Goal: Task Accomplishment & Management: Use online tool/utility

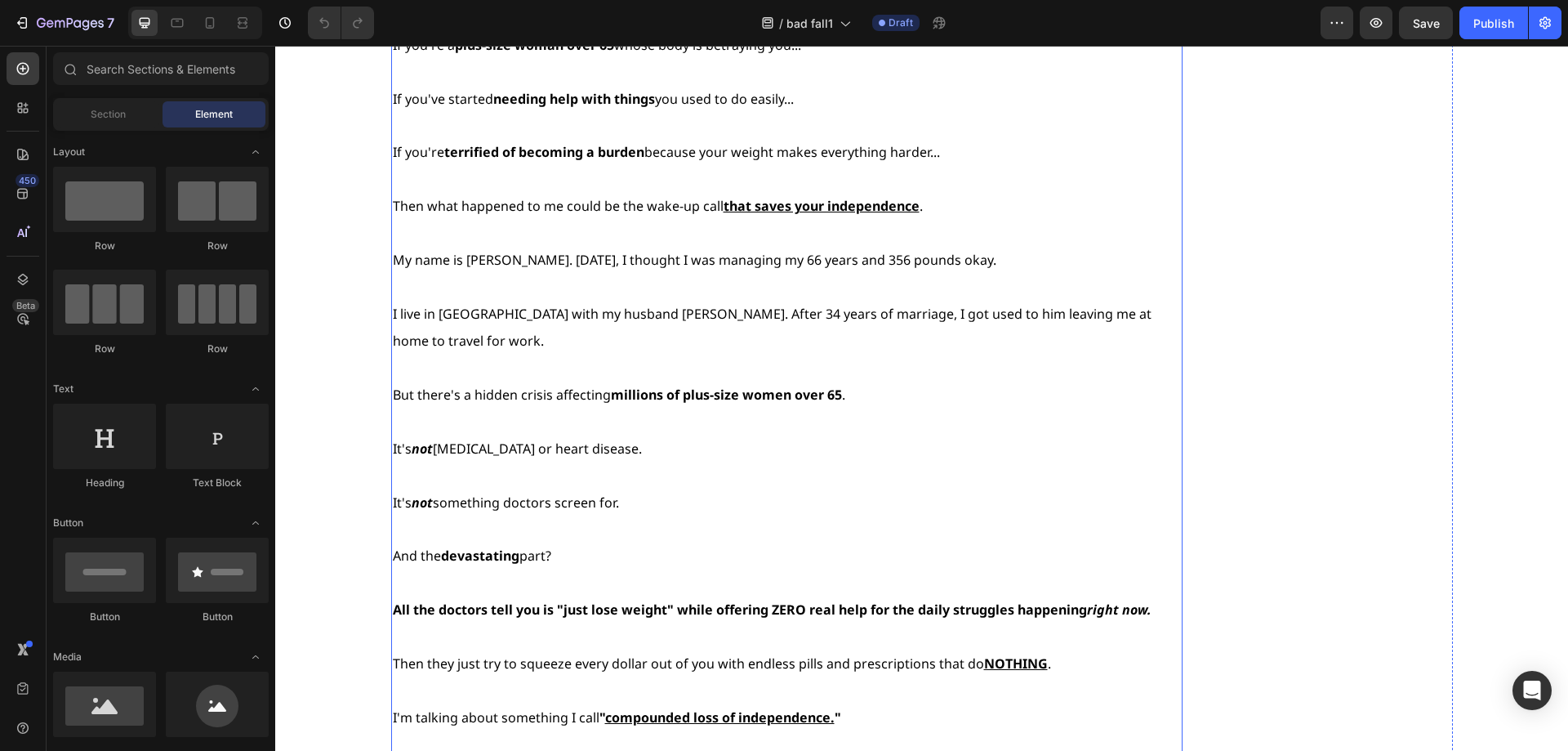
scroll to position [572, 0]
click at [215, 21] on icon at bounding box center [210, 23] width 16 height 16
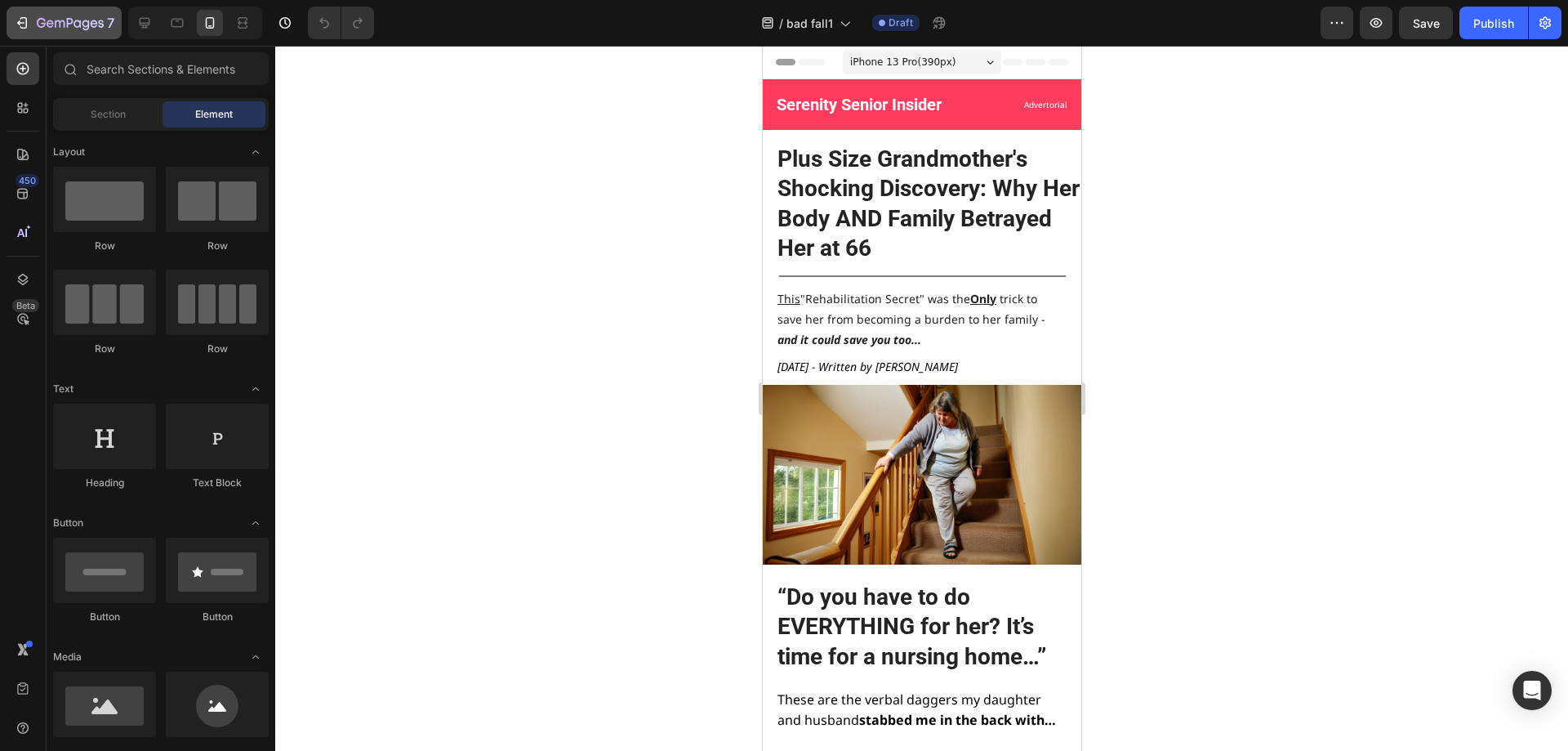
click at [42, 14] on div "7" at bounding box center [76, 23] width 78 height 20
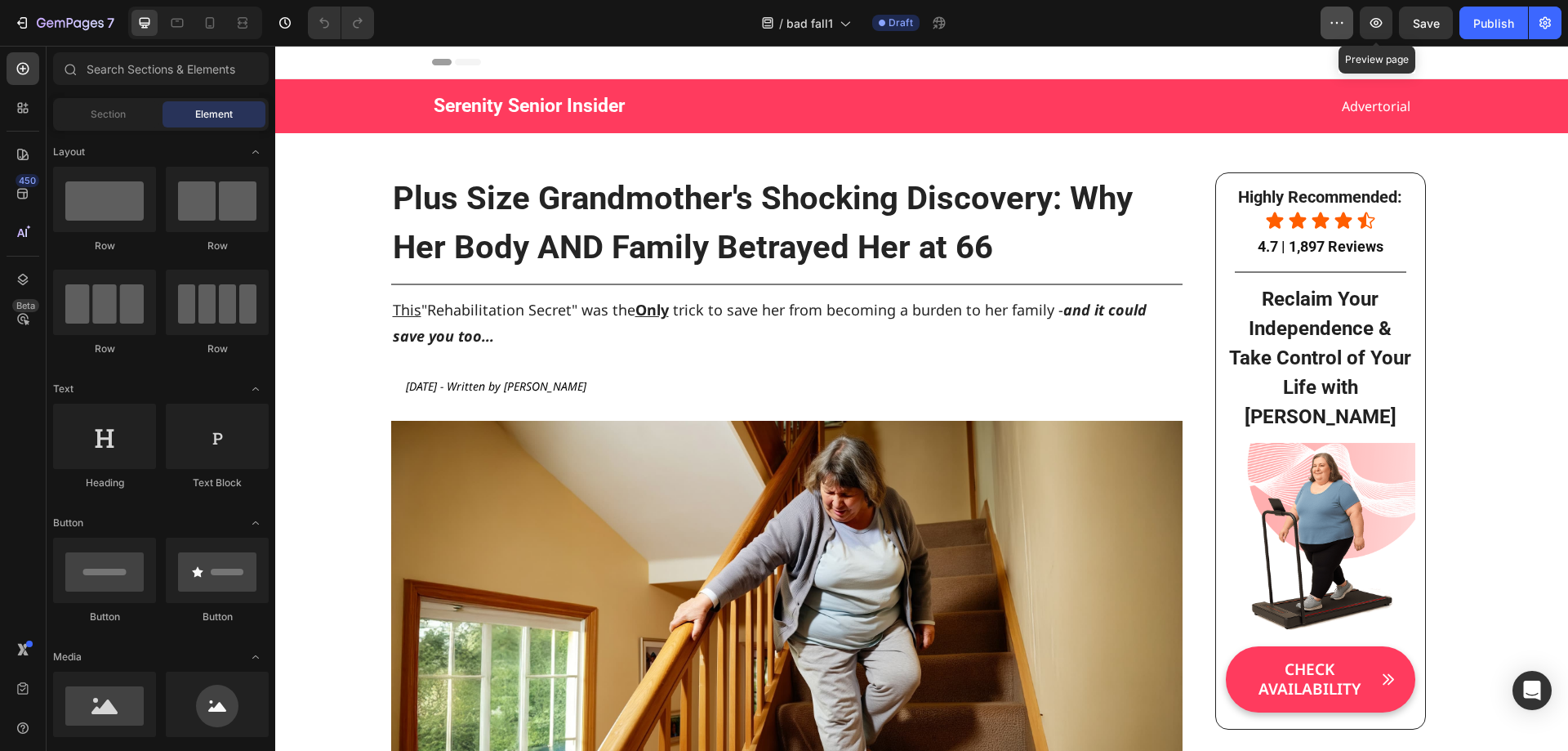
click at [1348, 21] on button "button" at bounding box center [1336, 23] width 33 height 33
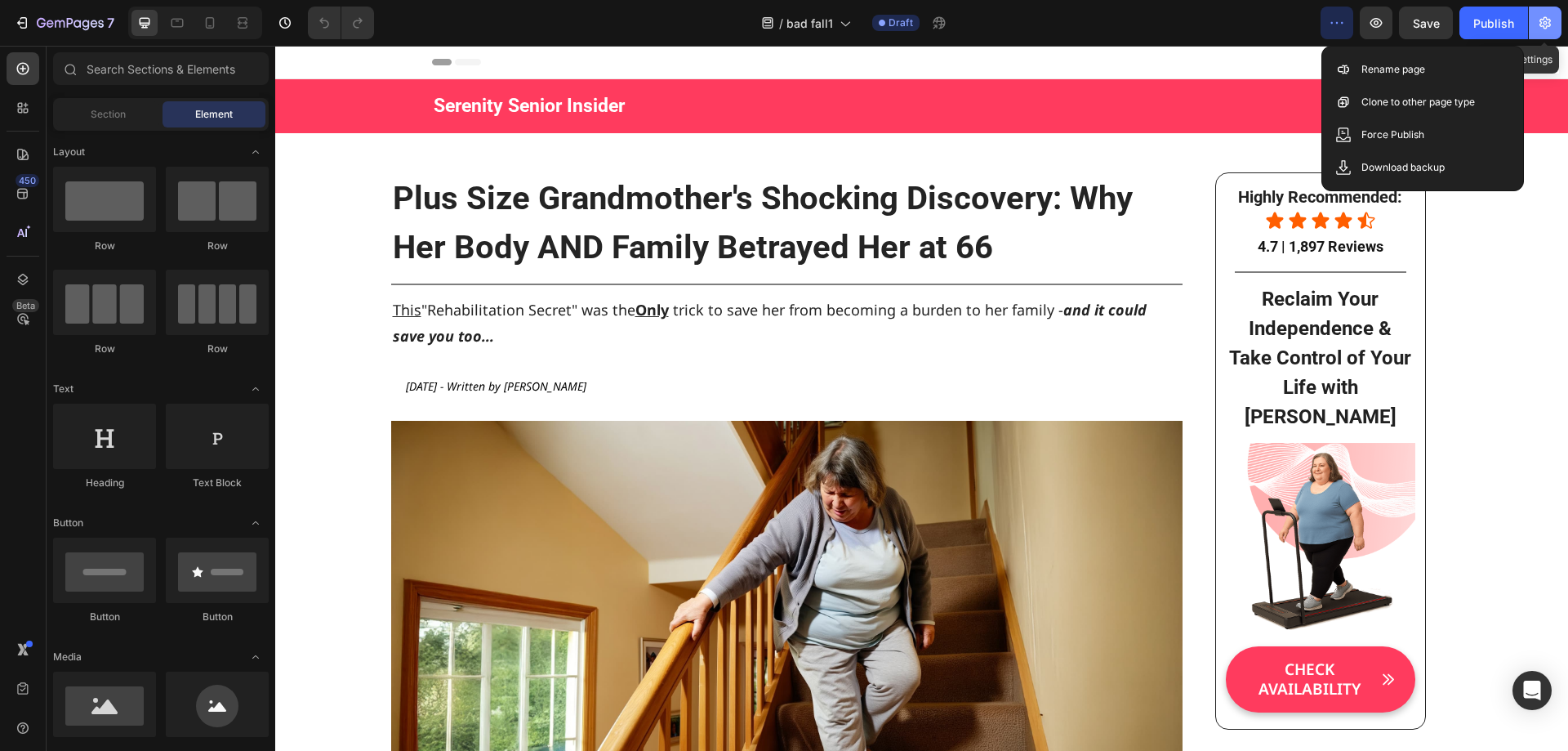
click at [1535, 21] on button "button" at bounding box center [1544, 23] width 33 height 33
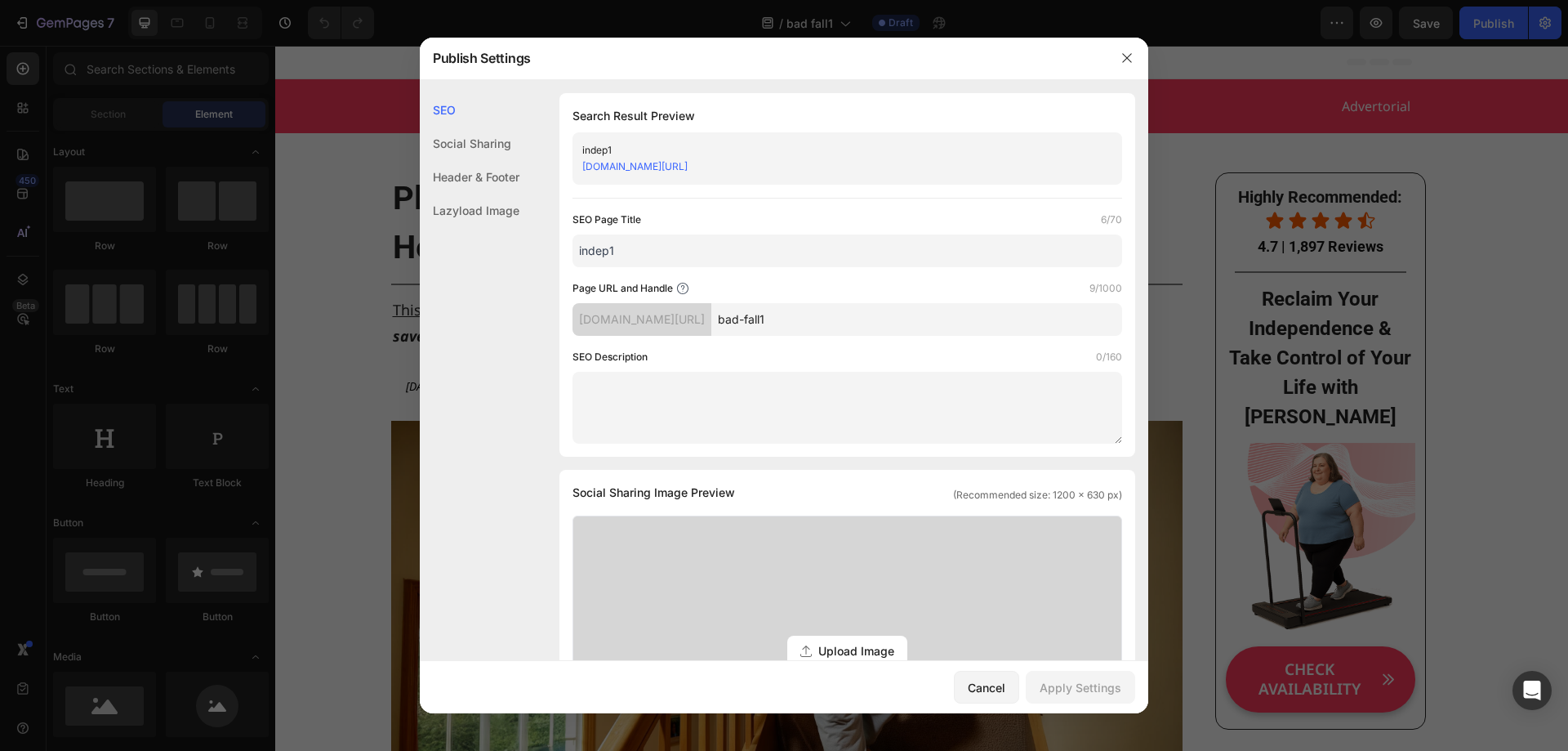
drag, startPoint x: 678, startPoint y: 253, endPoint x: 525, endPoint y: 245, distance: 153.2
click at [525, 245] on div "SEO Search Result Preview indep1 hfu9ud-mq.myshopify.com/pages/bad-fall1 SEO Pa…" at bounding box center [784, 702] width 729 height 1218
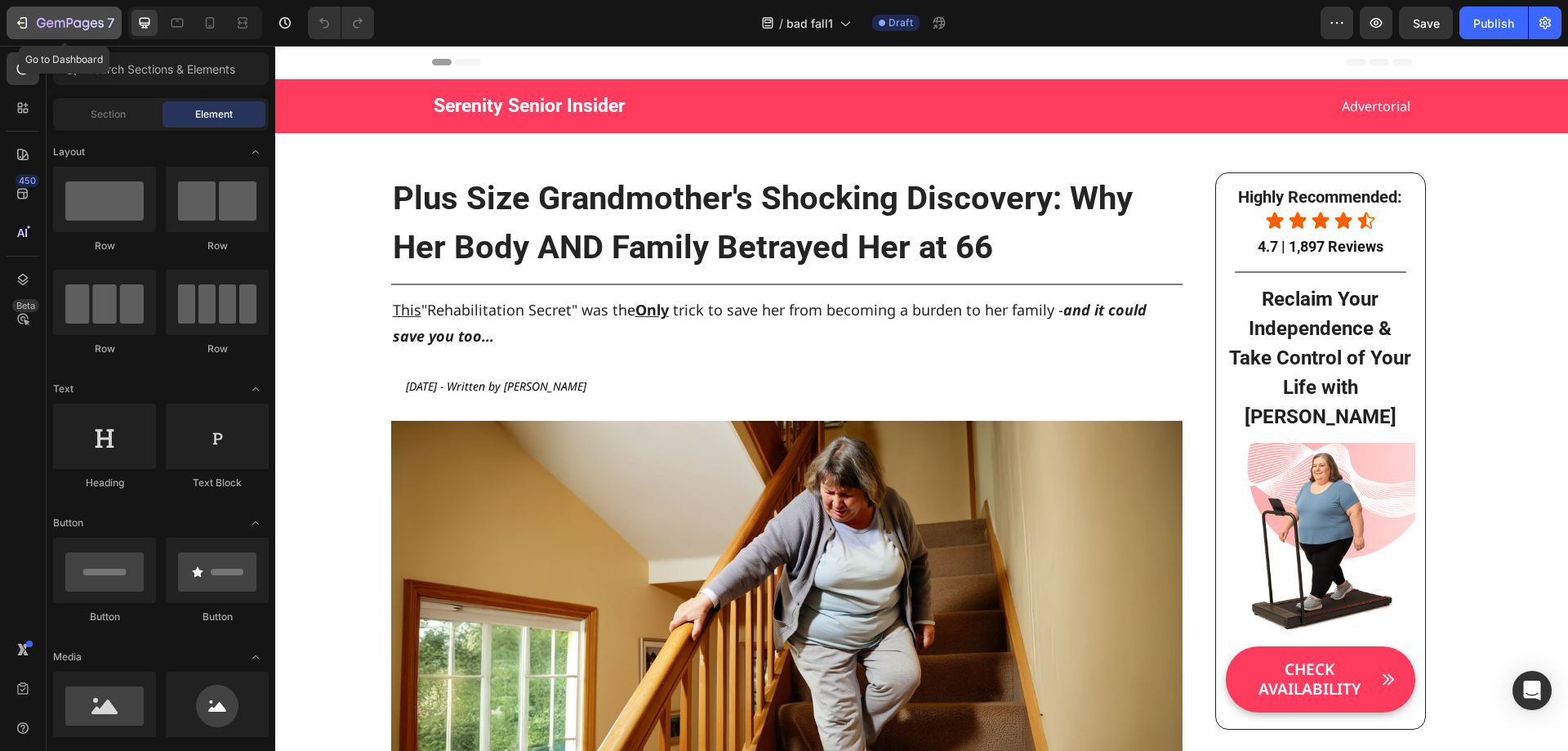
click at [57, 29] on icon "button" at bounding box center [71, 24] width 67 height 14
click at [1548, 21] on icon "button" at bounding box center [1544, 23] width 16 height 16
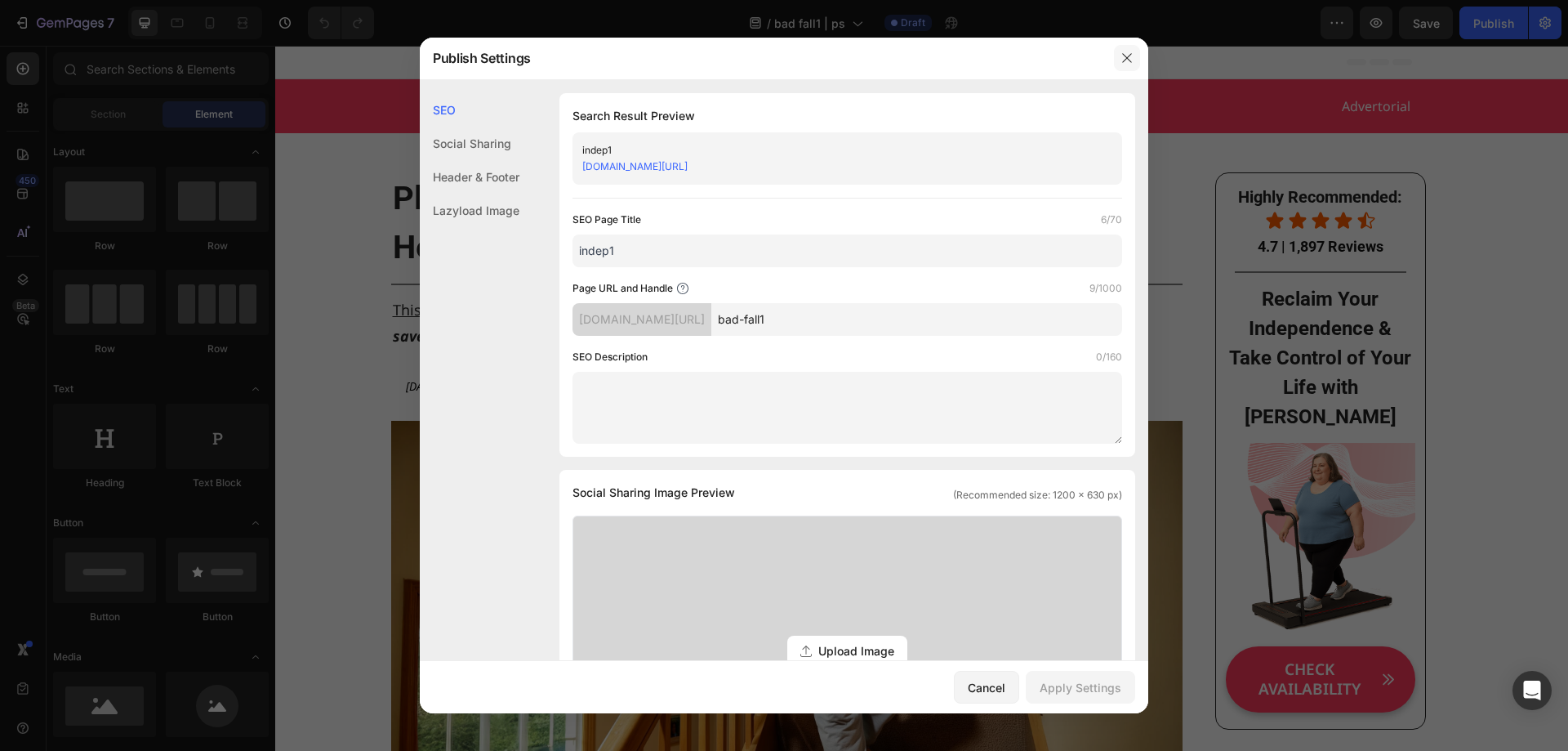
click at [1135, 59] on button "button" at bounding box center [1126, 58] width 26 height 26
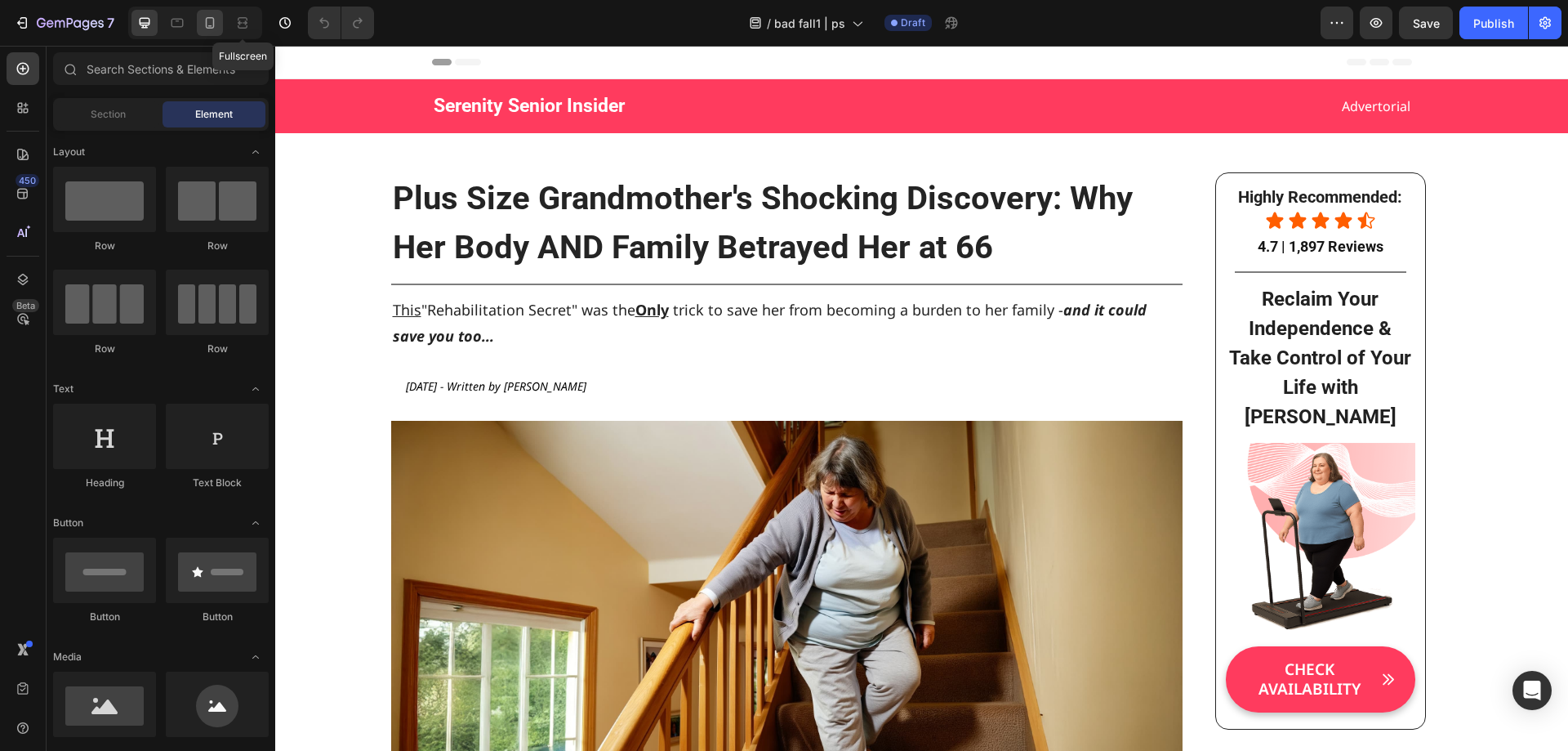
click at [220, 20] on div at bounding box center [209, 23] width 26 height 26
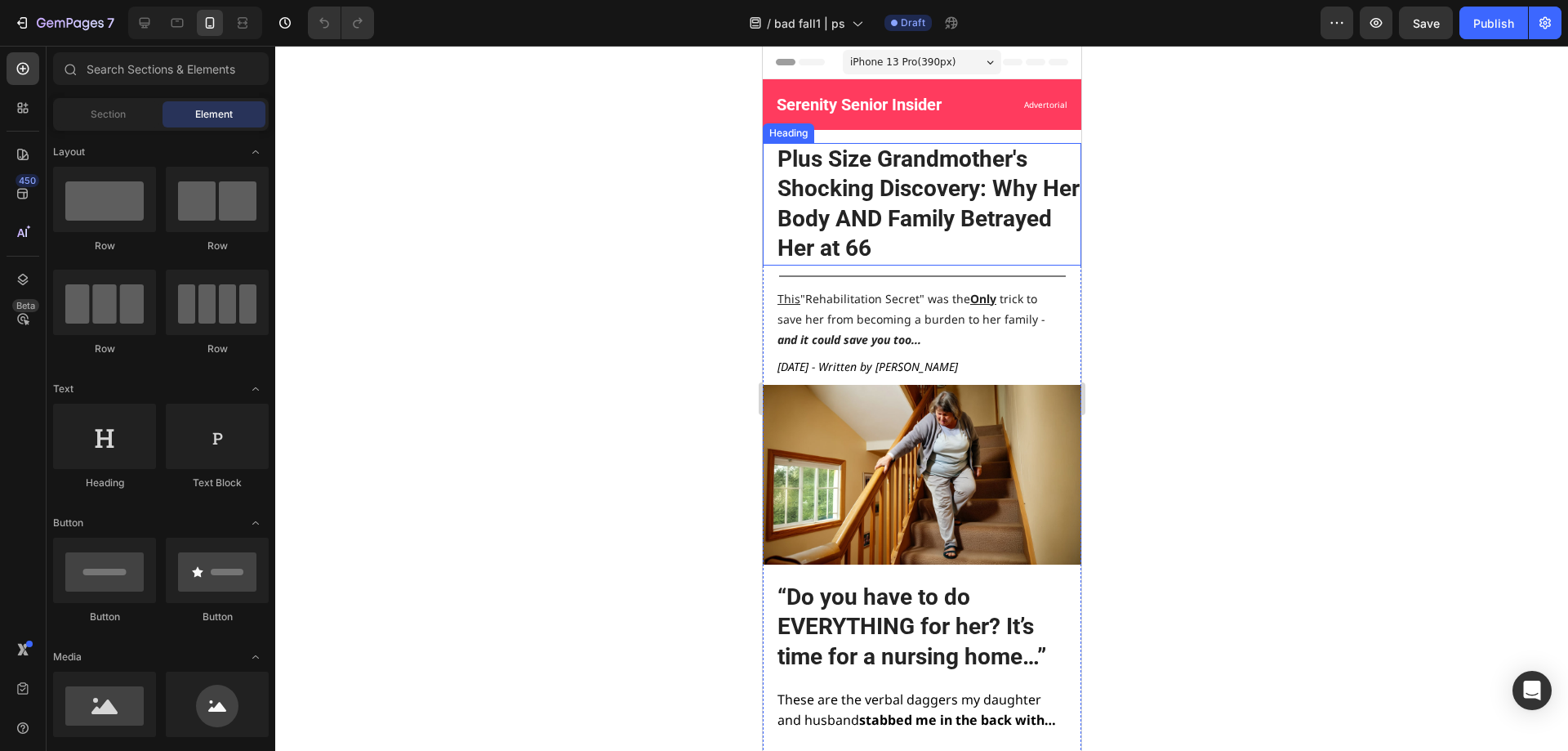
click at [950, 233] on h2 "Plus Size Grandmother's Shocking Discovery: Why Her Body AND Family Betrayed He…" at bounding box center [927, 204] width 305 height 122
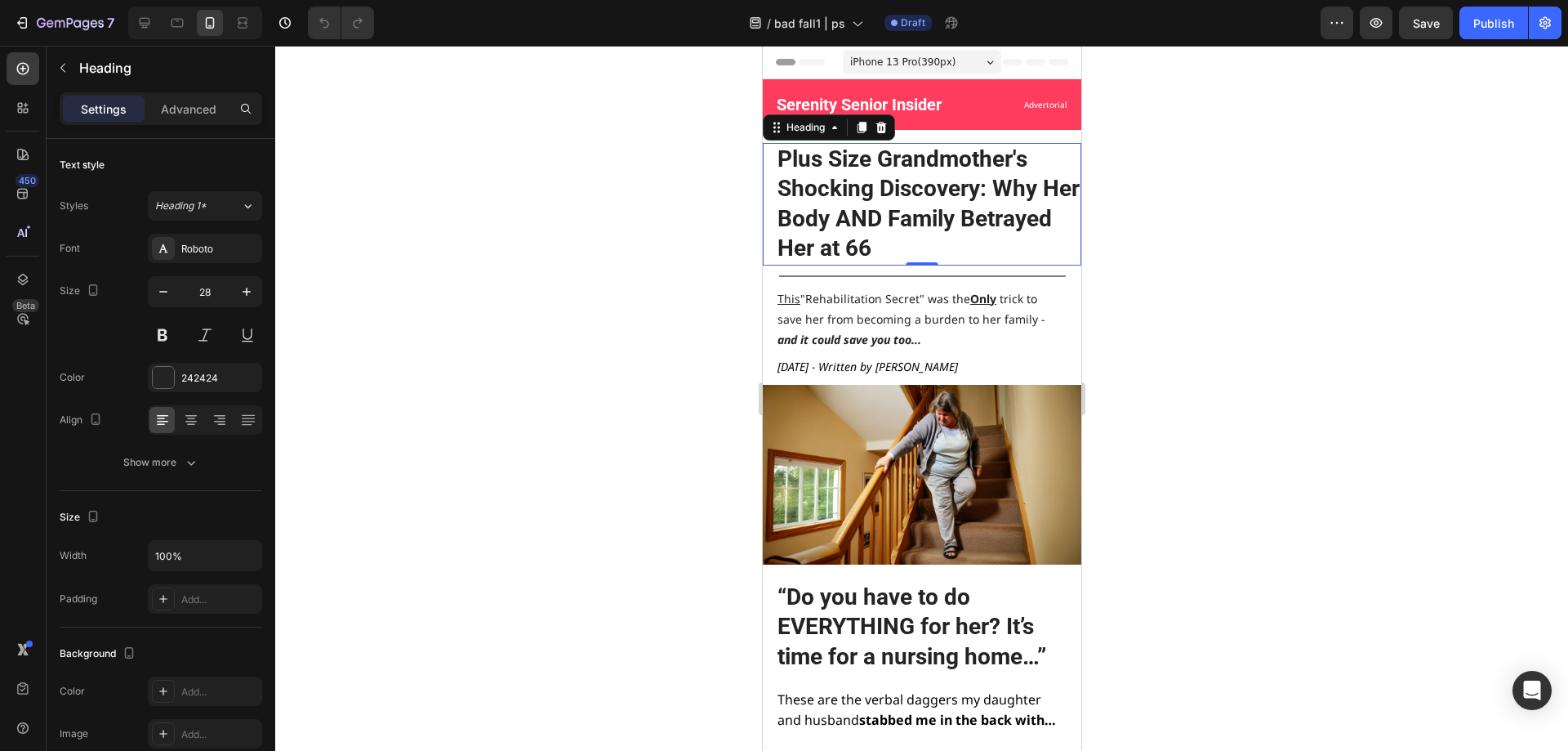
click at [949, 233] on h2 "Plus Size Grandmother's Shocking Discovery: Why Her Body AND Family Betrayed He…" at bounding box center [927, 204] width 305 height 122
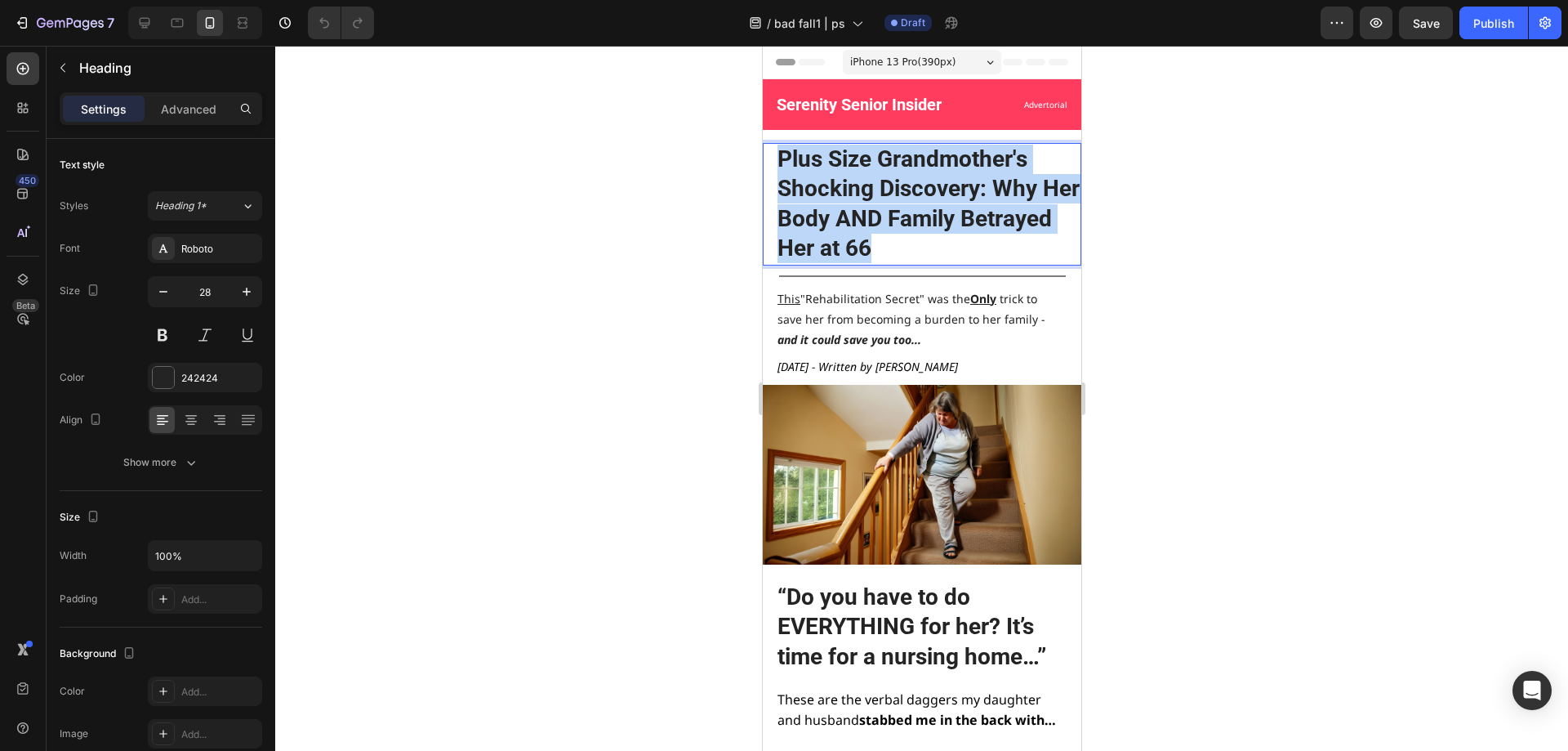
click at [949, 232] on p "Plus Size Grandmother's Shocking Discovery: Why Her Body AND Family Betrayed He…" at bounding box center [928, 205] width 302 height 120
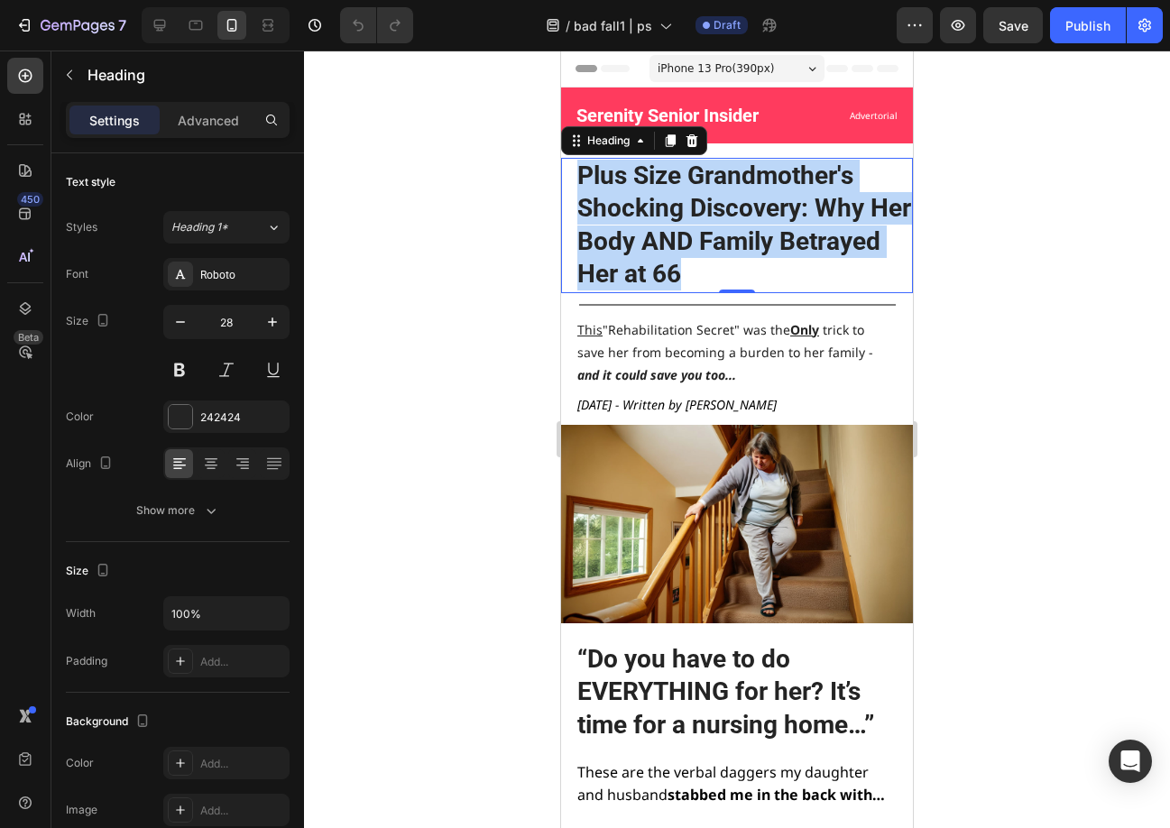
click at [765, 249] on p "Plus Size Grandmother's Shocking Discovery: Why Her Body AND Family Betrayed He…" at bounding box center [744, 226] width 334 height 132
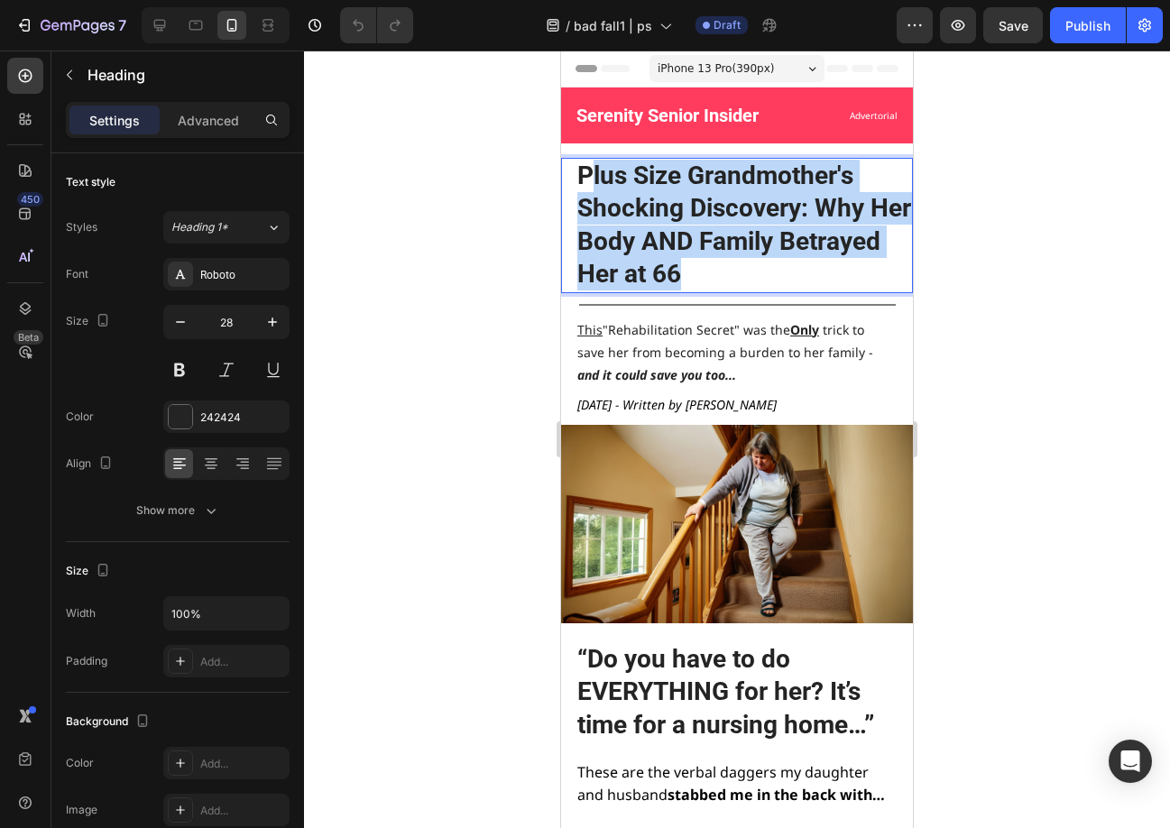
drag, startPoint x: 801, startPoint y: 271, endPoint x: 594, endPoint y: 178, distance: 226.5
click at [594, 178] on p "Plus Size Grandmother's Shocking Discovery: Why Her Body AND Family Betrayed He…" at bounding box center [744, 226] width 334 height 132
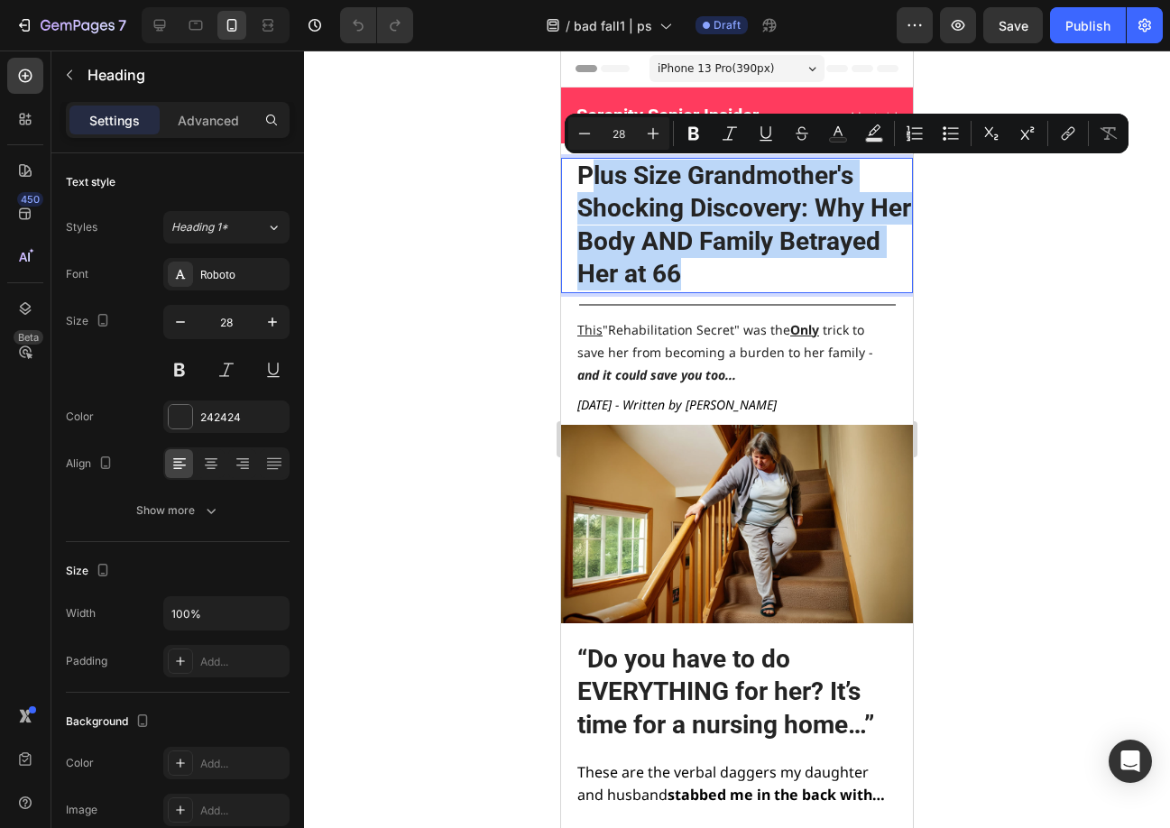
click at [594, 178] on p "Plus Size Grandmother's Shocking Discovery: Why Her Body AND Family Betrayed He…" at bounding box center [744, 226] width 334 height 132
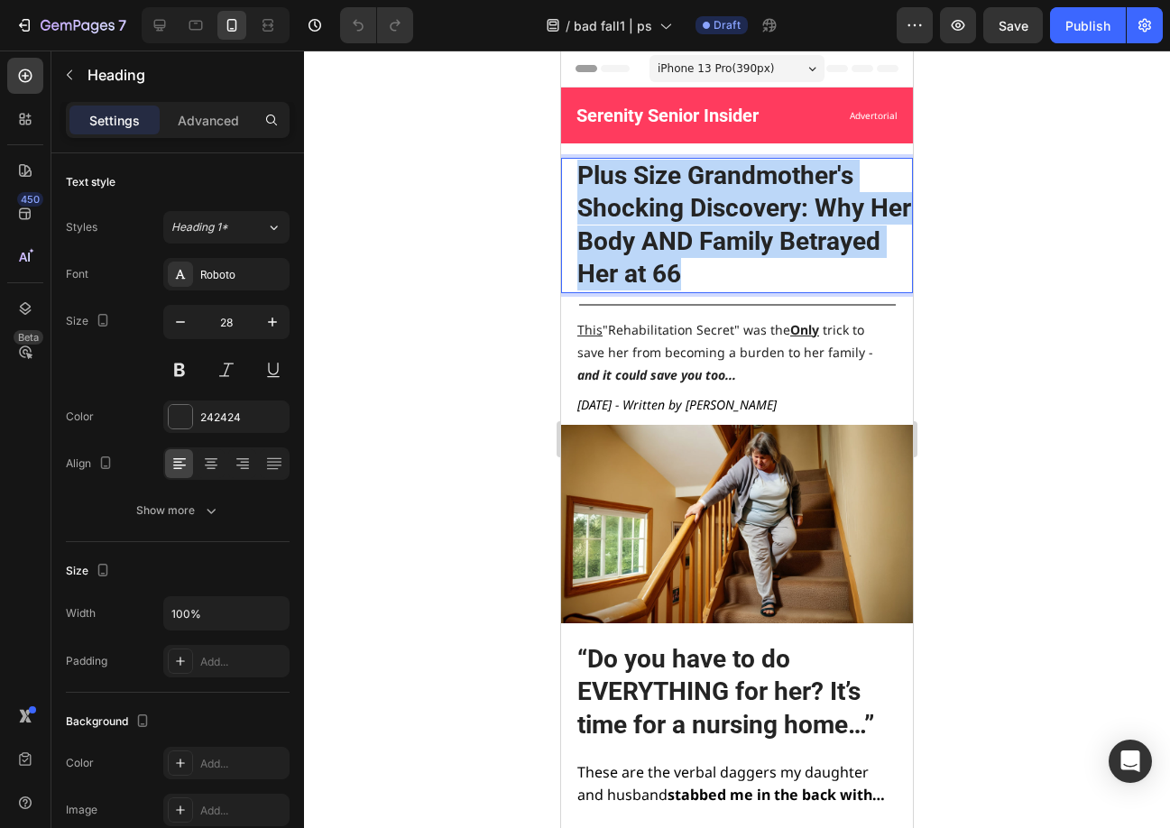
drag, startPoint x: 835, startPoint y: 272, endPoint x: 546, endPoint y: 176, distance: 305.2
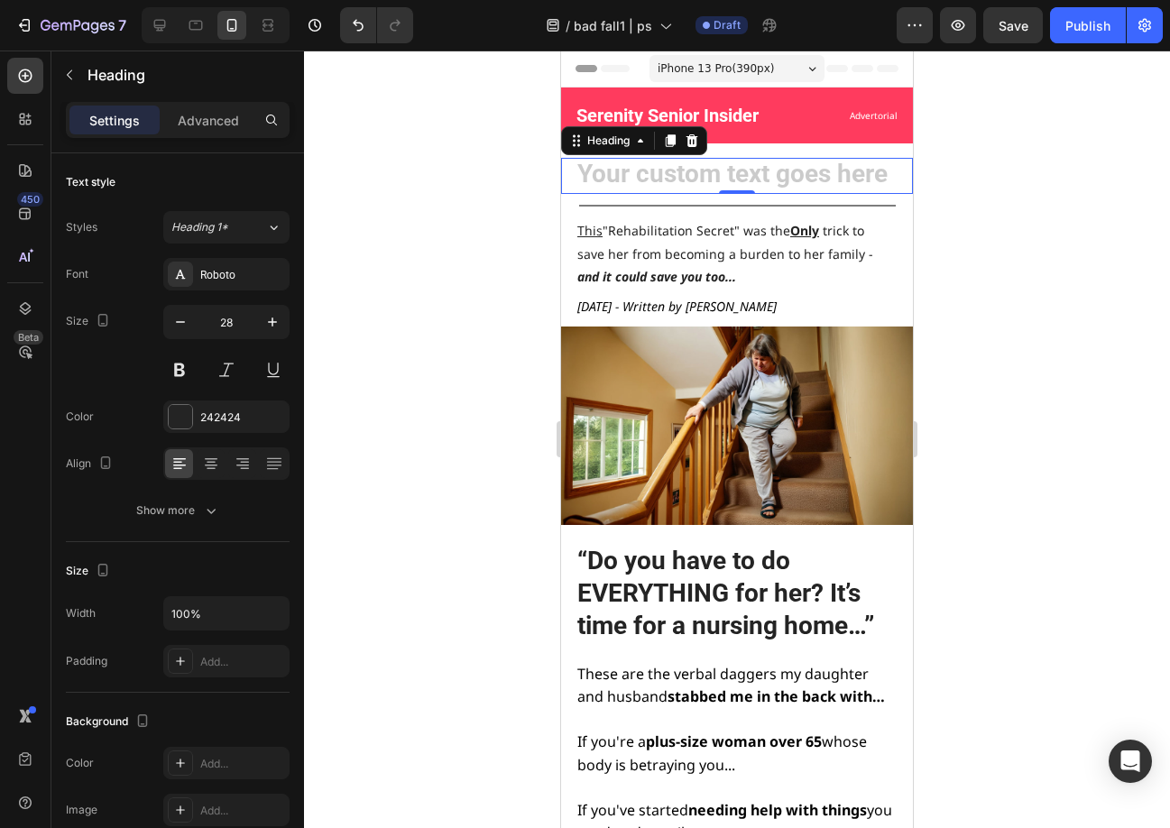
click at [694, 170] on h2 "Rich Text Editor. Editing area: main" at bounding box center [743, 176] width 337 height 36
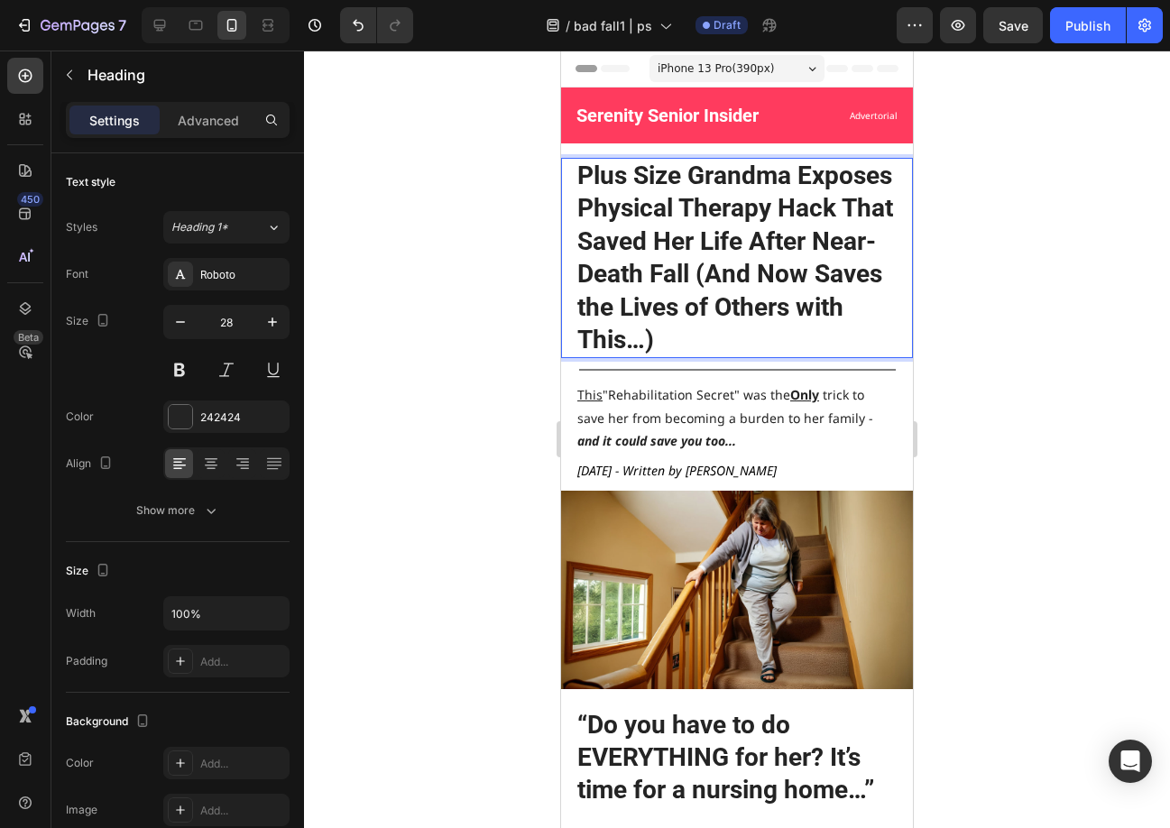
click at [655, 345] on p "Plus Size Grandma Exposes Physical Therapy Hack That Saved Her Life After Near-…" at bounding box center [744, 258] width 334 height 197
click at [748, 238] on p "Plus Size Grandma Exposes Physical Therapy Hack That Saved Her Life After Near-…" at bounding box center [744, 258] width 334 height 197
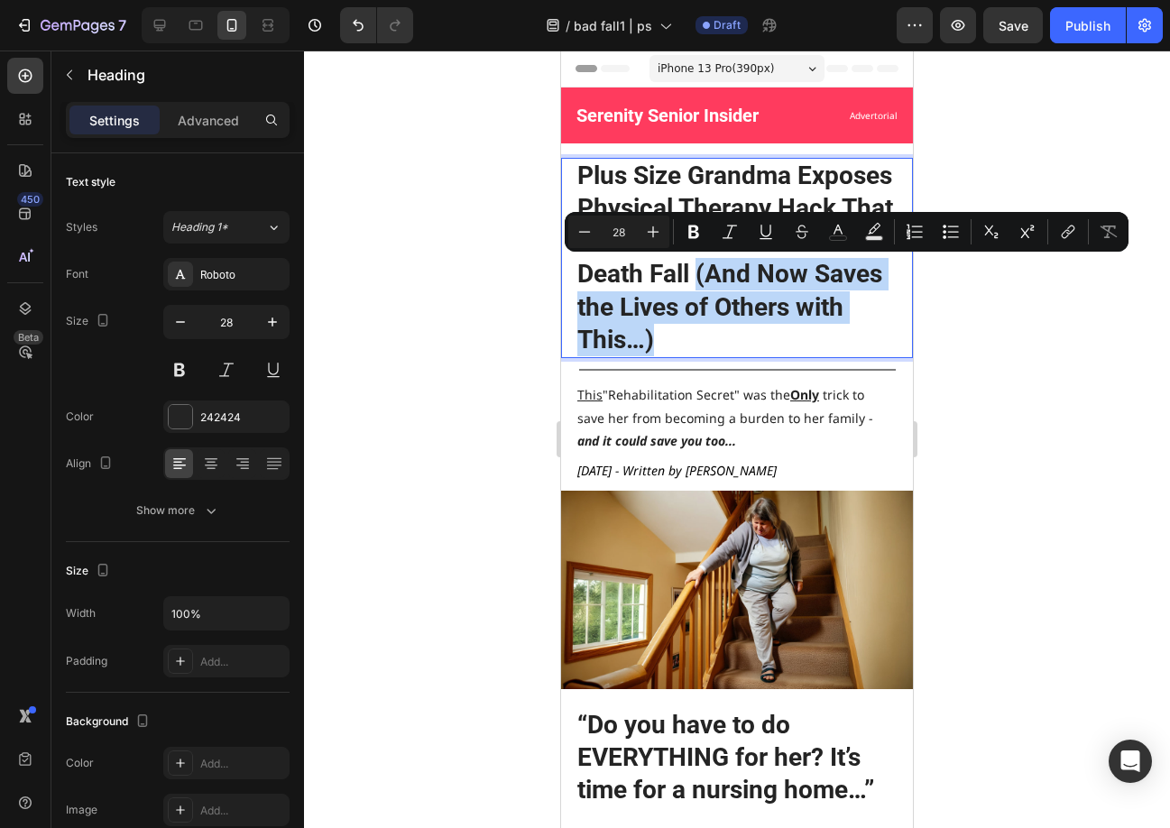
drag, startPoint x: 695, startPoint y: 344, endPoint x: 698, endPoint y: 278, distance: 65.9
click at [698, 278] on p "Plus Size Grandma Exposes Physical Therapy Hack That Saved Her Life After Near-…" at bounding box center [744, 258] width 334 height 197
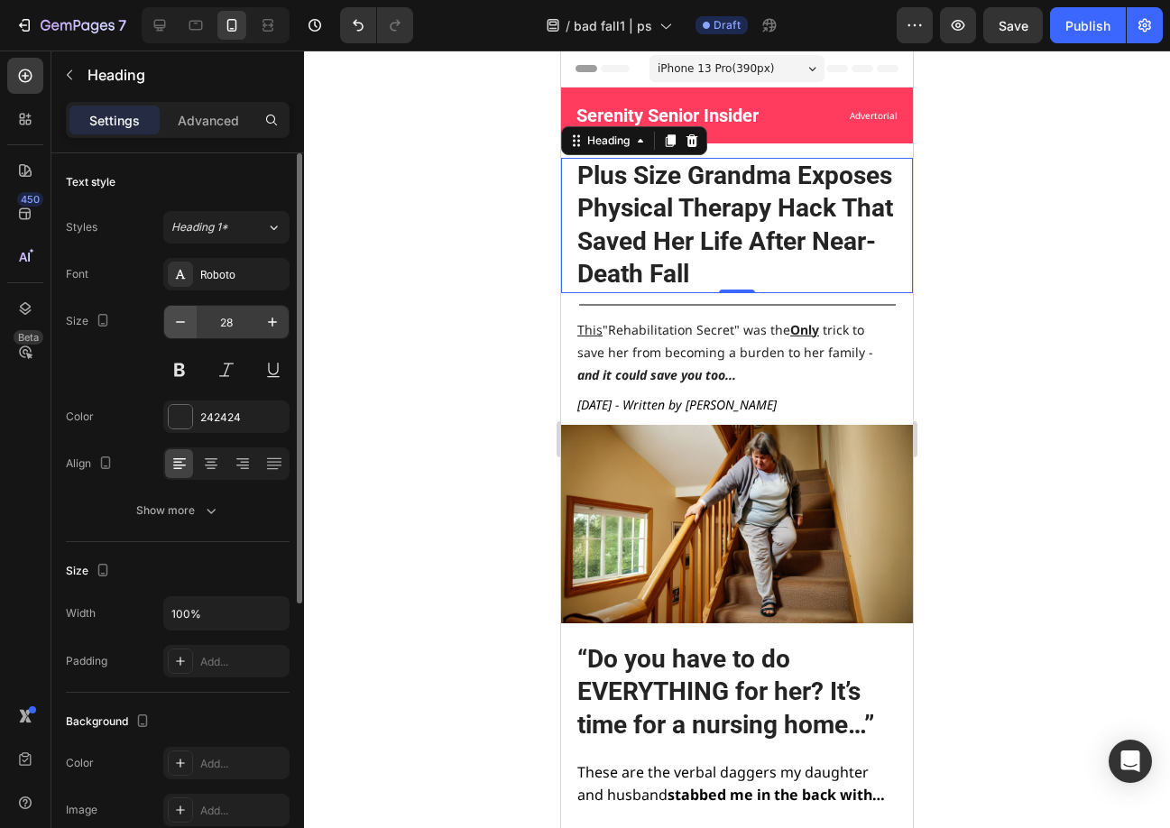
click at [182, 310] on button "button" at bounding box center [180, 322] width 32 height 32
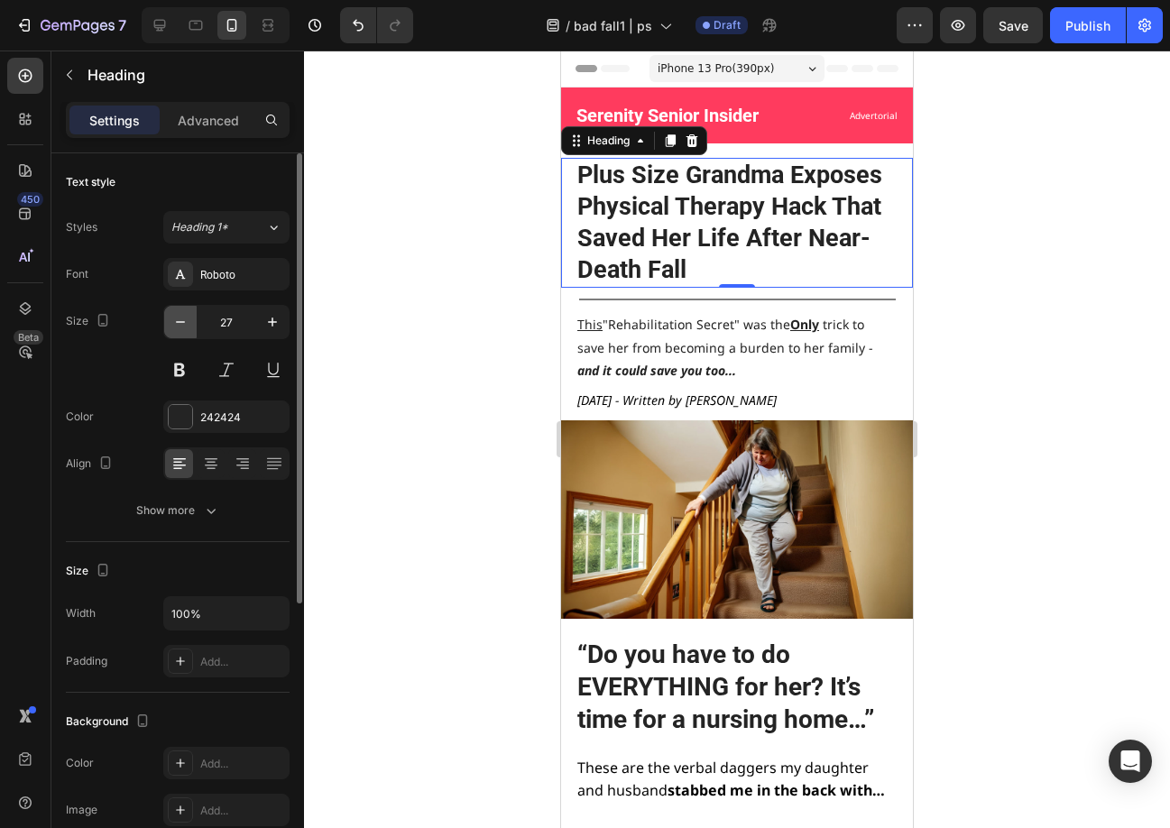
click at [182, 310] on button "button" at bounding box center [180, 322] width 32 height 32
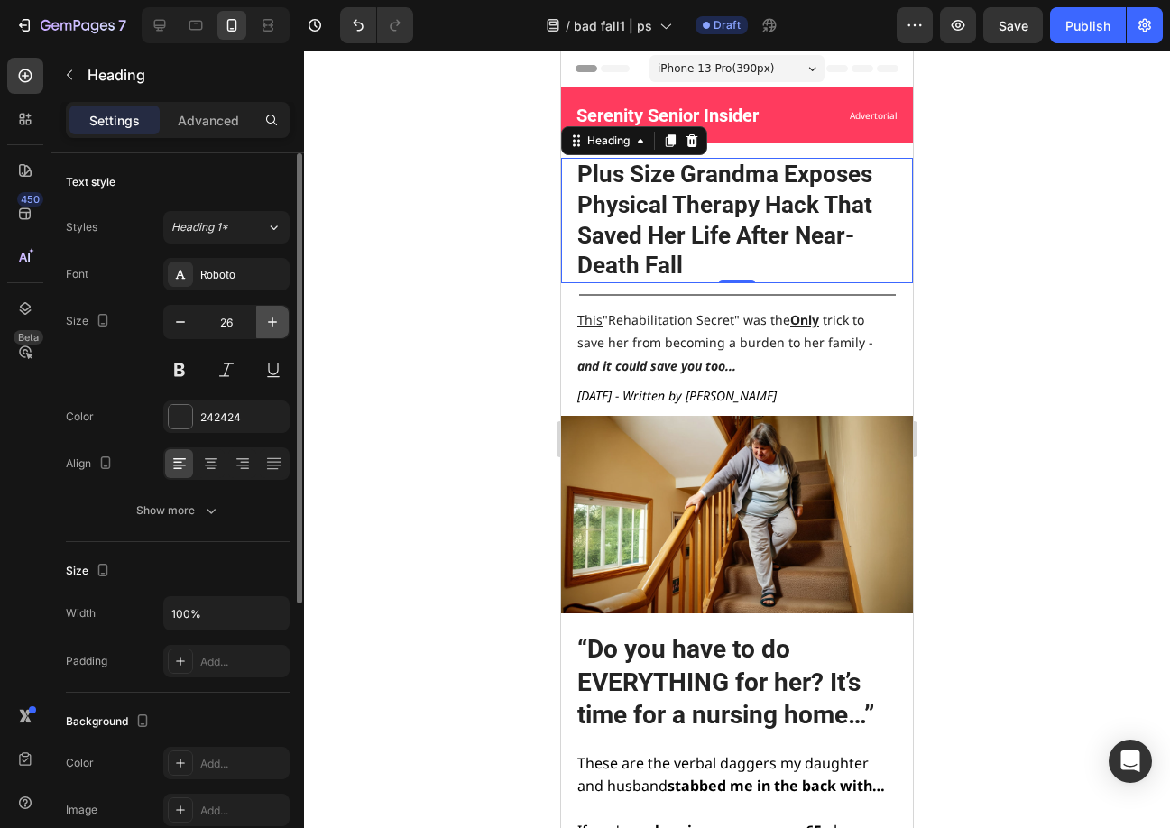
click at [276, 314] on icon "button" at bounding box center [272, 322] width 18 height 18
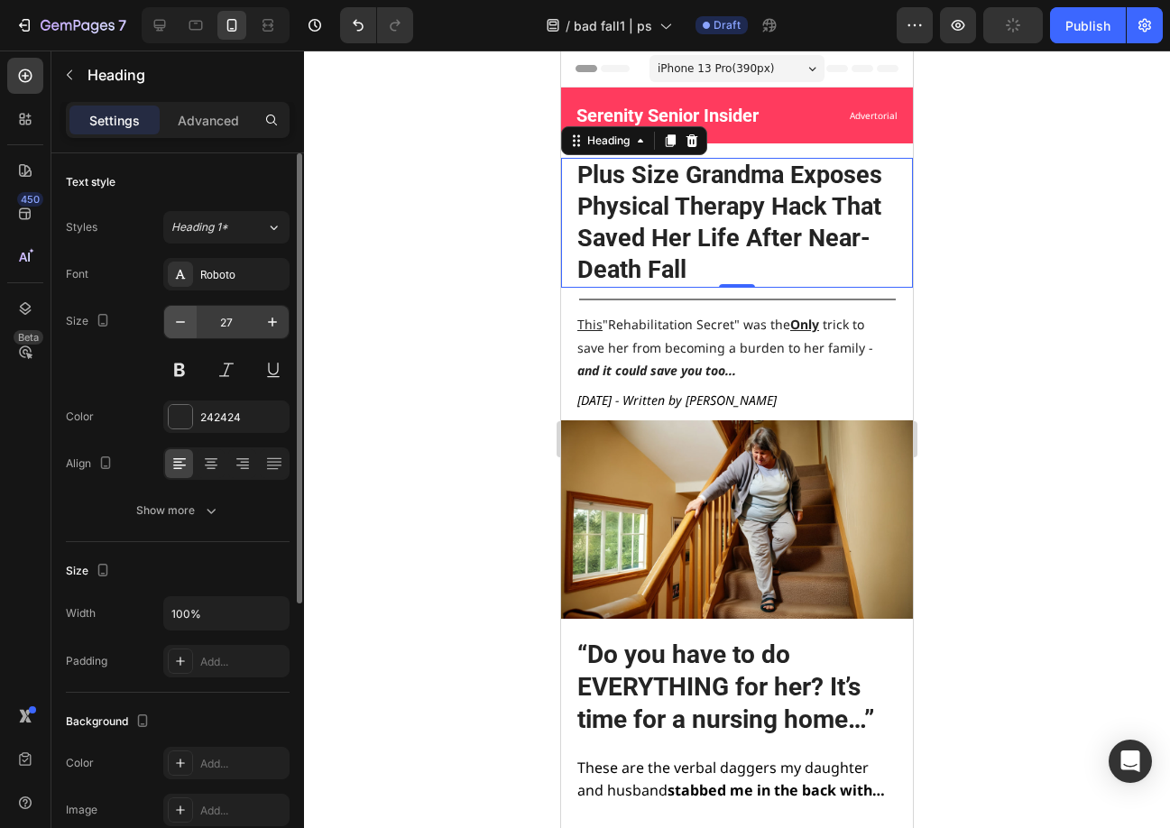
click at [181, 321] on icon "button" at bounding box center [180, 322] width 18 height 18
type input "26"
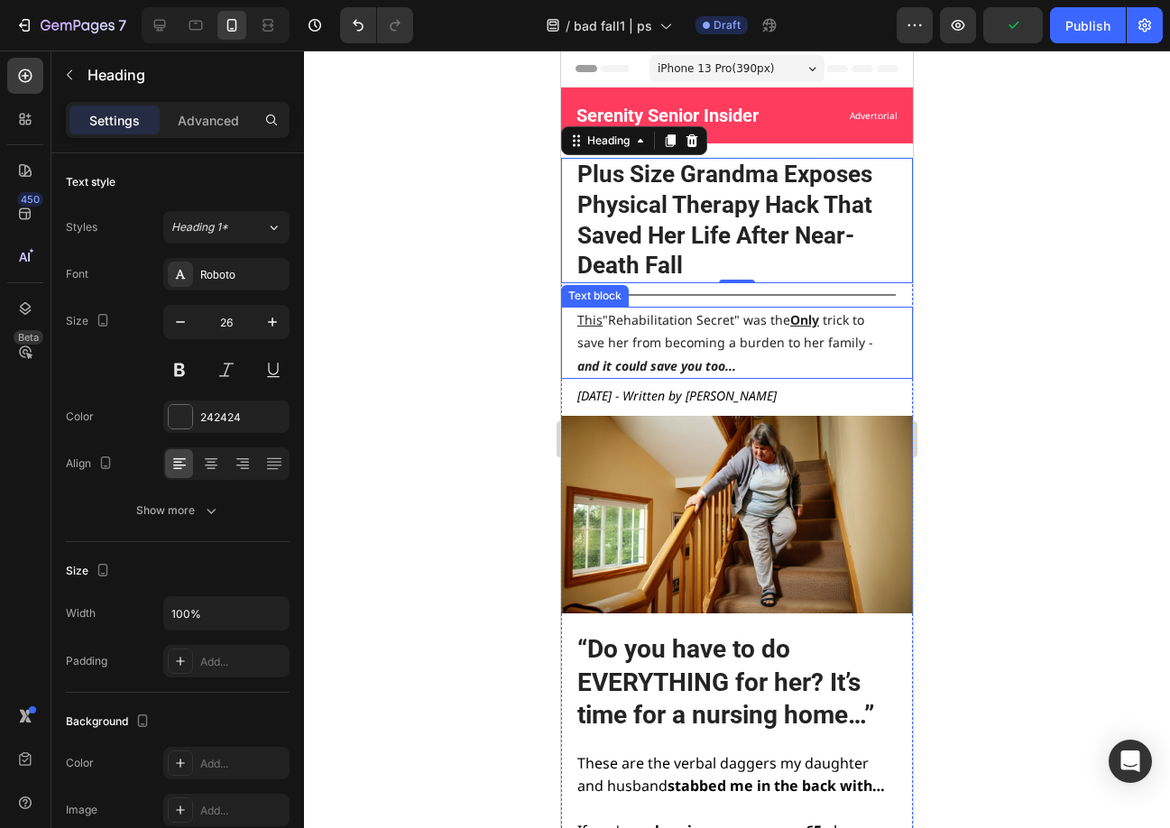
click at [1041, 322] on div at bounding box center [737, 439] width 866 height 777
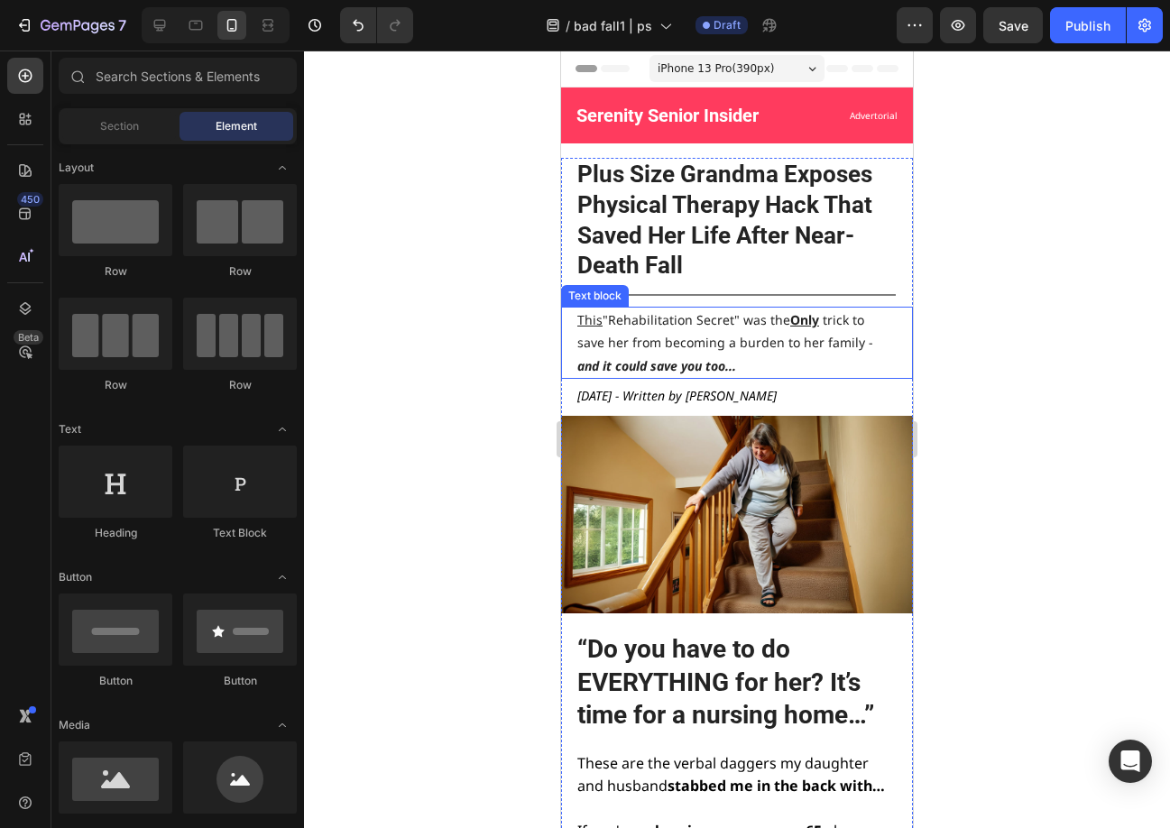
click at [723, 348] on span "This "Rehabilitation Secret" was the Only trick to save her from becoming a bur…" at bounding box center [725, 342] width 296 height 62
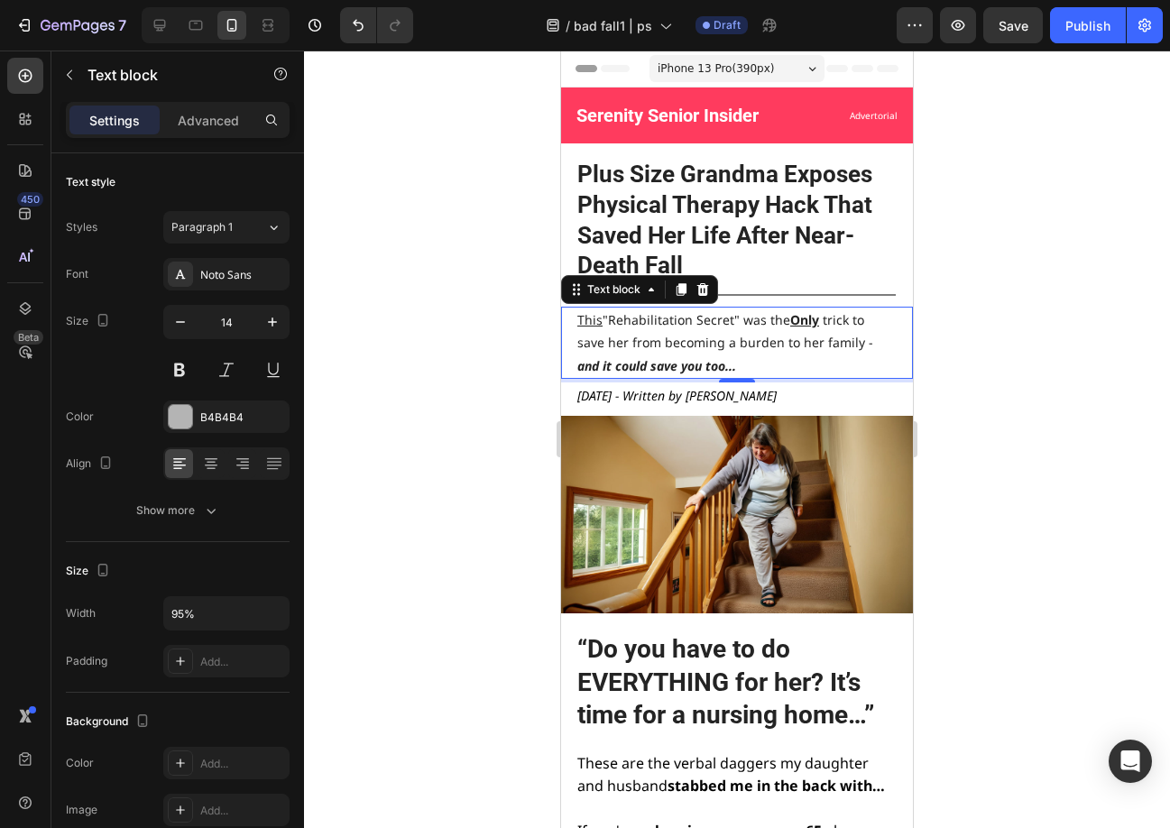
click at [723, 347] on span "This "Rehabilitation Secret" was the Only trick to save her from becoming a bur…" at bounding box center [725, 342] width 296 height 62
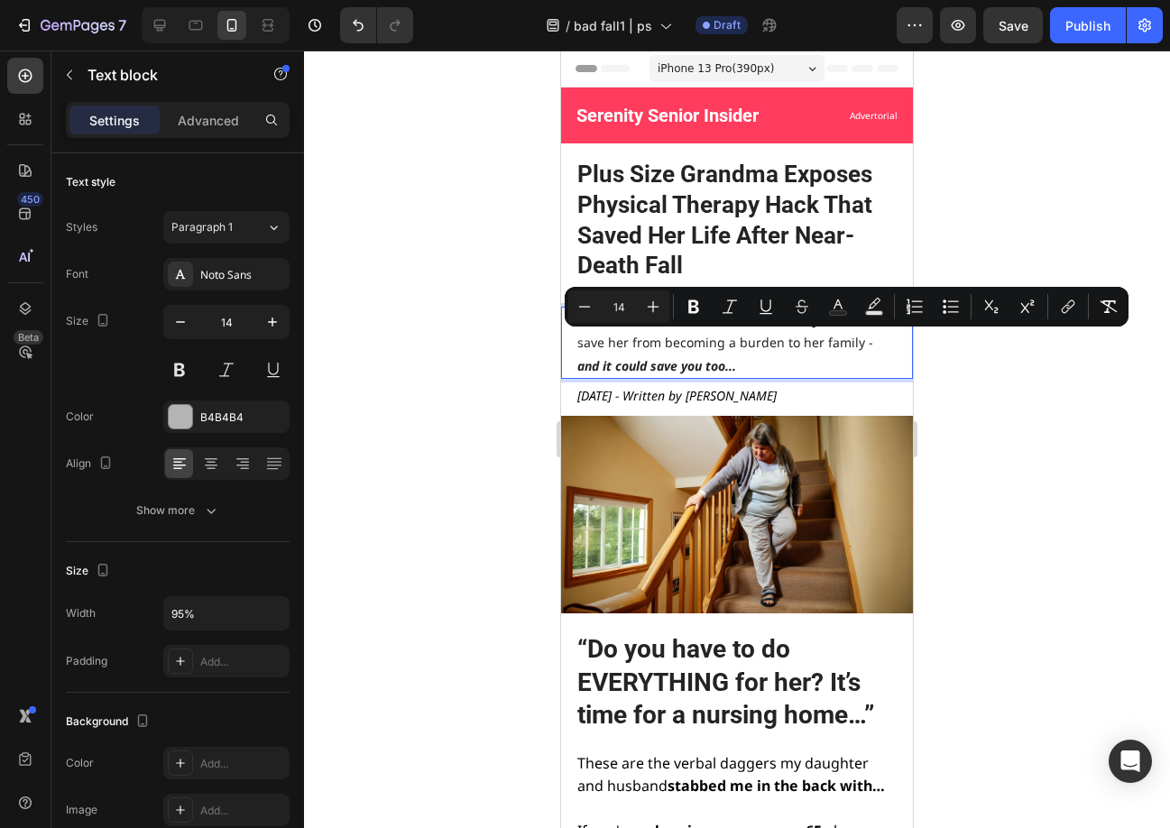
click at [726, 357] on strong "and it could save you too..." at bounding box center [656, 365] width 159 height 17
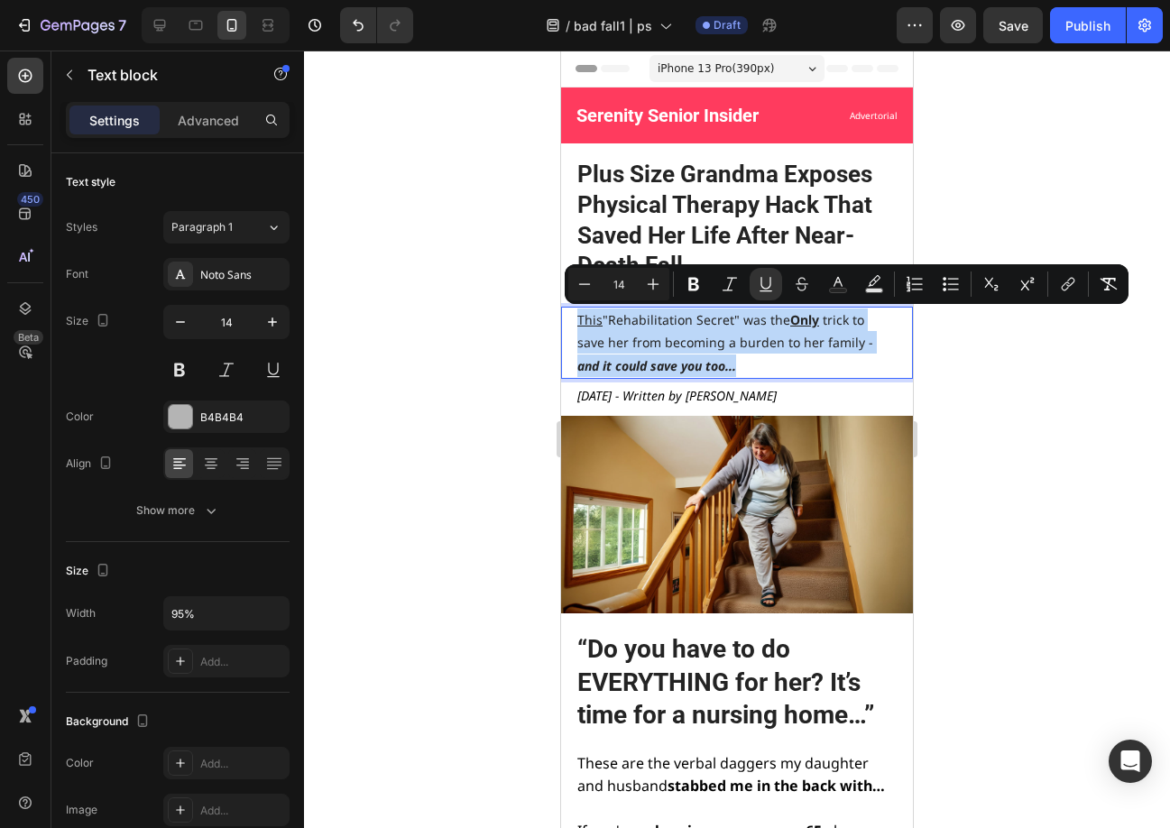
drag, startPoint x: 759, startPoint y: 365, endPoint x: 579, endPoint y: 322, distance: 185.5
click at [579, 322] on p "This "Rehabilitation Secret" was the Only trick to save her from becoming a bur…" at bounding box center [735, 342] width 317 height 69
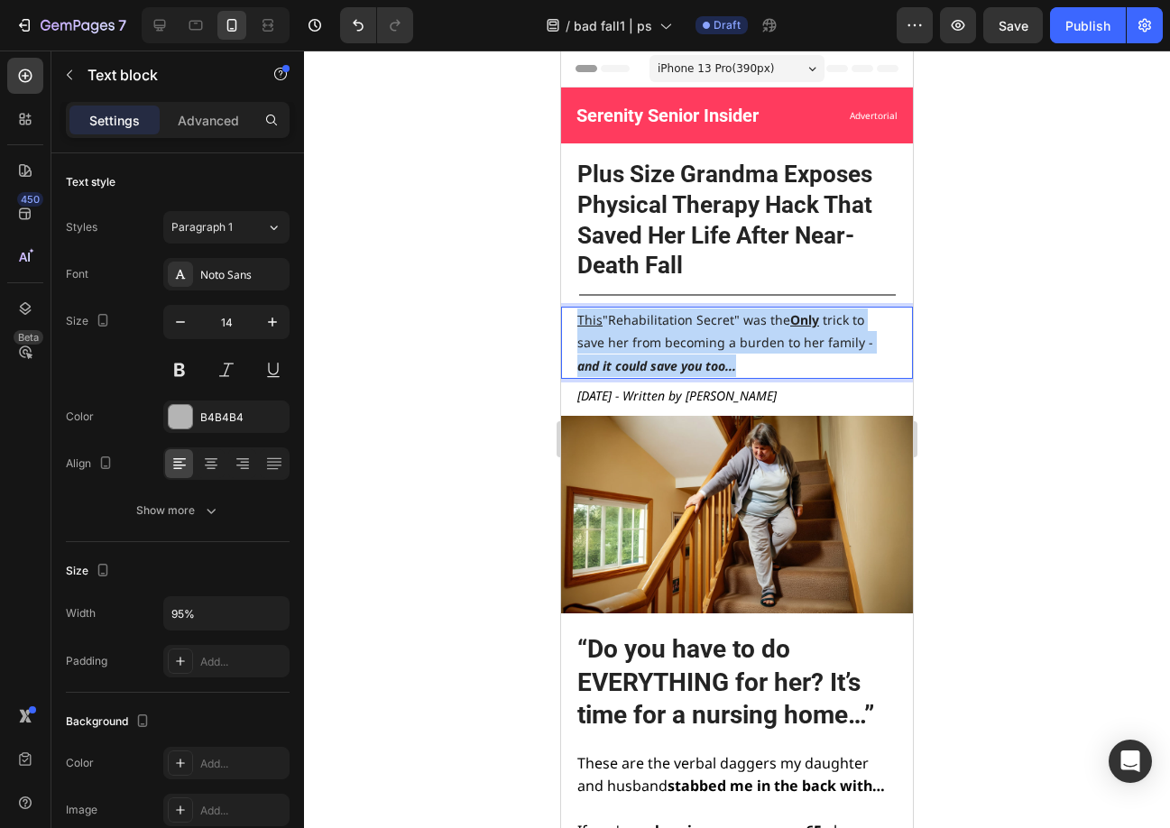
click at [758, 361] on p "This "Rehabilitation Secret" was the Only trick to save her from becoming a bur…" at bounding box center [735, 342] width 317 height 69
drag, startPoint x: 758, startPoint y: 364, endPoint x: 574, endPoint y: 325, distance: 188.2
click at [574, 325] on div "This "Rehabilitation Secret" was the Only trick to save her from becoming a bur…" at bounding box center [737, 343] width 352 height 72
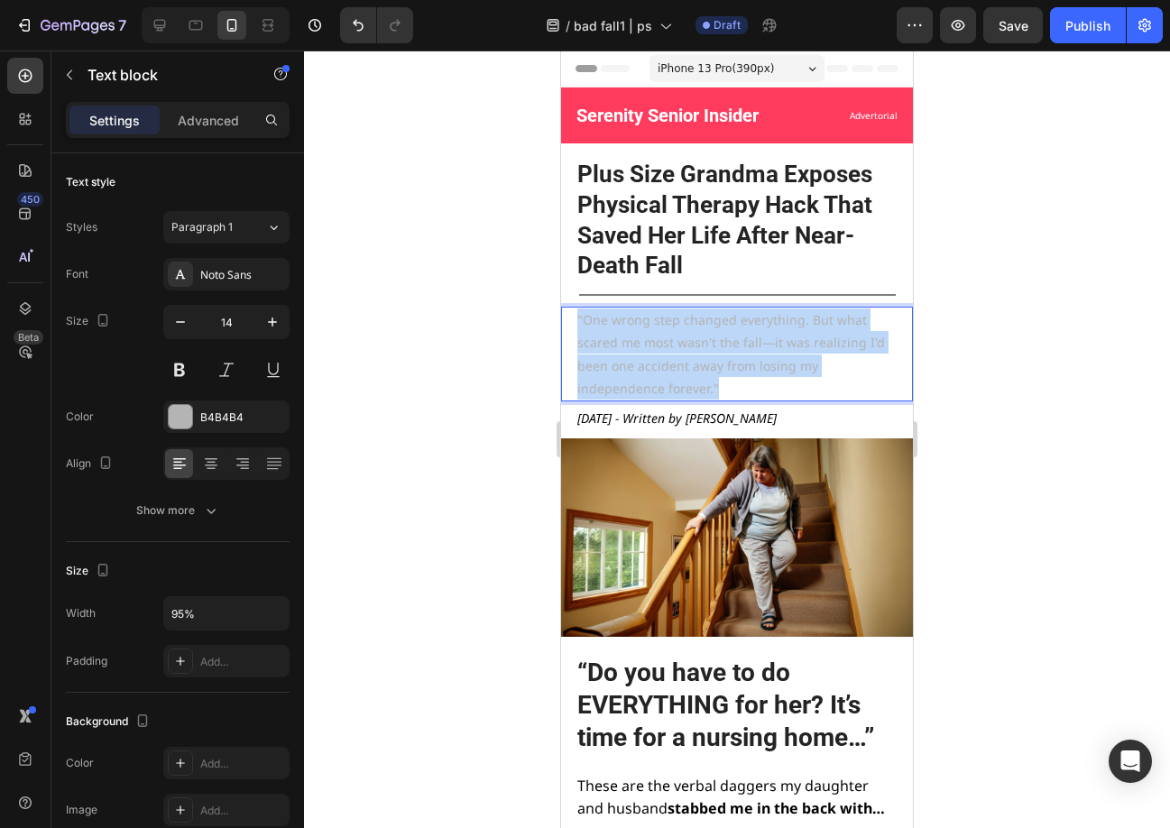
drag, startPoint x: 732, startPoint y: 386, endPoint x: 574, endPoint y: 325, distance: 170.2
click at [574, 325] on div ""One wrong step changed everything. But what scared me most wasn't the fall—it …" at bounding box center [737, 354] width 352 height 95
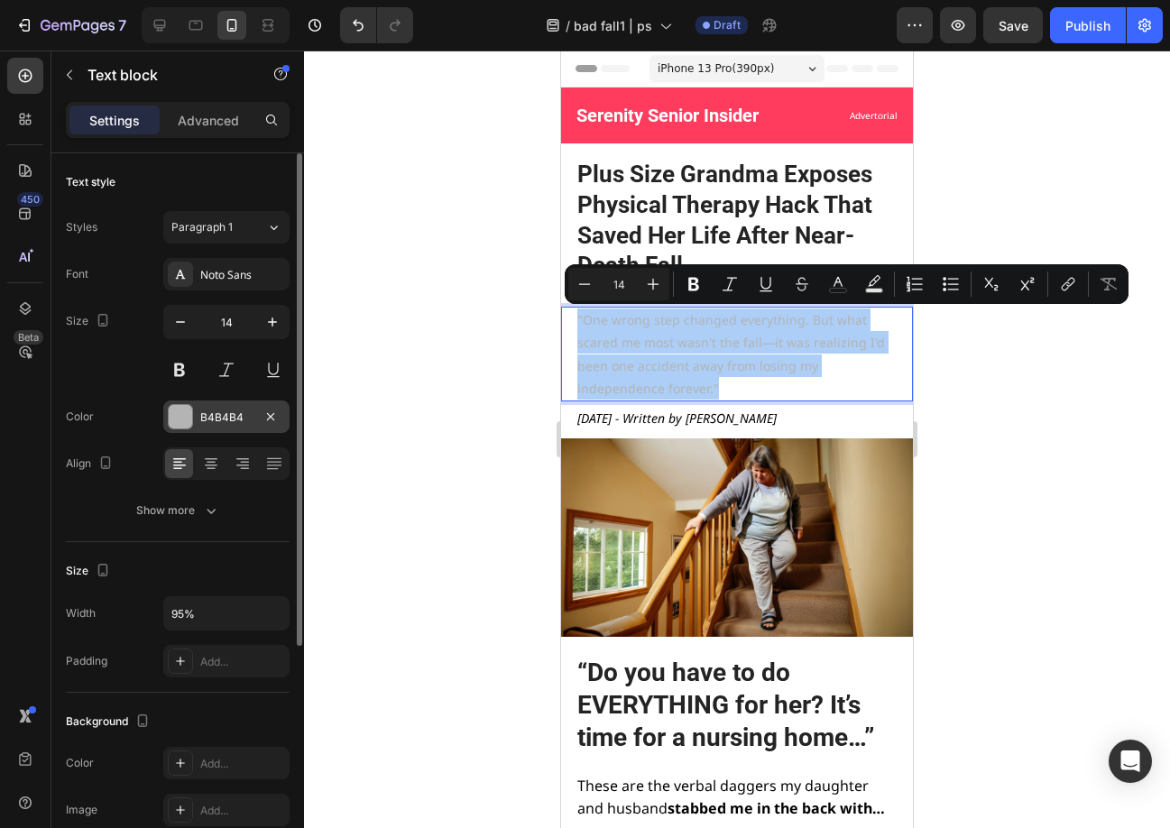
click at [177, 412] on div at bounding box center [180, 416] width 23 height 23
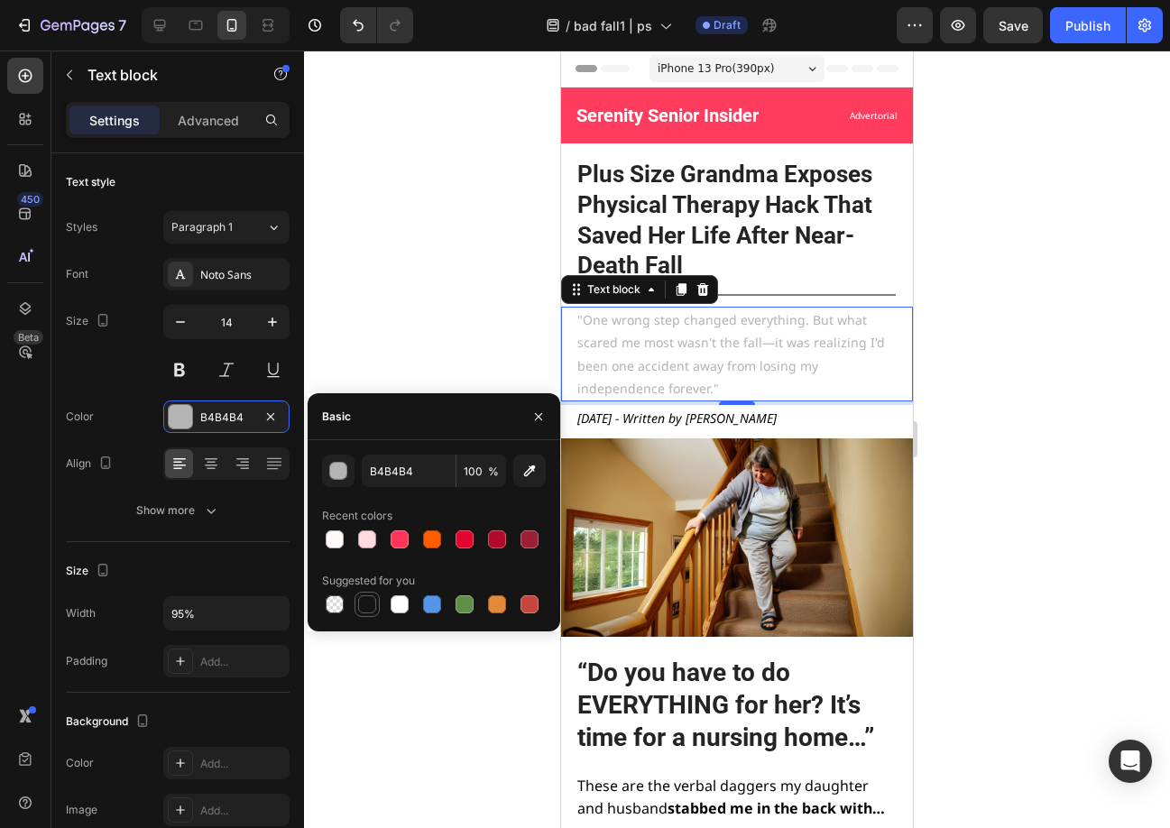
click at [366, 593] on div at bounding box center [367, 604] width 22 height 22
type input "151515"
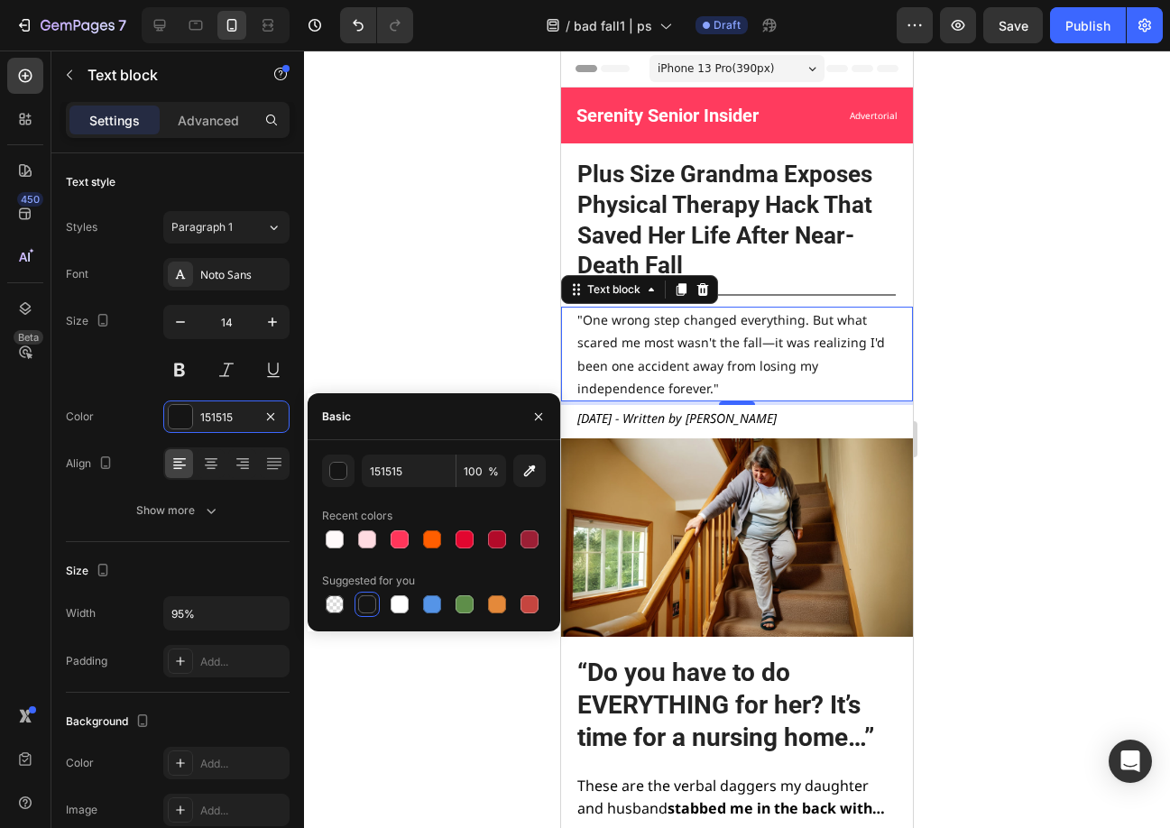
click at [997, 379] on div at bounding box center [737, 439] width 866 height 777
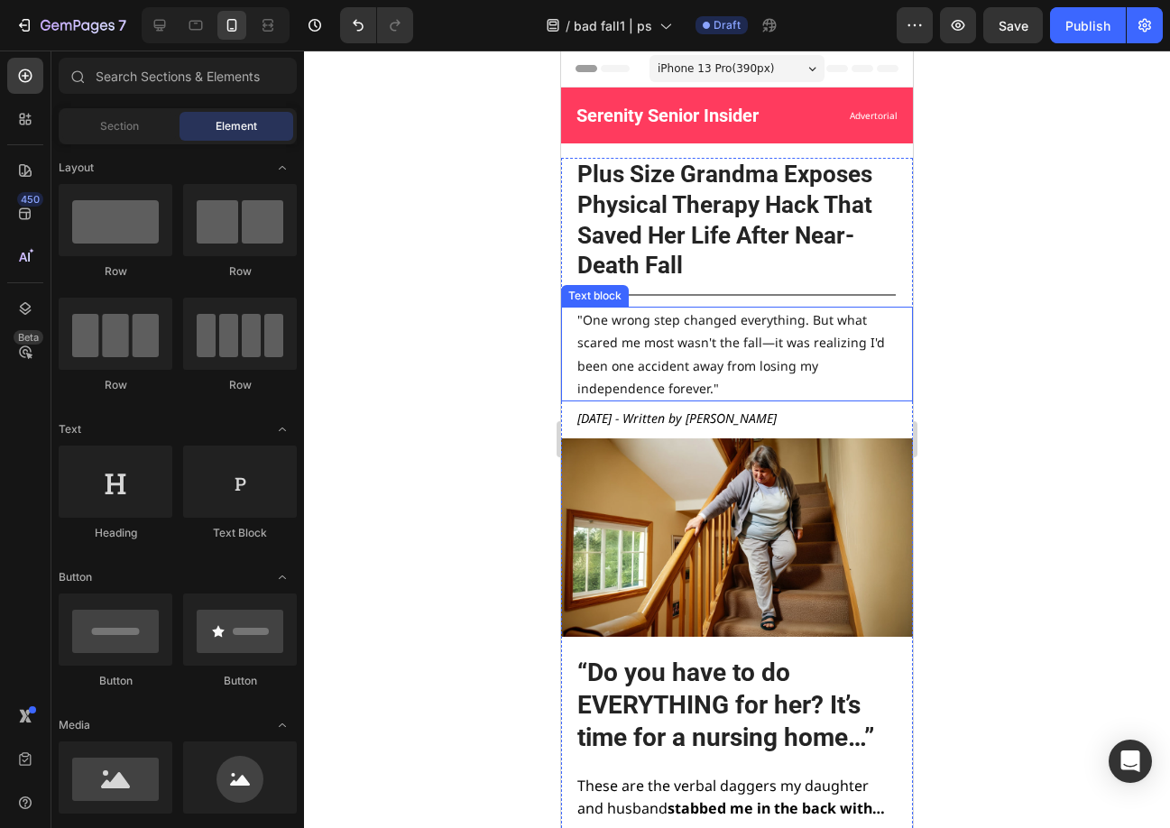
click at [709, 392] on p ""One wrong step changed everything. But what scared me most wasn't the fall—it …" at bounding box center [735, 353] width 317 height 91
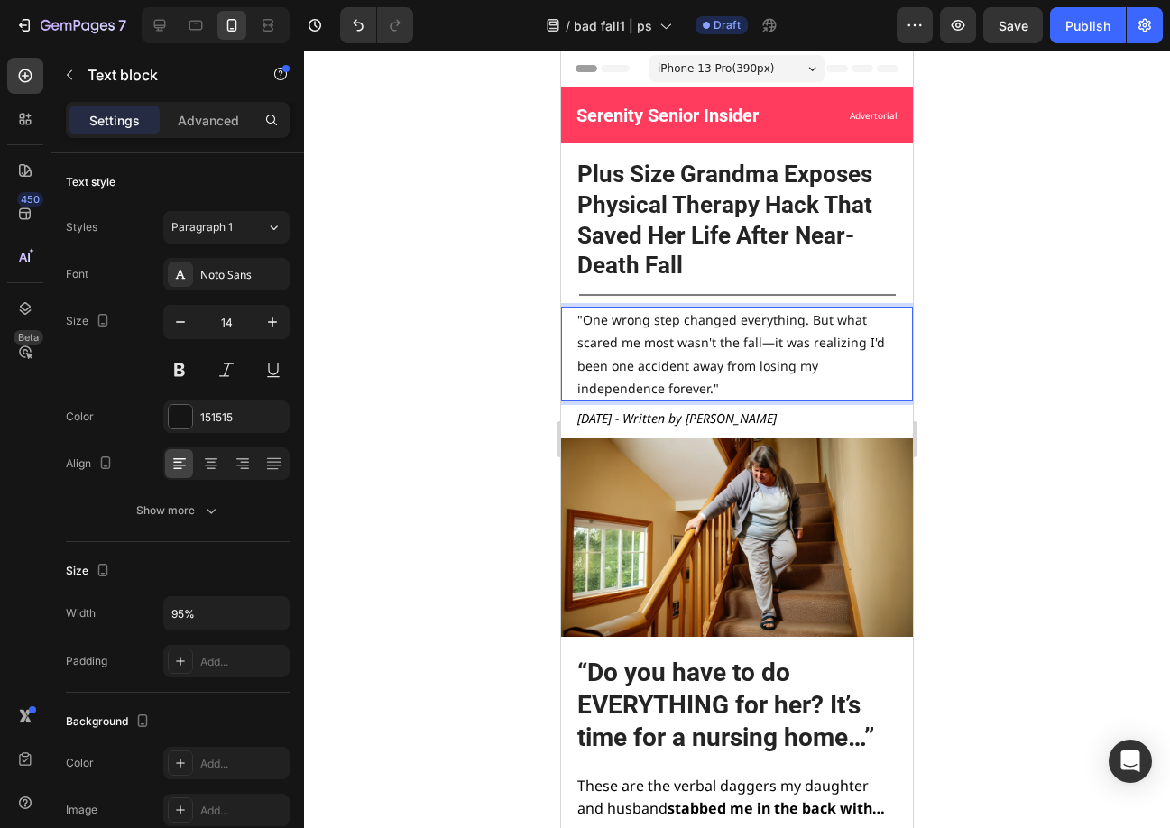
click at [704, 388] on p ""One wrong step changed everything. But what scared me most wasn't the fall—it …" at bounding box center [735, 353] width 317 height 91
click at [709, 388] on p ""One wrong step changed everything. But what scared me most wasn't the fall—it …" at bounding box center [735, 353] width 317 height 91
click at [719, 386] on p ""One wrong step changed everything. But what scared me most wasn't the fall—it …" at bounding box center [735, 353] width 317 height 91
click at [831, 391] on p ""One wrong step changed everything. But what scared me most wasn't the fall—it …" at bounding box center [735, 353] width 317 height 91
click at [811, 391] on p ""One wrong step changed everything. But what scared me most wasn't the fall—it …" at bounding box center [735, 353] width 317 height 91
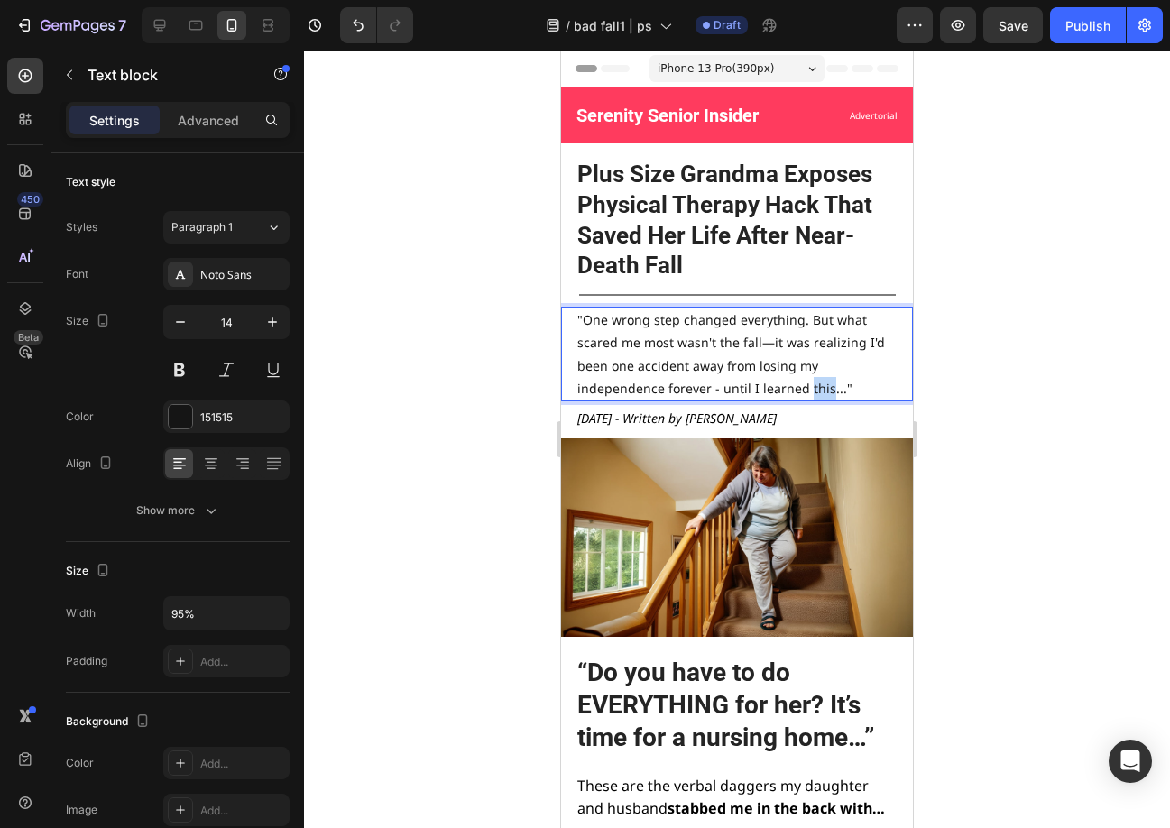
click at [811, 391] on p ""One wrong step changed everything. But what scared me most wasn't the fall—it …" at bounding box center [735, 353] width 317 height 91
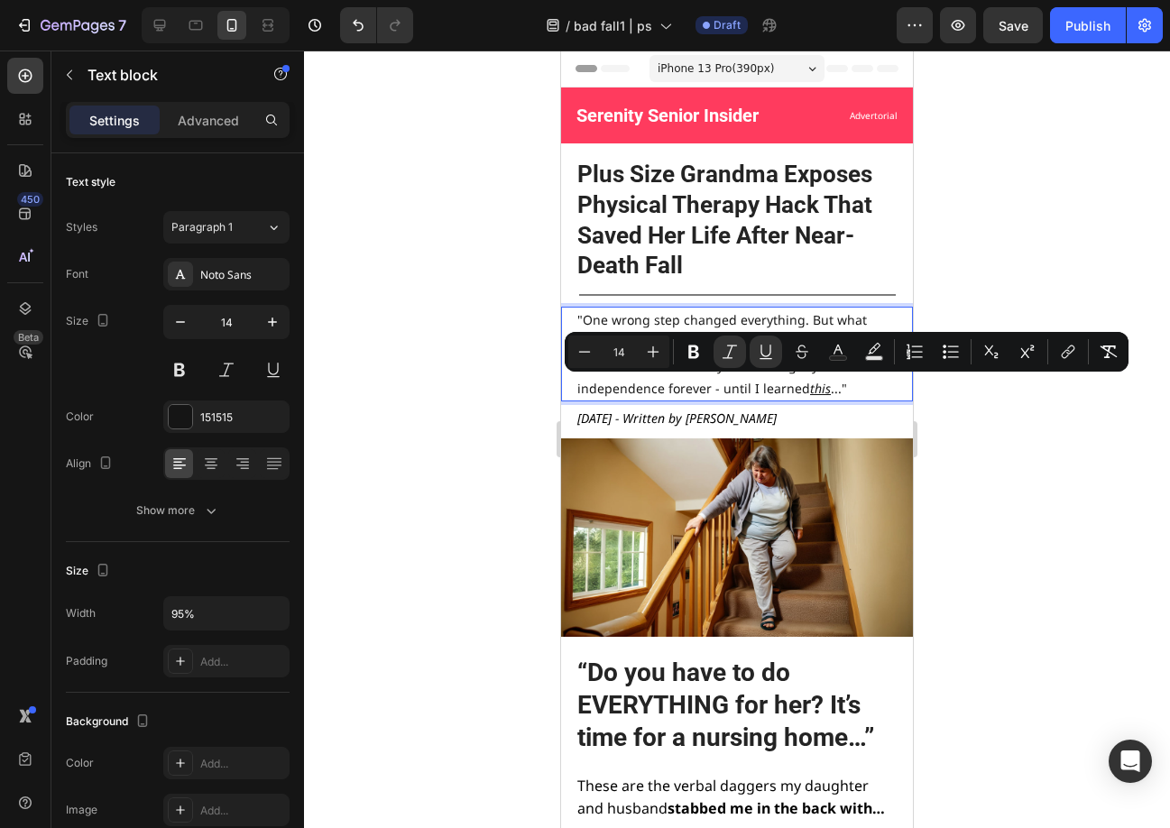
click at [979, 472] on div at bounding box center [737, 439] width 866 height 777
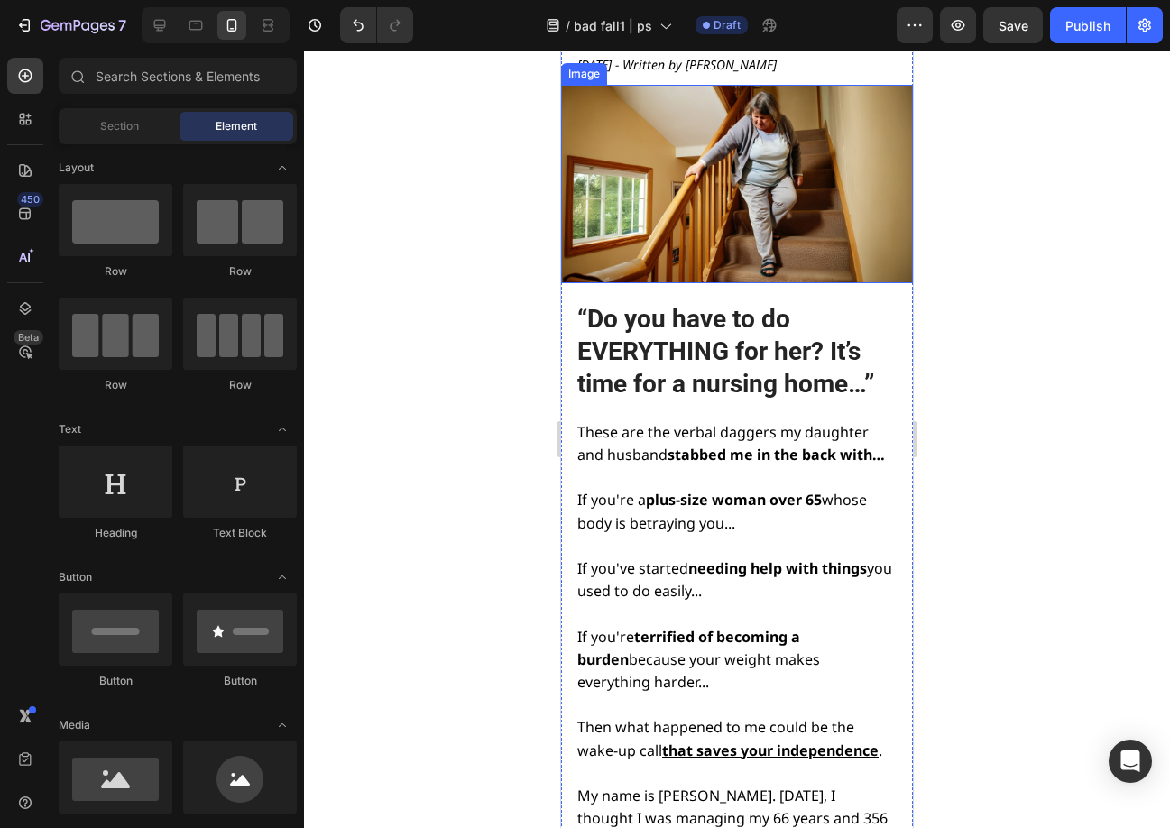
scroll to position [361, 0]
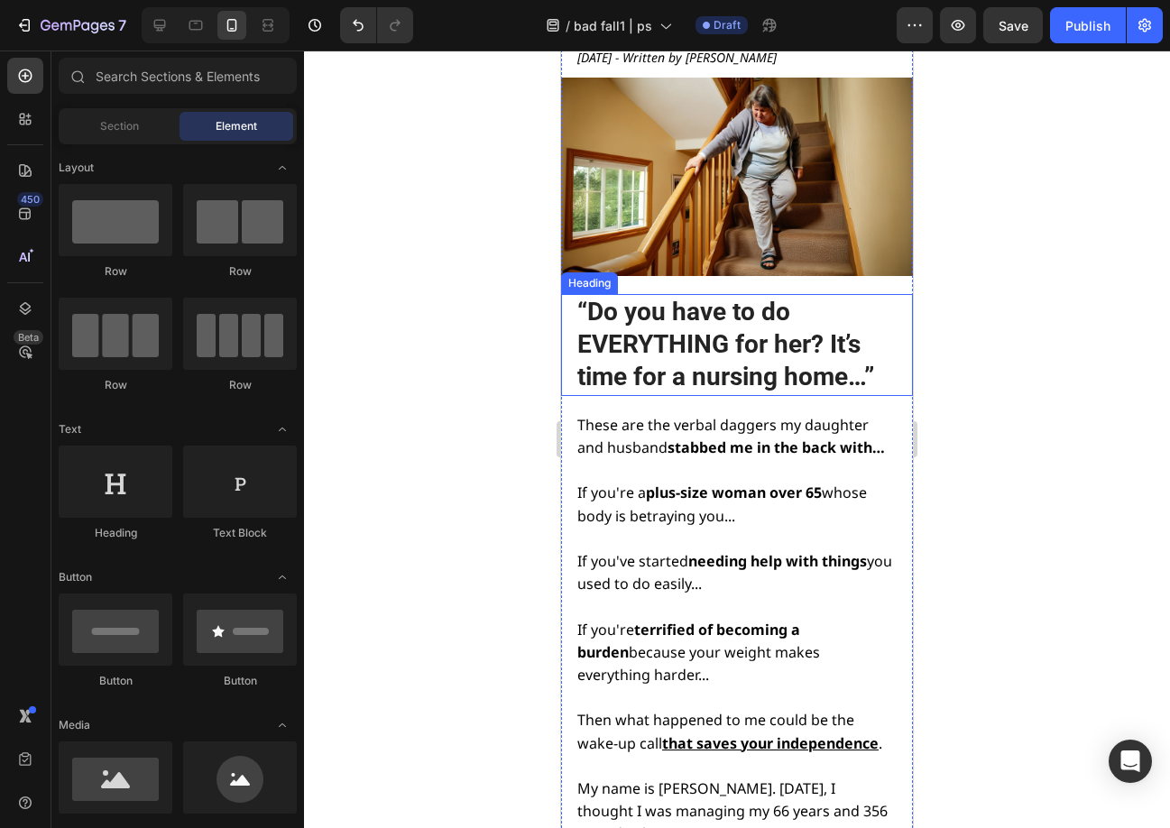
click at [697, 350] on h2 "“Do you have to do EVERYTHING for her? It’s time for a nursing home…”" at bounding box center [735, 345] width 320 height 102
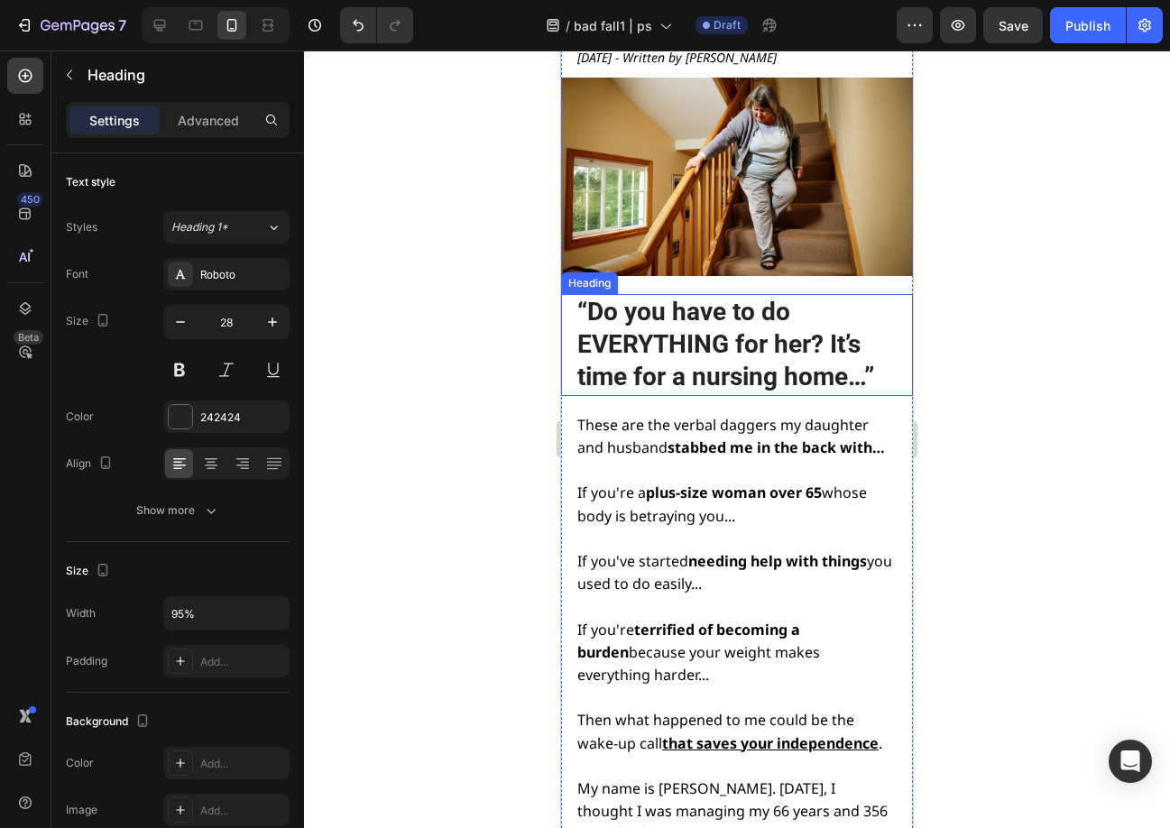
click at [697, 350] on h2 "“Do you have to do EVERYTHING for her? It’s time for a nursing home…”" at bounding box center [735, 345] width 320 height 102
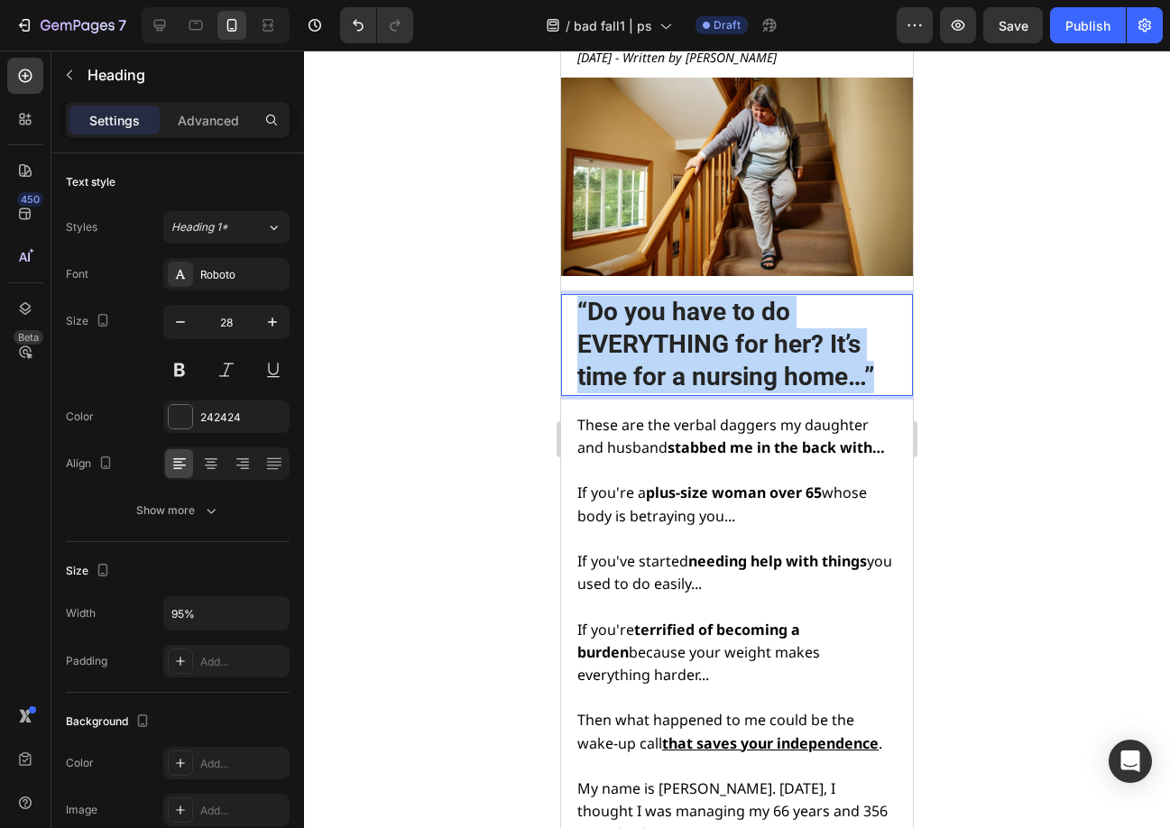
click at [697, 350] on p "“Do you have to do EVERYTHING for her? It’s time for a nursing home…”" at bounding box center [735, 345] width 317 height 98
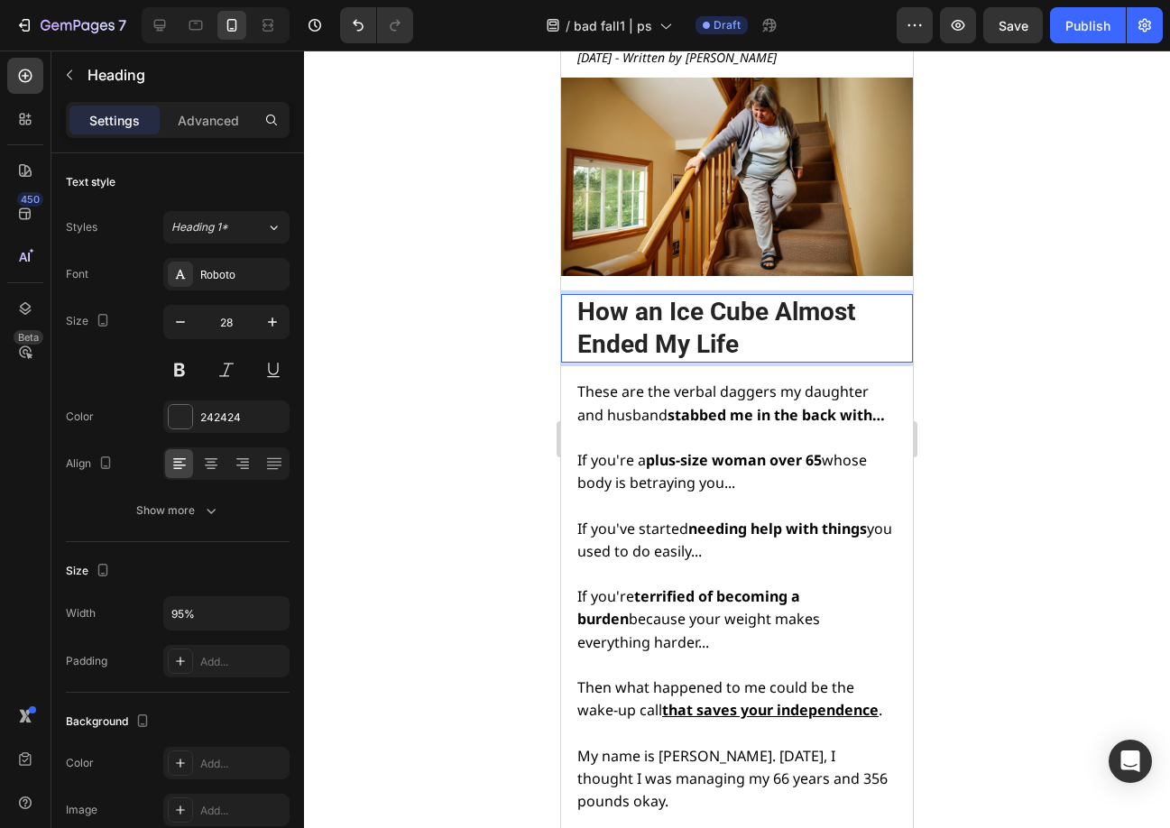
click at [991, 363] on div at bounding box center [737, 439] width 866 height 777
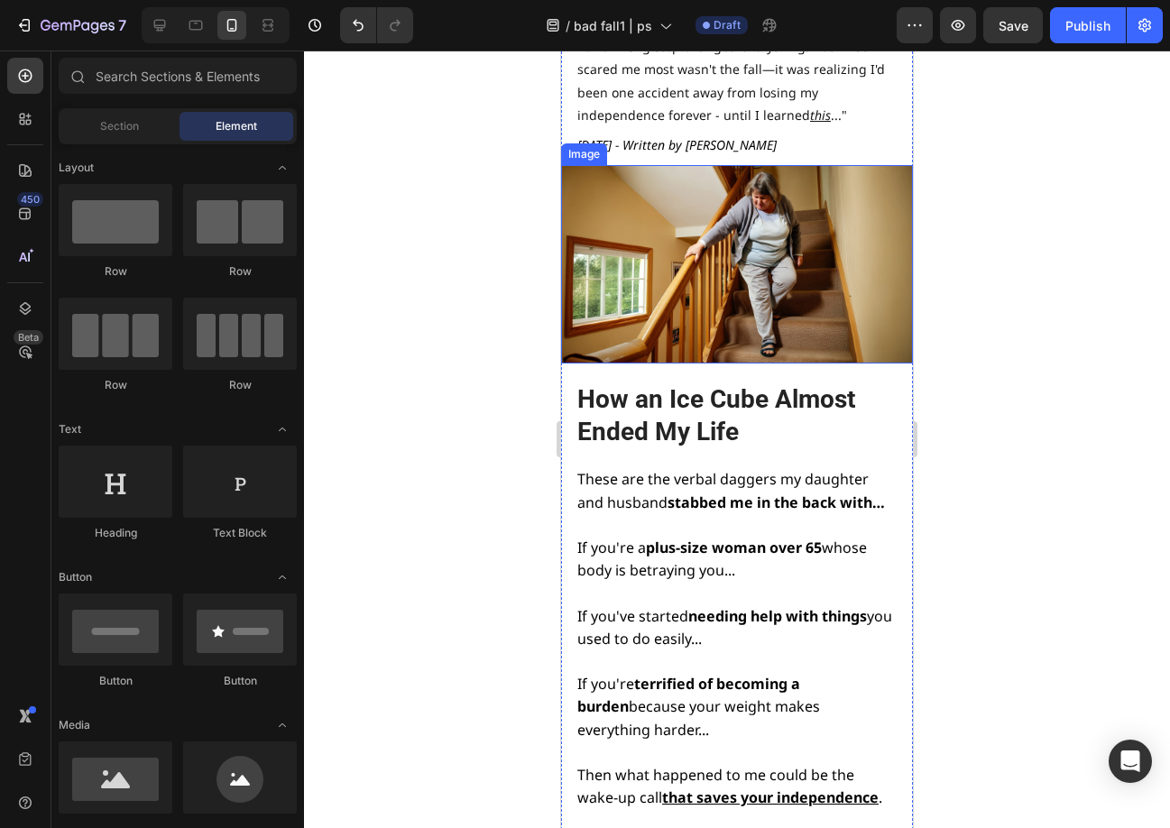
scroll to position [271, 0]
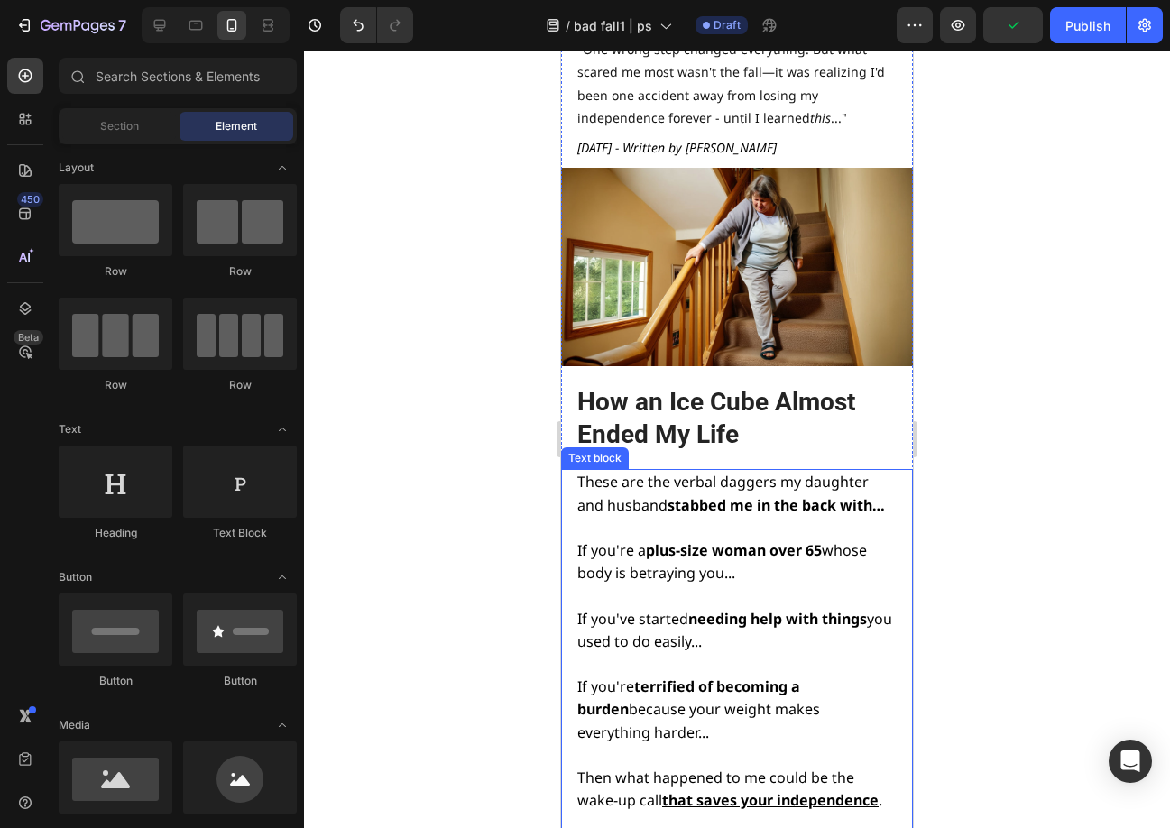
click at [631, 487] on span "These are the verbal daggers my daughter and husband stabbed me in the back wit…" at bounding box center [731, 493] width 308 height 42
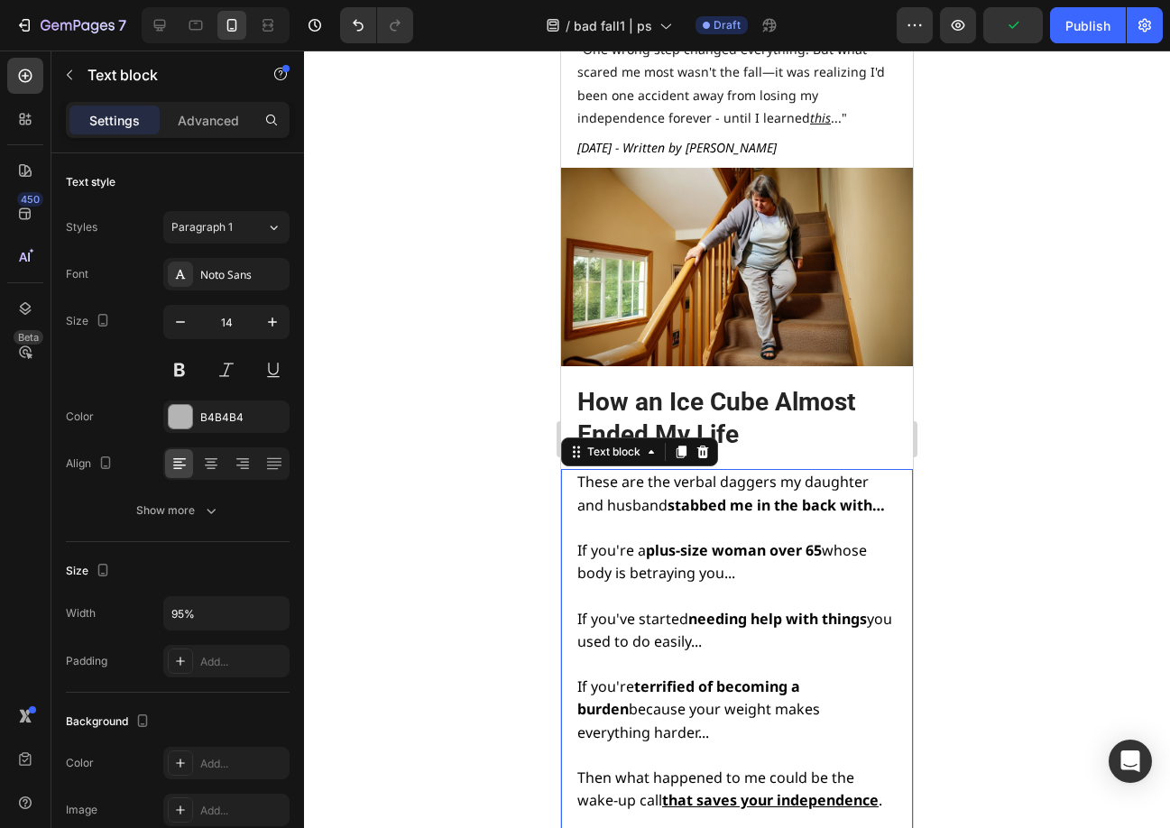
click at [631, 487] on span "These are the verbal daggers my daughter and husband stabbed me in the back wit…" at bounding box center [731, 493] width 308 height 42
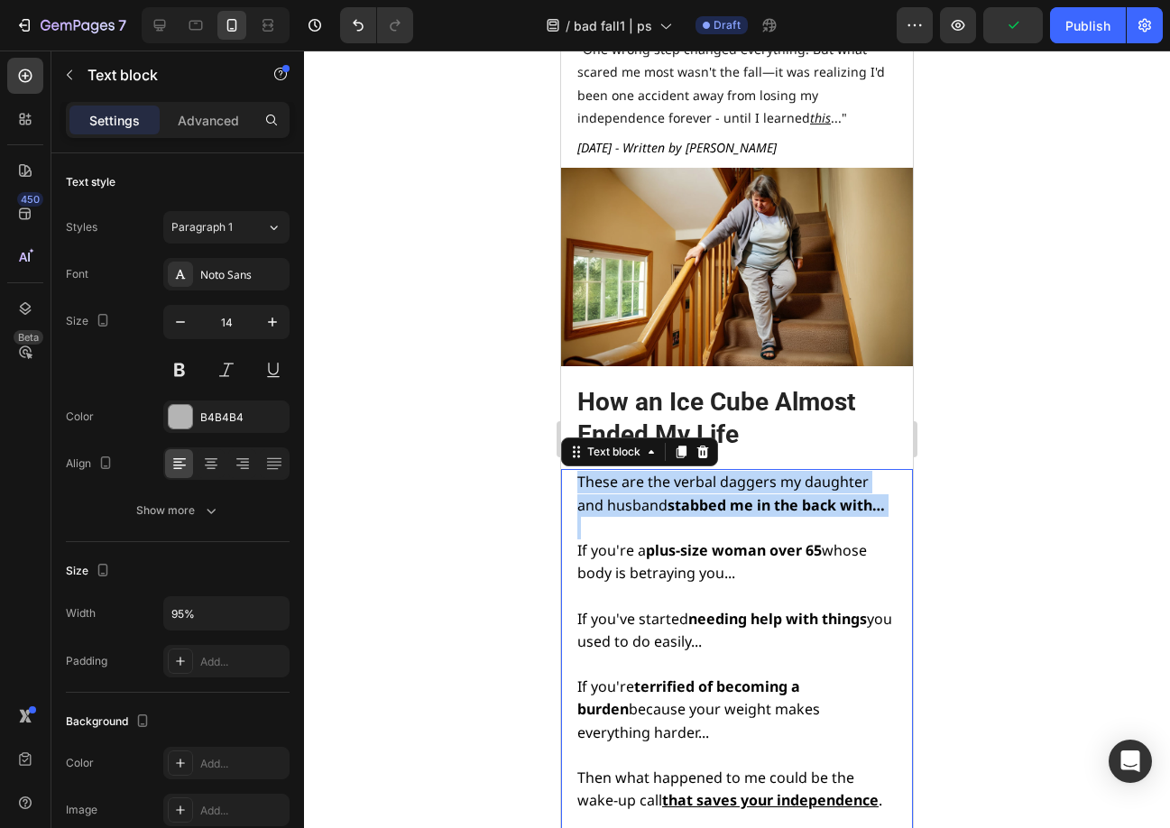
click at [631, 487] on span "These are the verbal daggers my daughter and husband stabbed me in the back wit…" at bounding box center [731, 493] width 308 height 42
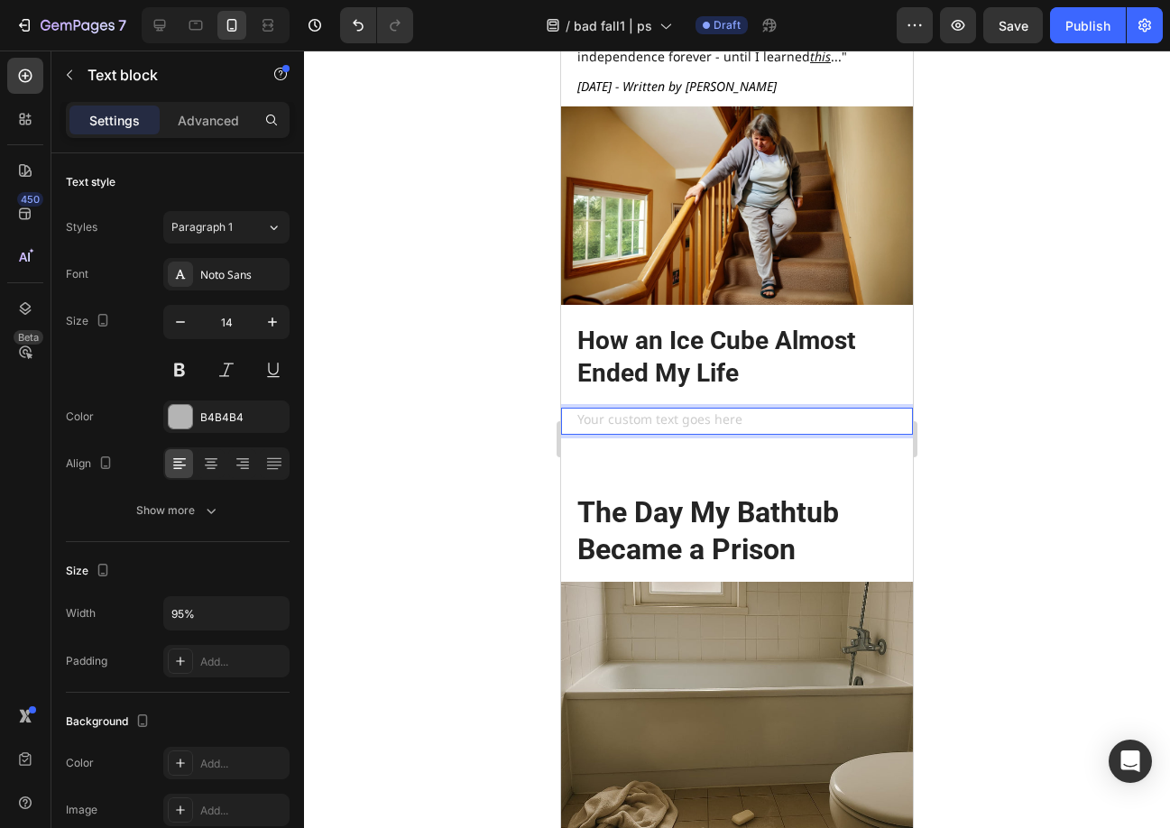
scroll to position [424, 0]
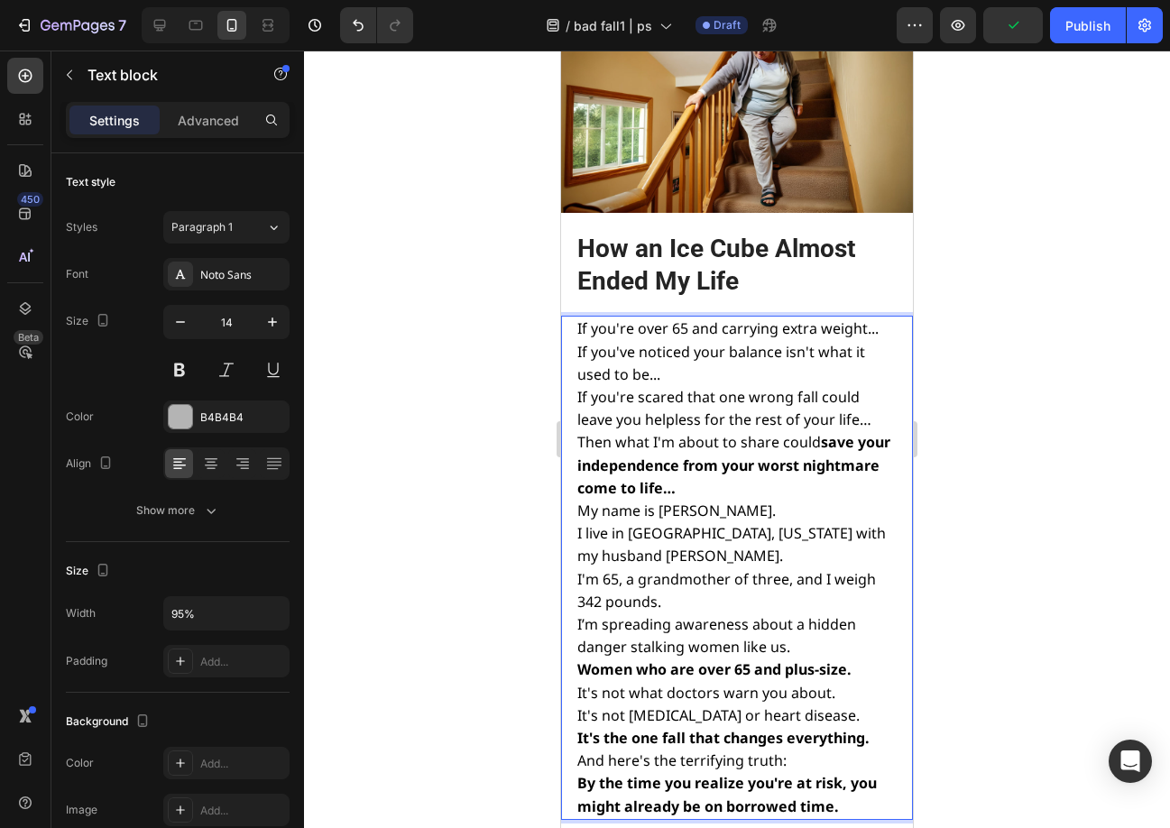
click at [608, 365] on span "If you've noticed your balance isn't what it used to be..." at bounding box center [721, 363] width 288 height 42
click at [878, 319] on p "If you're over 65 and carrying extra weight..." at bounding box center [735, 328] width 317 height 23
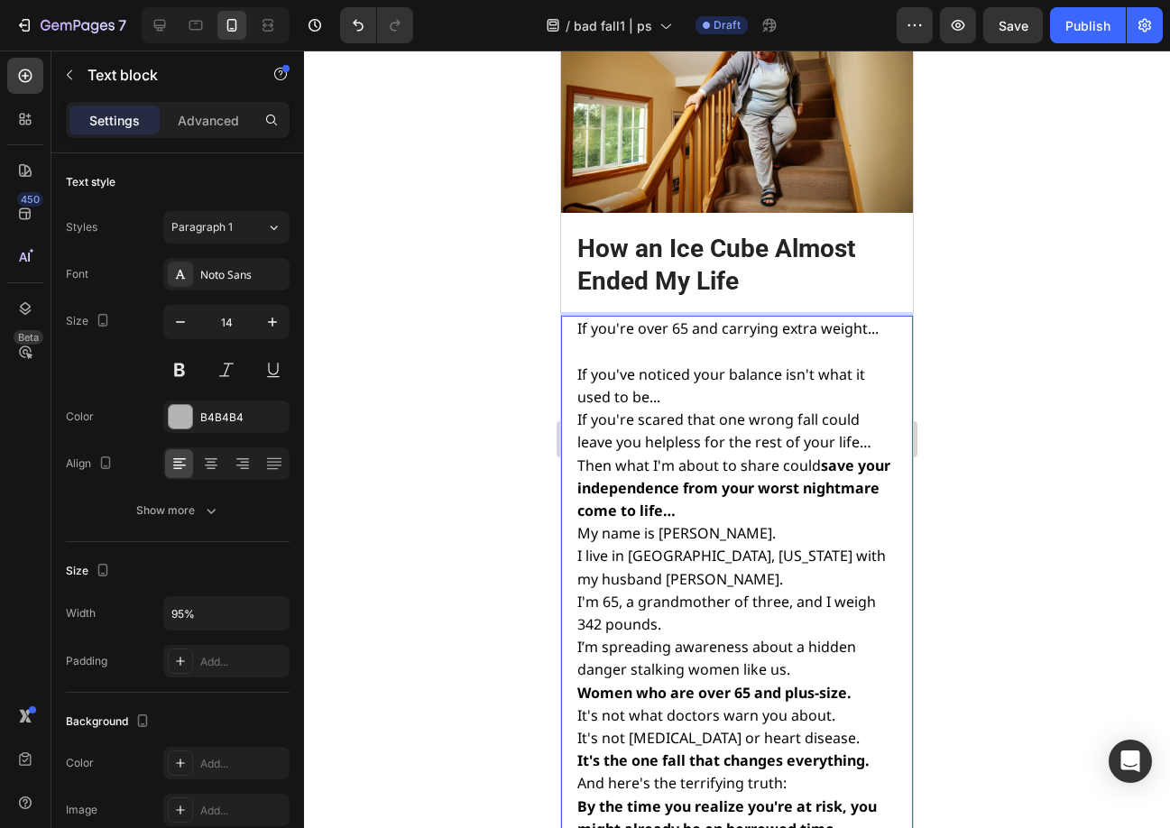
click at [713, 377] on p "If you've noticed your balance isn't what it used to be..." at bounding box center [735, 385] width 317 height 45
click at [709, 387] on p "If you've noticed your balance isn't what it used to be..." at bounding box center [735, 385] width 317 height 45
click at [575, 411] on div "If you're over 65 and carrying extra weight... If you've noticed your balance i…" at bounding box center [735, 579] width 320 height 527
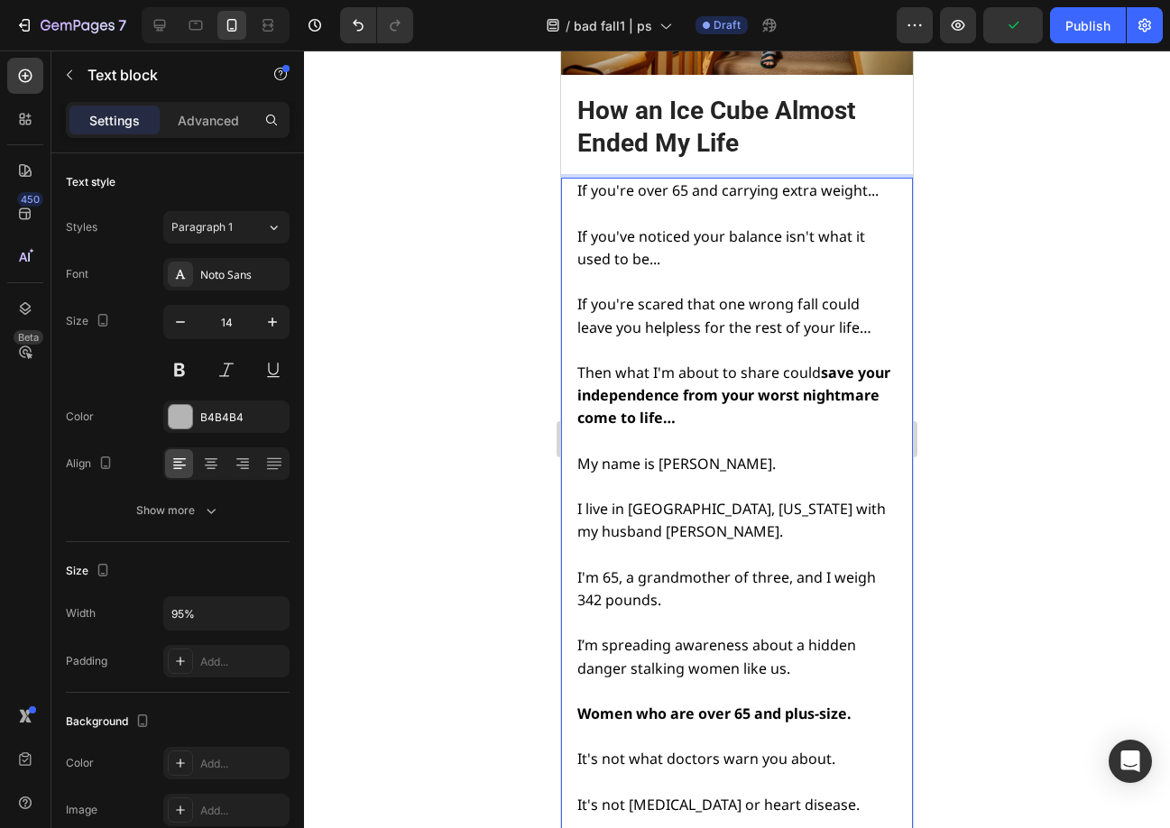
scroll to position [520, 0]
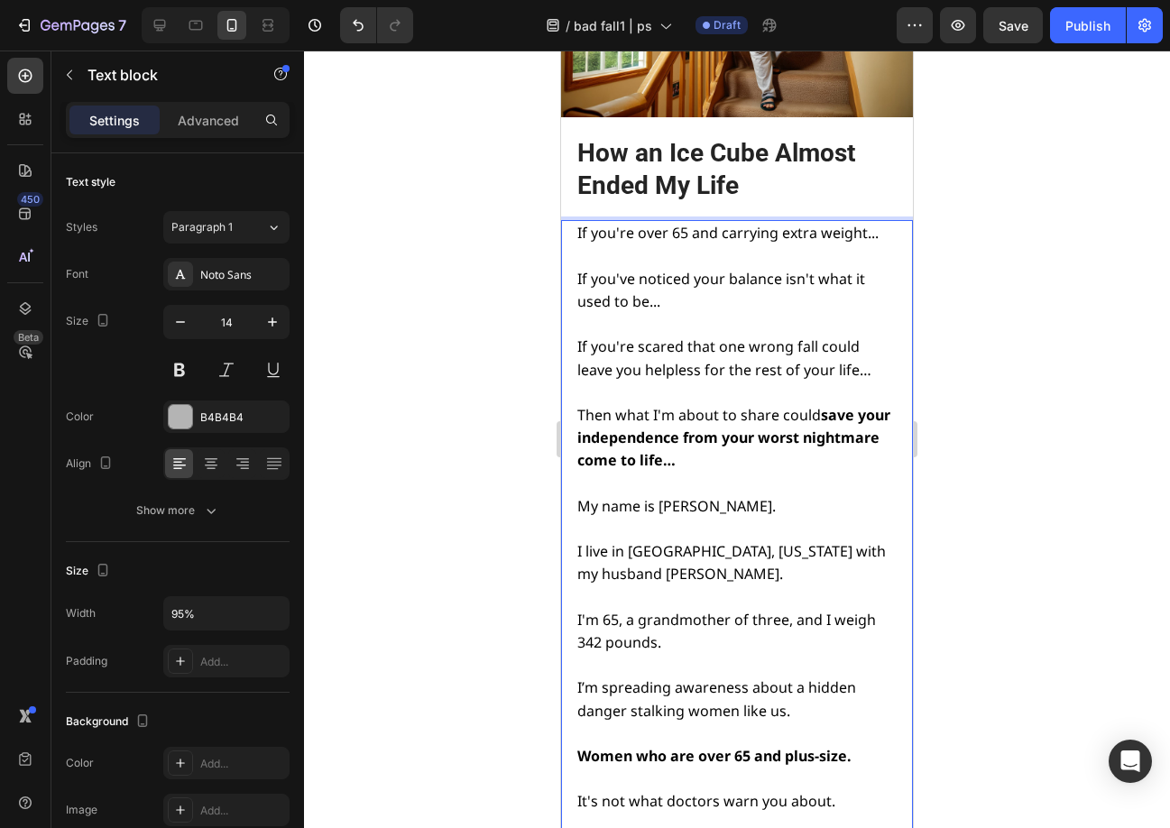
click at [1053, 357] on div at bounding box center [737, 439] width 866 height 777
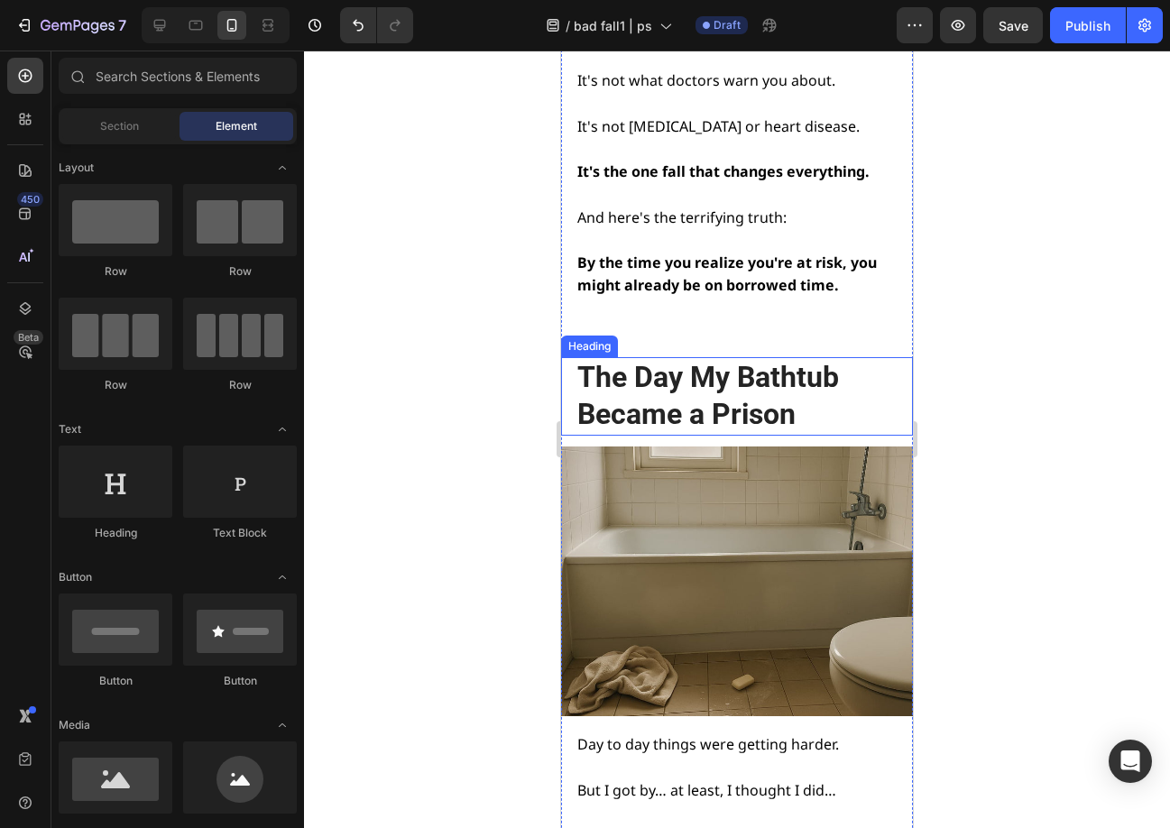
scroll to position [1241, 0]
click at [778, 385] on h2 "The Day My Bathtub Became a Prison" at bounding box center [735, 395] width 320 height 78
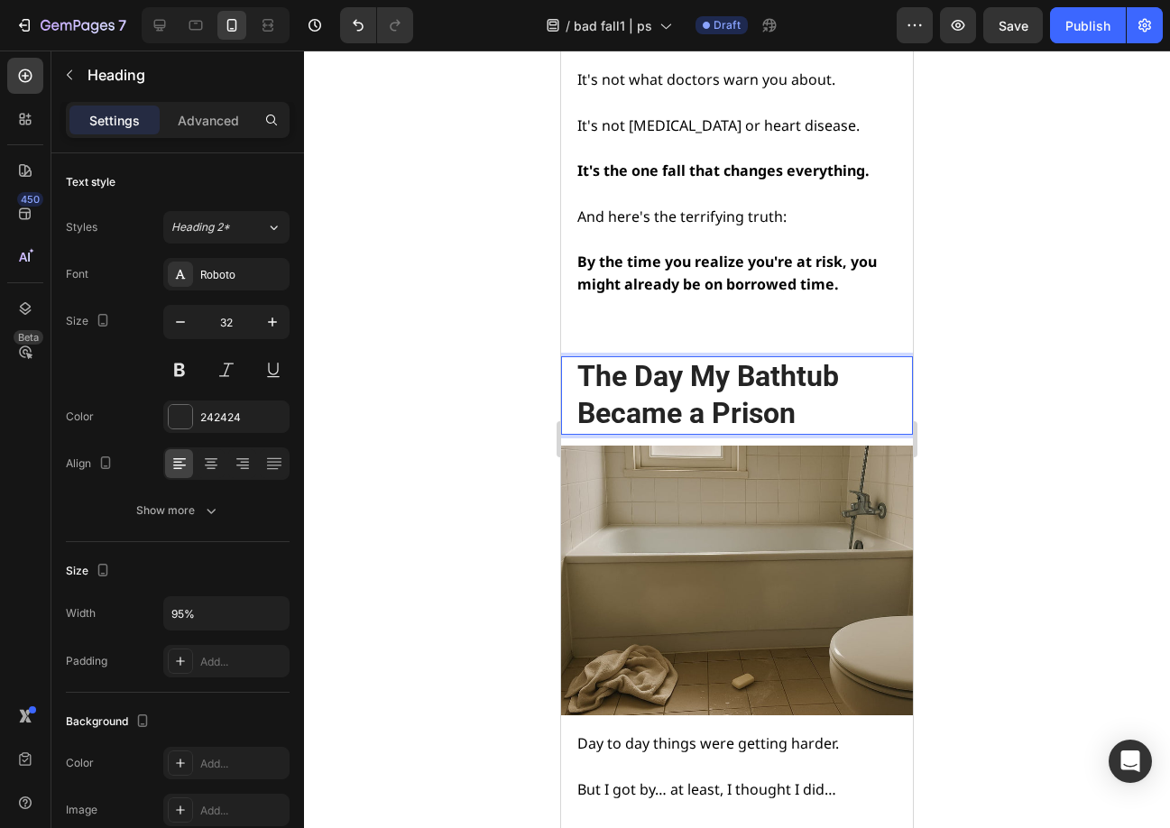
click at [777, 386] on h2 "The Day My Bathtub Became a Prison" at bounding box center [735, 395] width 320 height 78
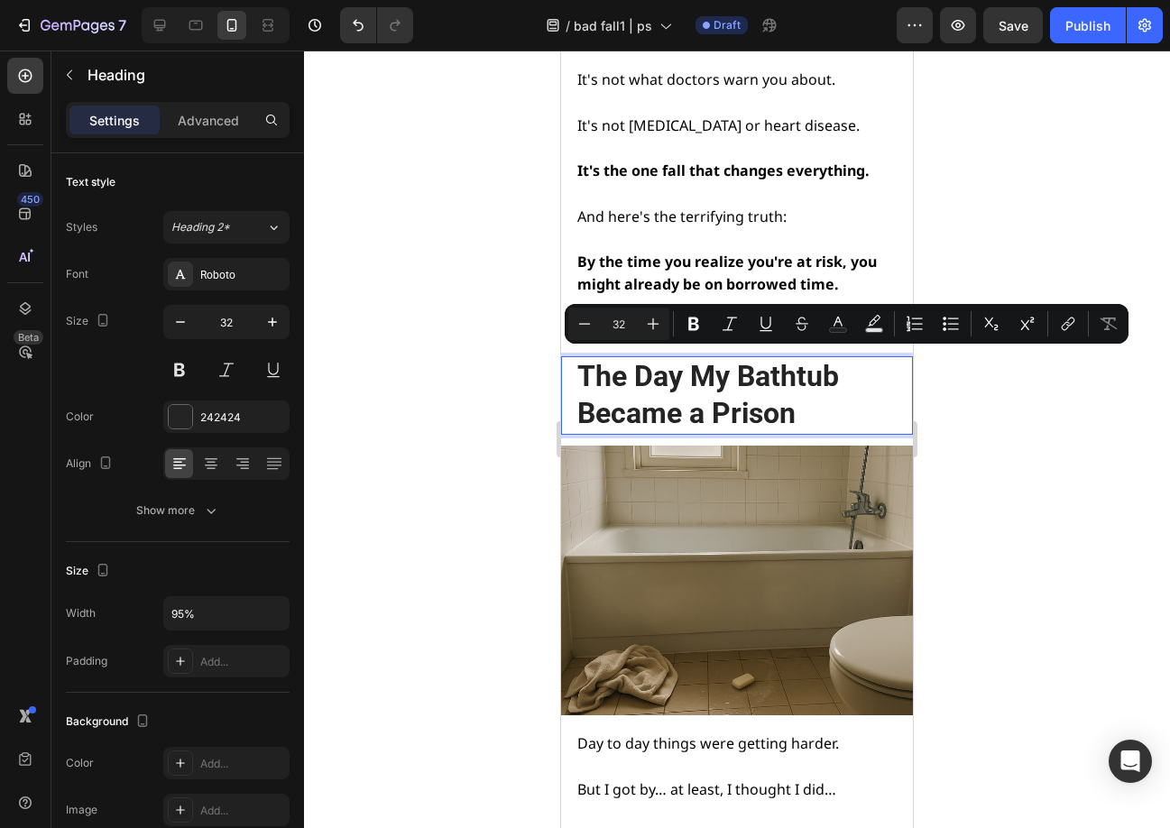
click at [792, 410] on p "The Day My Bathtub Became a Prison" at bounding box center [735, 395] width 317 height 75
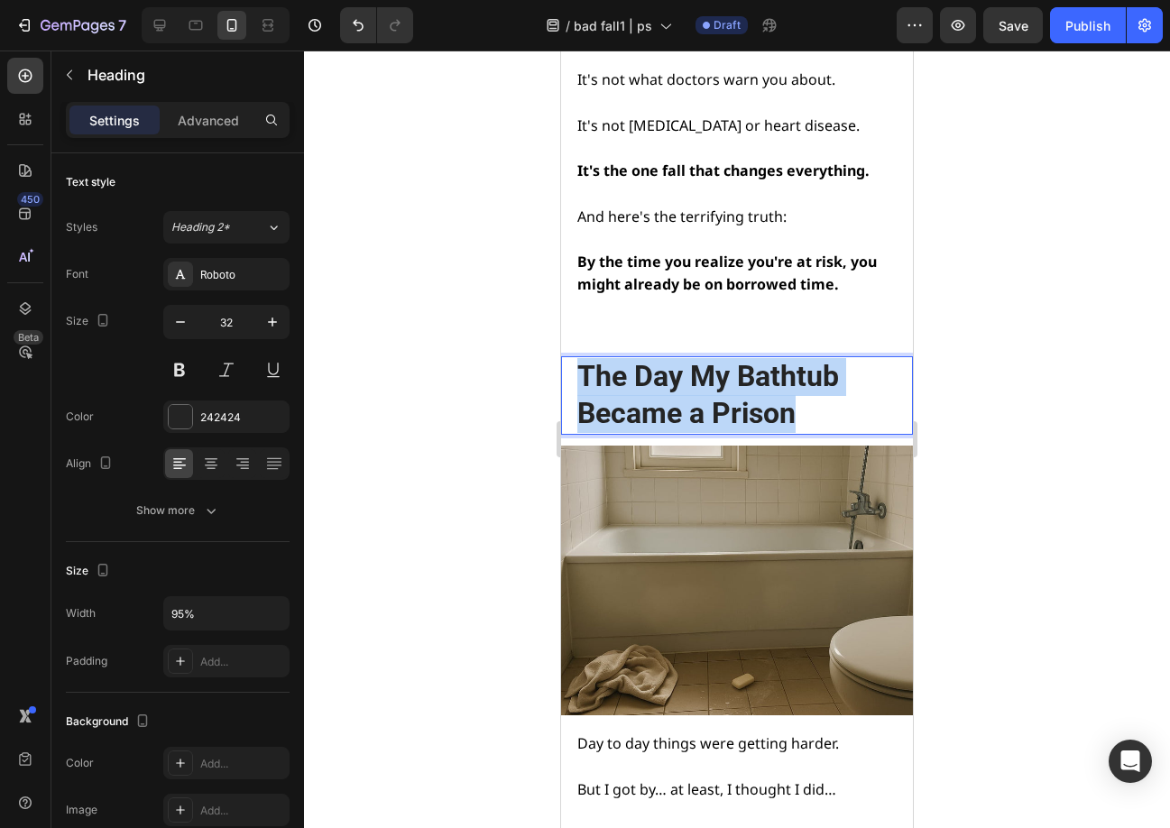
drag, startPoint x: 795, startPoint y: 405, endPoint x: 547, endPoint y: 368, distance: 250.8
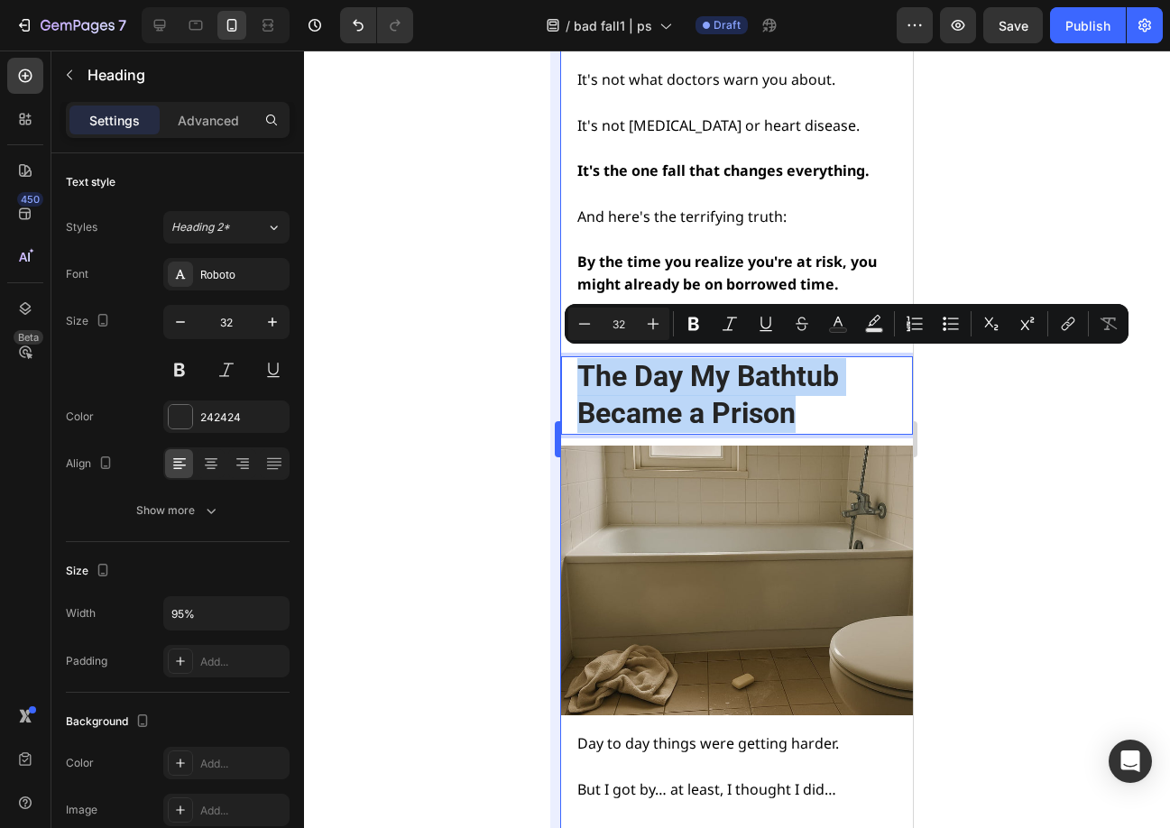
type input "17"
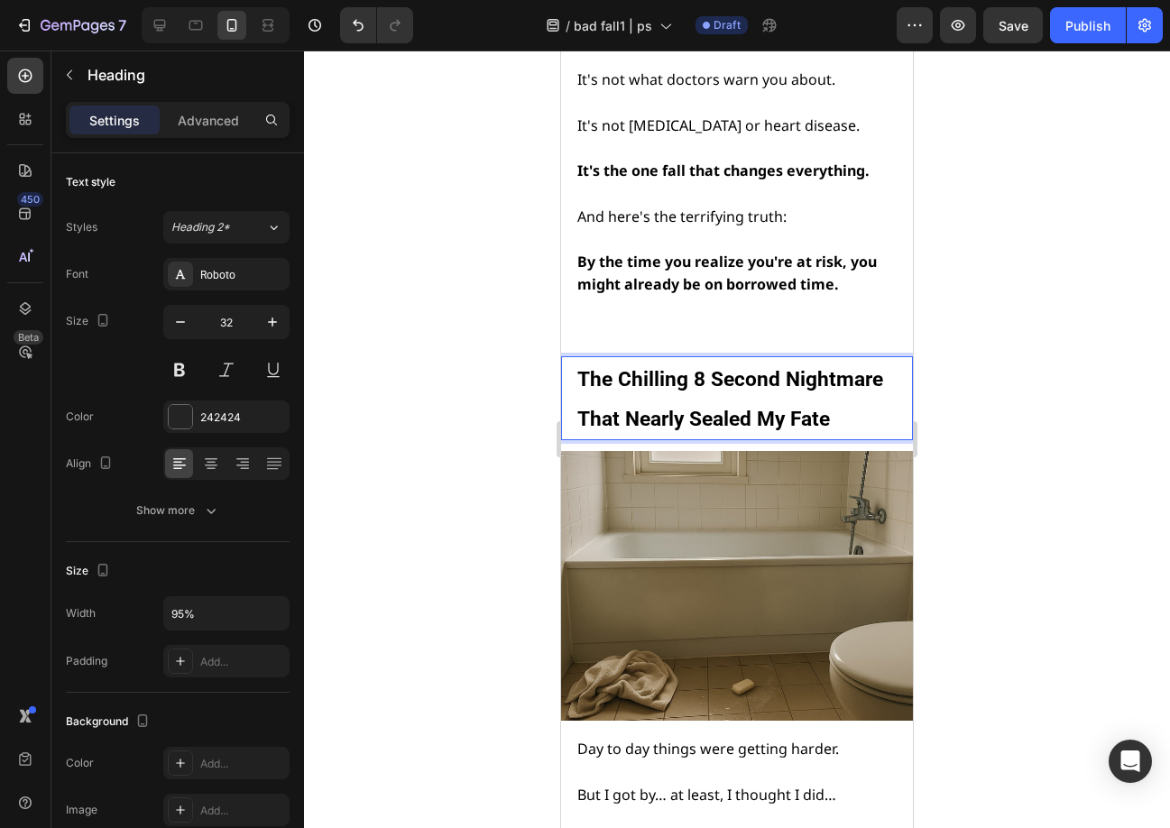
click at [832, 372] on strong "The Chilling 8 Second Nightmare That Nearly Sealed My Fate" at bounding box center [730, 399] width 306 height 65
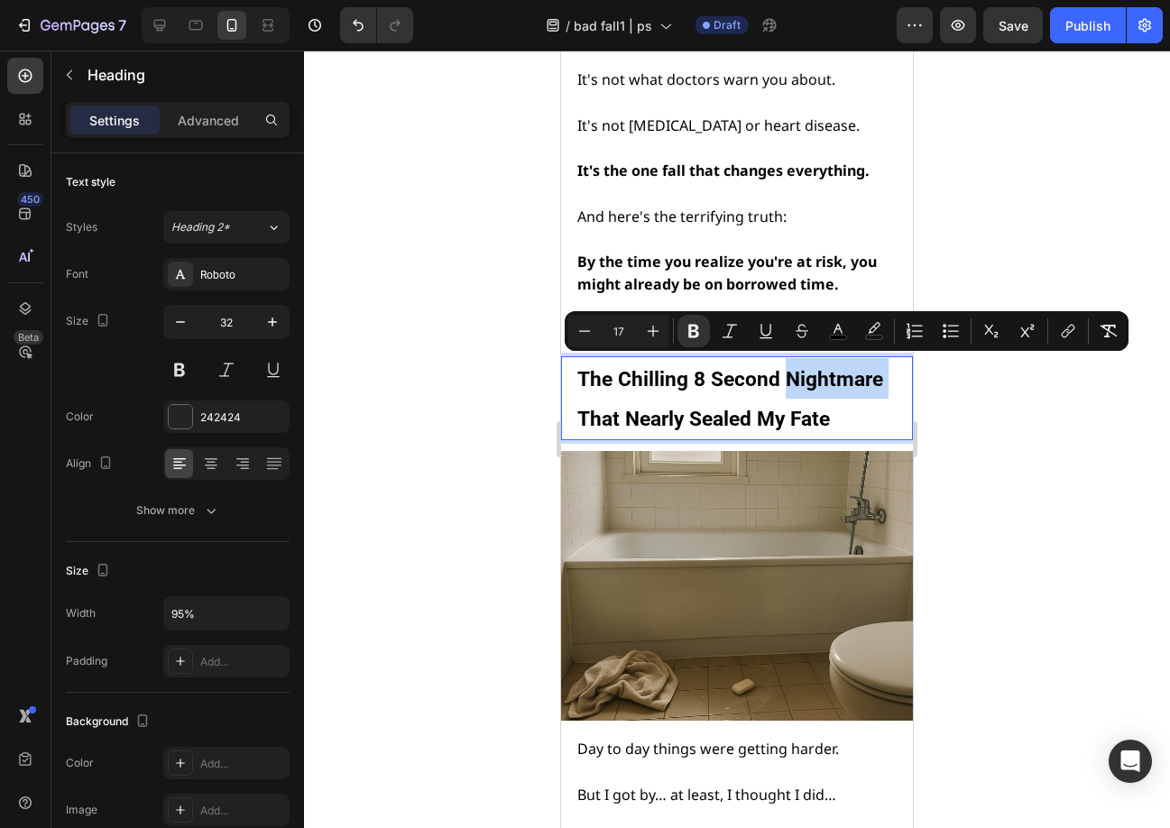
type input "32"
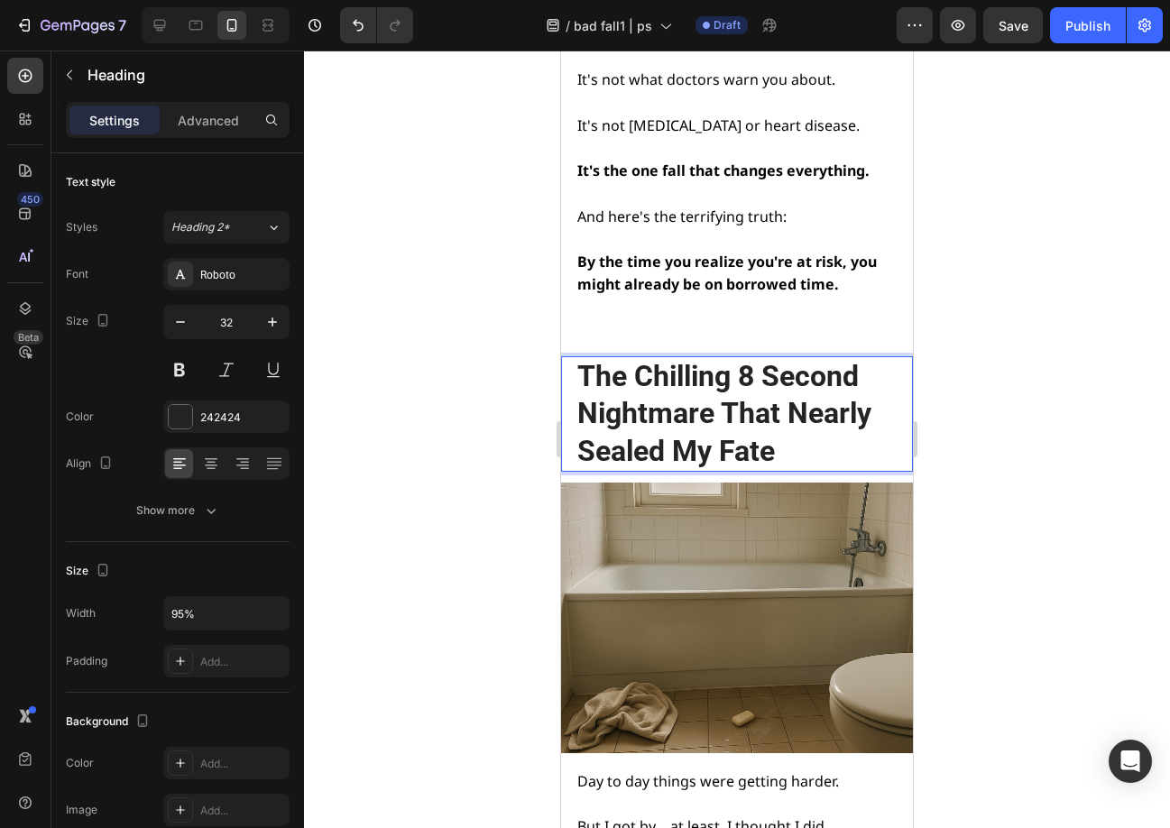
click at [863, 368] on p "The Chilling 8 Second Nightmare That Nearly Sealed My Fate" at bounding box center [735, 414] width 317 height 113
click at [630, 400] on p "The Chilling 8 Seconds Nightmare That Nearly Sealed My Fate" at bounding box center [735, 414] width 317 height 113
click at [683, 408] on p "The Chilling 8 Seconds That Nearly Sealed My Fate" at bounding box center [735, 414] width 317 height 113
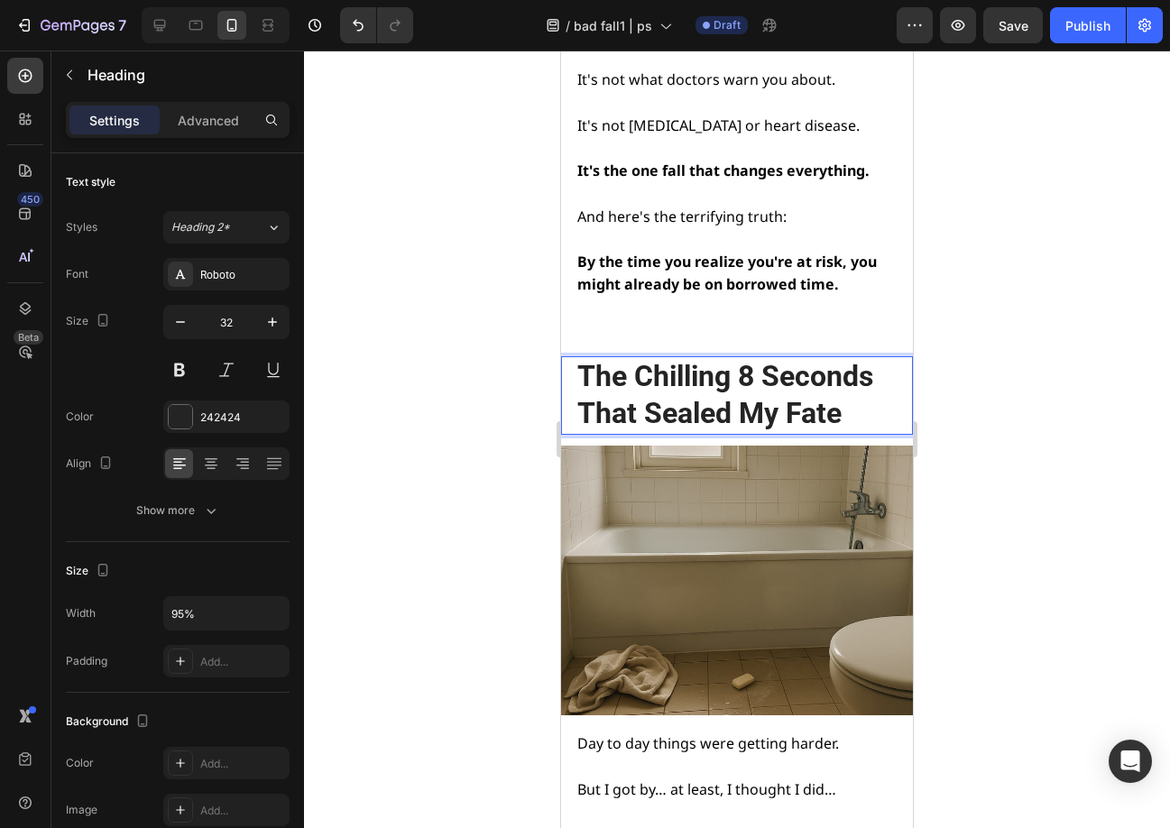
click at [634, 400] on p "The Chilling 8 Seconds That Sealed My Fate" at bounding box center [735, 395] width 317 height 75
click at [625, 366] on p "The Chilling 8 Seconds That Sealed My Fate" at bounding box center [735, 395] width 317 height 75
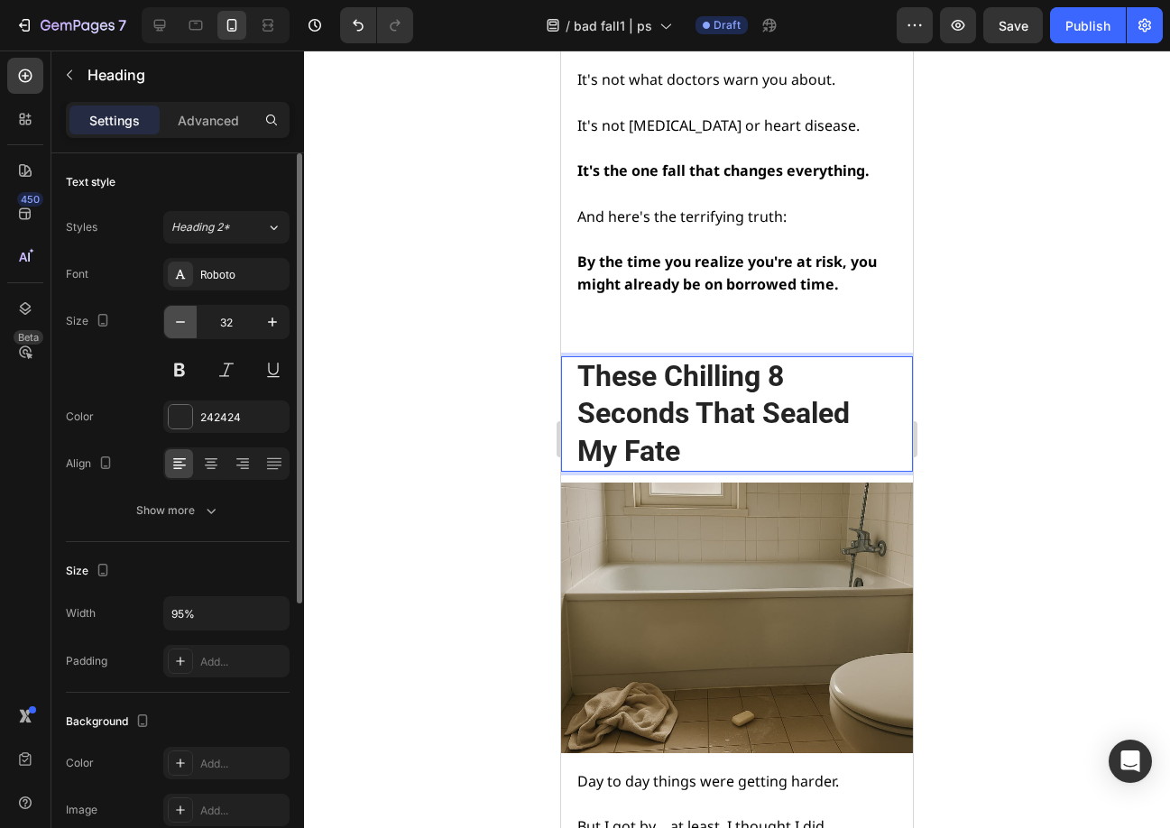
click at [173, 323] on icon "button" at bounding box center [180, 322] width 18 height 18
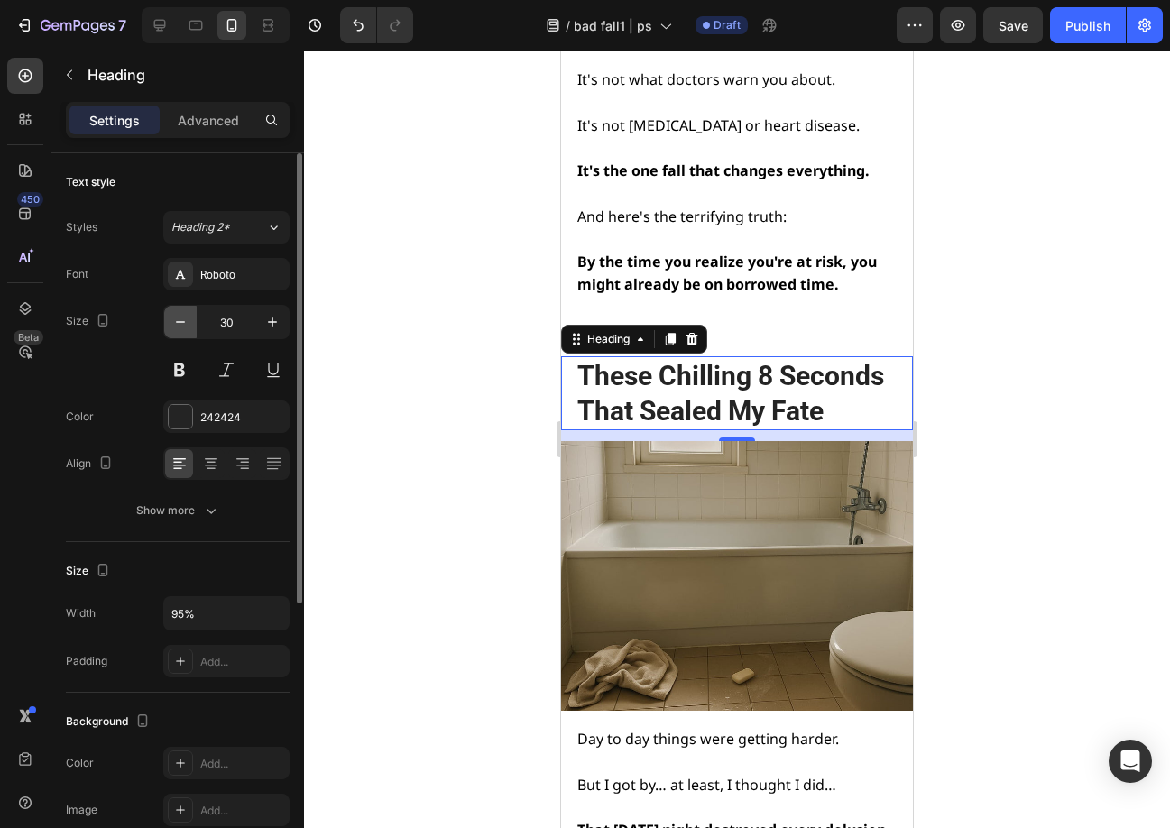
click at [173, 323] on icon "button" at bounding box center [180, 322] width 18 height 18
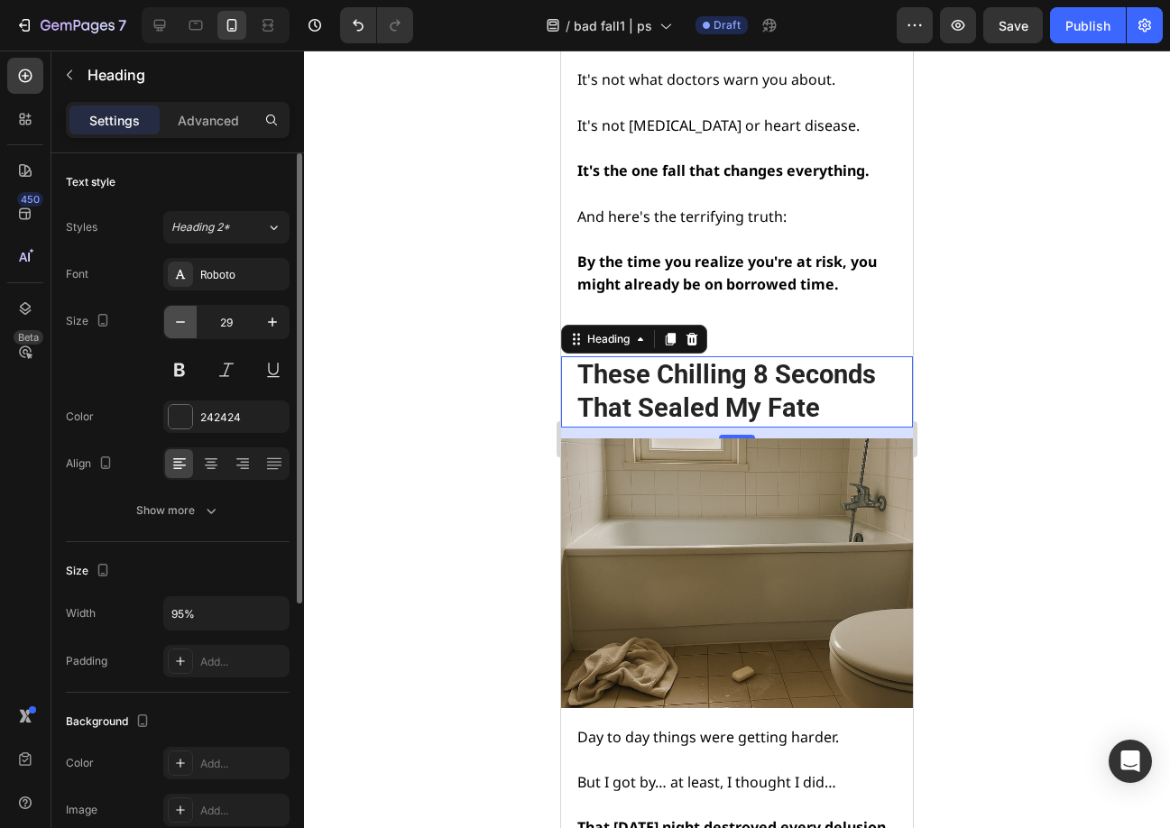
click at [173, 323] on icon "button" at bounding box center [180, 322] width 18 height 18
type input "28"
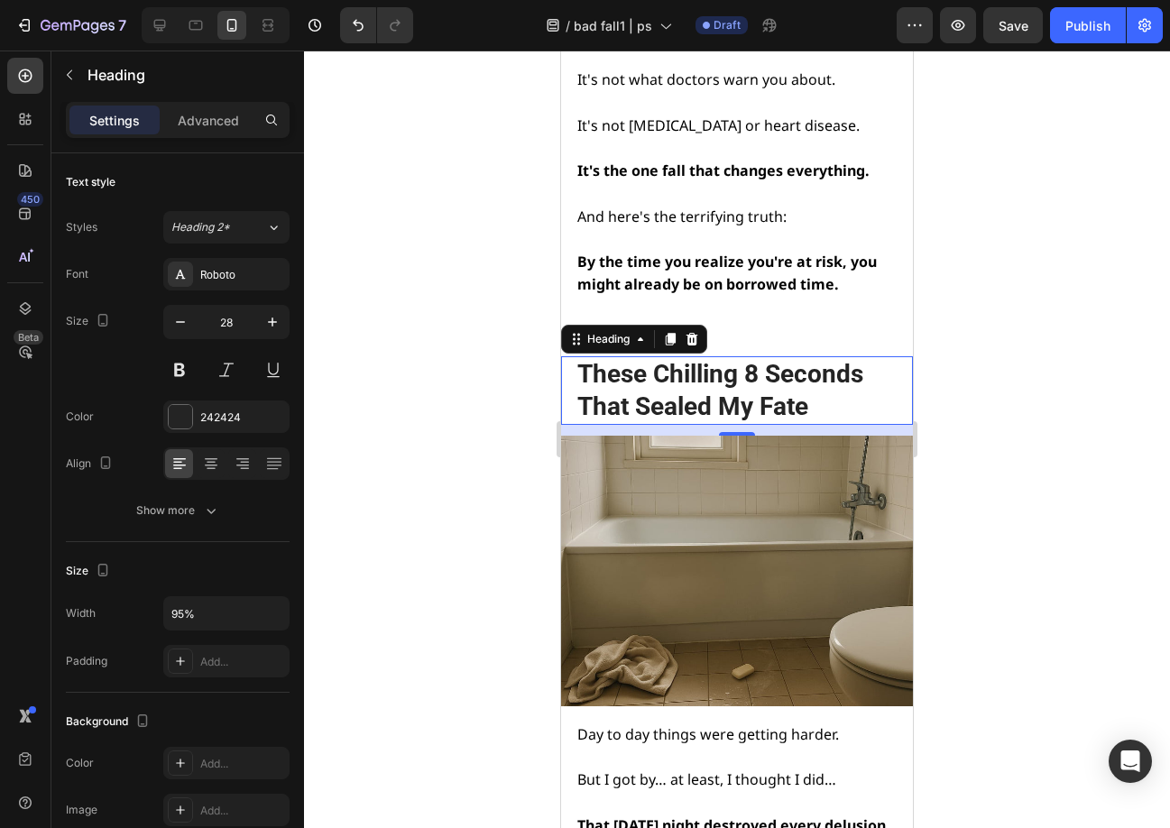
click at [630, 398] on p "These Chilling 8 Seconds That Sealed My Fate" at bounding box center [735, 391] width 317 height 66
click at [597, 400] on p "These Chilling 8 Seconds That Sealed My Fate" at bounding box center [735, 391] width 317 height 66
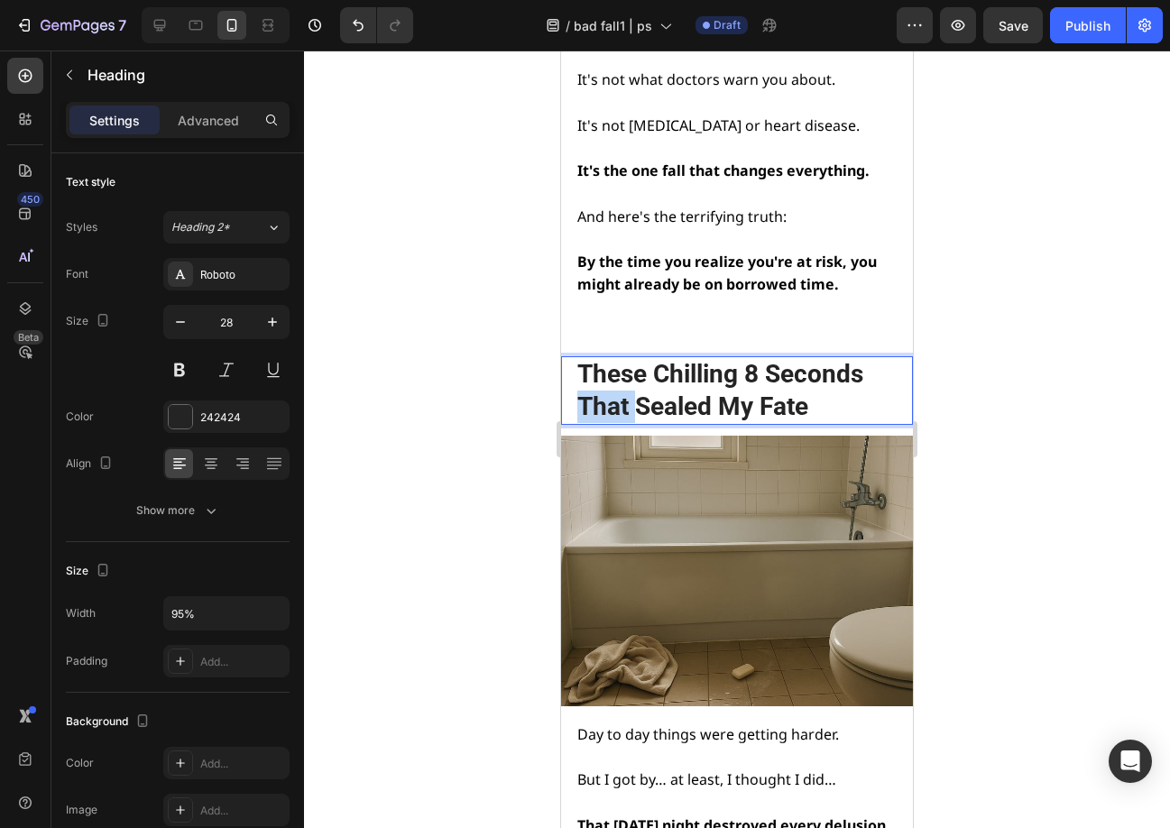
click at [597, 400] on p "These Chilling 8 Seconds That Sealed My Fate" at bounding box center [735, 391] width 317 height 66
click at [1014, 415] on div at bounding box center [737, 439] width 866 height 777
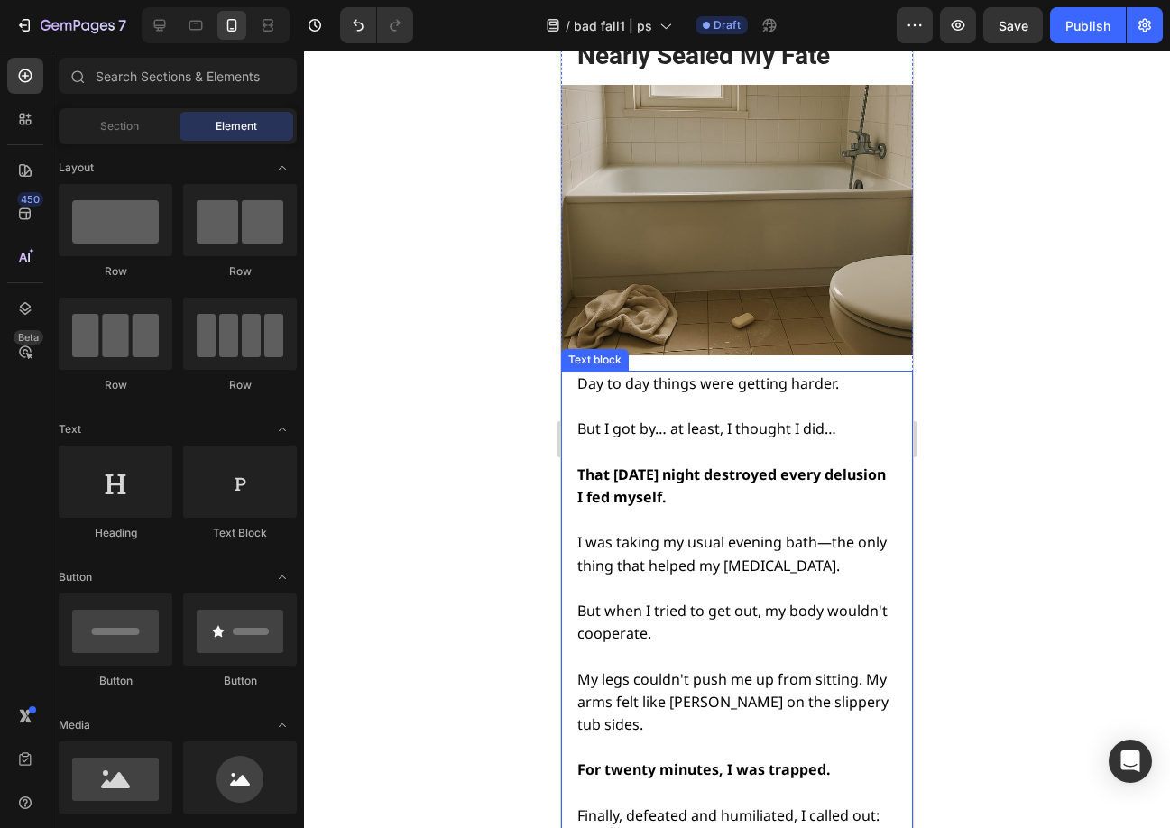
scroll to position [1602, 0]
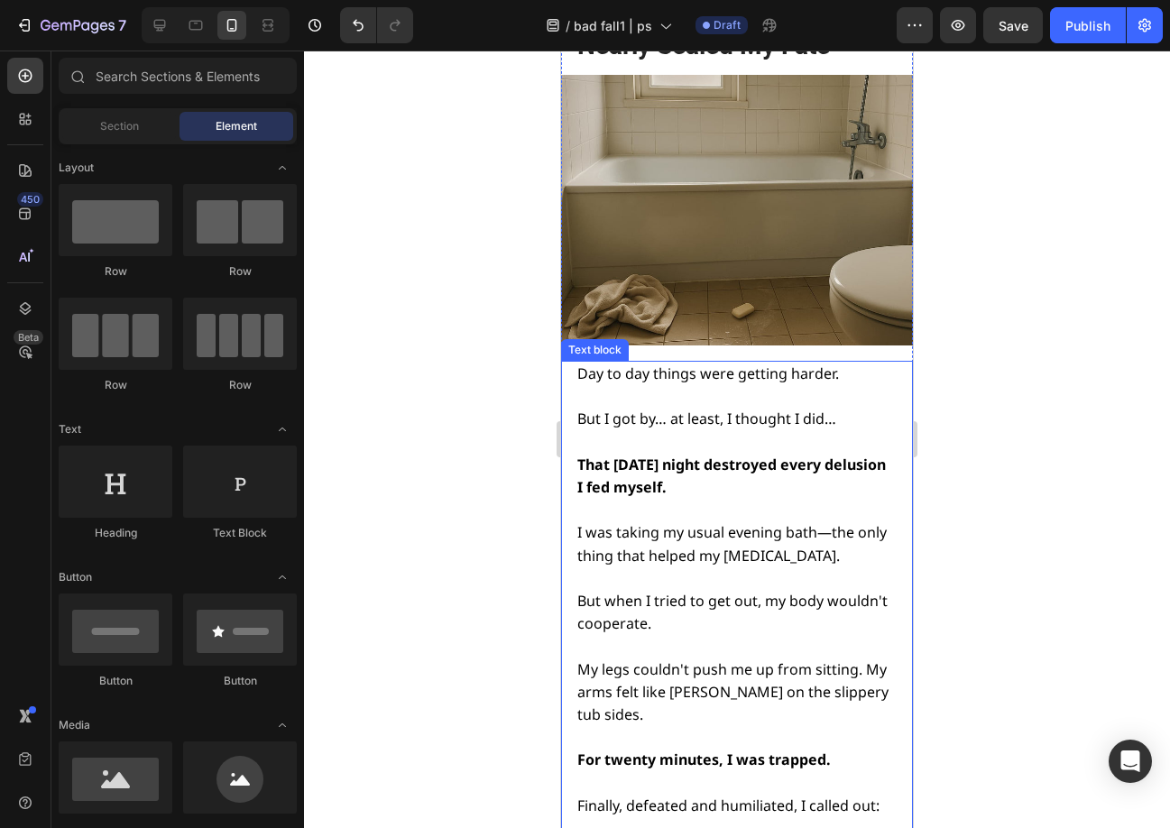
click at [746, 455] on strong "That [DATE] night destroyed every delusion I fed myself." at bounding box center [731, 476] width 308 height 42
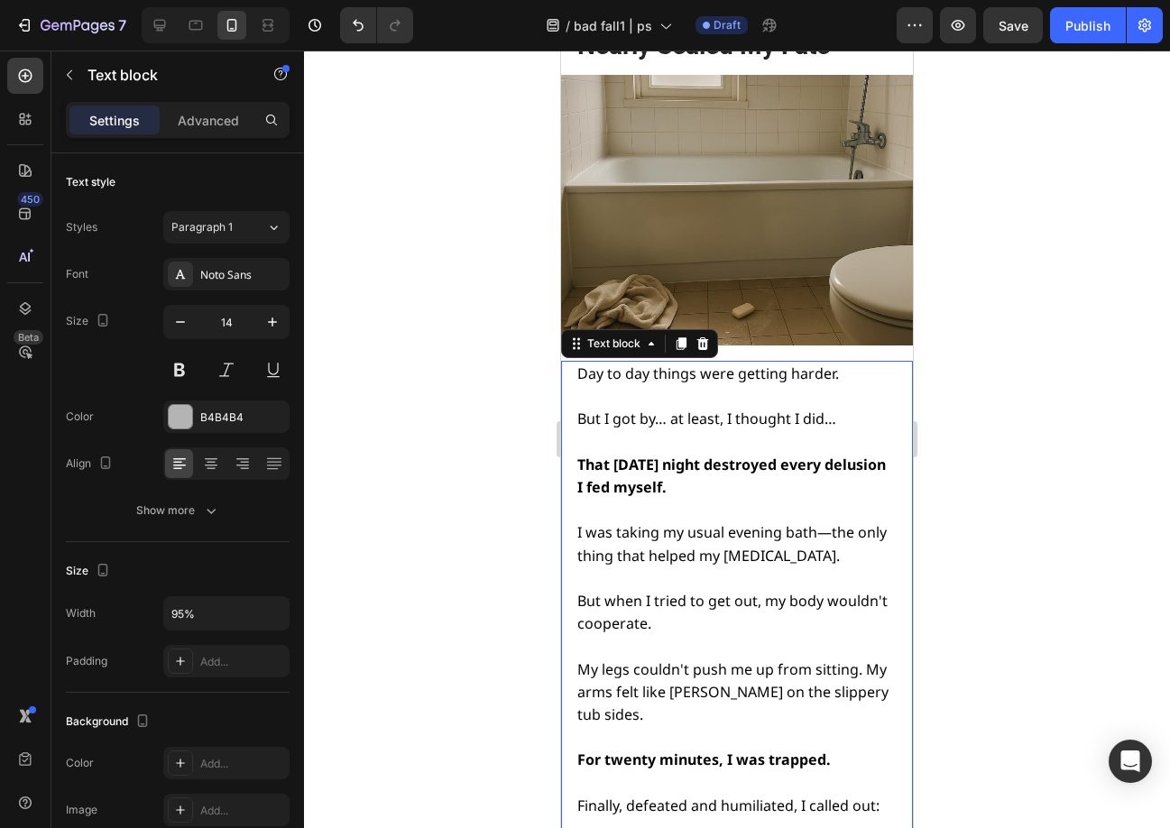
click at [746, 455] on strong "That [DATE] night destroyed every delusion I fed myself." at bounding box center [731, 476] width 308 height 42
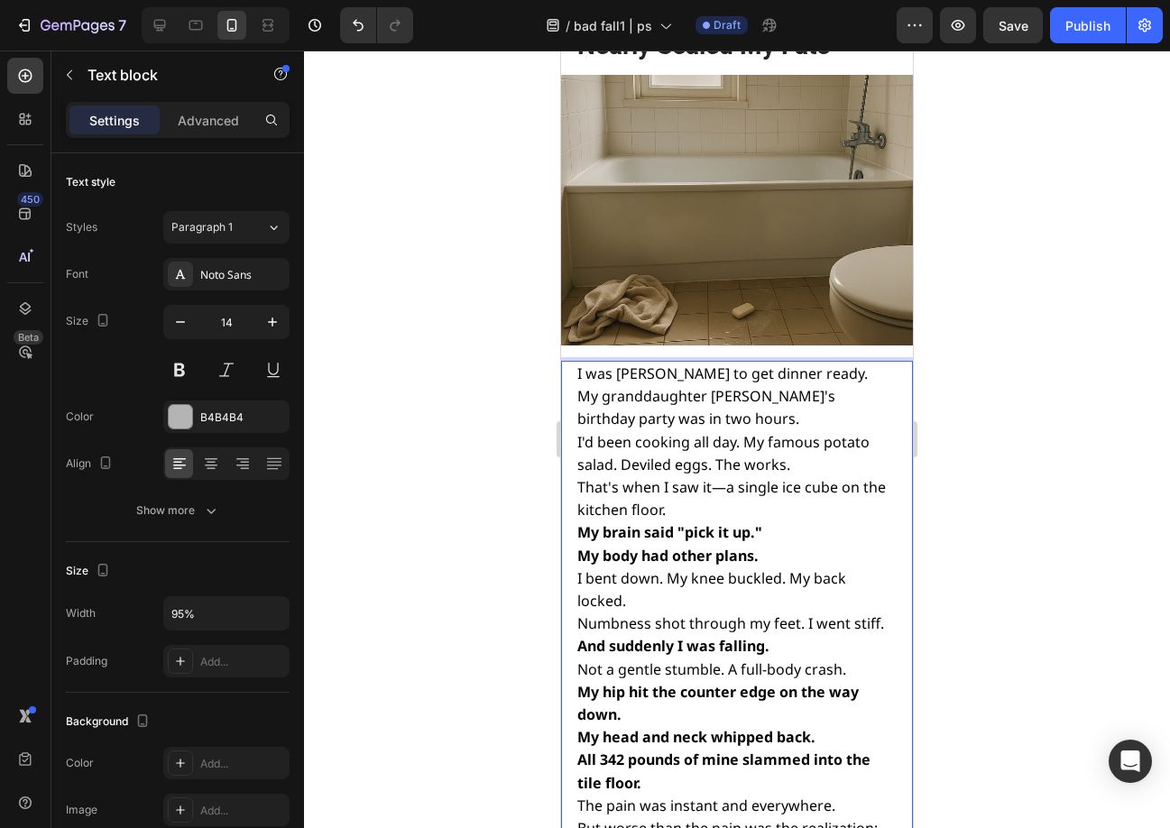
scroll to position [1633, 0]
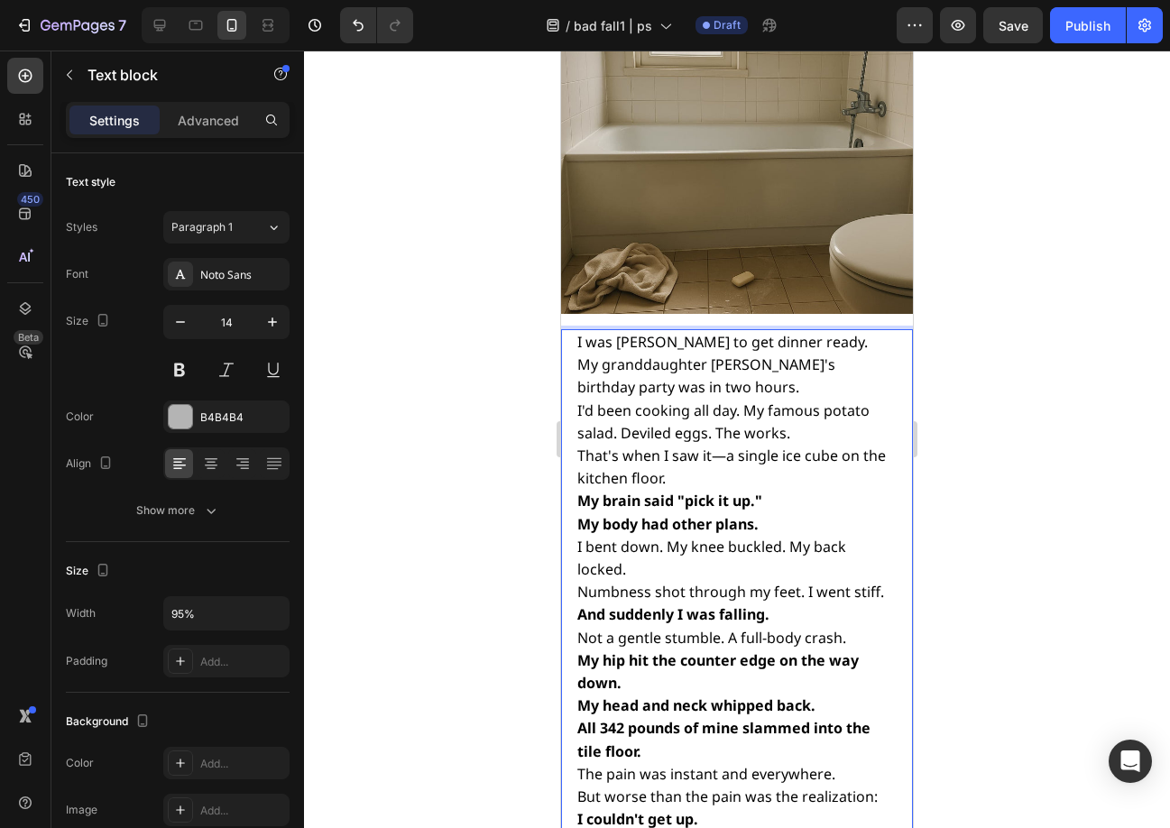
click at [580, 332] on span "I was rushing to get dinner ready." at bounding box center [722, 342] width 290 height 20
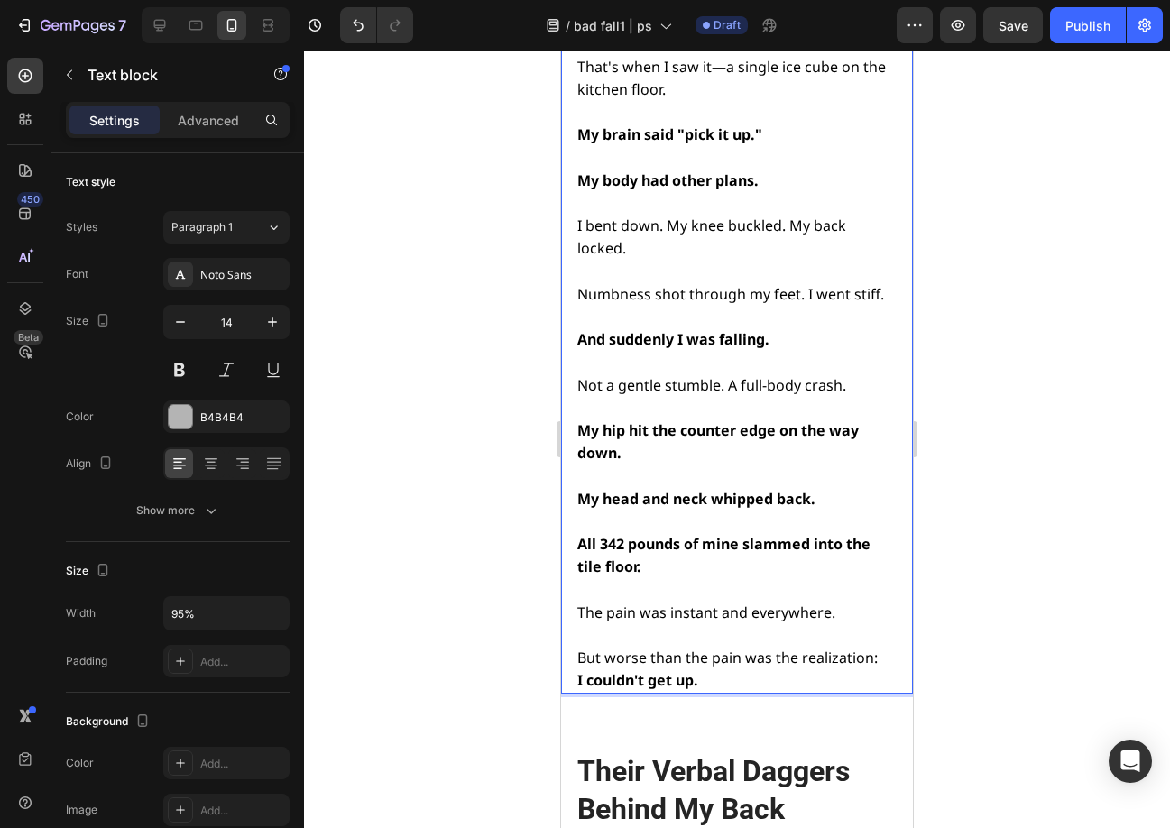
scroll to position [2114, 0]
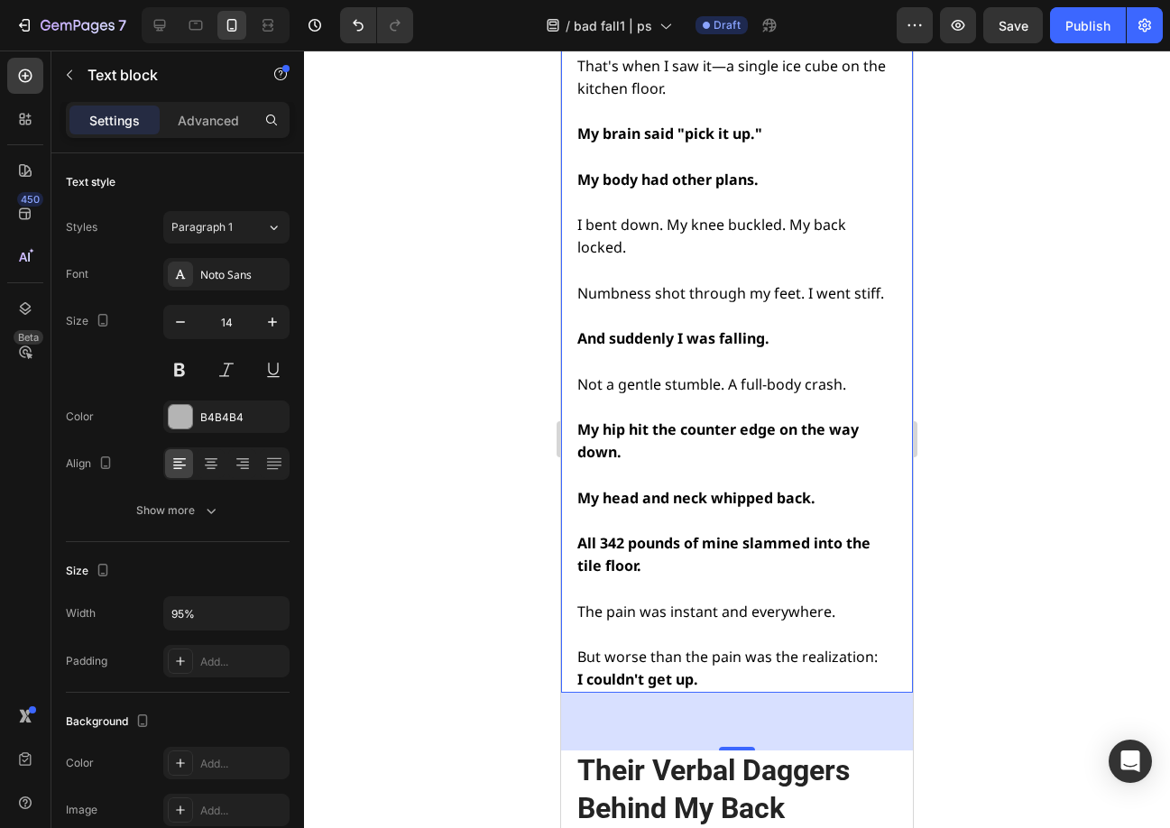
click at [1077, 534] on div at bounding box center [737, 439] width 866 height 777
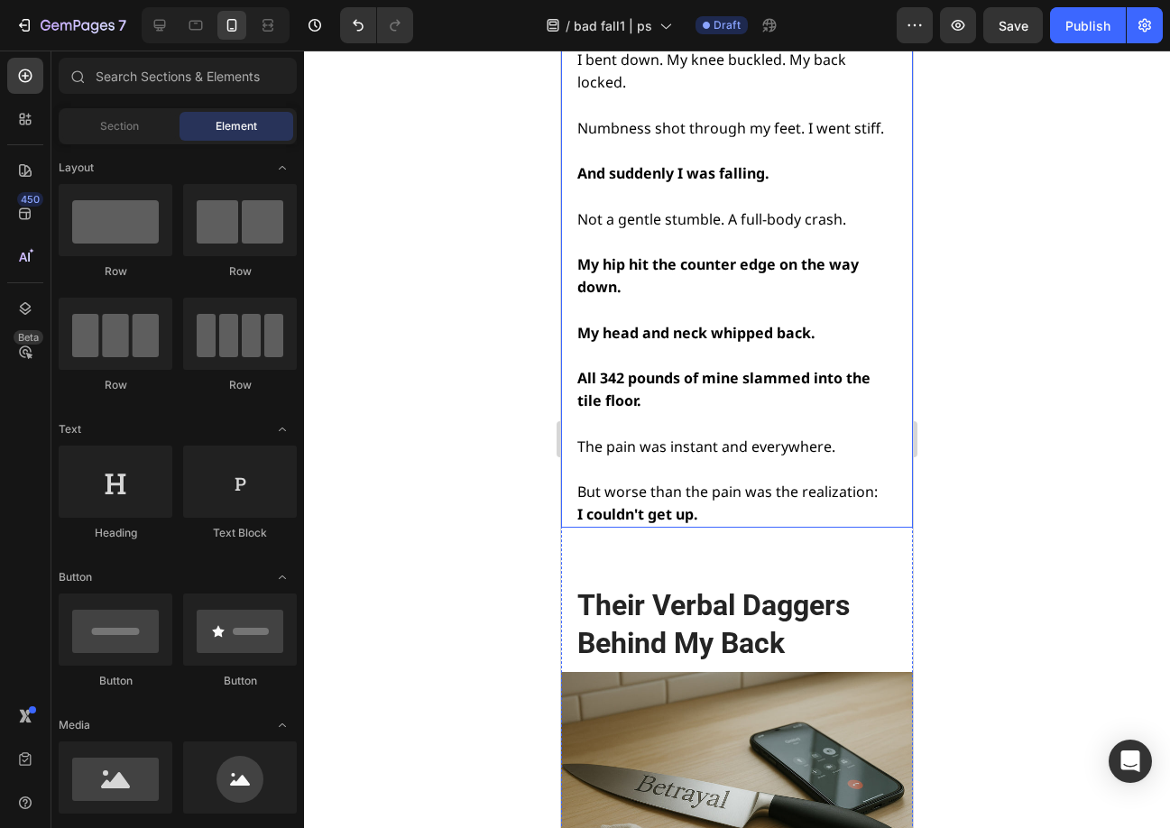
scroll to position [2294, 0]
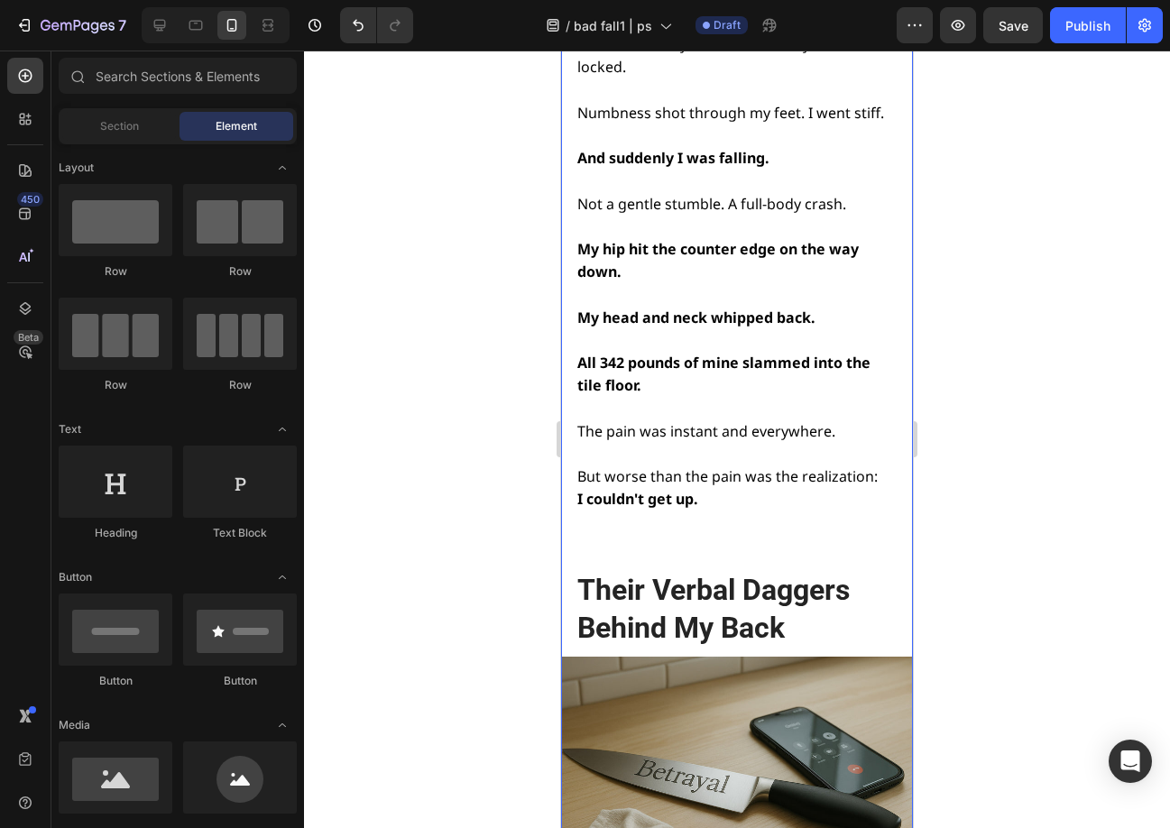
click at [716, 570] on h2 "Their Verbal Daggers Behind My Back" at bounding box center [735, 609] width 320 height 78
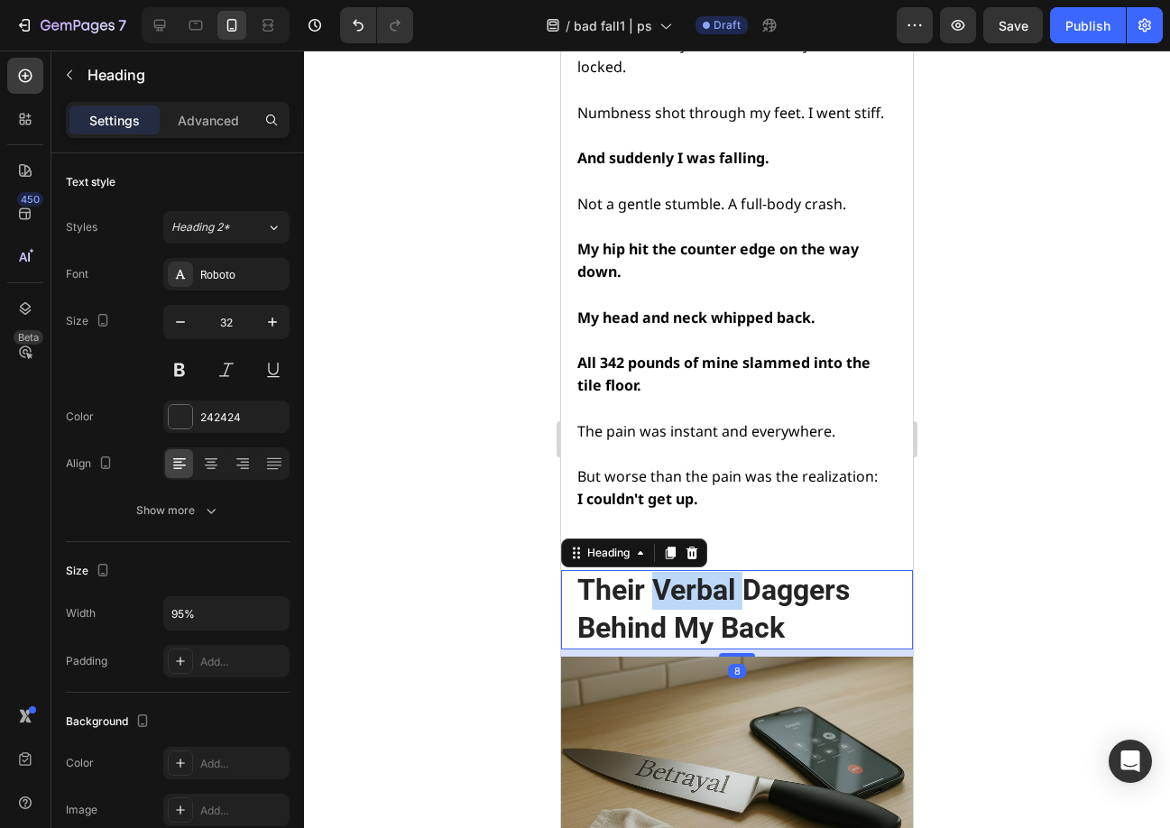
click at [716, 570] on h2 "Their Verbal Daggers Behind My Back" at bounding box center [735, 609] width 320 height 78
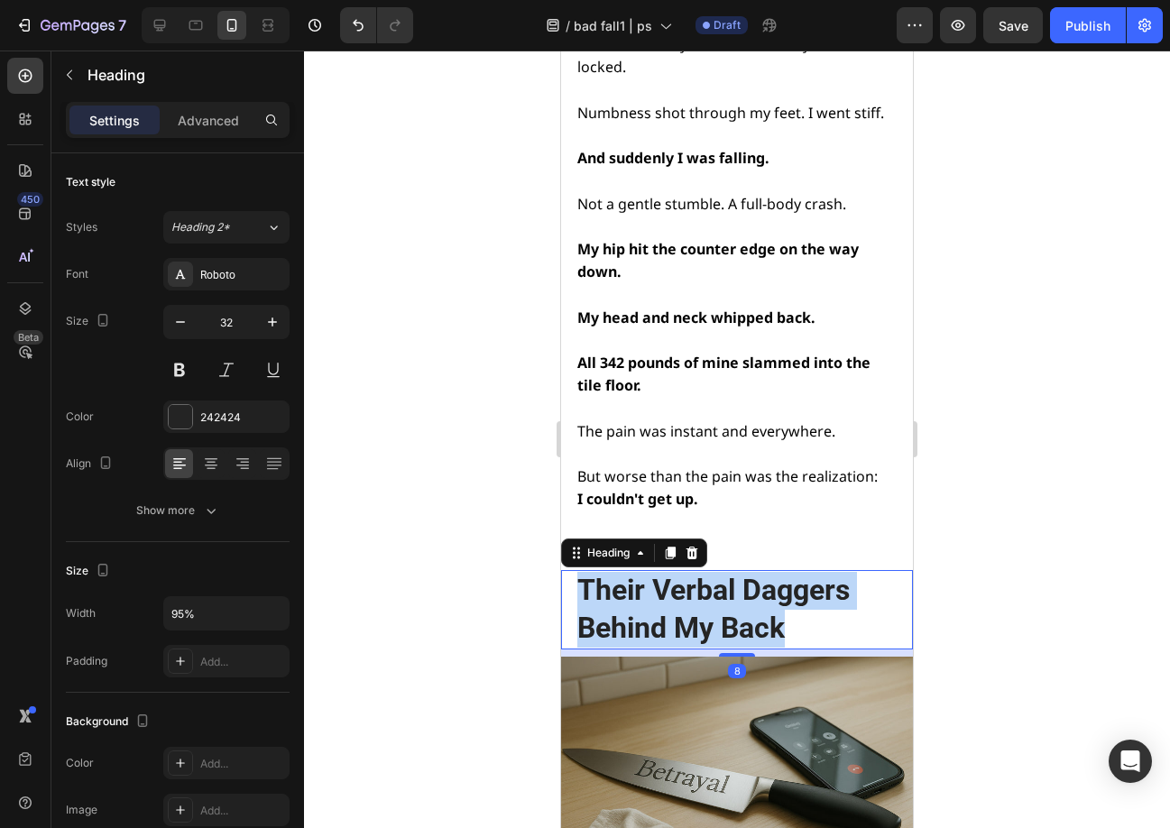
click at [716, 572] on p "Their Verbal Daggers Behind My Back" at bounding box center [735, 609] width 317 height 75
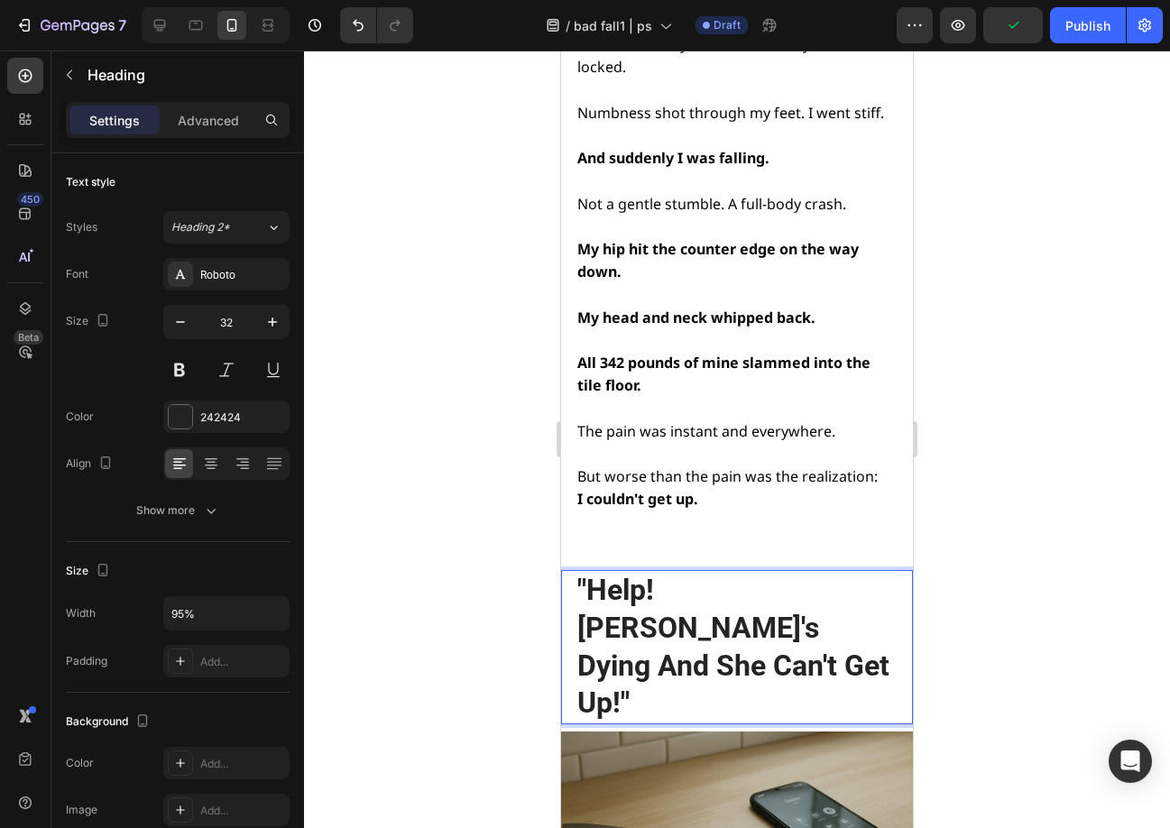
click at [1004, 538] on div at bounding box center [737, 439] width 866 height 777
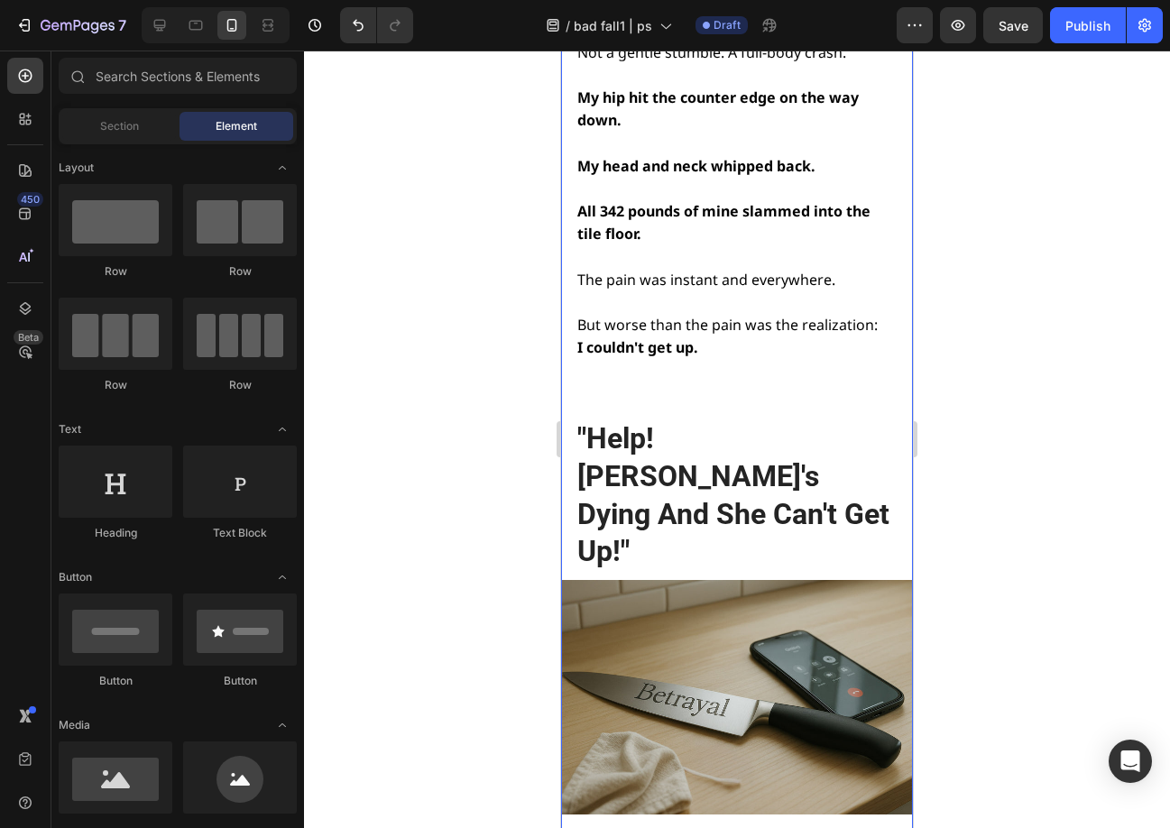
scroll to position [2475, 0]
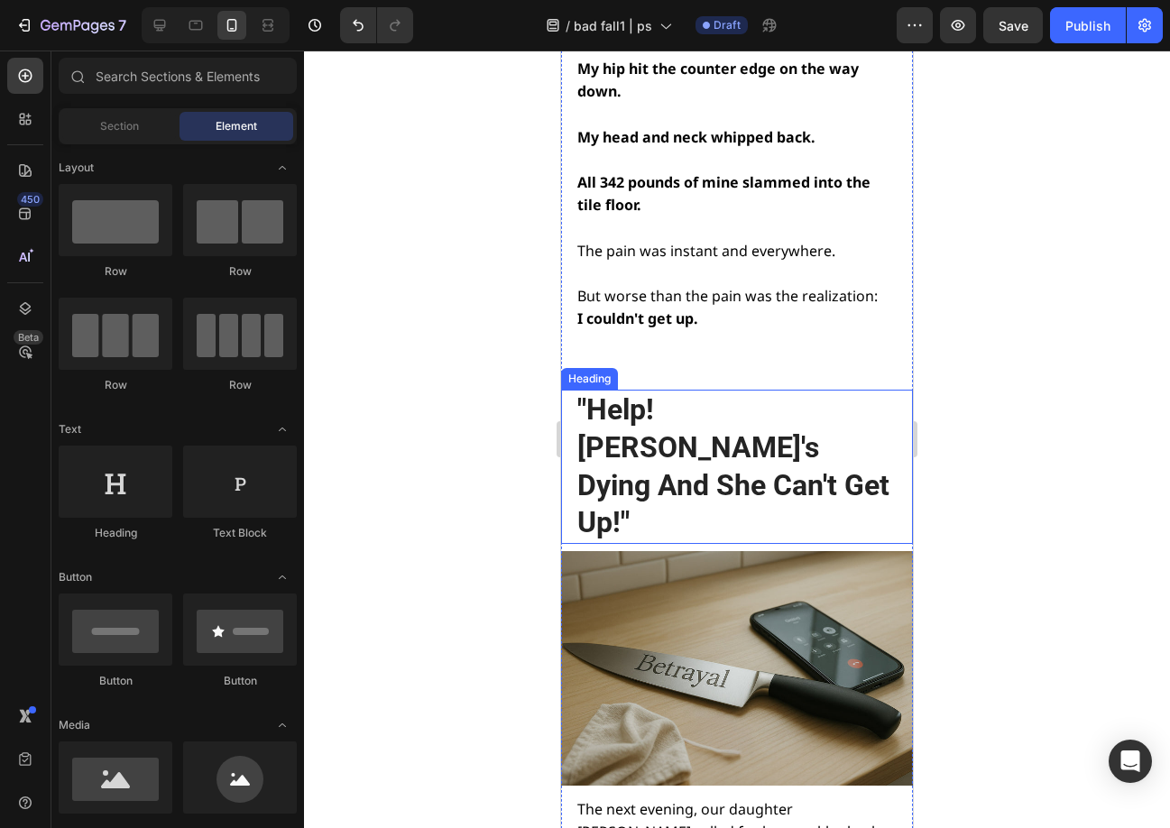
click at [828, 391] on p ""Help! Grandma's Dying And She Can't Get Up!"" at bounding box center [735, 466] width 317 height 150
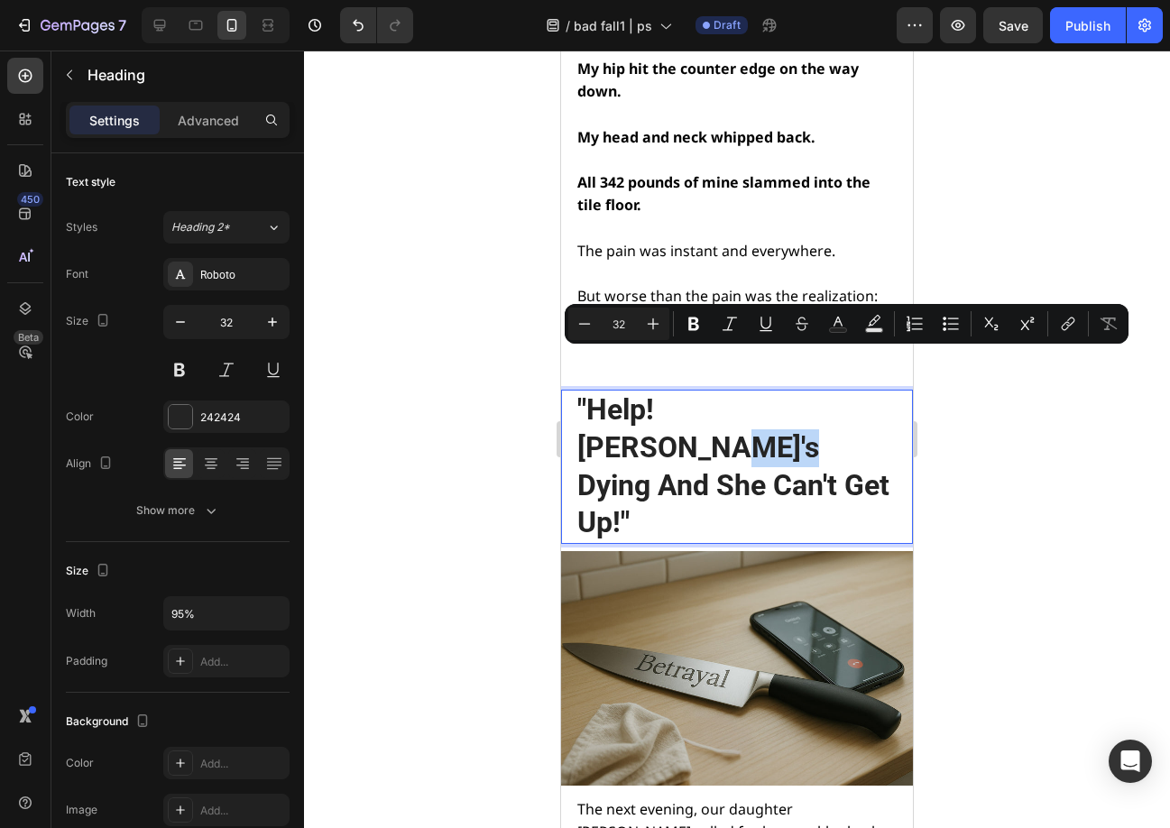
drag, startPoint x: 807, startPoint y: 370, endPoint x: 874, endPoint y: 371, distance: 66.7
click at [874, 391] on p ""Help! Grandma's Dying And She Can't Get Up!"" at bounding box center [735, 466] width 317 height 150
click at [725, 319] on icon "Editor contextual toolbar" at bounding box center [730, 324] width 18 height 18
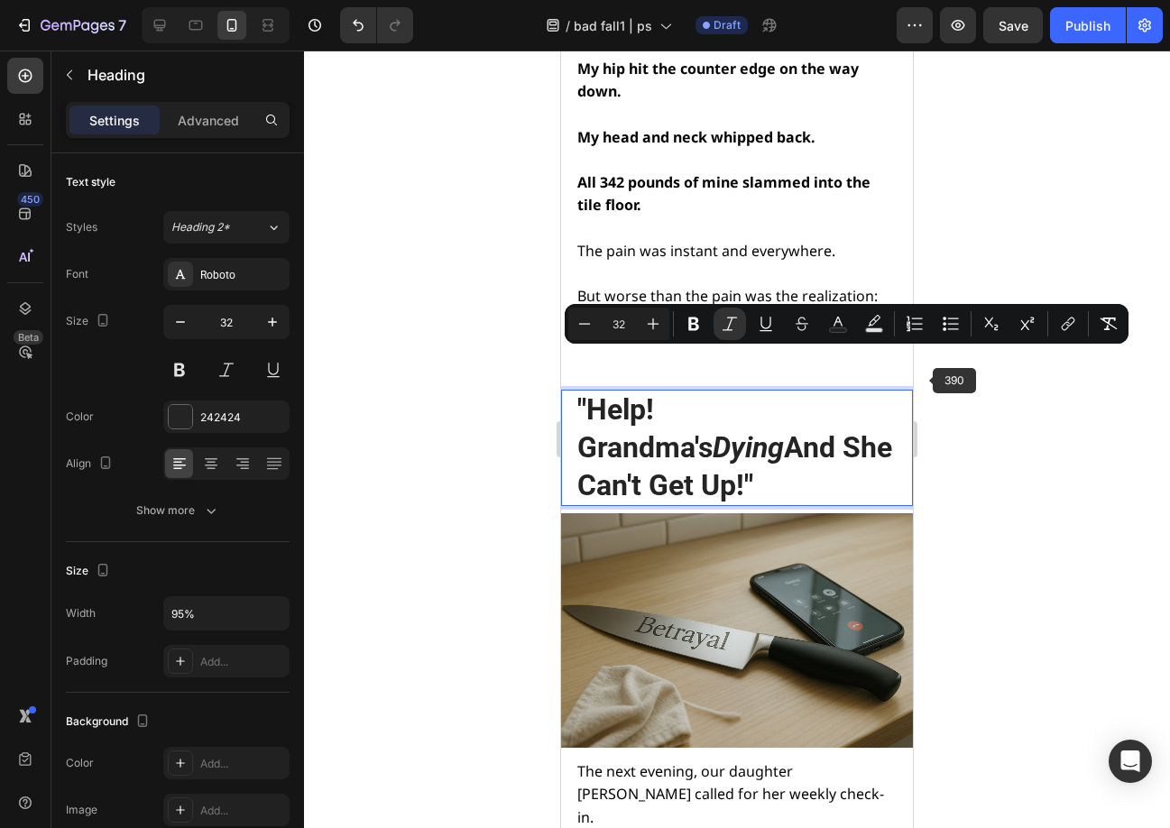
click at [995, 408] on div at bounding box center [737, 439] width 866 height 777
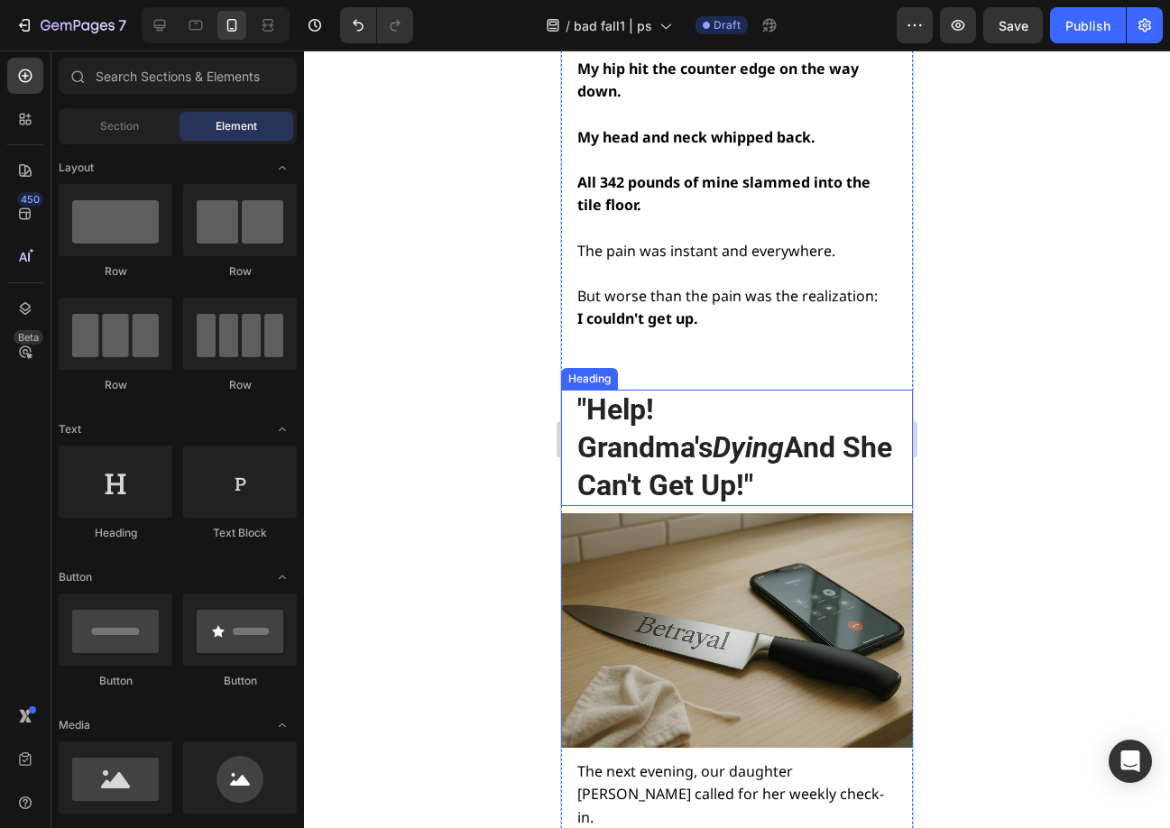
click at [784, 430] on icon "Dying" at bounding box center [748, 447] width 71 height 34
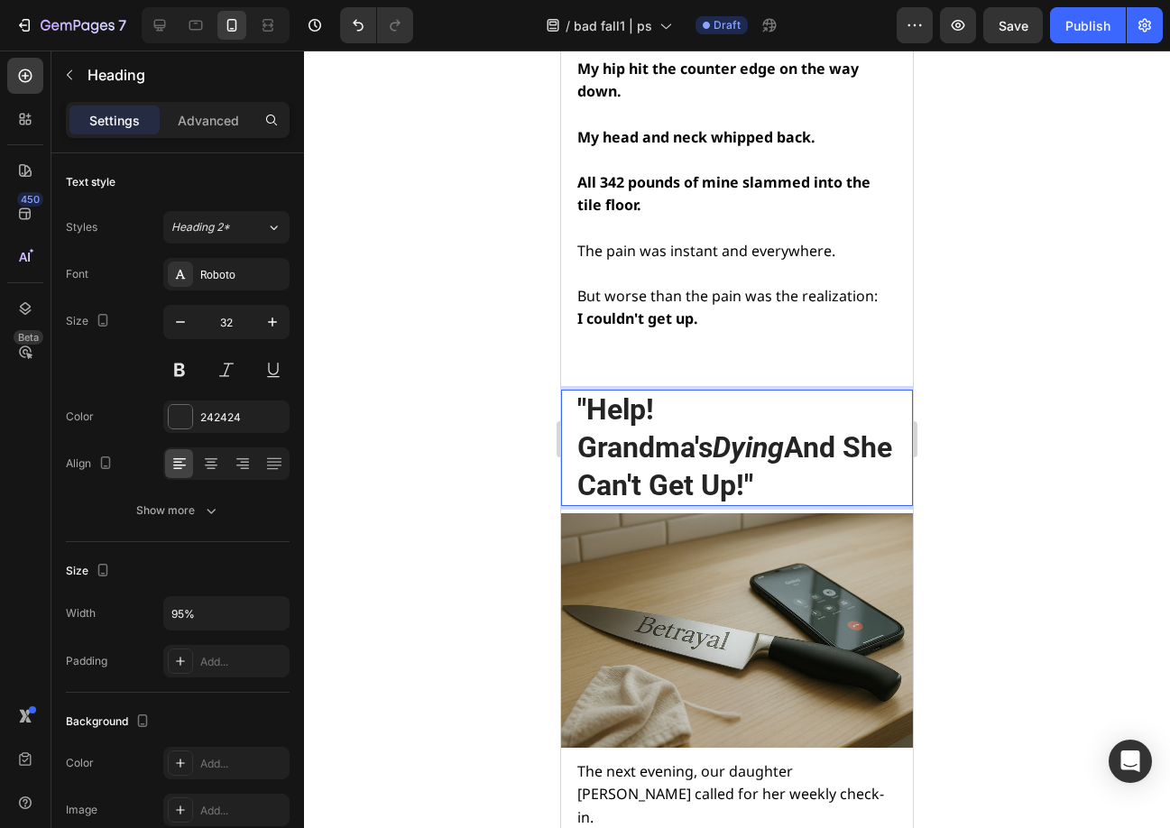
click at [784, 430] on icon "Dying" at bounding box center [748, 447] width 71 height 34
drag, startPoint x: 804, startPoint y: 365, endPoint x: 878, endPoint y: 369, distance: 74.9
click at [878, 391] on p ""Help! Grandma's Dying And She Can't Get Up!"" at bounding box center [735, 447] width 317 height 113
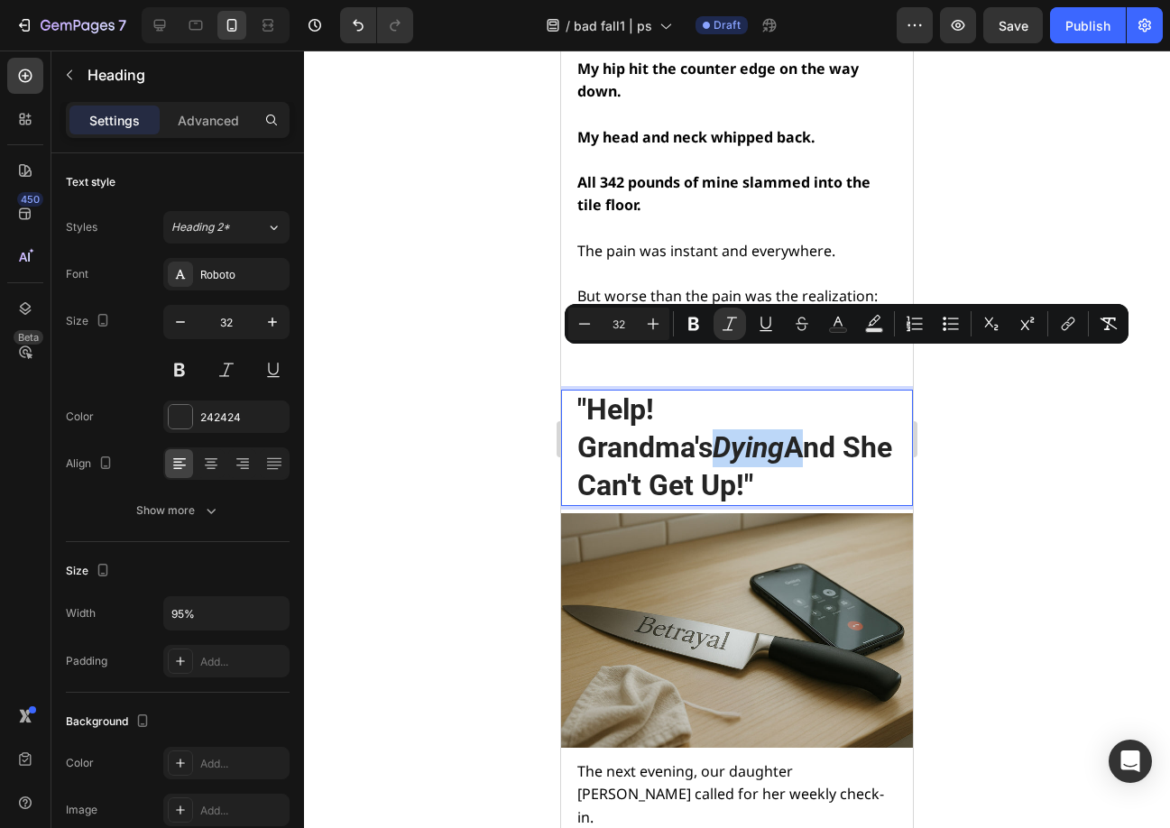
click at [866, 391] on p ""Help! Grandma's Dying And She Can't Get Up!"" at bounding box center [735, 447] width 317 height 113
click at [716, 327] on button "Italic" at bounding box center [729, 324] width 32 height 32
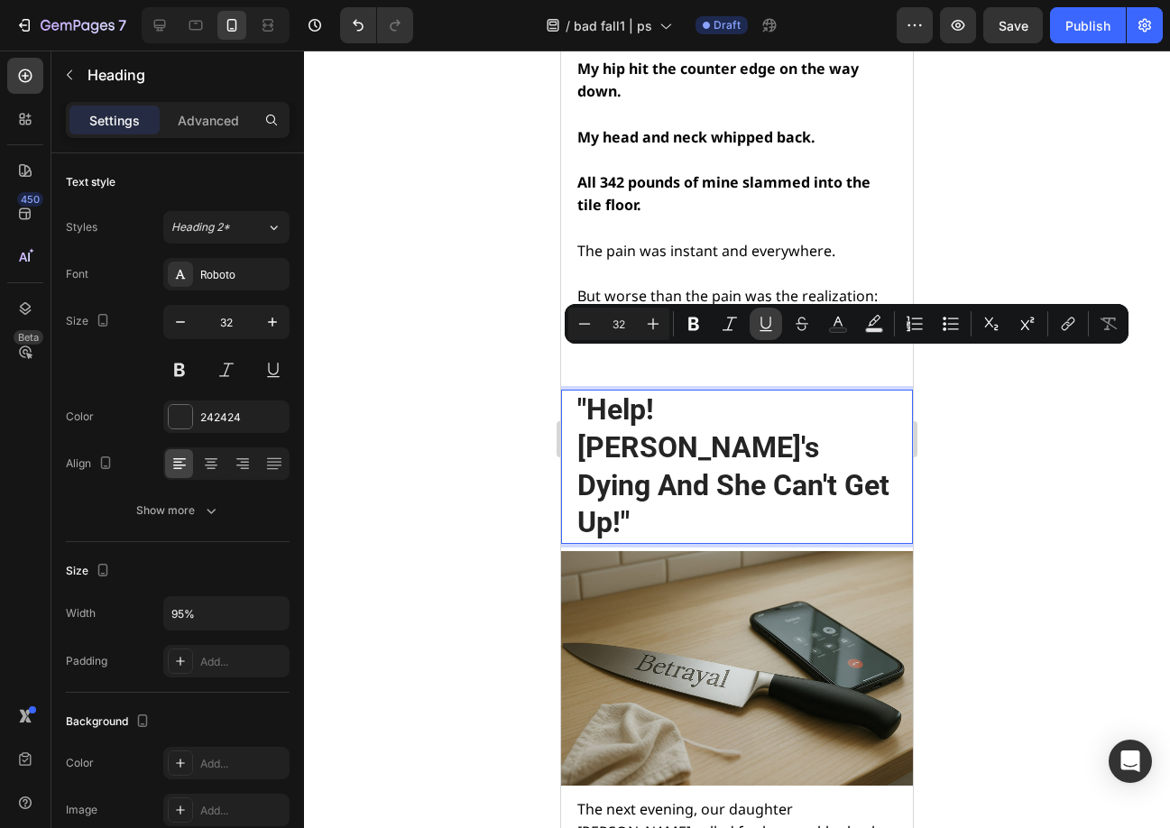
click at [755, 324] on button "Underline" at bounding box center [765, 324] width 32 height 32
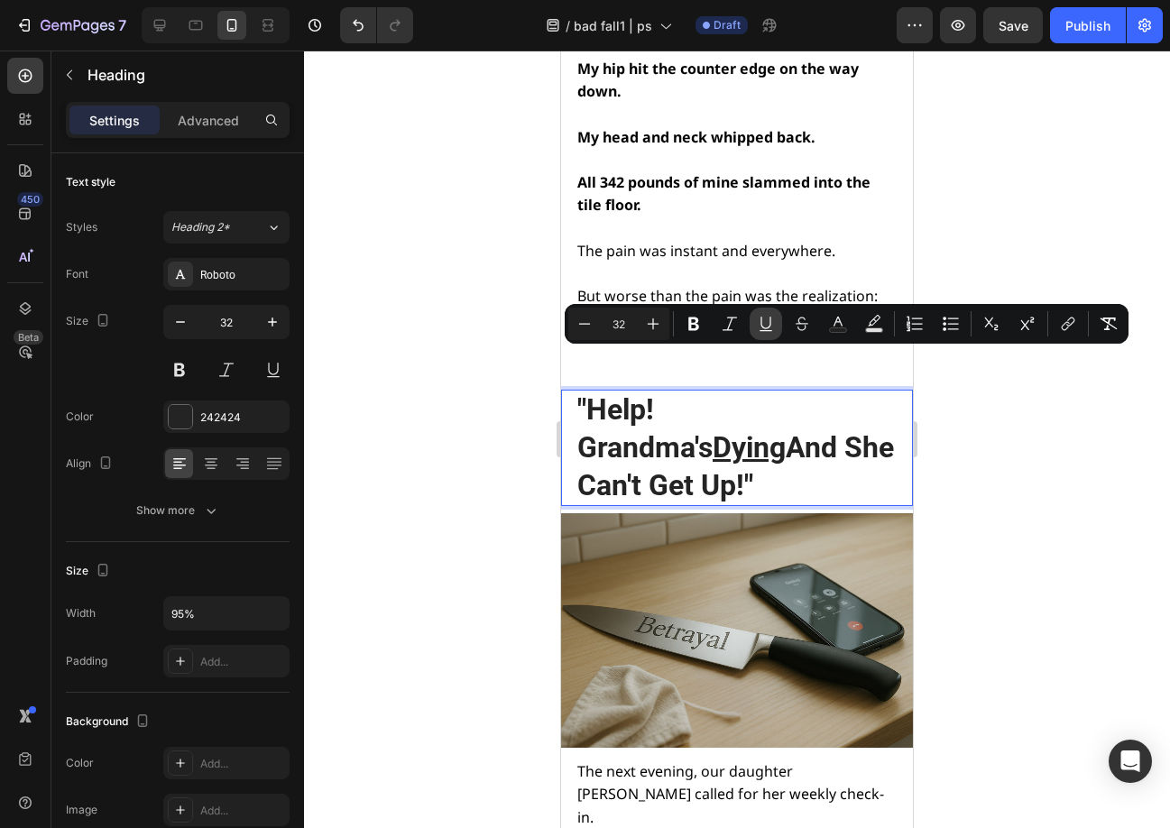
click at [763, 328] on icon "Editor contextual toolbar" at bounding box center [766, 324] width 18 height 18
click at [727, 324] on icon "Editor contextual toolbar" at bounding box center [730, 324] width 18 height 18
type input "32"
click at [1062, 446] on div at bounding box center [737, 439] width 866 height 777
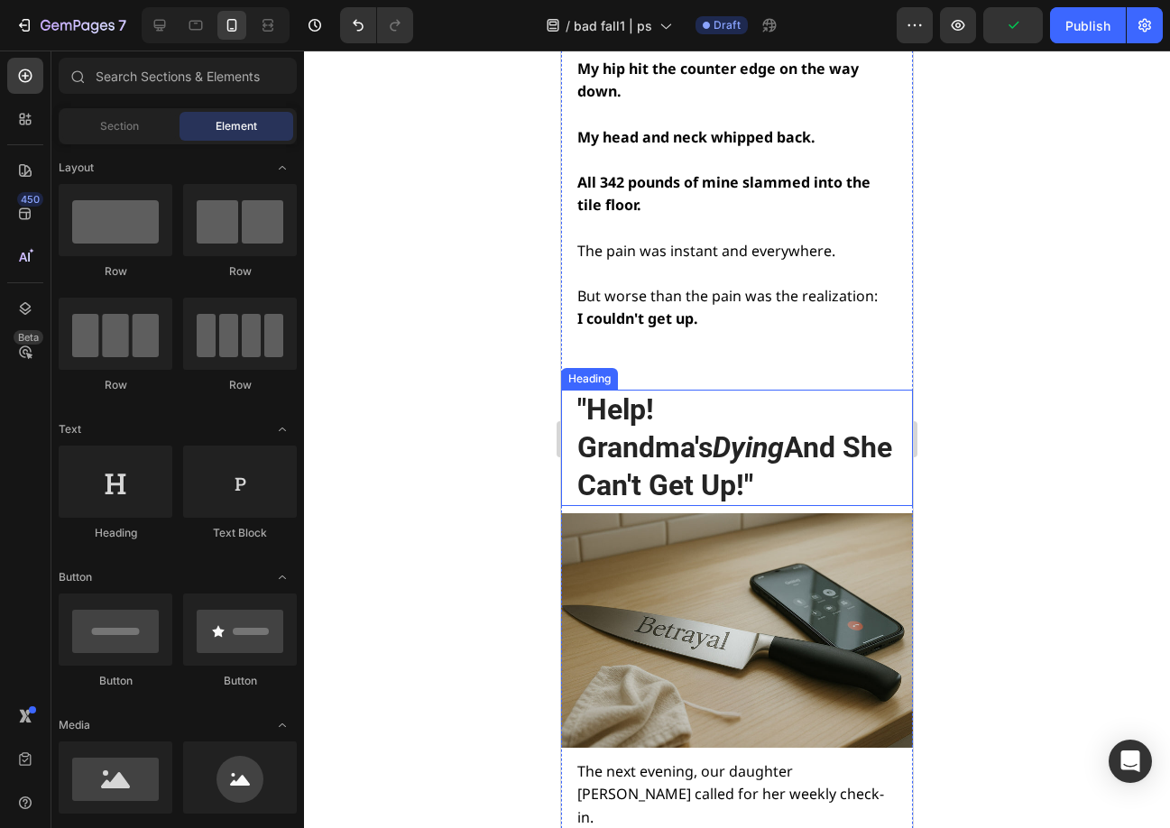
click at [691, 412] on p ""Help! Grandma's Dying And She Can't Get Up!"" at bounding box center [735, 447] width 317 height 113
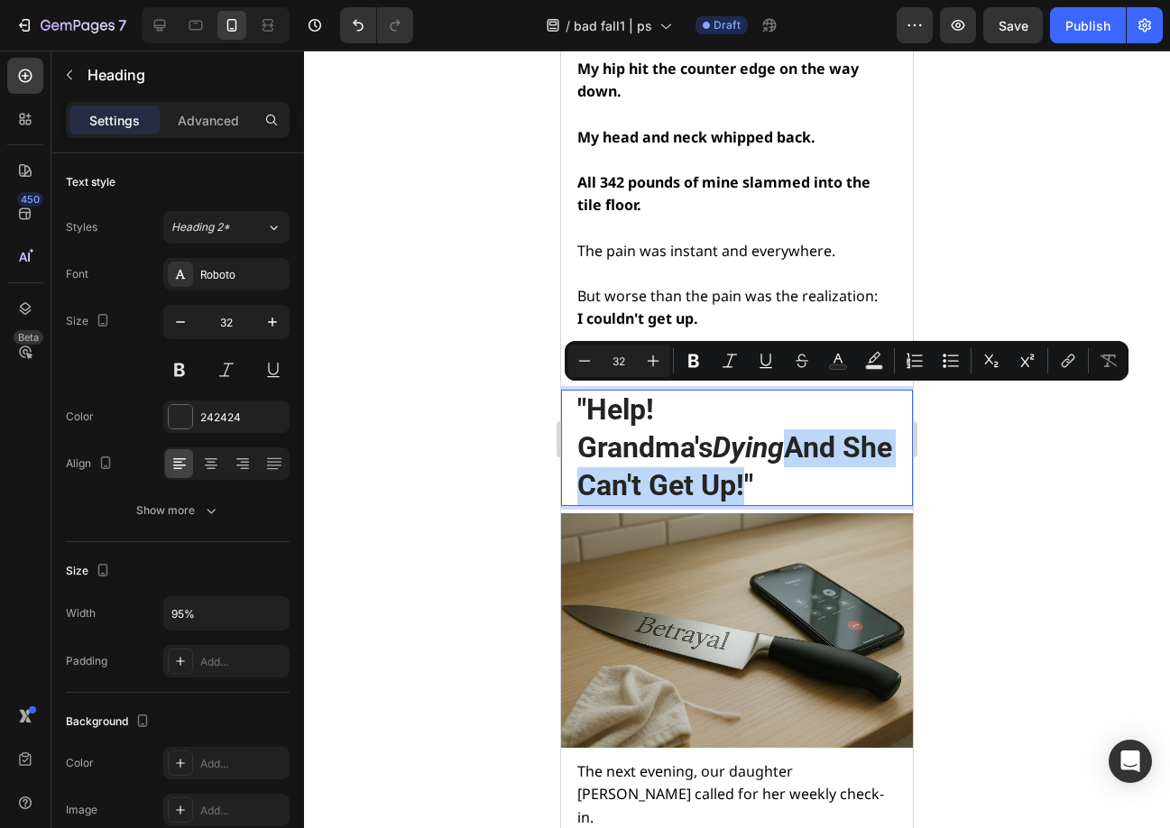
drag, startPoint x: 855, startPoint y: 404, endPoint x: 568, endPoint y: 391, distance: 287.1
click at [568, 391] on div ""Help! Grandma's Dying And She Can't Get Up!" Heading 8" at bounding box center [737, 448] width 352 height 116
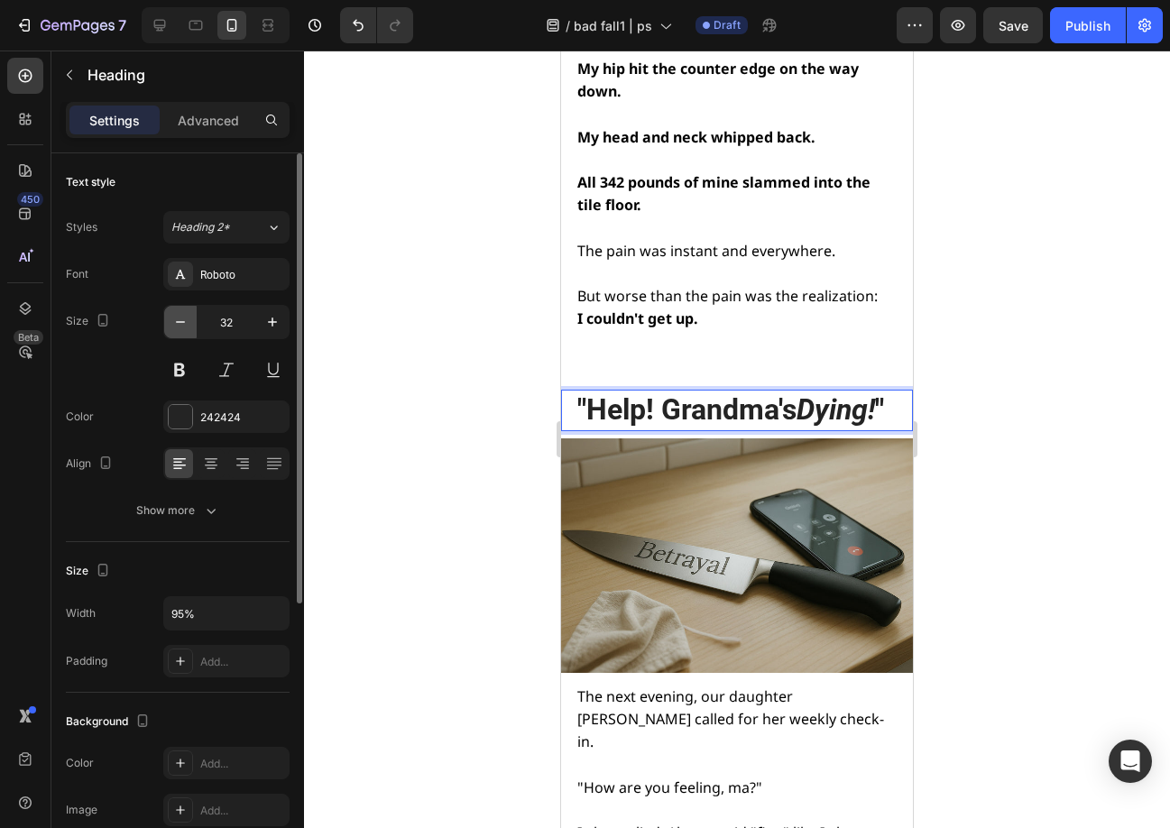
click at [171, 322] on icon "button" at bounding box center [180, 322] width 18 height 18
type input "30"
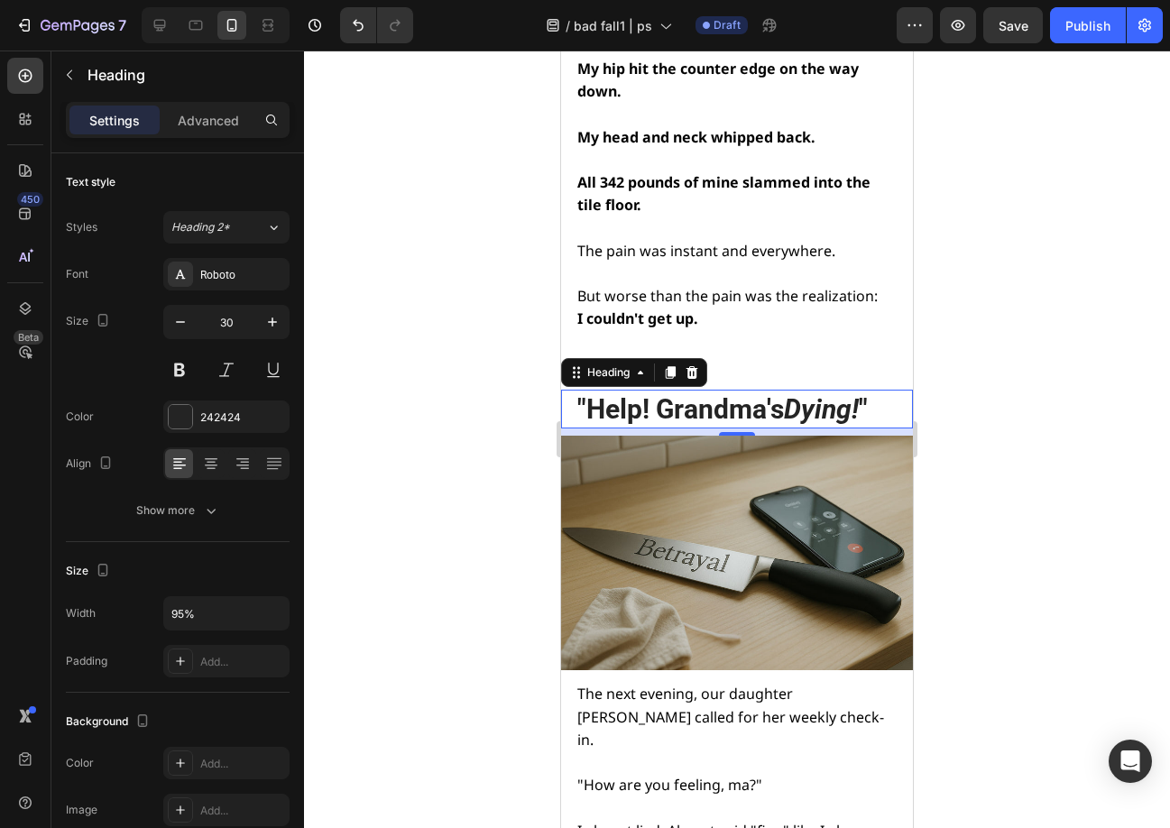
click at [1059, 424] on div at bounding box center [737, 439] width 866 height 777
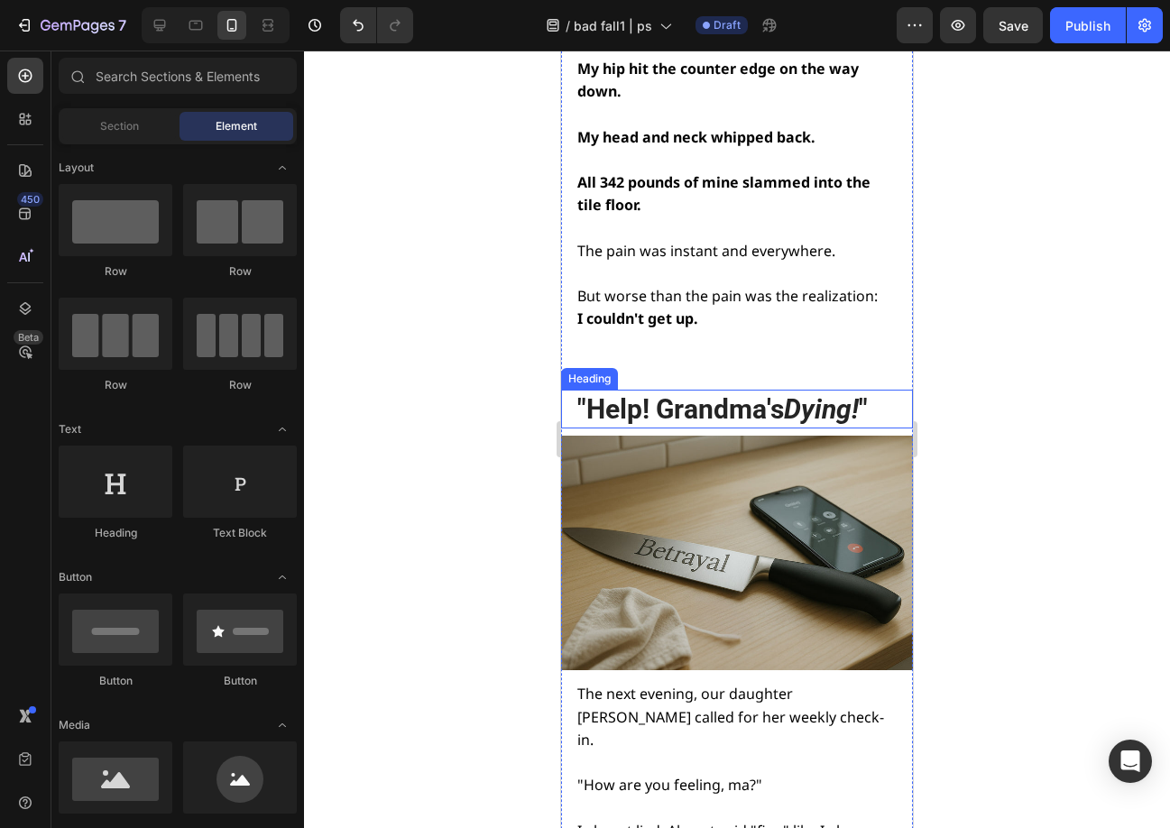
click at [852, 393] on icon "Dying!" at bounding box center [821, 409] width 75 height 32
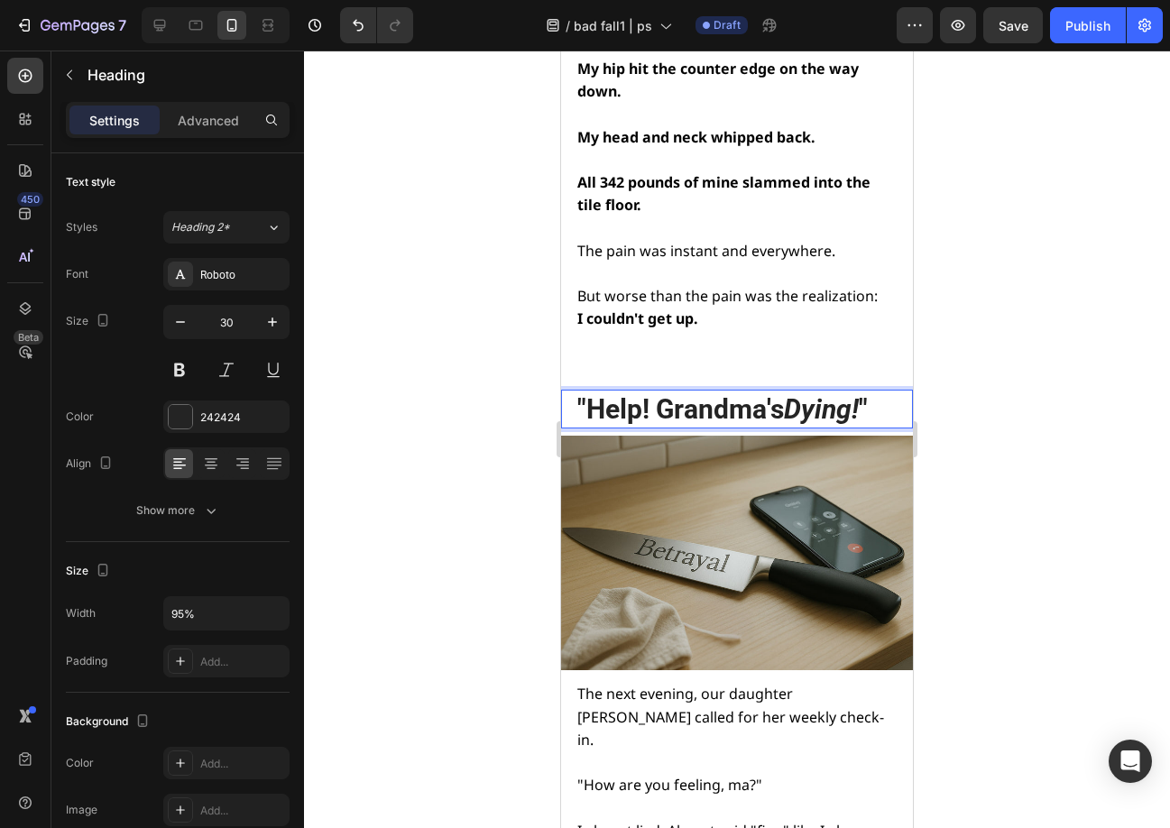
click at [561, 51] on lt-span at bounding box center [561, 51] width 0 height 0
click at [708, 391] on p ""Help! Grandma's Dying! "" at bounding box center [735, 408] width 317 height 35
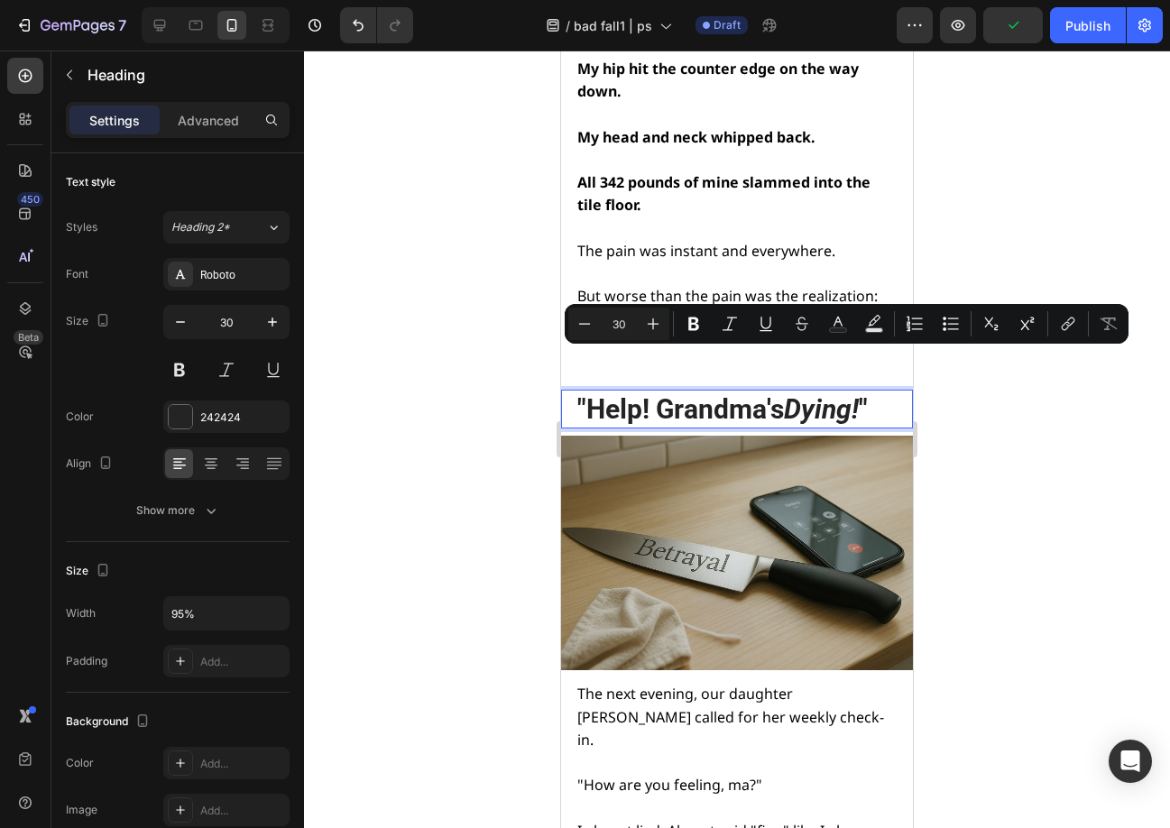
click at [779, 391] on p ""Help! Grandma's Dying! "" at bounding box center [735, 408] width 317 height 35
drag, startPoint x: 859, startPoint y: 370, endPoint x: 869, endPoint y: 370, distance: 9.9
click at [561, 51] on lt-div at bounding box center [561, 51] width 0 height 0
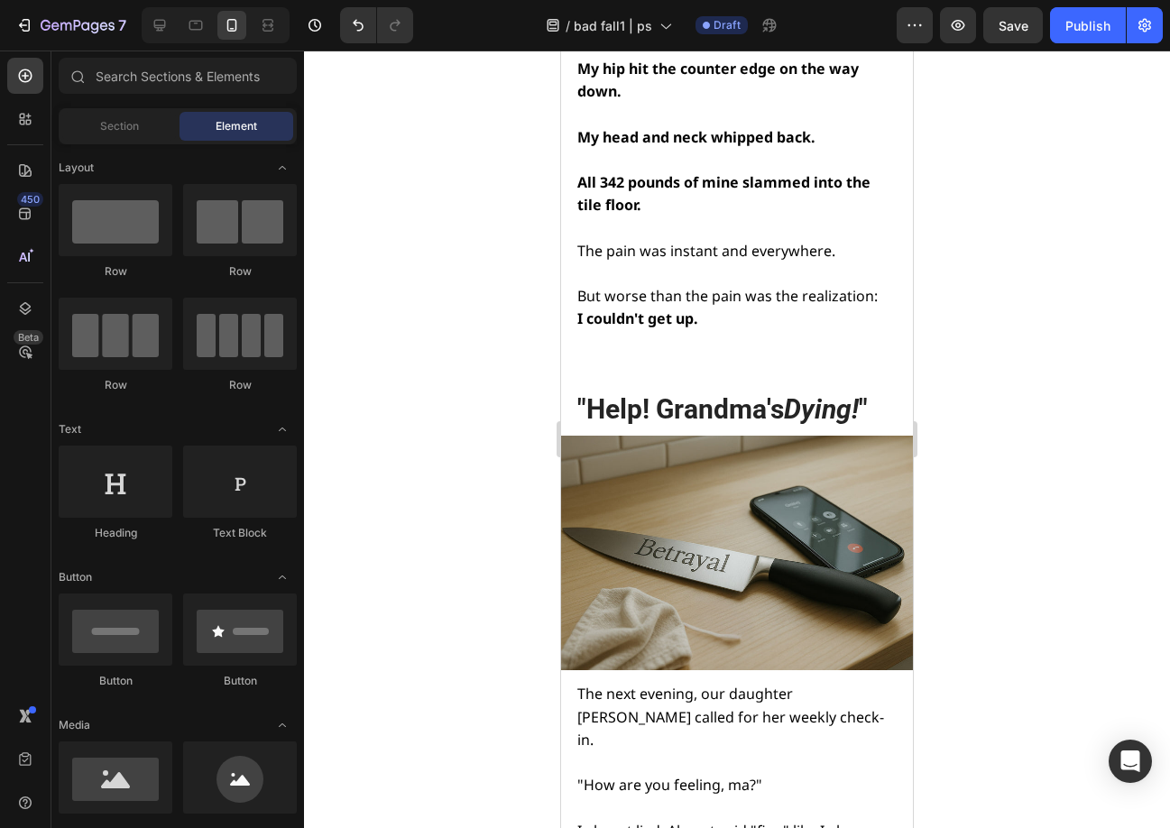
click at [561, 51] on lt-div at bounding box center [561, 51] width 0 height 0
click at [859, 393] on icon "Dying!" at bounding box center [821, 409] width 75 height 32
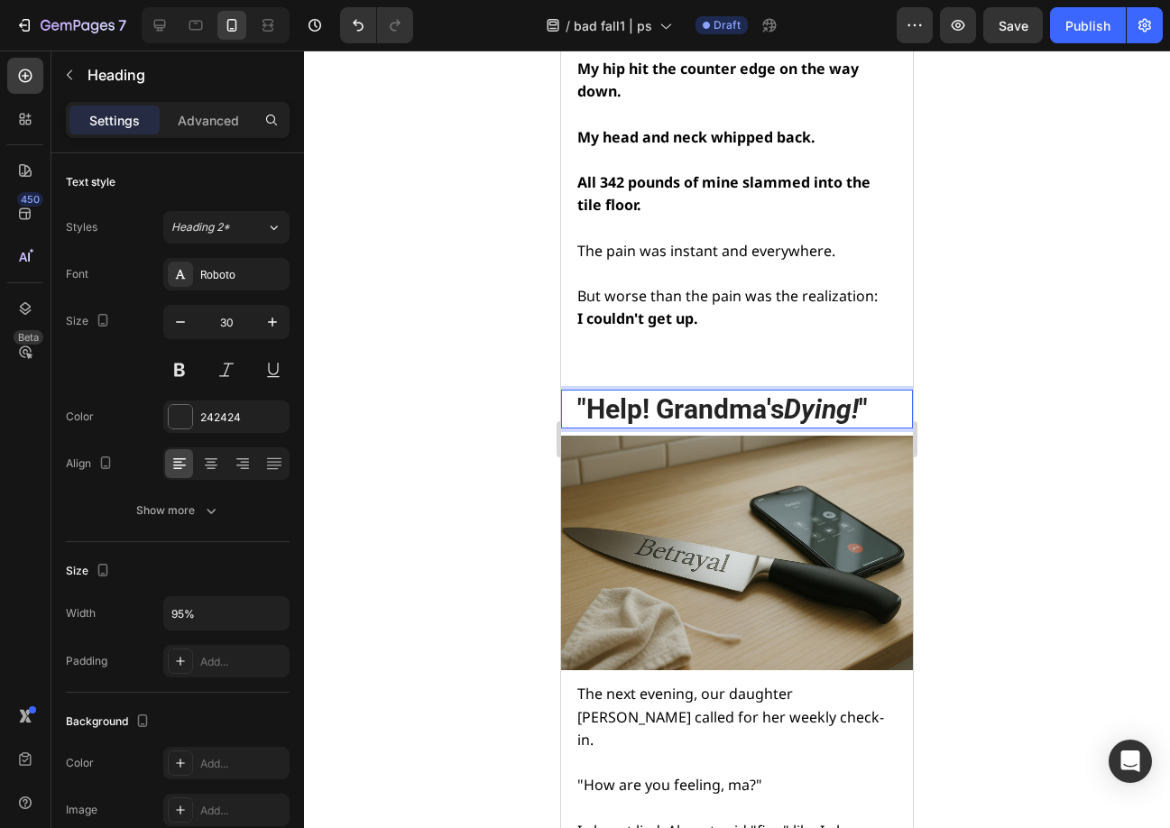
click at [851, 393] on icon "Dying!" at bounding box center [821, 409] width 75 height 32
click at [1039, 382] on div at bounding box center [737, 439] width 866 height 777
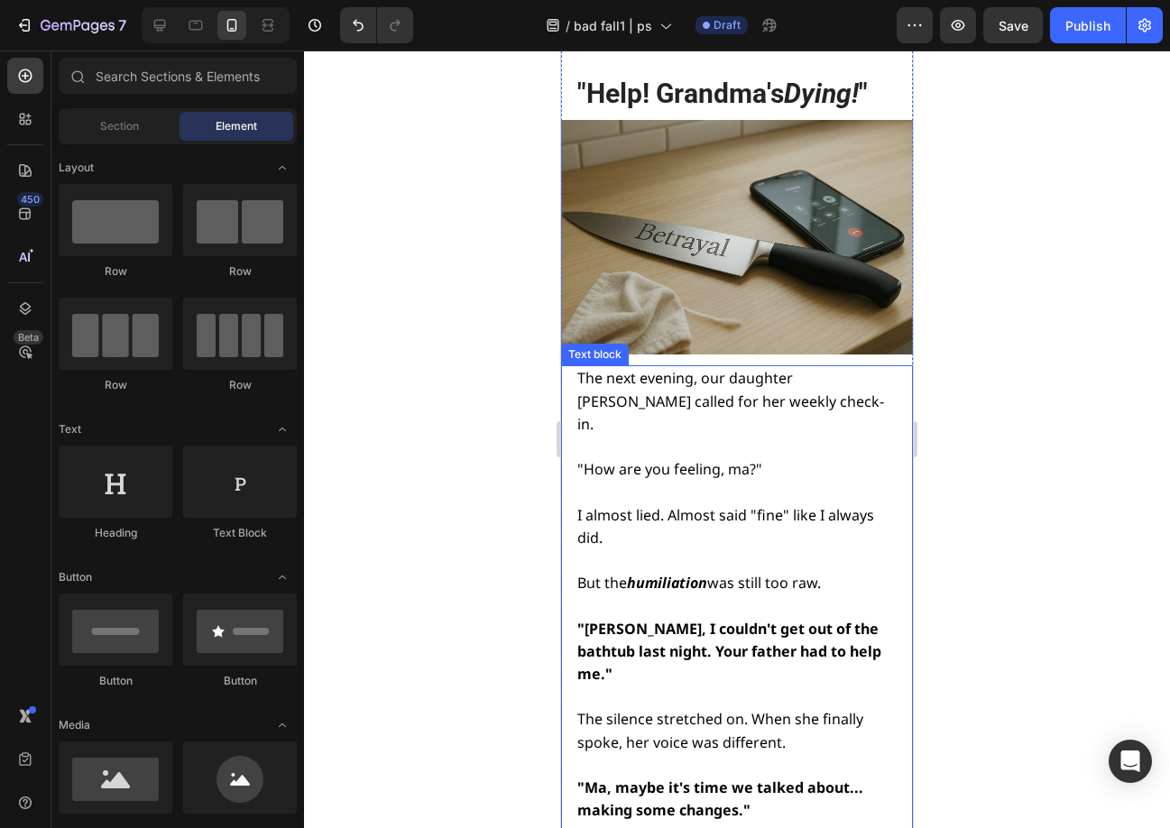
scroll to position [2836, 0]
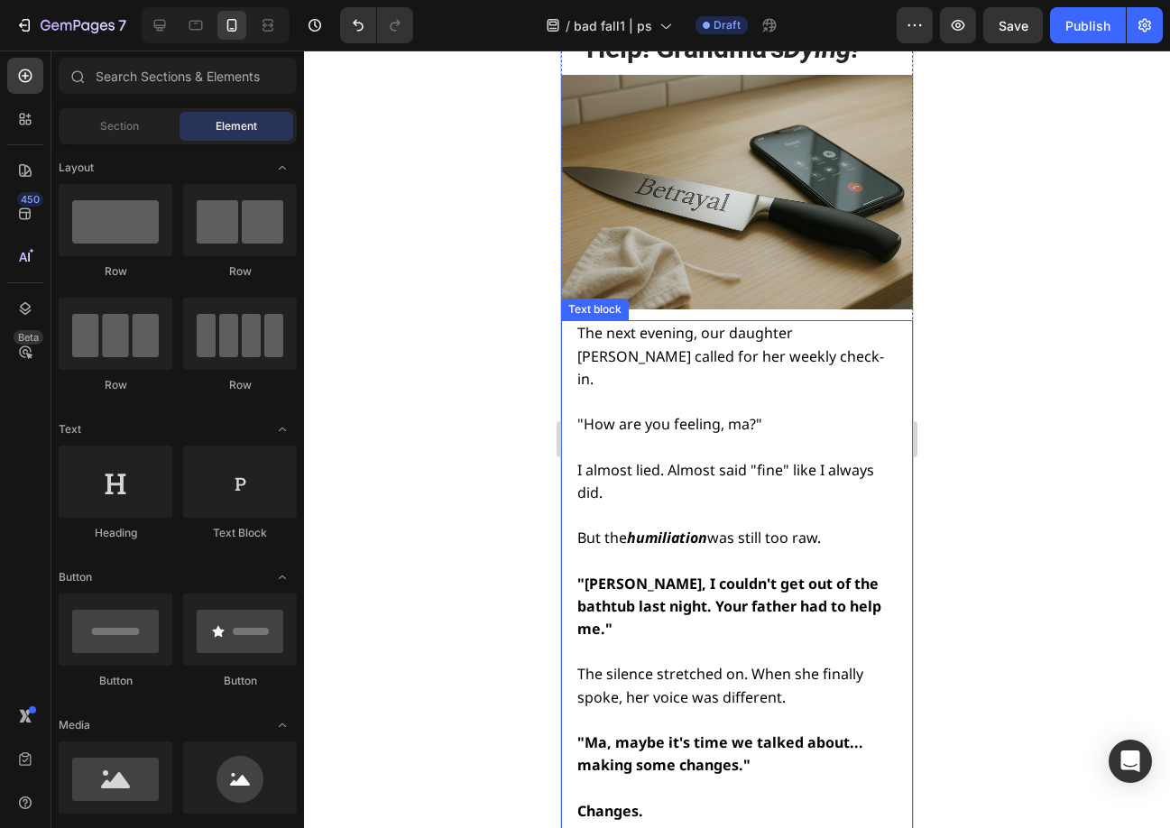
click at [689, 459] on p "I almost lied. Almost said "fine" like I always did." at bounding box center [735, 481] width 317 height 45
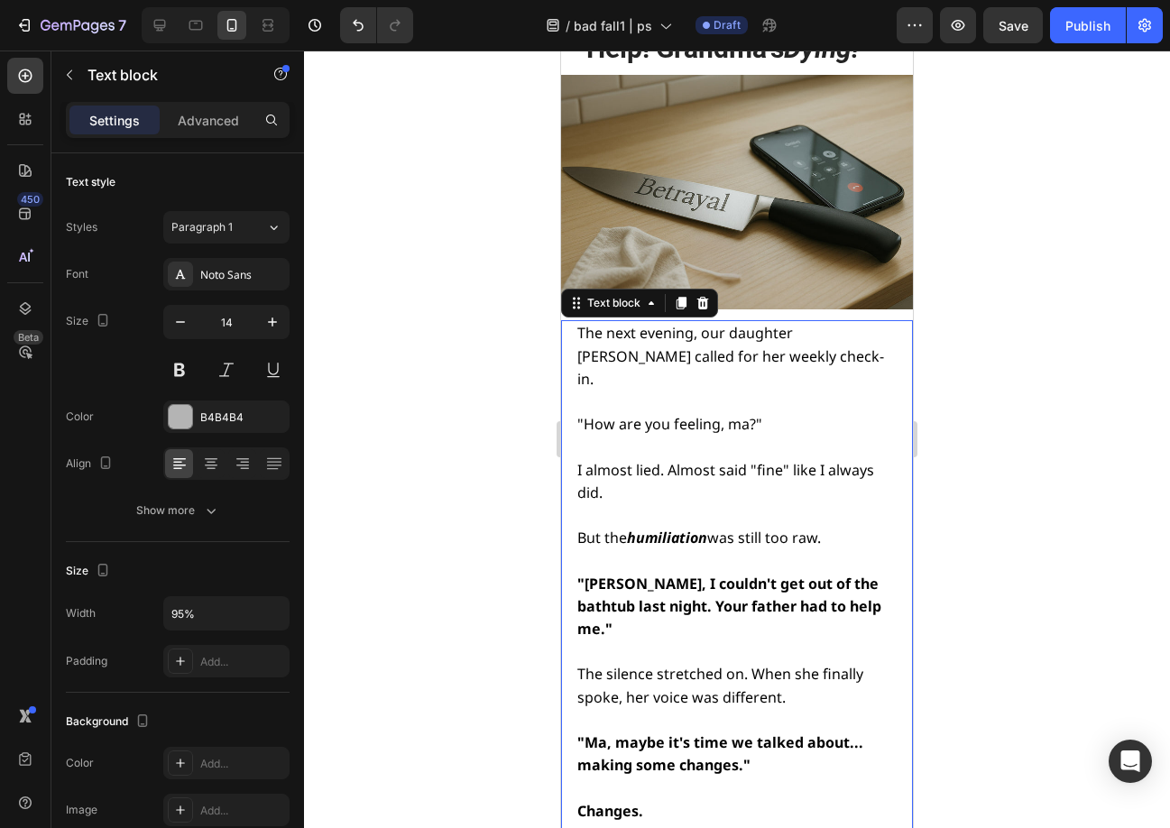
click at [689, 459] on p "I almost lied. Almost said "fine" like I always did." at bounding box center [735, 481] width 317 height 45
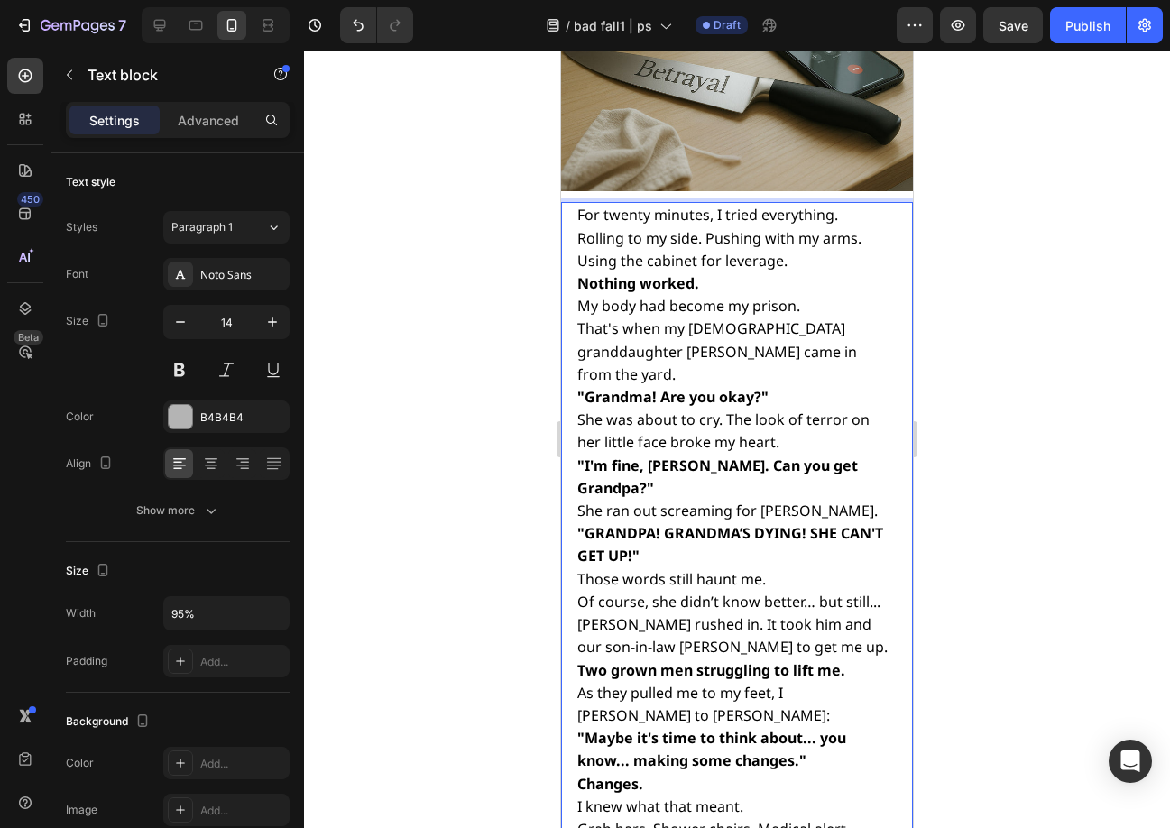
scroll to position [2955, 0]
click at [574, 201] on div "For twenty minutes, I tried everything. Rolling to my side. Pushing with my arm…" at bounding box center [737, 555] width 352 height 708
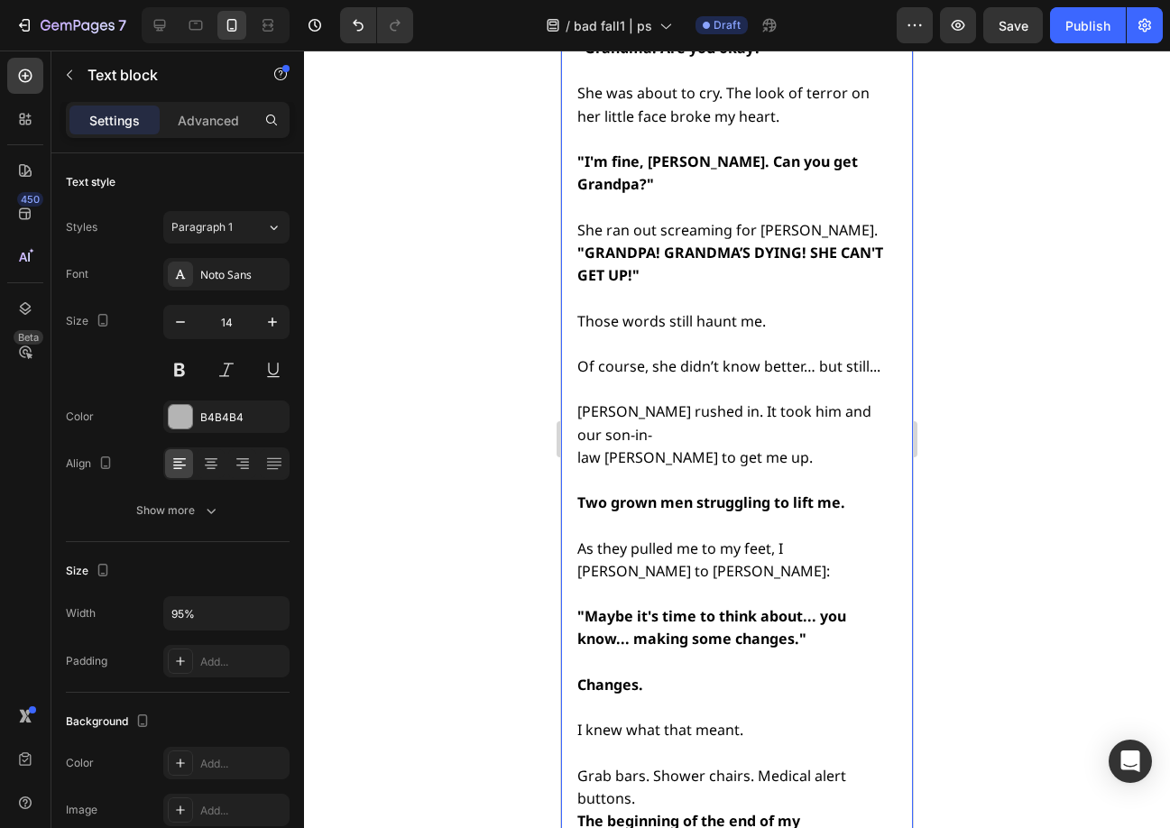
scroll to position [3544, 0]
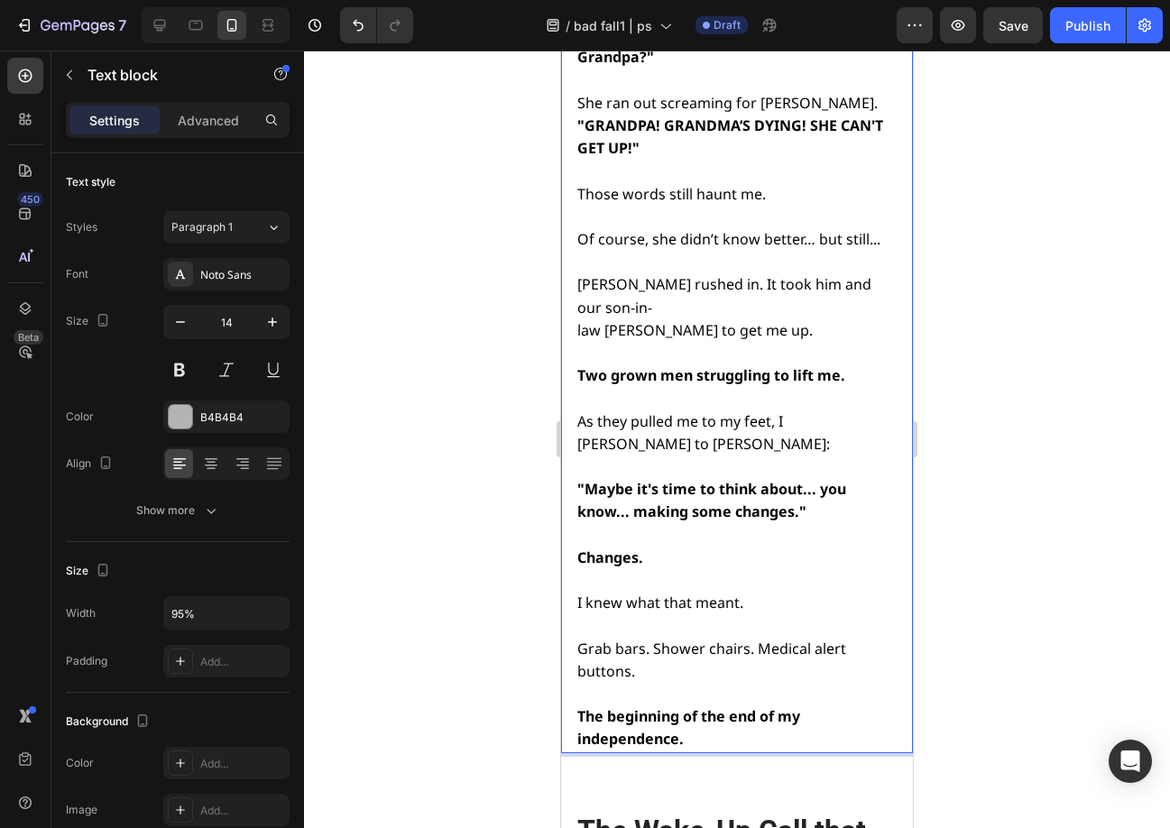
click at [667, 638] on p "Grab bars. Shower chairs. Medical alert buttons." at bounding box center [735, 660] width 317 height 45
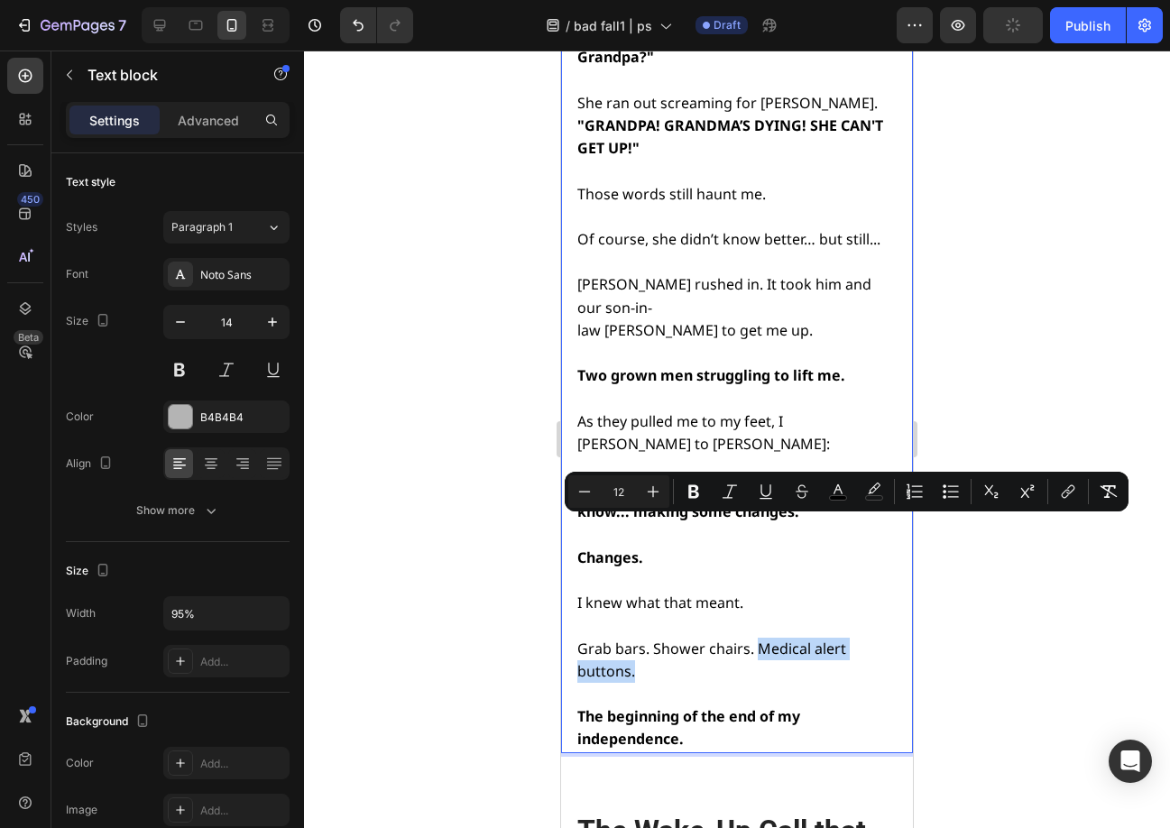
drag, startPoint x: 647, startPoint y: 547, endPoint x: 759, endPoint y: 524, distance: 114.3
click at [759, 638] on p "Grab bars. Shower chairs. Medical alert buttons." at bounding box center [735, 660] width 317 height 45
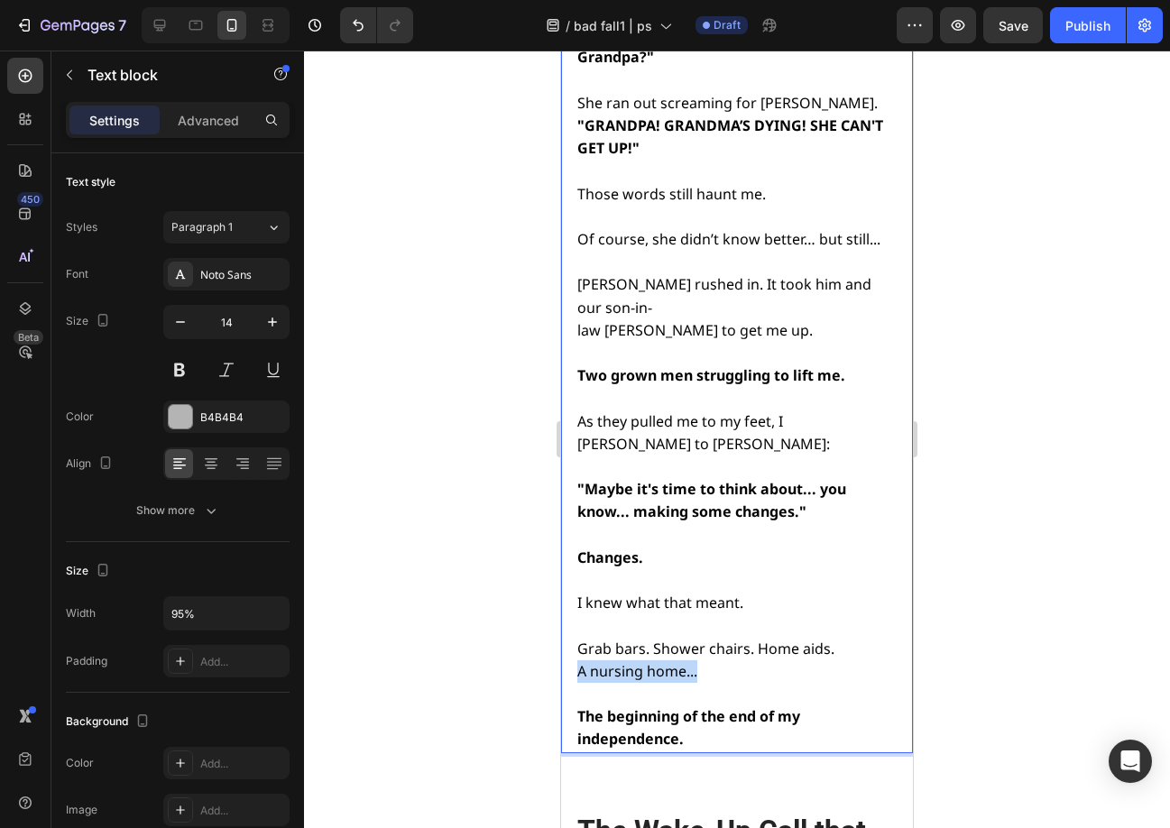
drag, startPoint x: 715, startPoint y: 546, endPoint x: 573, endPoint y: 545, distance: 142.5
click at [573, 545] on div "For twenty minutes, I tried everything. Rolling to my side. Pushing with my arm…" at bounding box center [737, 182] width 352 height 1140
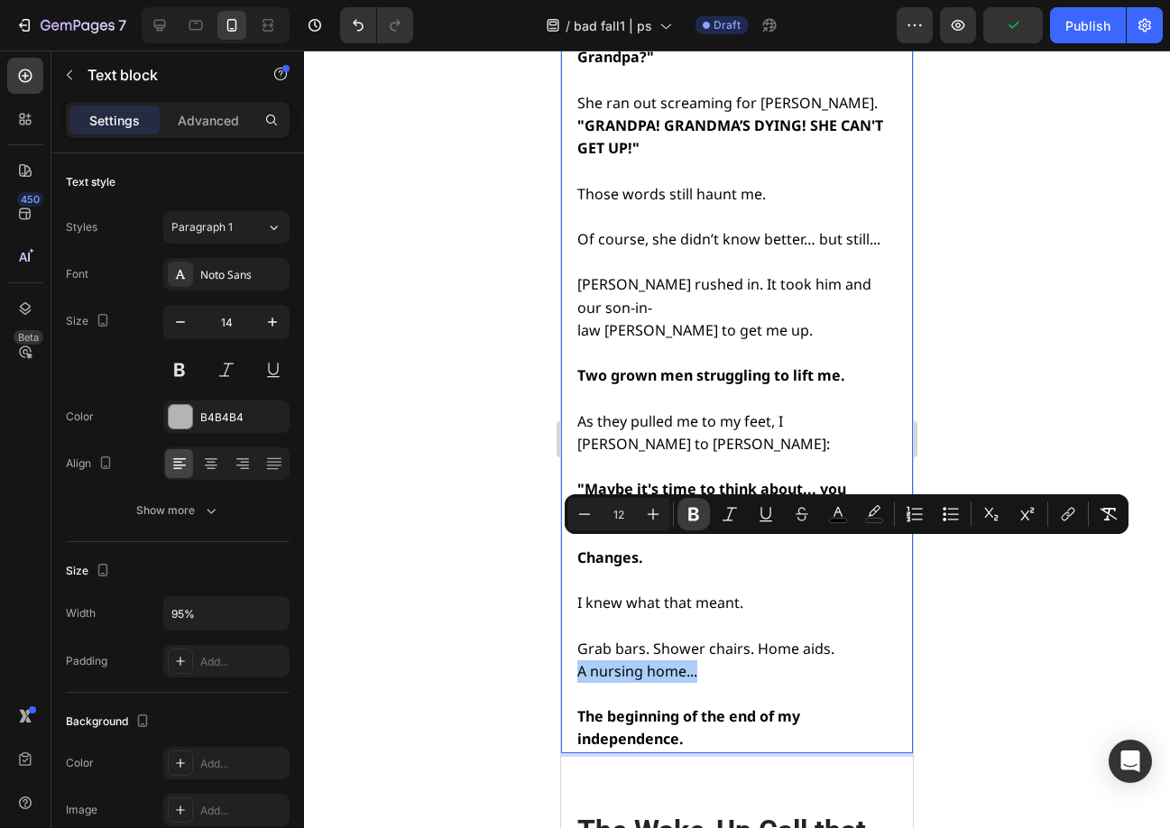
click at [700, 517] on icon "Editor contextual toolbar" at bounding box center [694, 514] width 18 height 18
click at [721, 517] on button "Italic" at bounding box center [729, 514] width 32 height 32
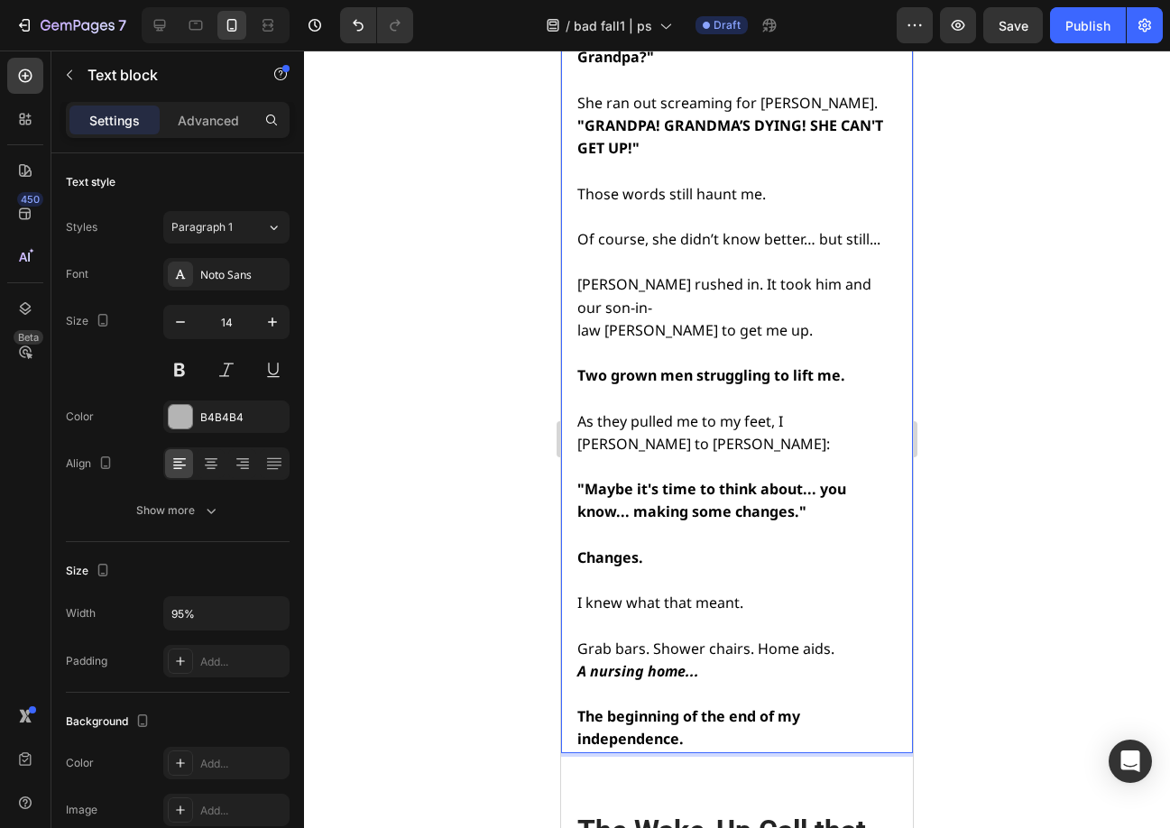
click at [602, 661] on strong "A nursing home..." at bounding box center [638, 671] width 122 height 20
click at [589, 661] on strong "A nursing home..." at bounding box center [638, 671] width 122 height 20
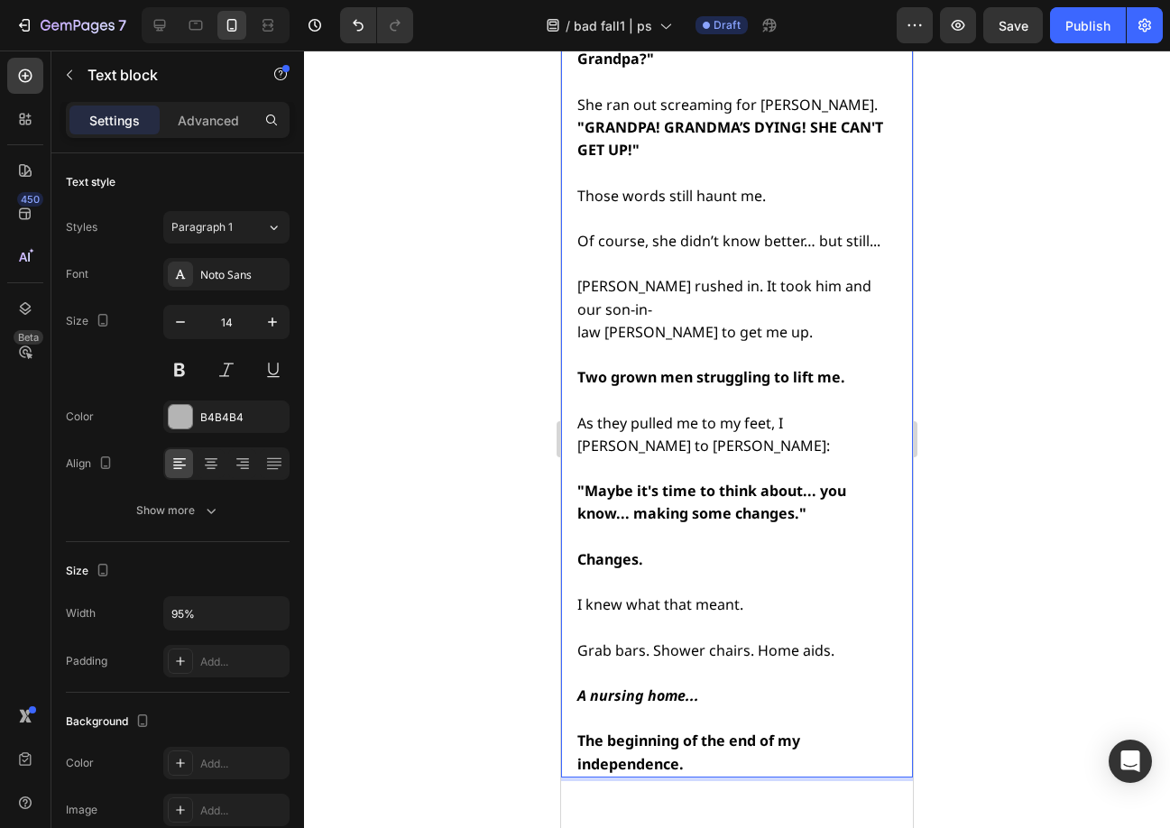
scroll to position [3599, 0]
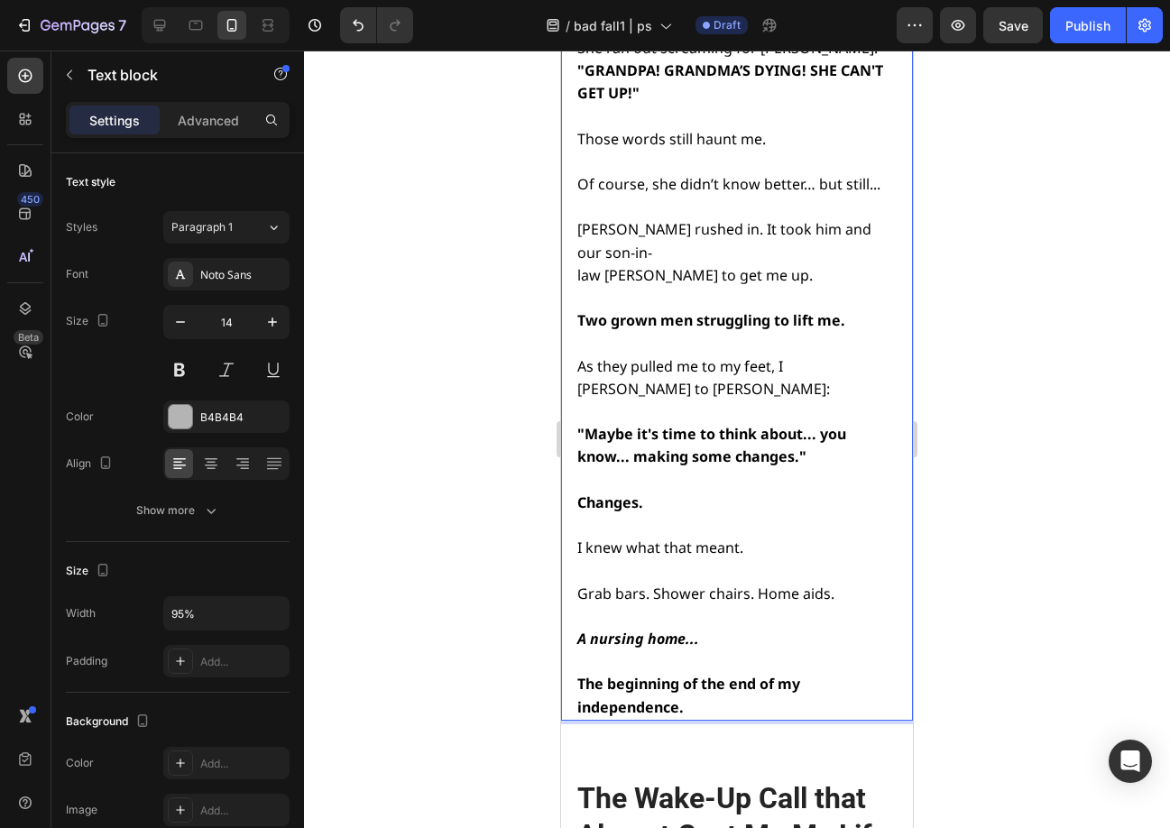
click at [585, 629] on strong "A nursing home..." at bounding box center [638, 639] width 122 height 20
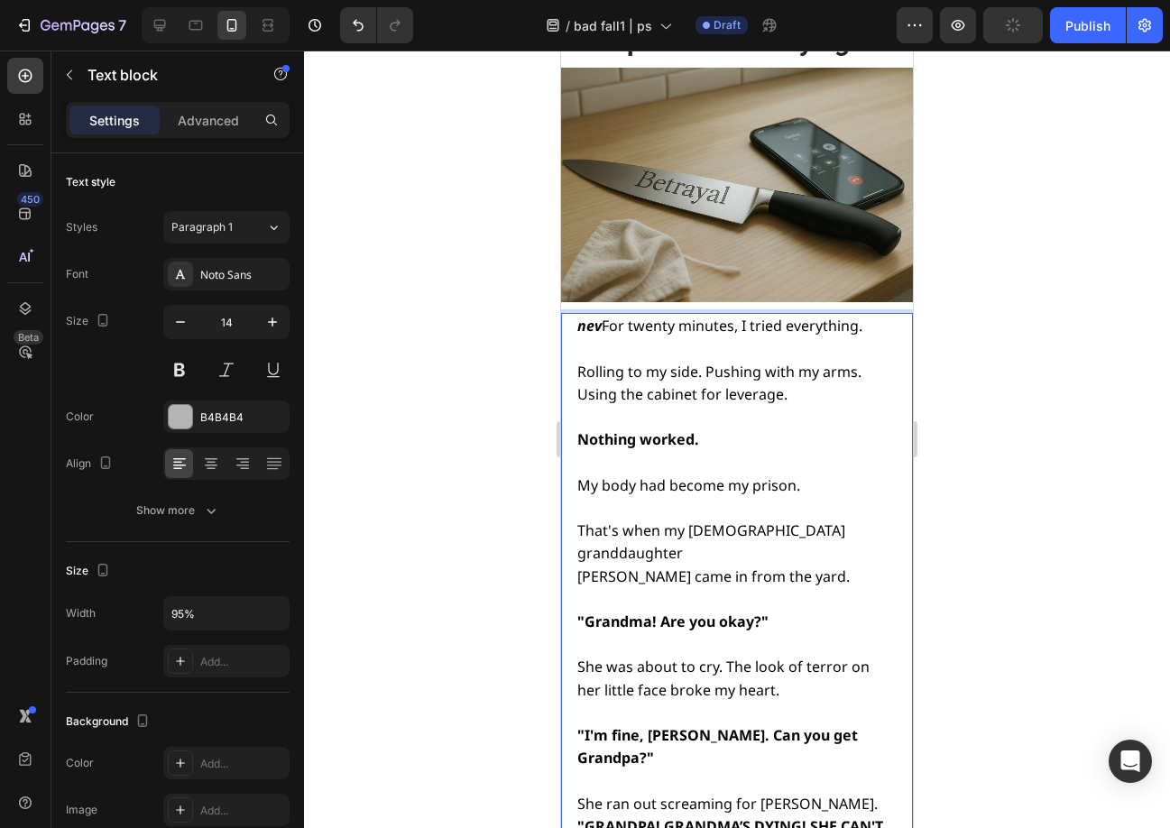
scroll to position [2787, 0]
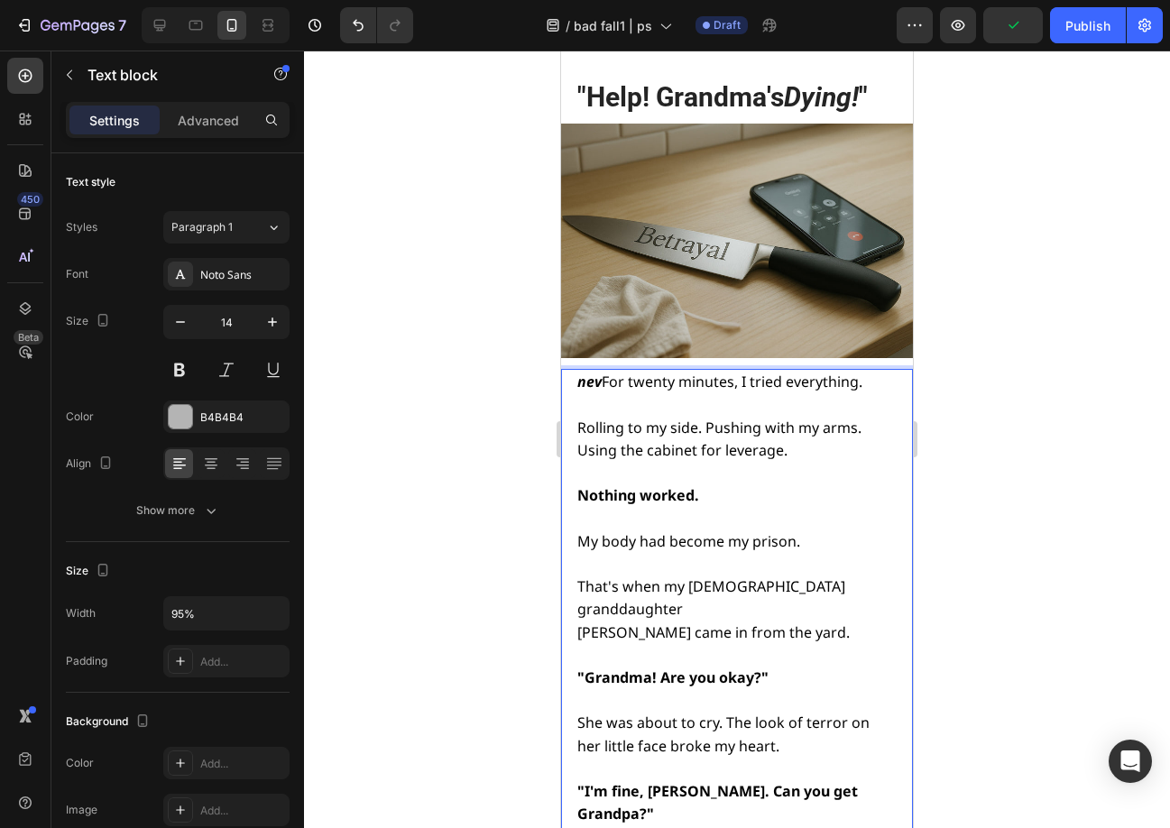
click at [602, 372] on span "nev For twenty minutes, I tried everything." at bounding box center [719, 382] width 285 height 20
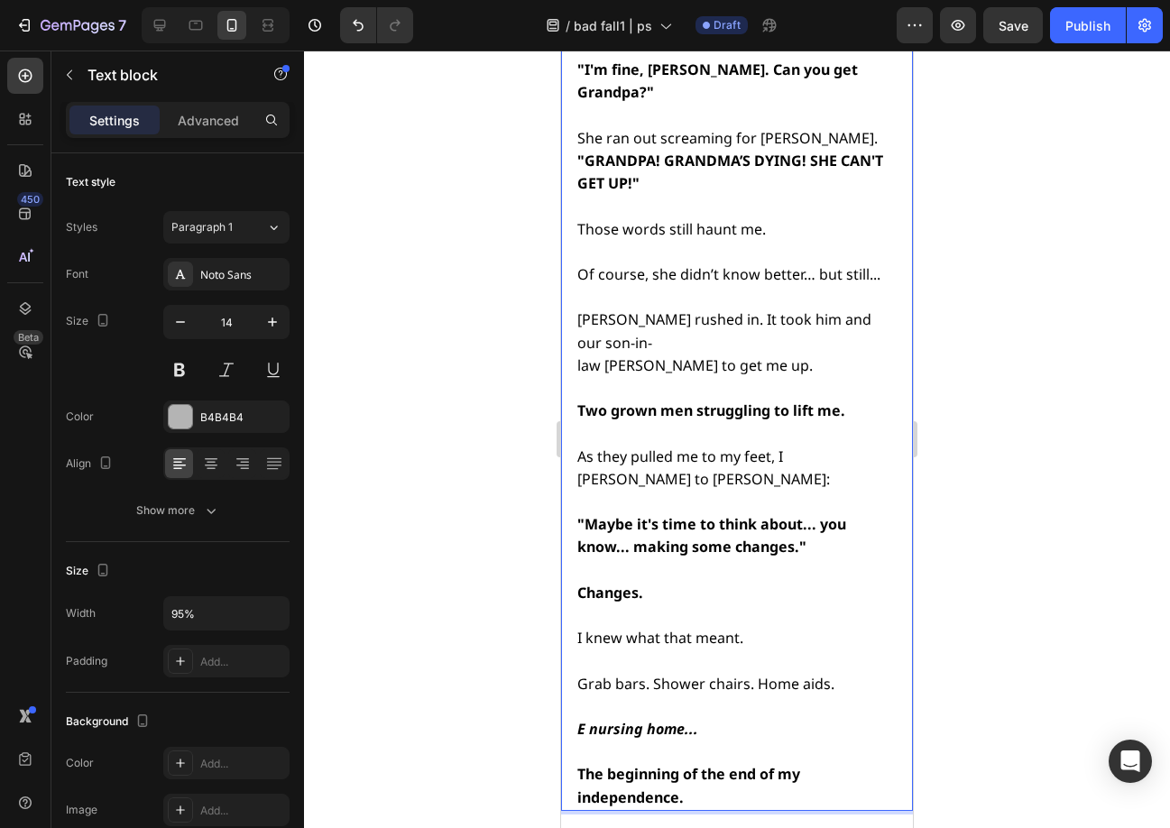
scroll to position [3599, 0]
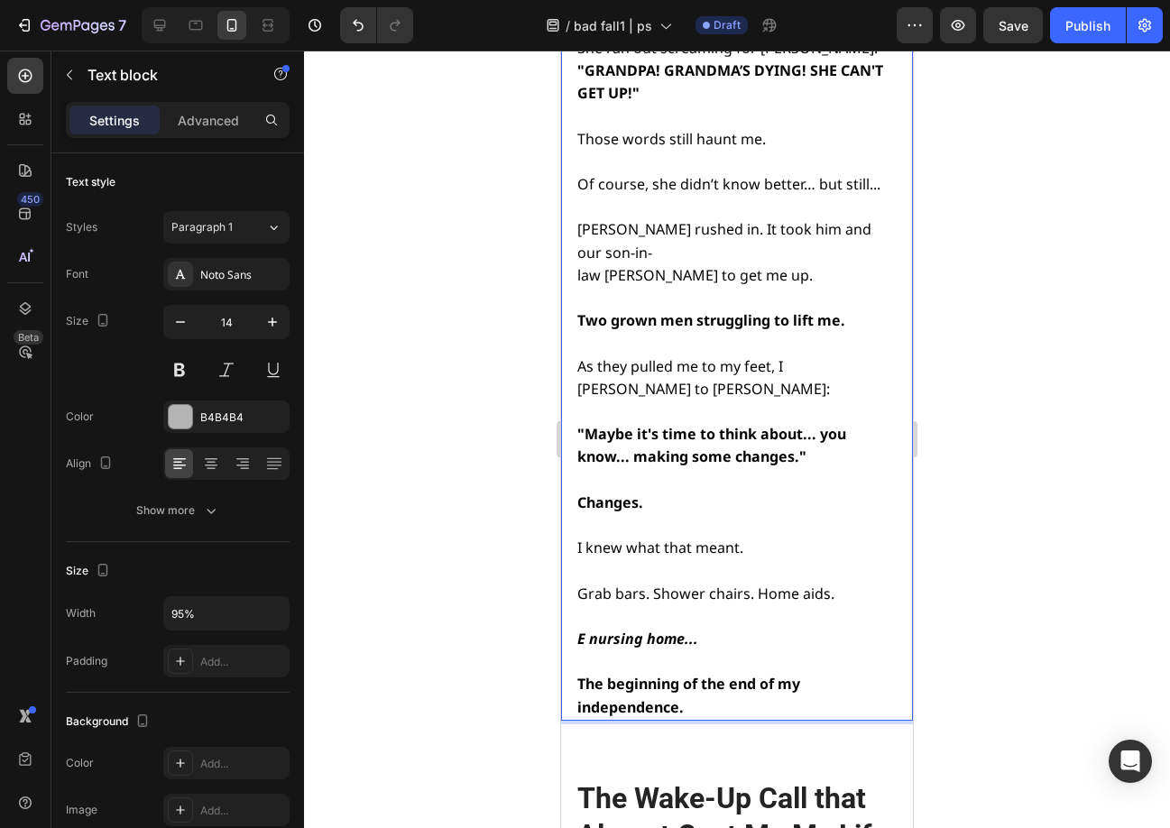
click at [626, 559] on p "Rich Text Editor. Editing area: main" at bounding box center [735, 570] width 317 height 23
click at [609, 629] on strong "E nursing home..." at bounding box center [637, 639] width 121 height 20
click at [1022, 11] on button "Save" at bounding box center [1013, 25] width 60 height 36
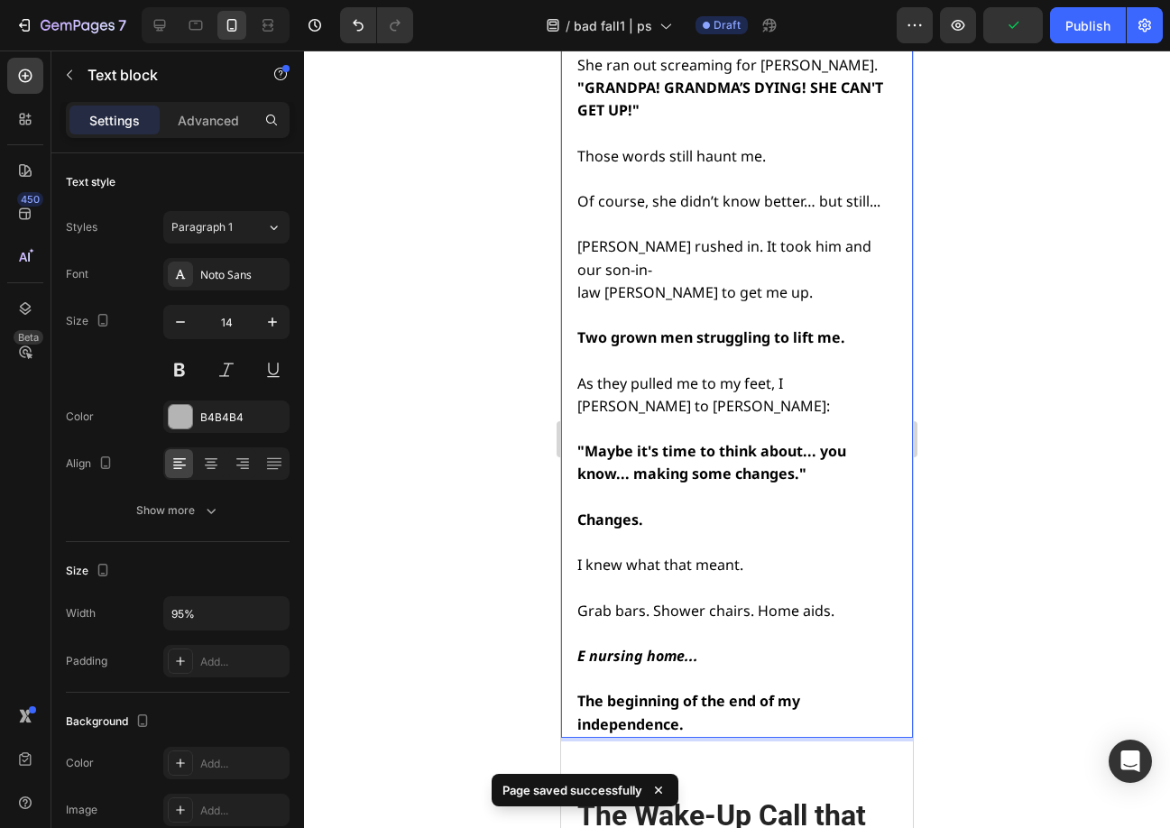
scroll to position [3586, 0]
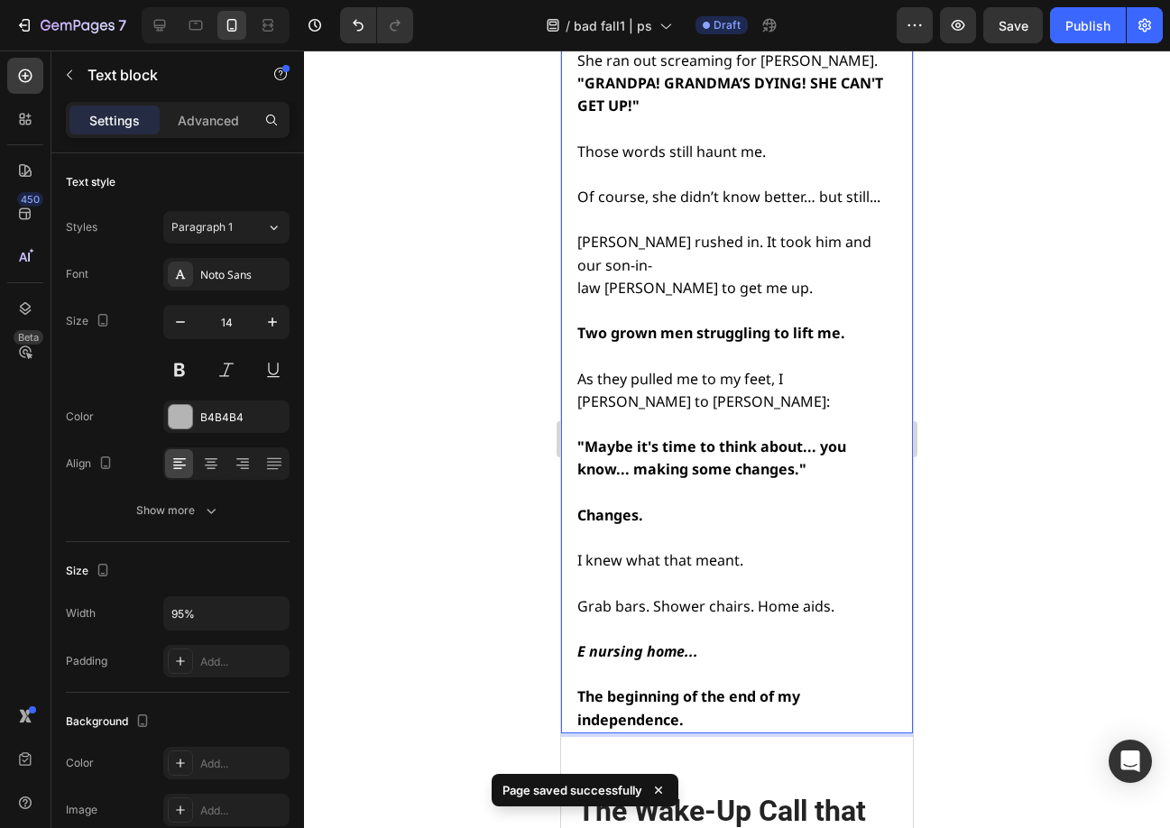
click at [589, 641] on strong "E nursing home..." at bounding box center [637, 651] width 121 height 20
drag, startPoint x: 623, startPoint y: 530, endPoint x: 569, endPoint y: 531, distance: 54.1
click at [569, 531] on div "For twenty minutes, I tried everything. Rolling to my side. Pushing with my arm…" at bounding box center [737, 151] width 352 height 1163
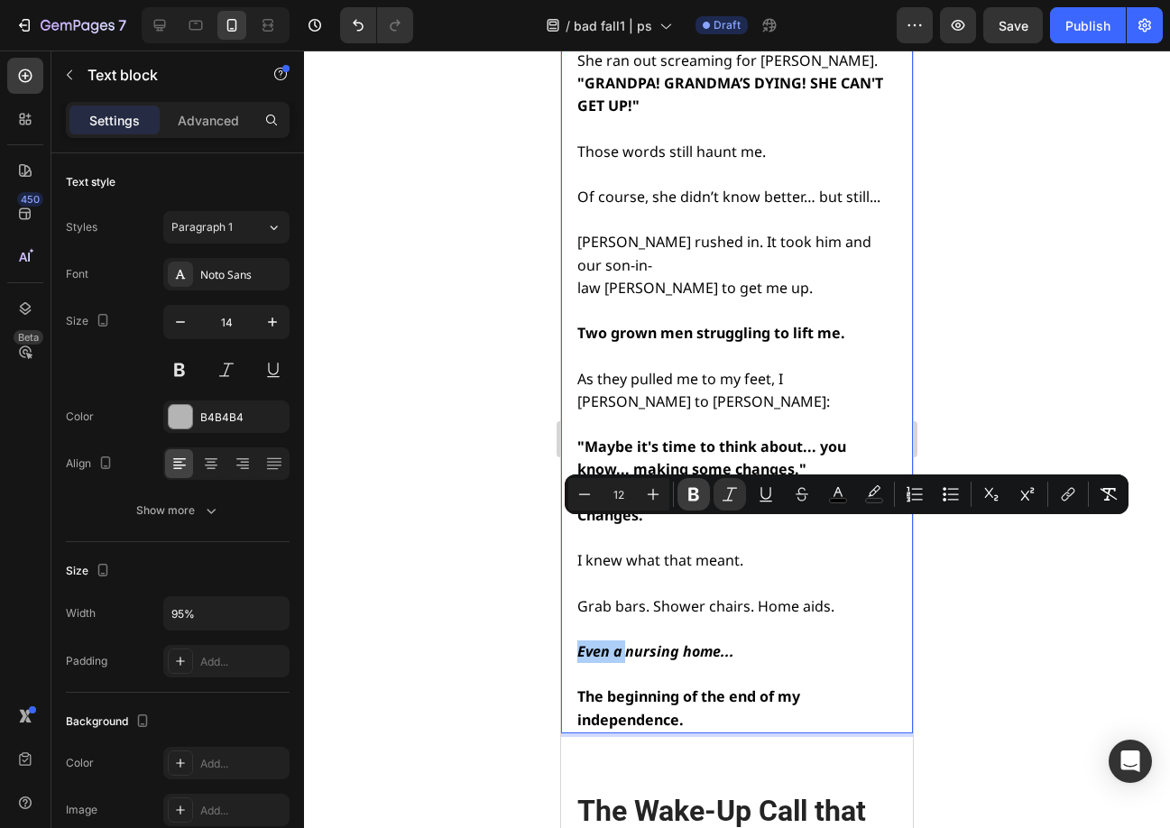
click at [696, 498] on icon "Editor contextual toolbar" at bounding box center [693, 495] width 11 height 14
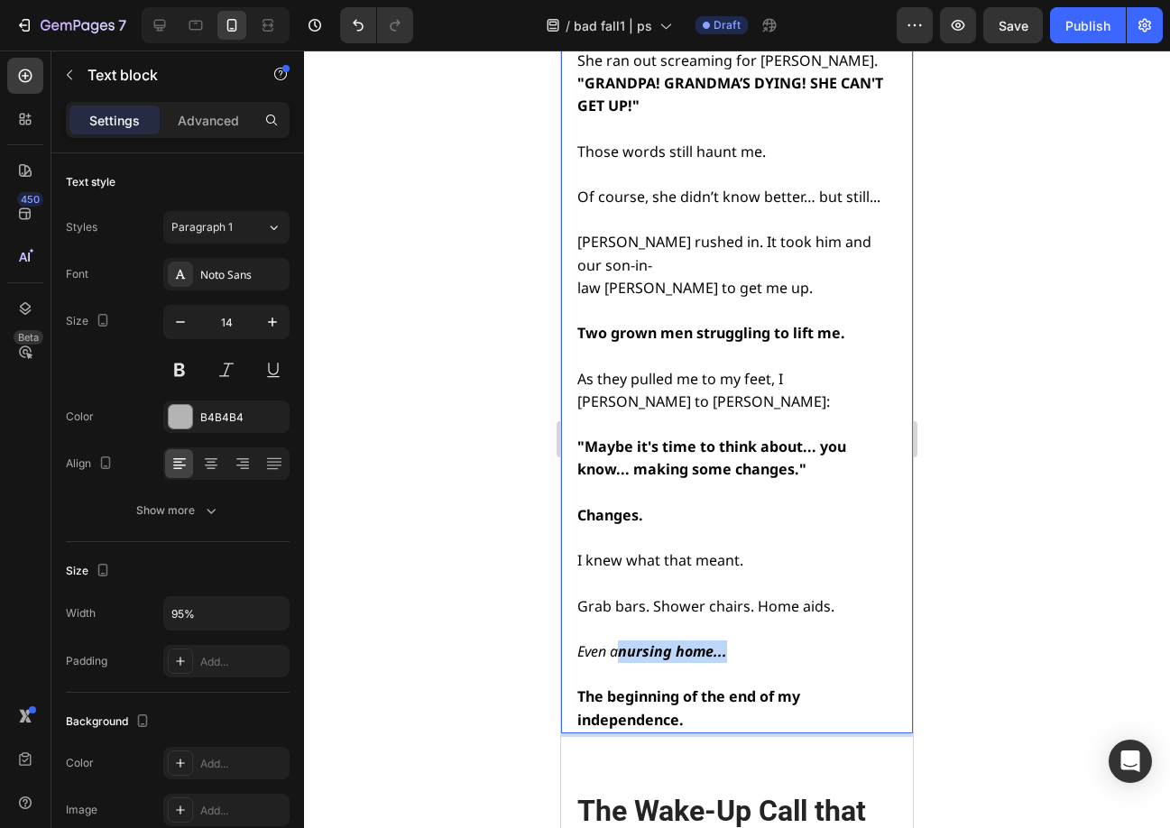
drag, startPoint x: 624, startPoint y: 530, endPoint x: 731, endPoint y: 530, distance: 106.4
click at [731, 640] on p "Even a nursing home..." at bounding box center [735, 651] width 317 height 23
drag, startPoint x: 621, startPoint y: 530, endPoint x: 658, endPoint y: 502, distance: 46.4
click at [574, 529] on div "For twenty minutes, I tried everything. Rolling to my side. Pushing with my arm…" at bounding box center [737, 151] width 352 height 1163
click at [1036, 494] on div at bounding box center [737, 439] width 866 height 777
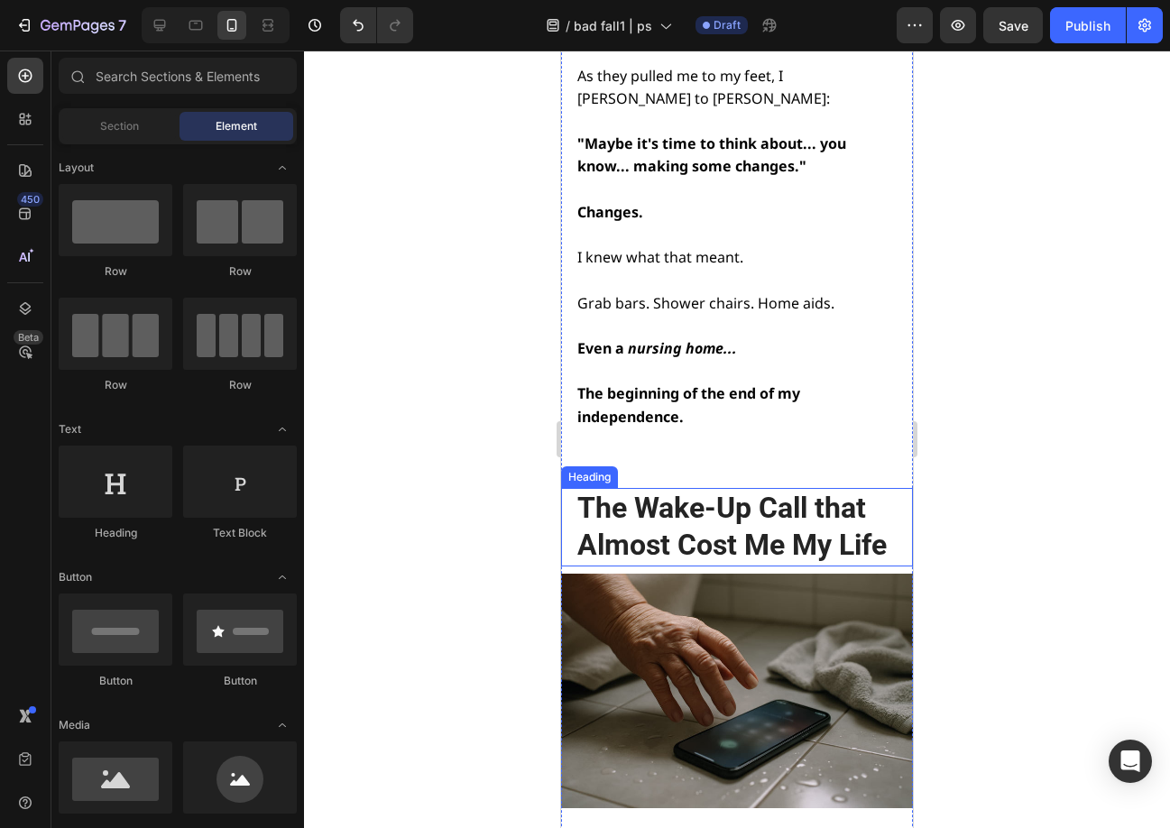
scroll to position [3947, 0]
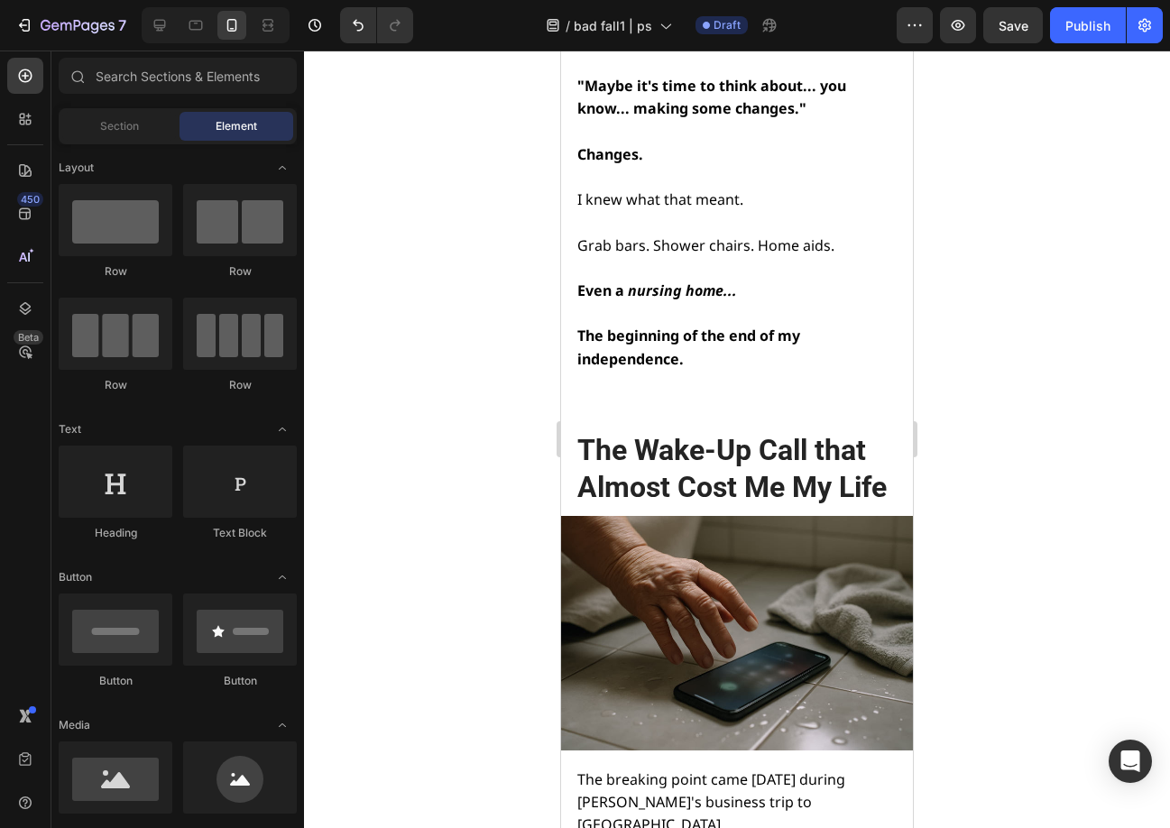
click at [694, 430] on h2 "The Wake-Up Call that Almost Cost Me My Life" at bounding box center [735, 469] width 320 height 78
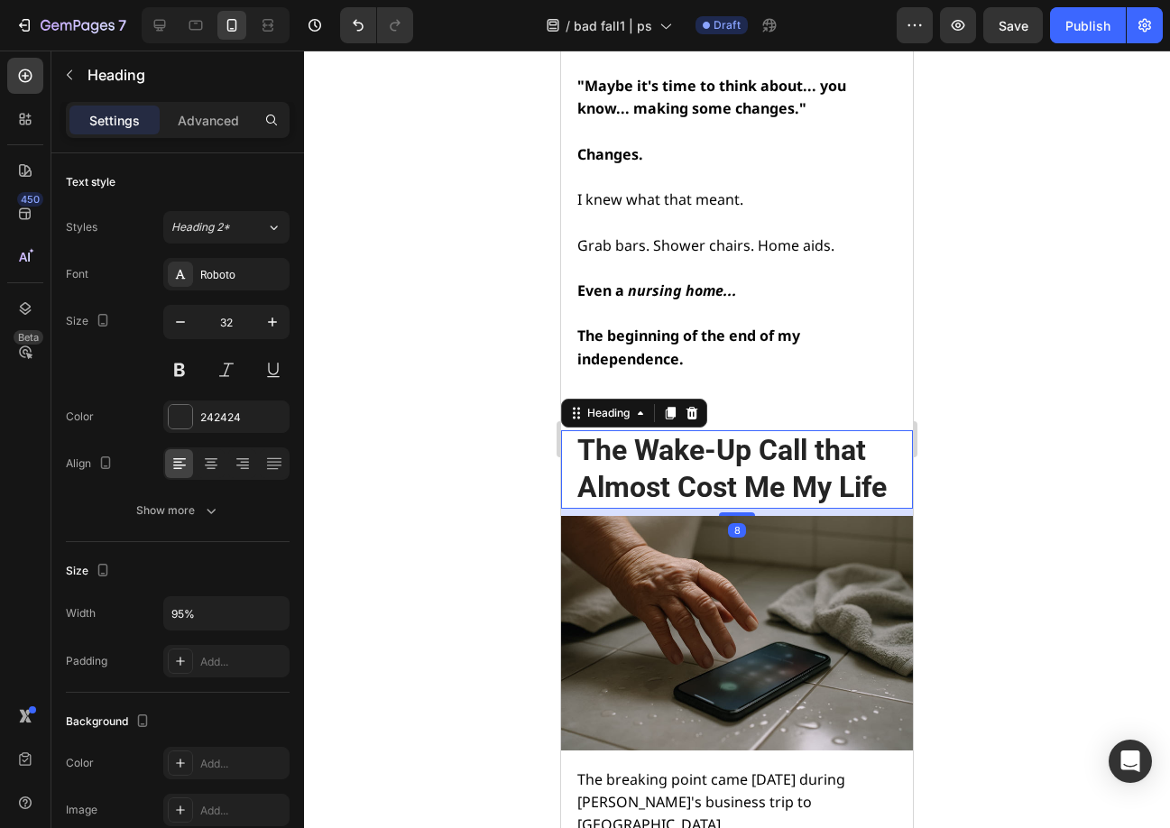
click at [694, 430] on h2 "The Wake-Up Call that Almost Cost Me My Life" at bounding box center [735, 469] width 320 height 78
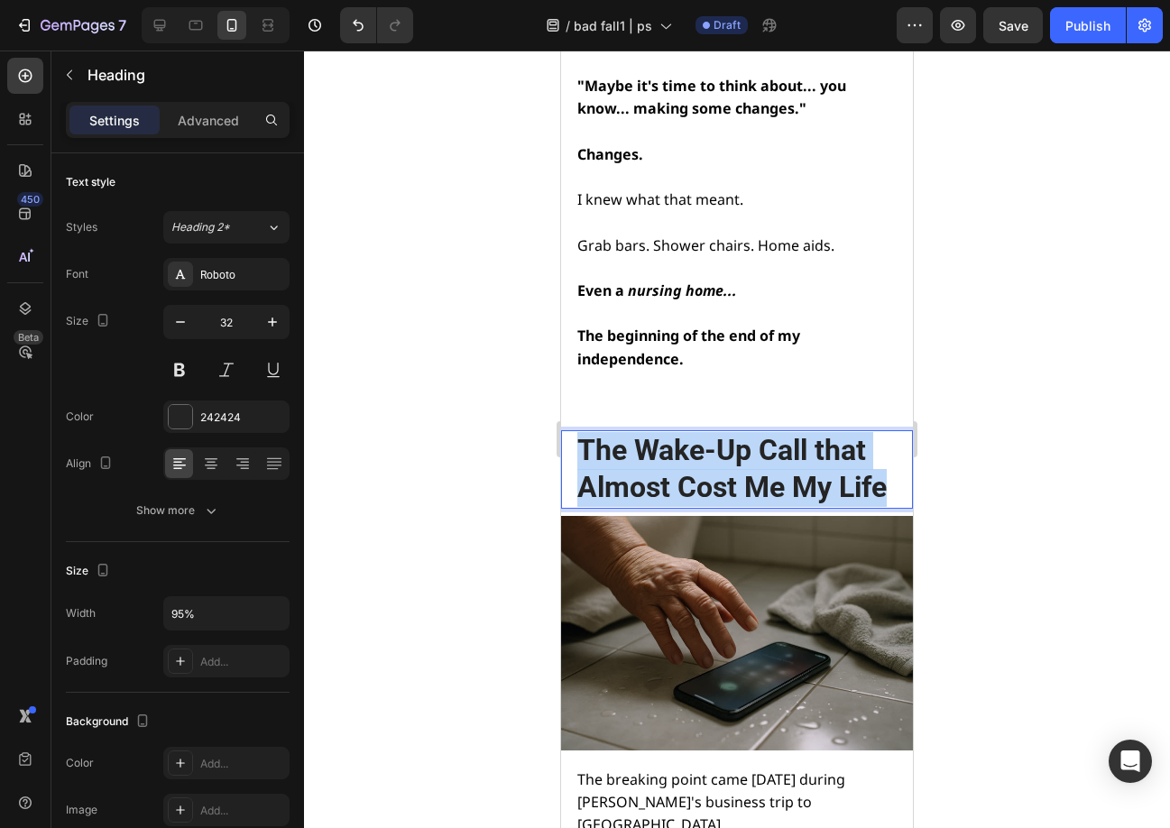
click at [694, 432] on p "The Wake-Up Call that Almost Cost Me My Life" at bounding box center [735, 469] width 317 height 75
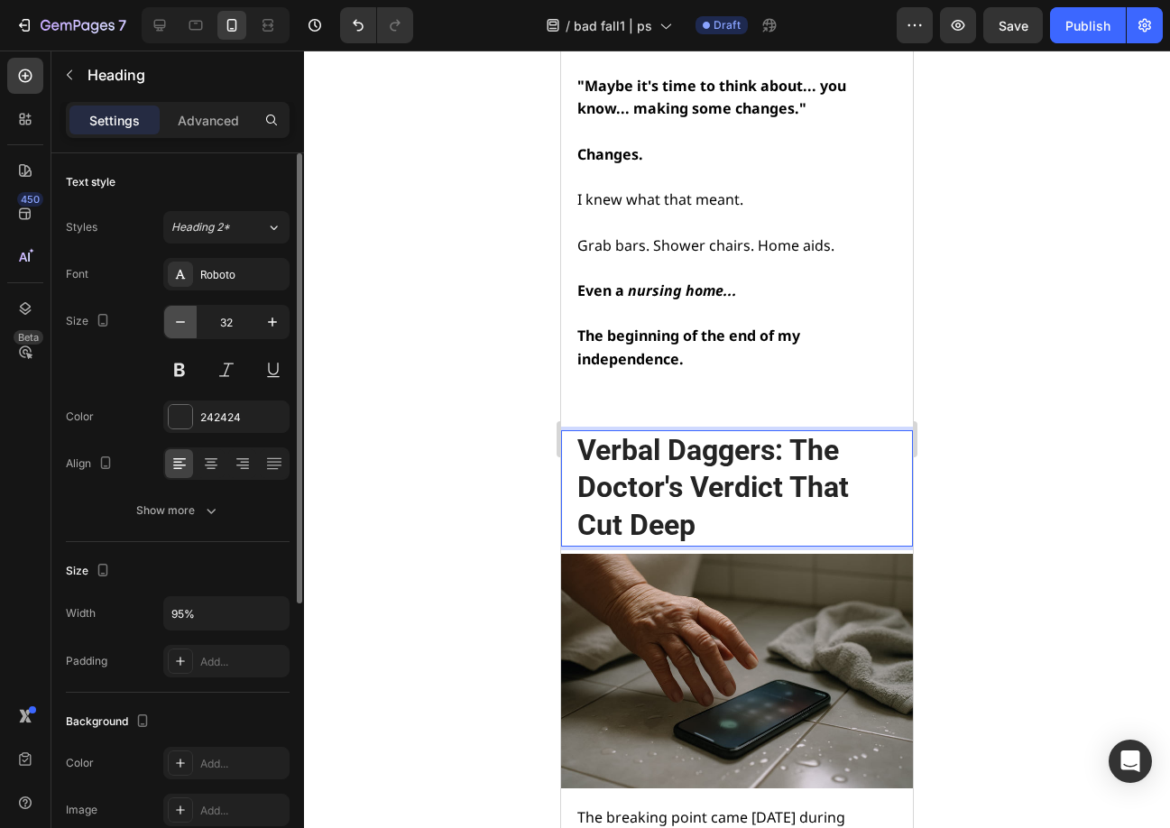
click at [173, 320] on icon "button" at bounding box center [180, 322] width 18 height 18
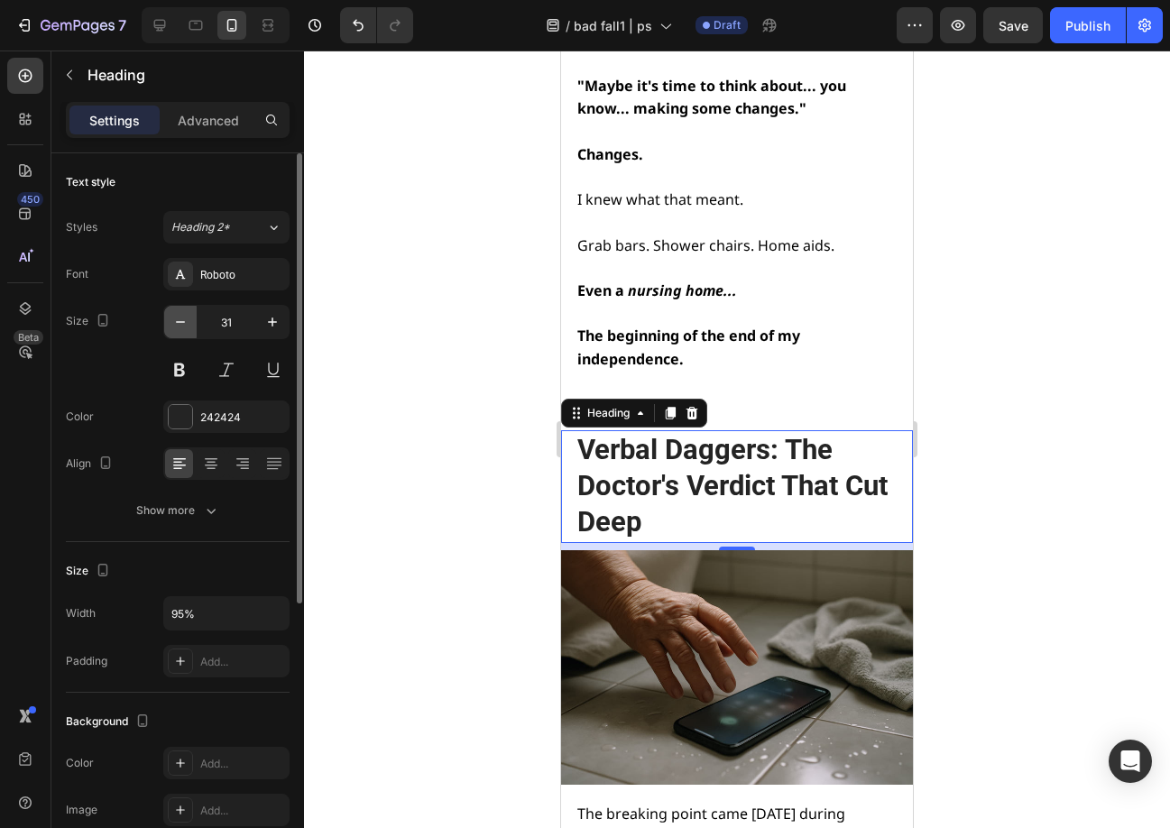
click at [173, 320] on icon "button" at bounding box center [180, 322] width 18 height 18
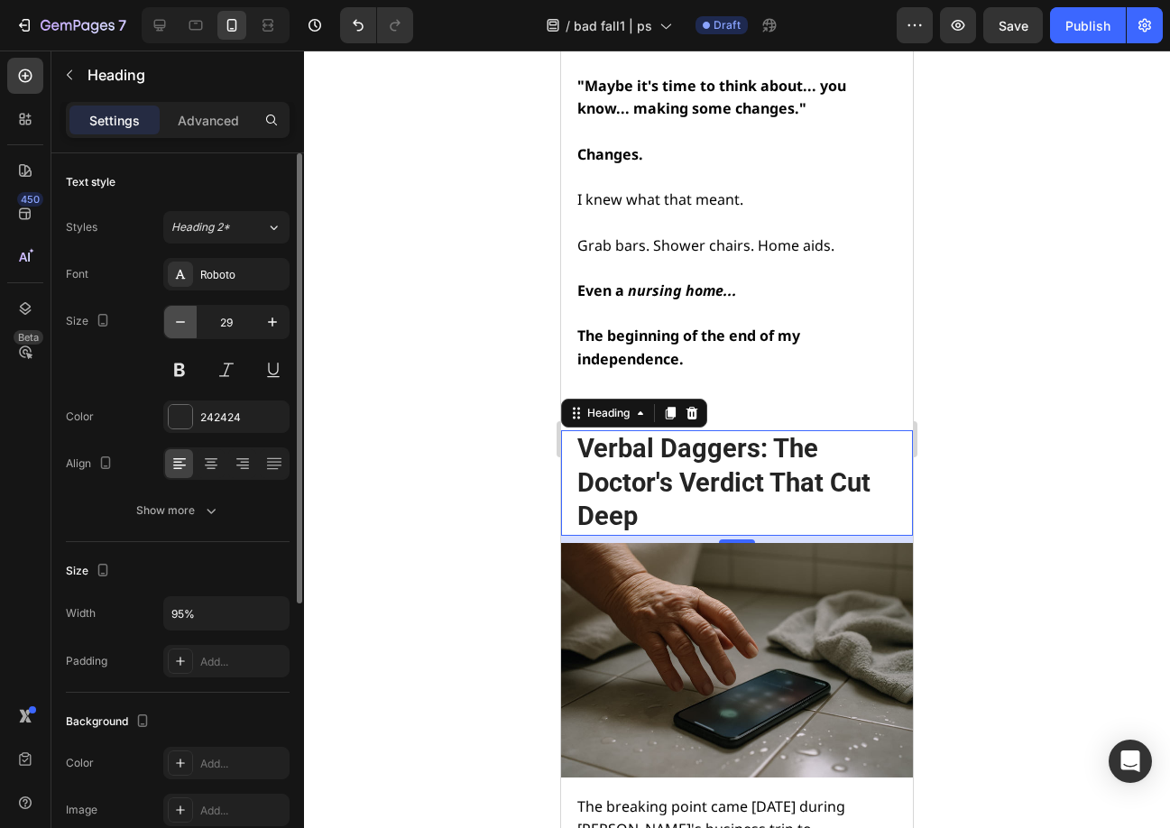
click at [173, 320] on icon "button" at bounding box center [180, 322] width 18 height 18
type input "28"
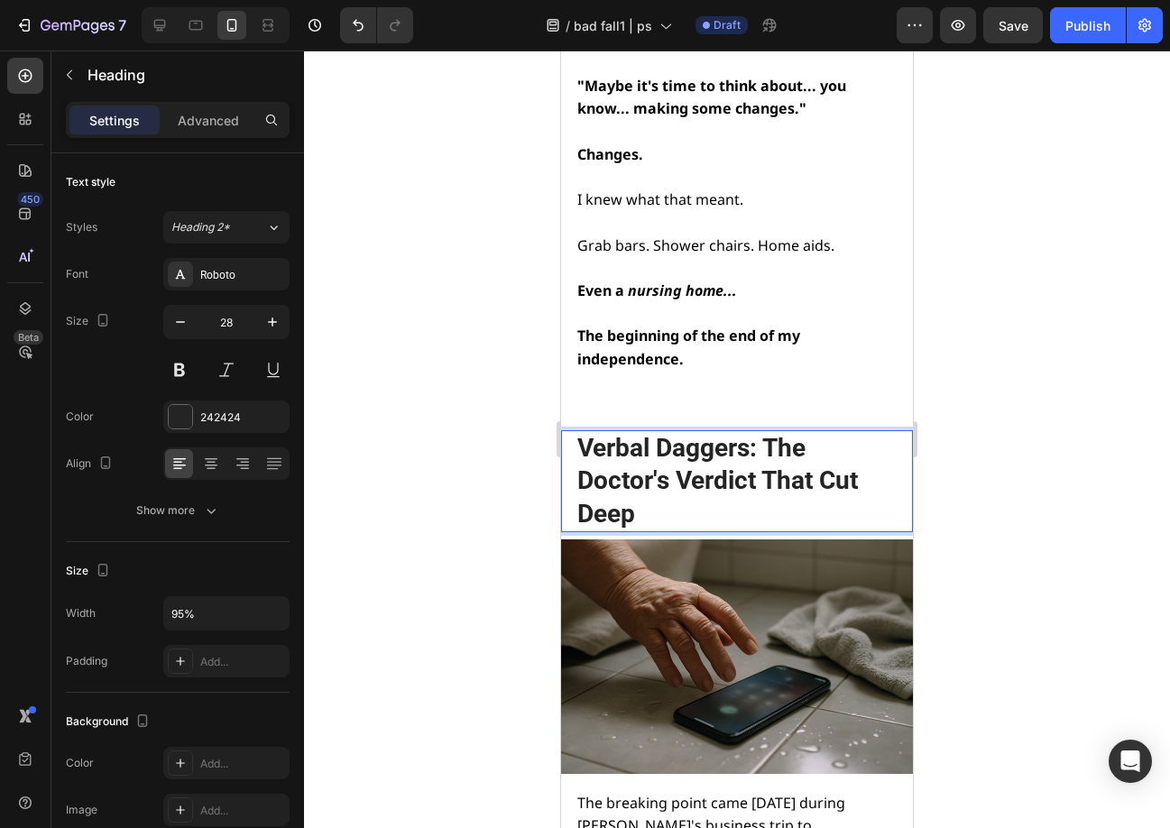
click at [799, 432] on p "Verbal Daggers: The Doctor's Verdict That Cut Deep" at bounding box center [735, 481] width 317 height 98
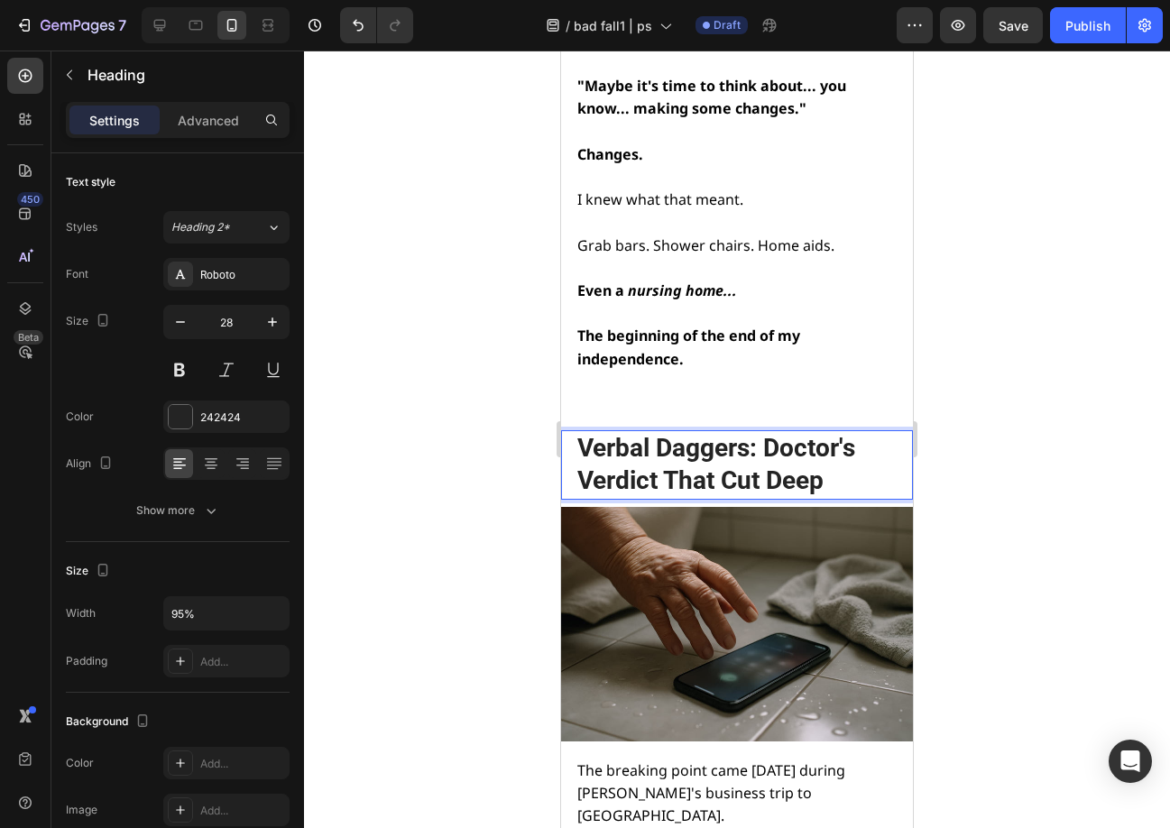
click at [703, 432] on p "Verbal Daggers: Doctor's Verdict That Cut Deep" at bounding box center [735, 465] width 317 height 66
click at [703, 432] on p "Verbal Daggers: Doctor's Verdict Cut Deep" at bounding box center [735, 465] width 317 height 66
click at [1053, 356] on div at bounding box center [737, 439] width 866 height 777
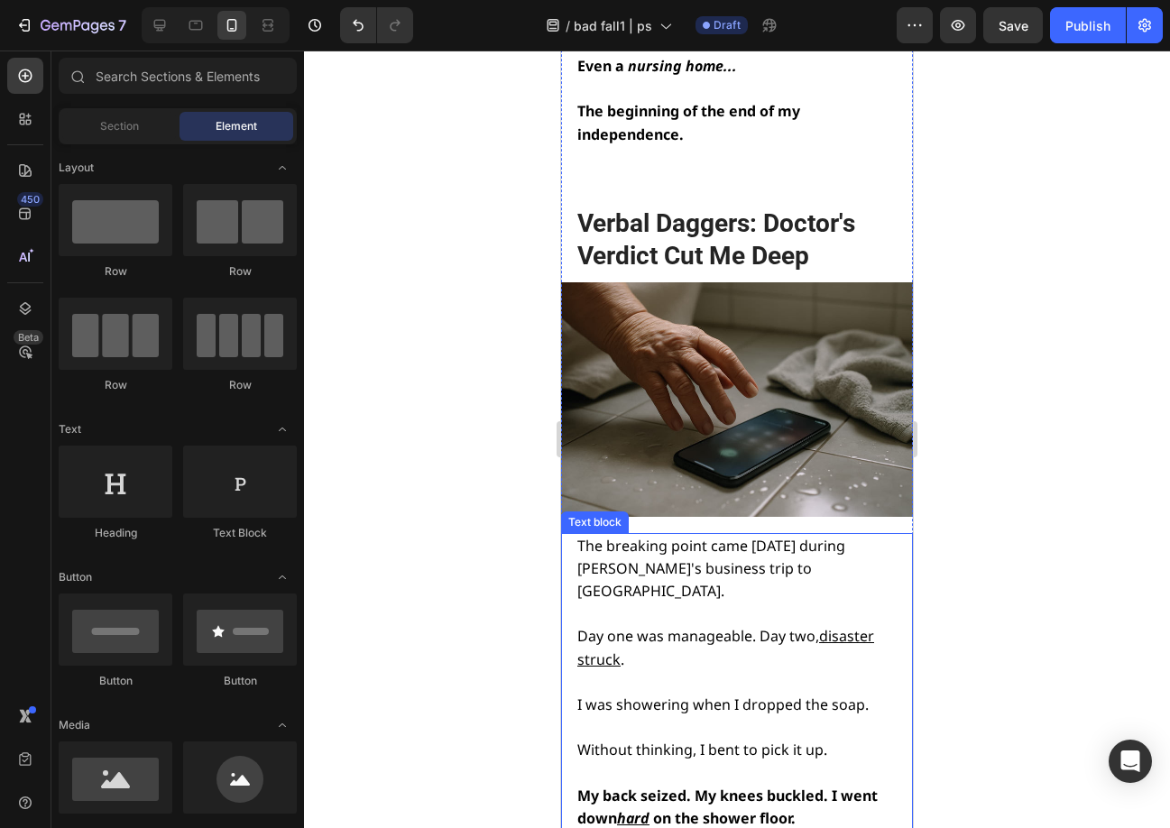
scroll to position [4308, 0]
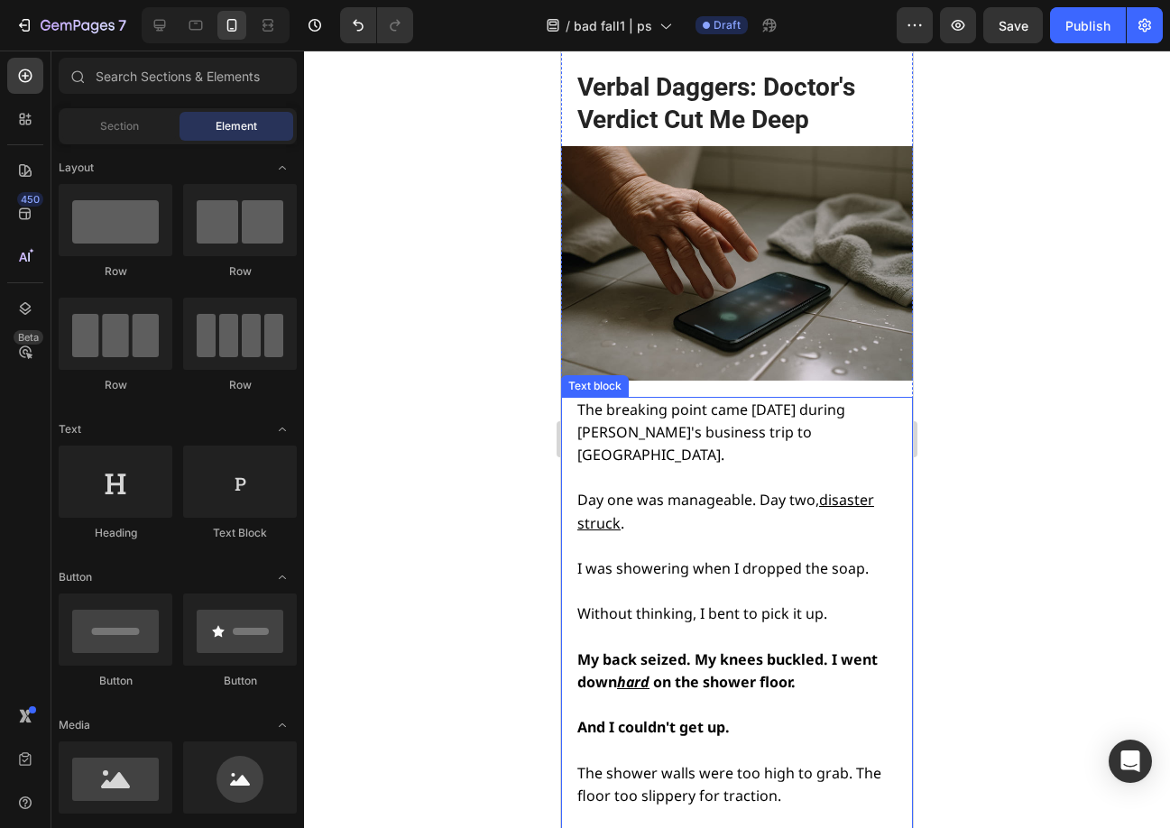
click at [667, 558] on span "I was showering when I dropped the soap." at bounding box center [722, 568] width 291 height 20
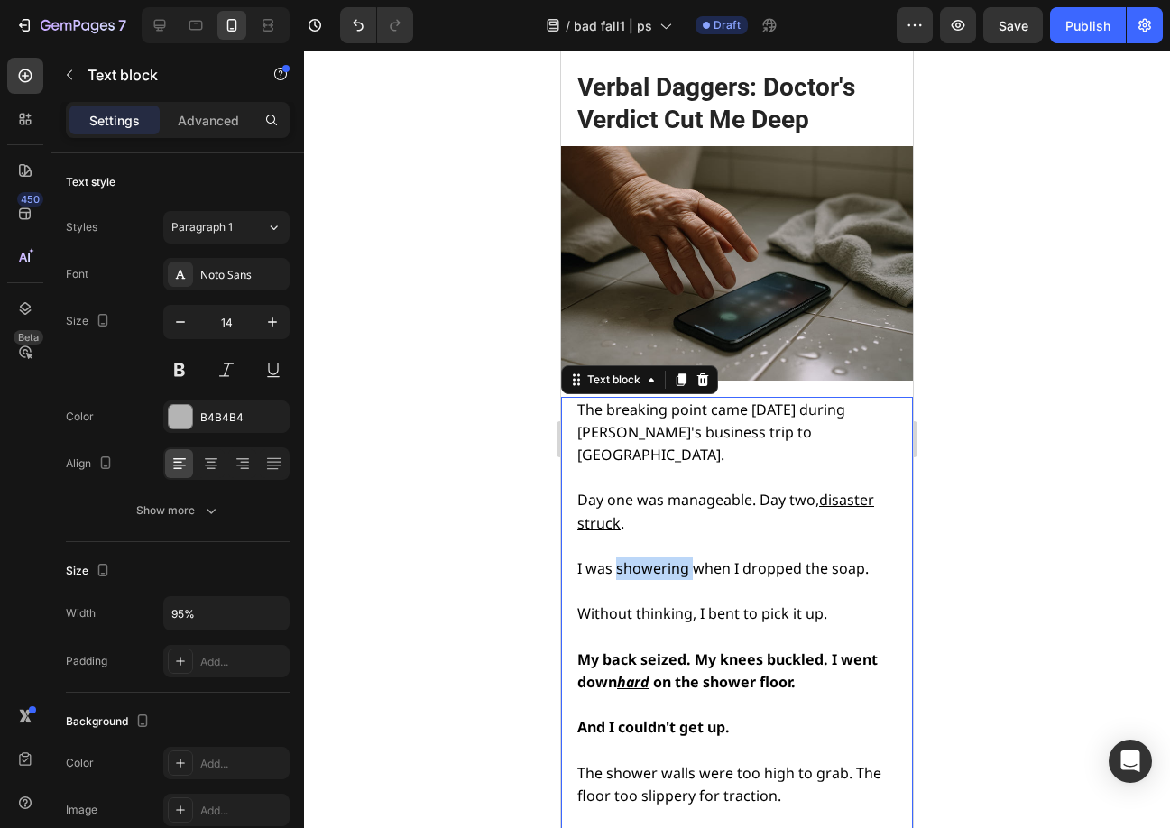
click at [667, 558] on span "I was showering when I dropped the soap." at bounding box center [722, 568] width 291 height 20
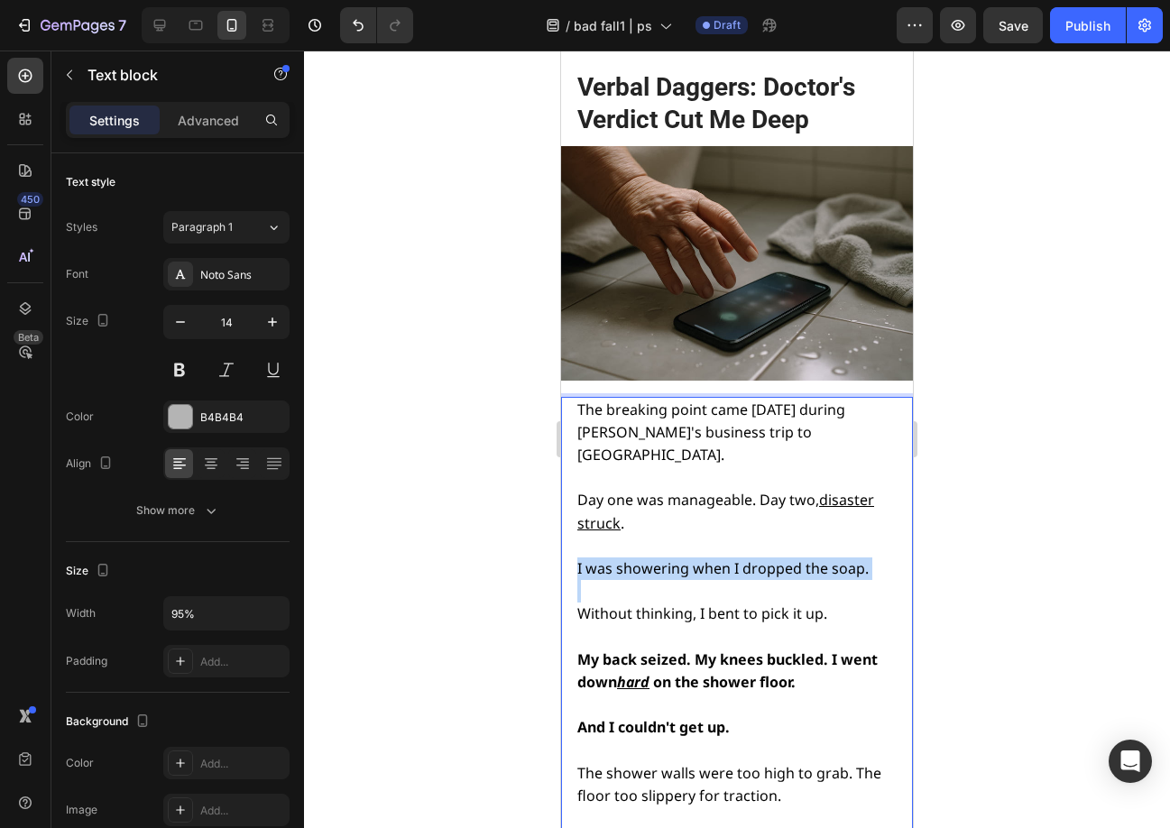
click at [667, 558] on span "I was showering when I dropped the soap." at bounding box center [722, 568] width 291 height 20
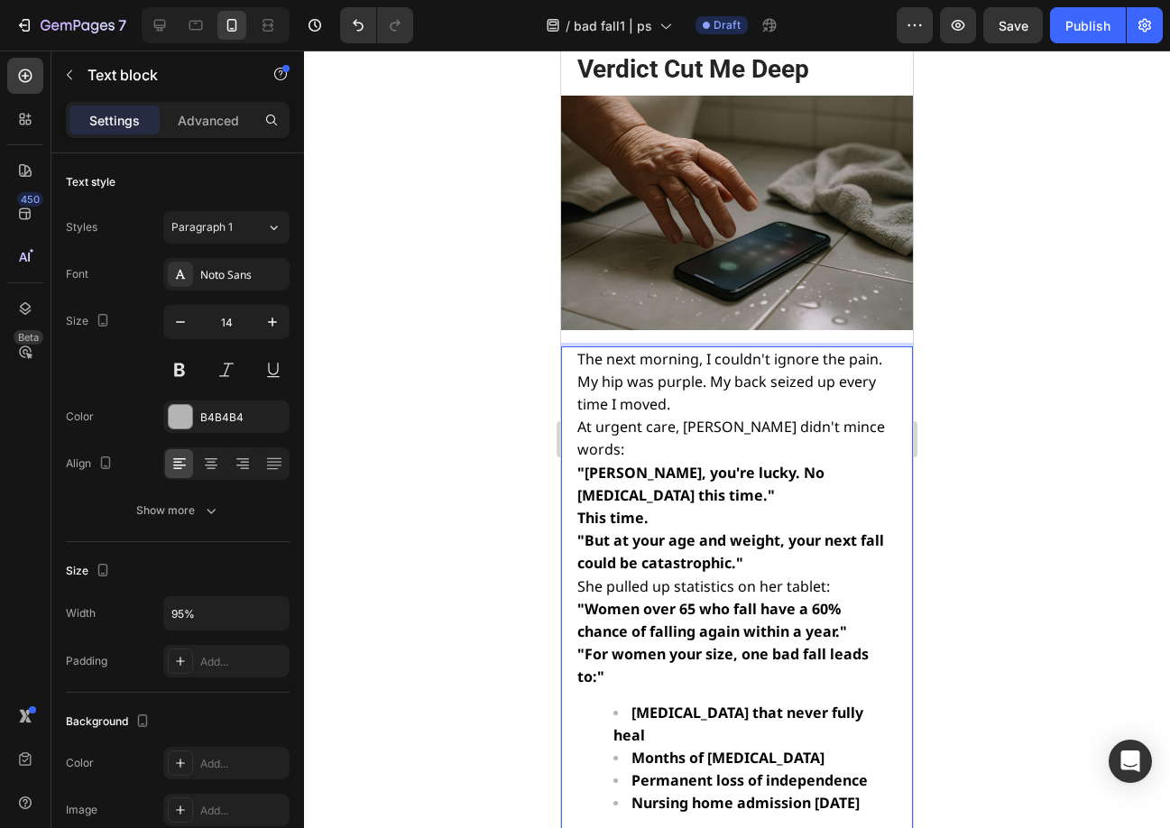
scroll to position [4359, 0]
click at [574, 345] on div "The next morning, I couldn't ignore the pain. My hip was purple. My back seized…" at bounding box center [737, 643] width 352 height 597
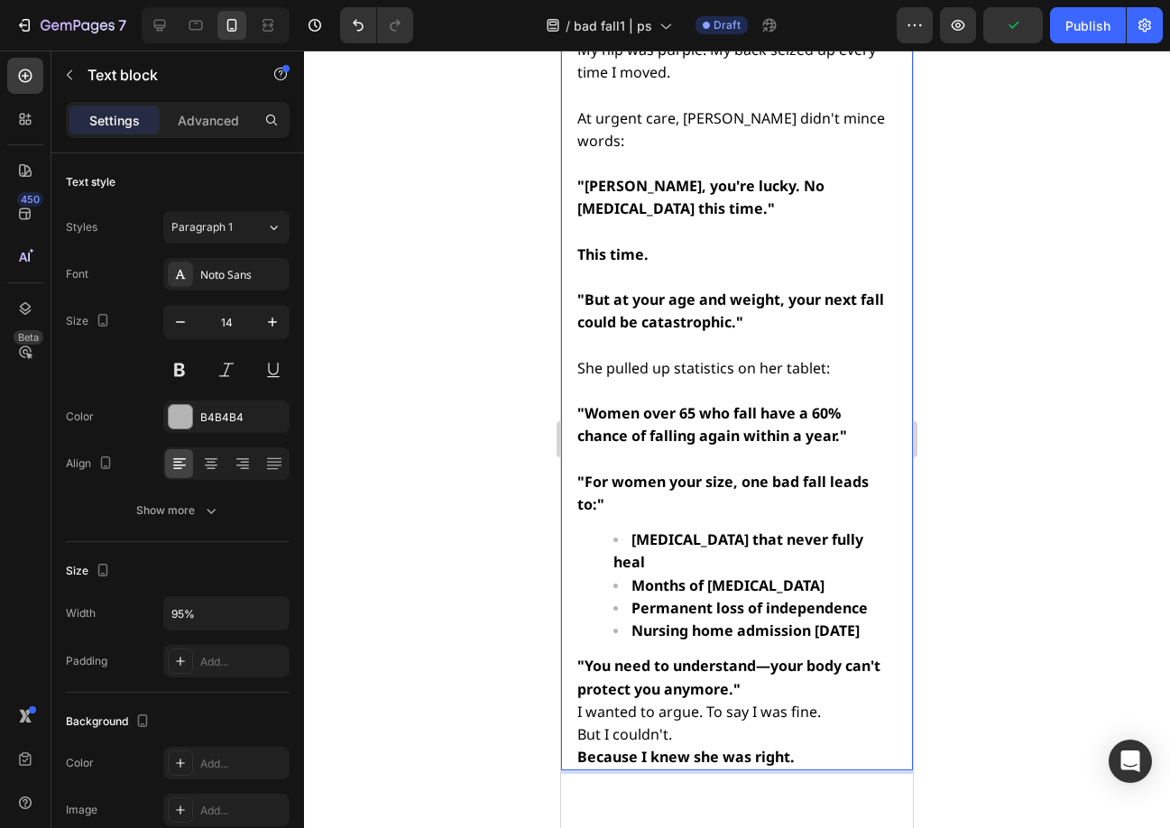
scroll to position [4720, 0]
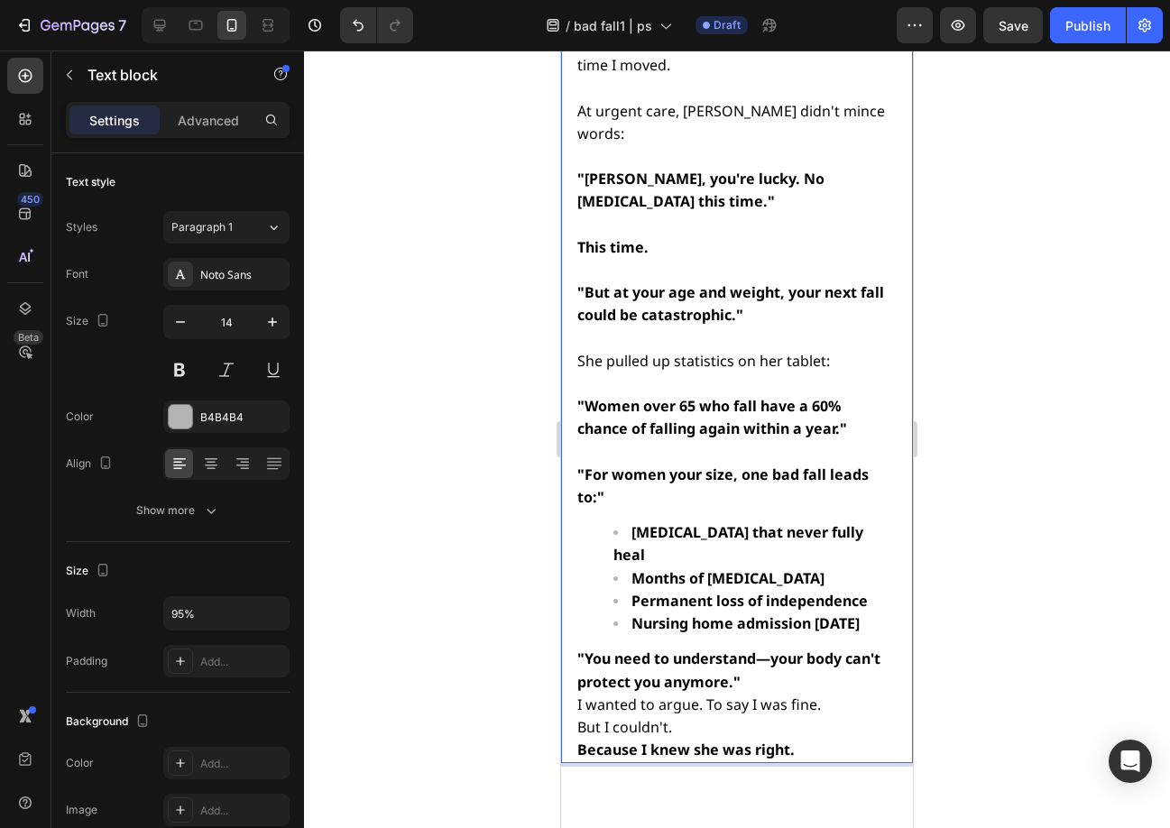
click at [571, 554] on div "The next morning, I couldn't ignore the pain. My hip was purple. My back seized…" at bounding box center [737, 374] width 352 height 779
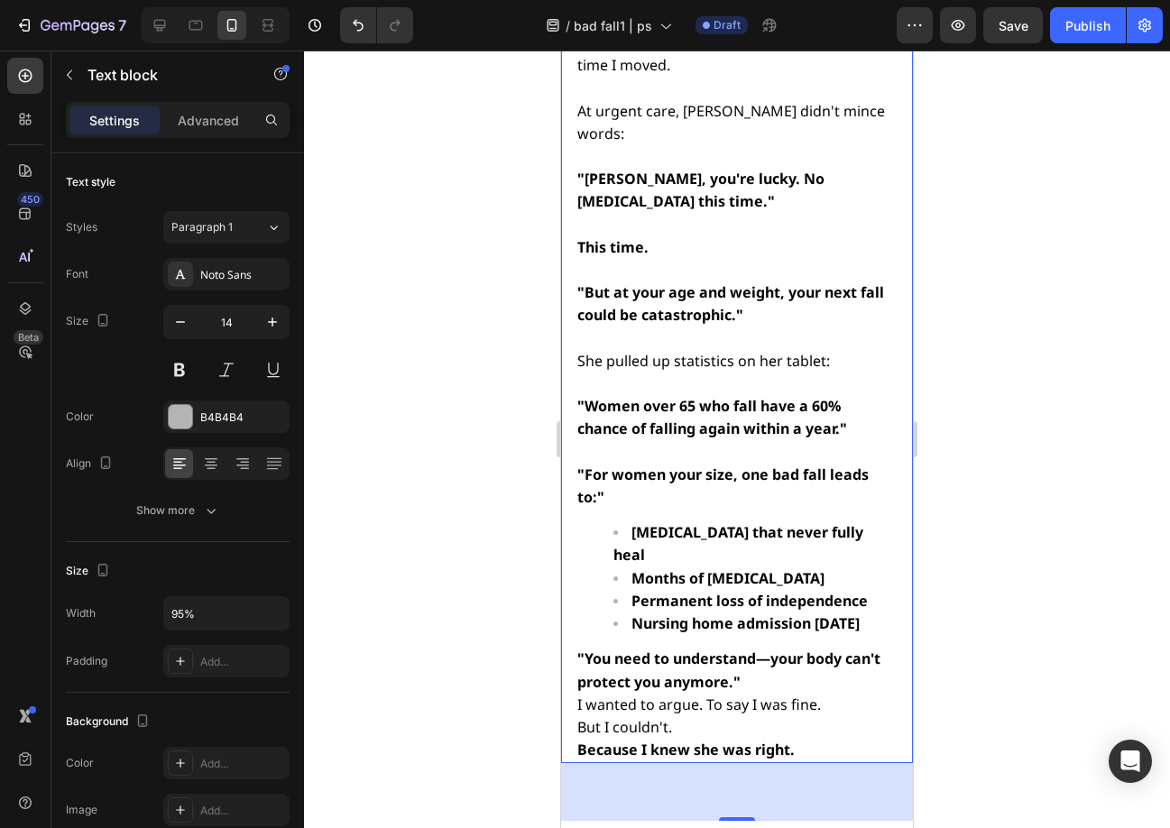
click at [602, 648] on strong ""You need to understand—your body can't protect you anymore."" at bounding box center [728, 669] width 303 height 42
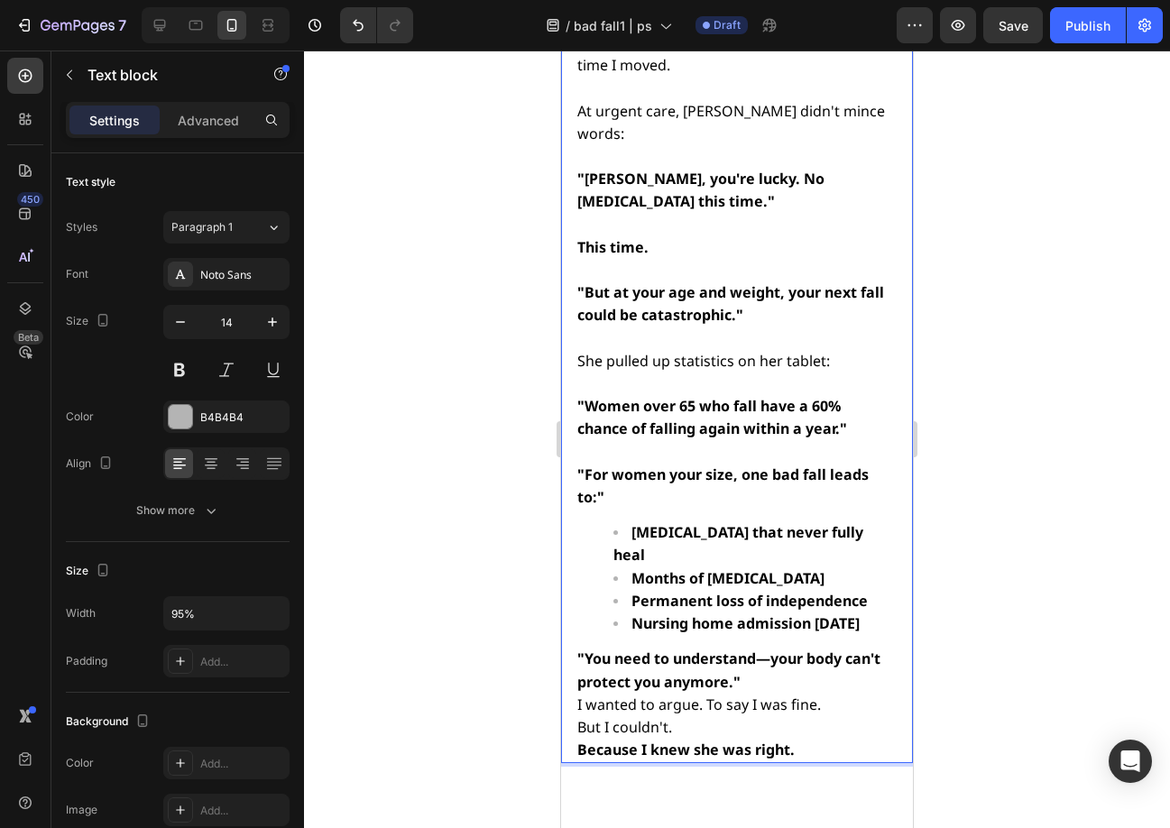
click at [578, 648] on strong ""You need to understand—your body can't protect you anymore."" at bounding box center [728, 669] width 303 height 42
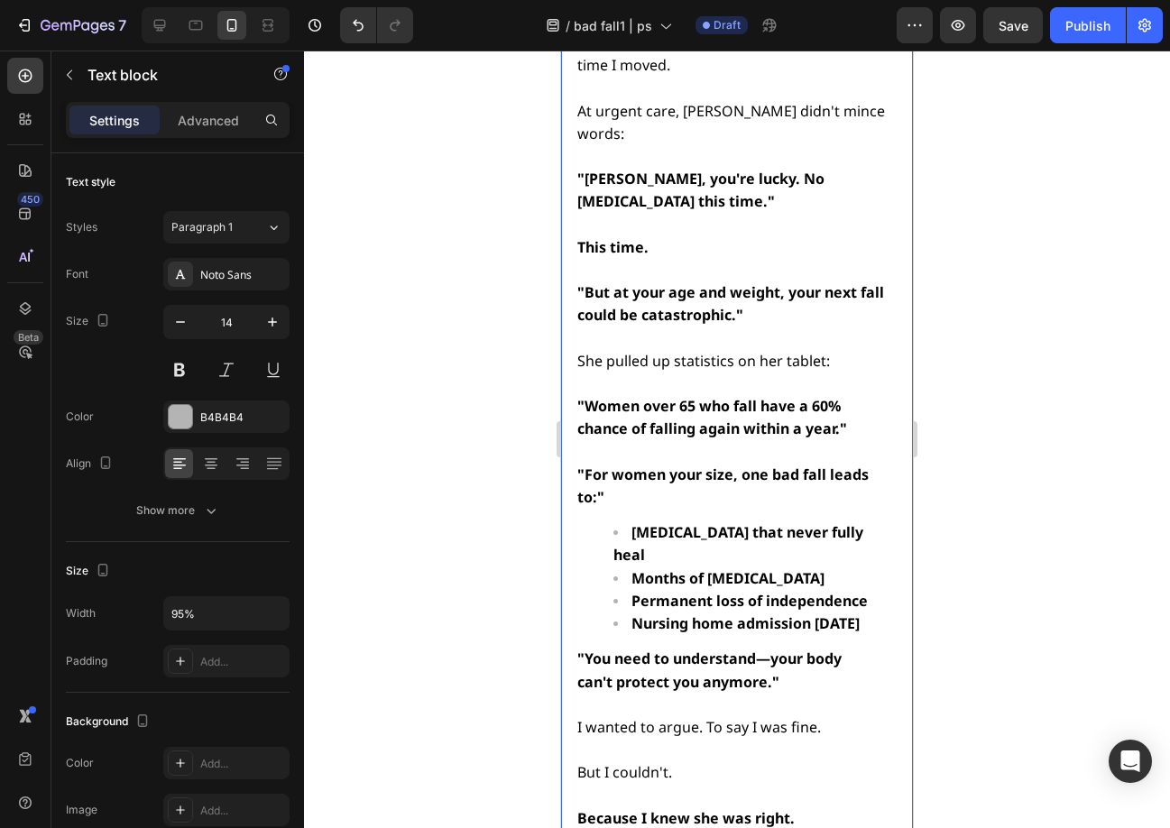
click at [745, 717] on span "I wanted to argue. To say I was fine." at bounding box center [699, 727] width 244 height 20
click at [970, 604] on div at bounding box center [737, 439] width 866 height 777
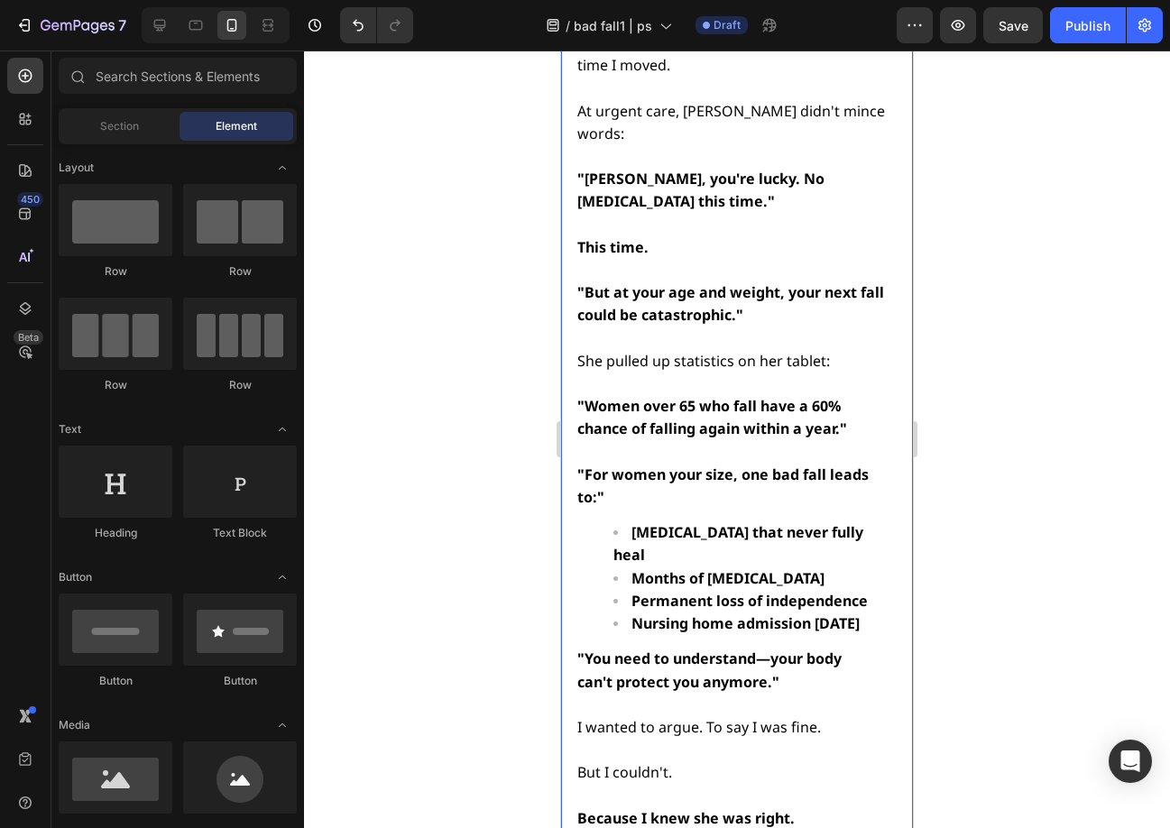
click at [735, 717] on span "I wanted to argue. To say I was fine." at bounding box center [699, 727] width 244 height 20
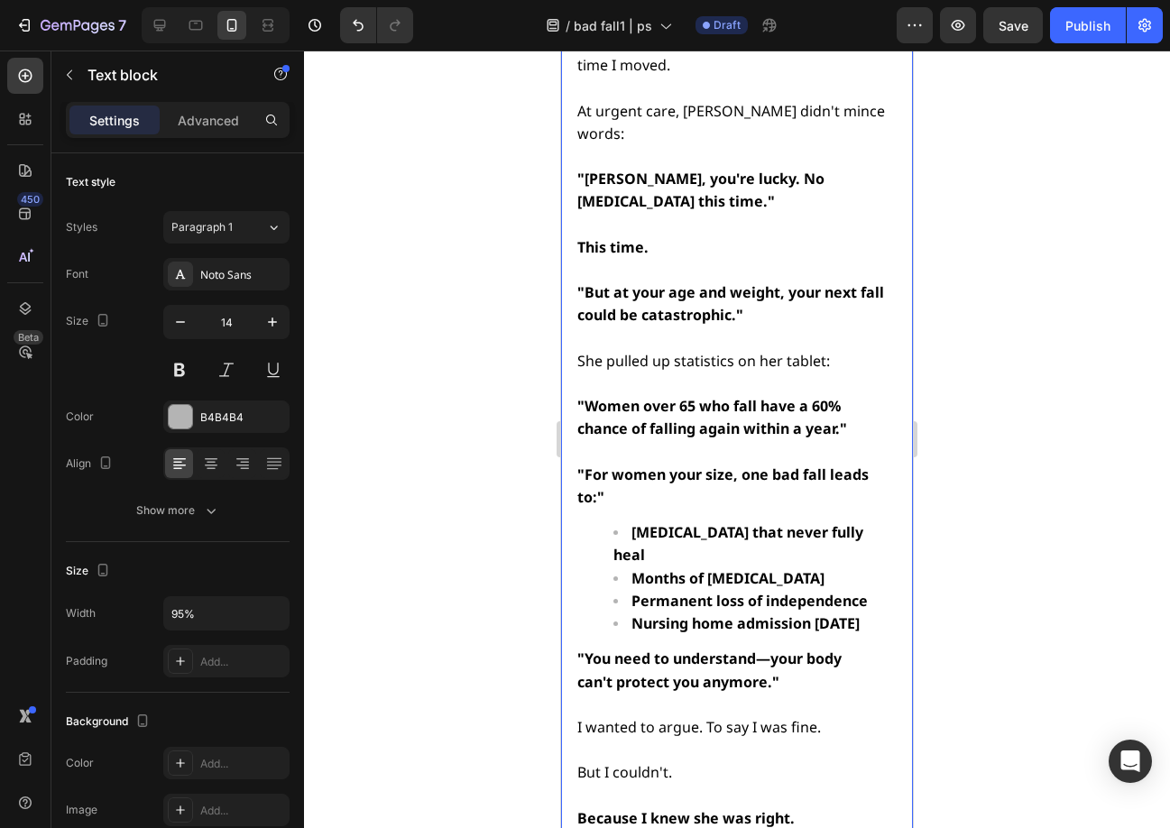
click at [979, 612] on div at bounding box center [737, 439] width 866 height 777
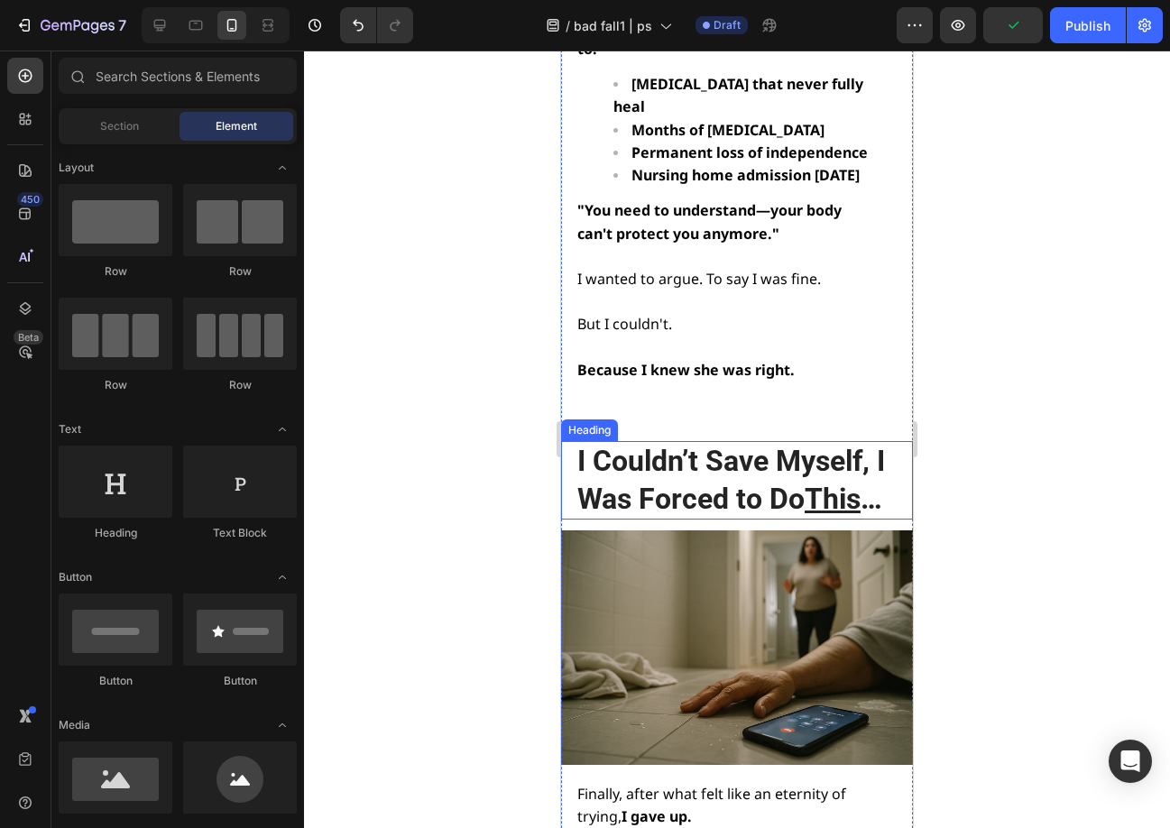
scroll to position [5171, 0]
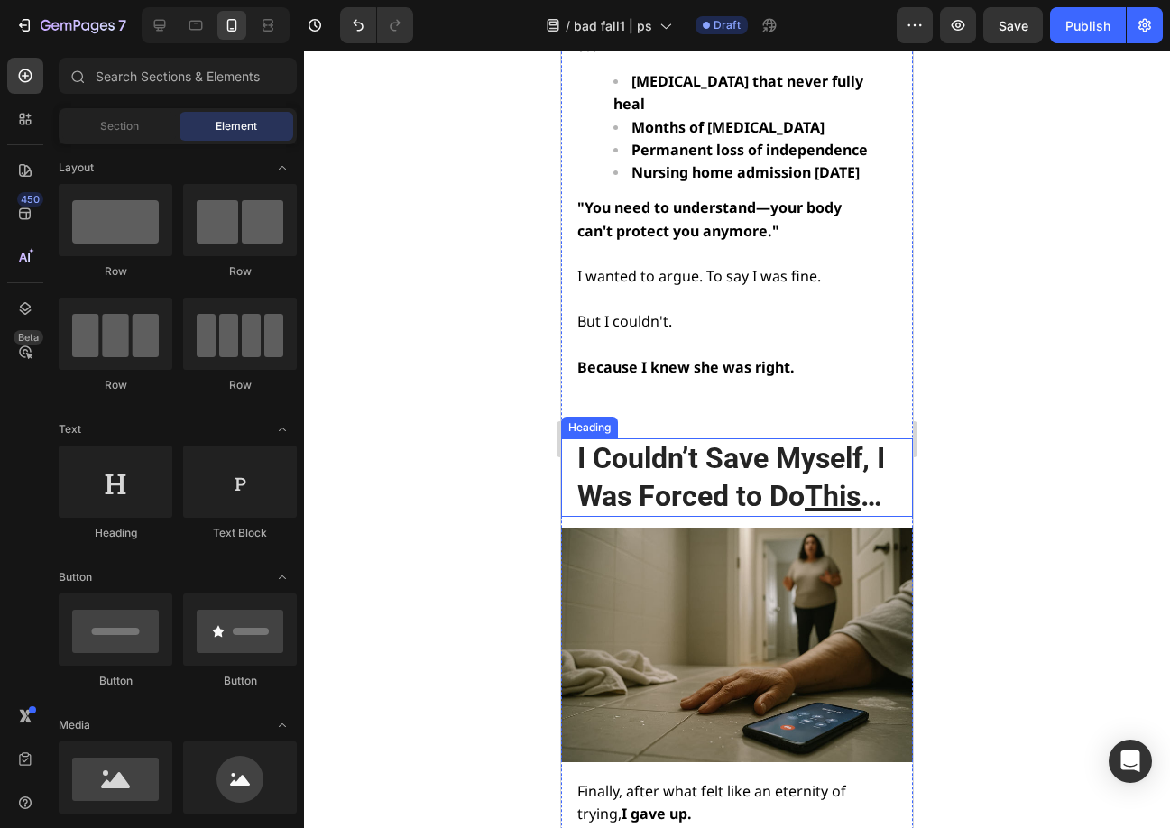
click at [718, 438] on h2 "I Couldn’t Save Myself, I Was Forced to Do This …" at bounding box center [735, 477] width 320 height 78
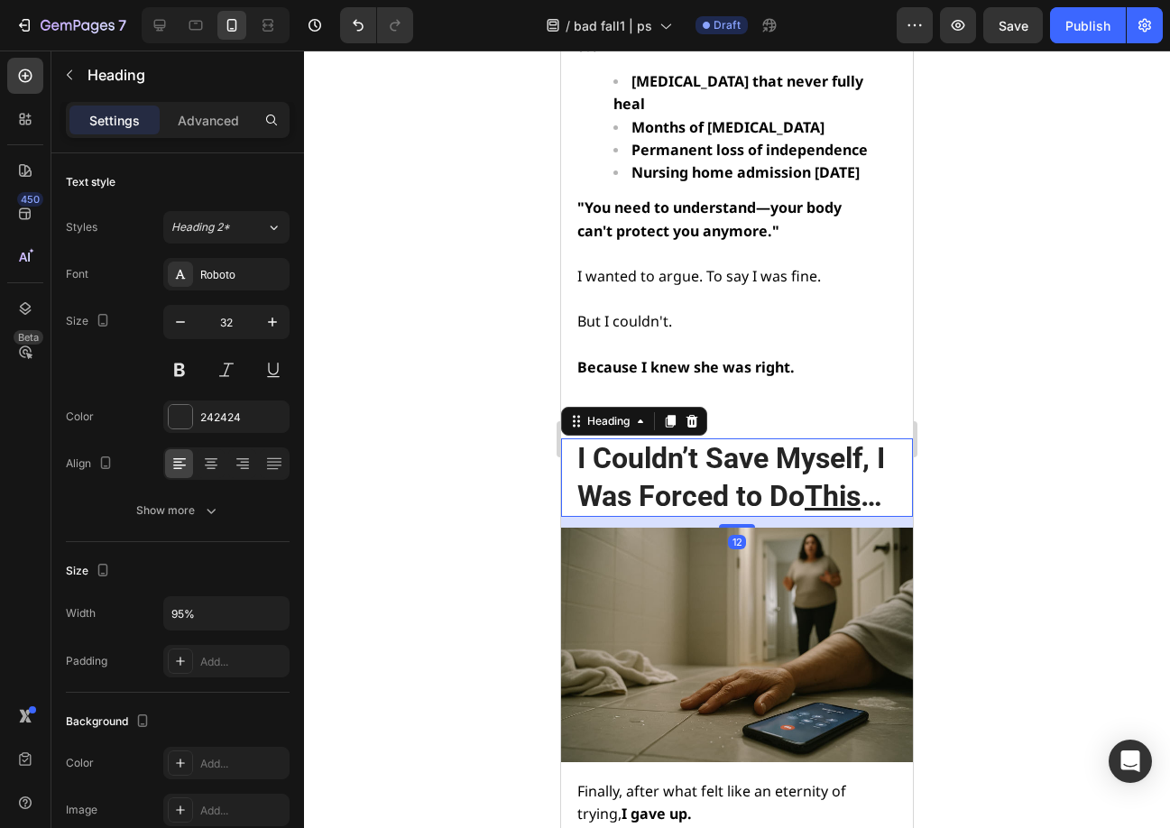
click at [718, 438] on h2 "I Couldn’t Save Myself, I Was Forced to Do This …" at bounding box center [735, 477] width 320 height 78
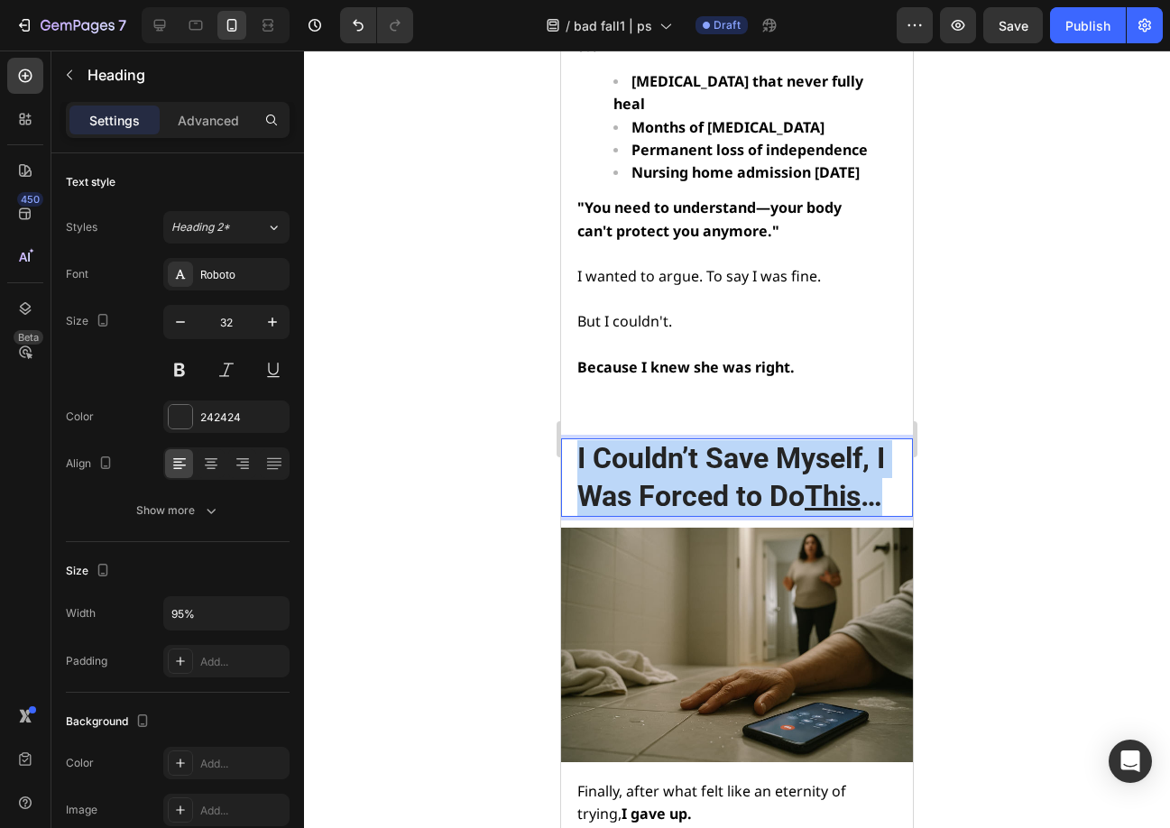
click at [718, 440] on p "I Couldn’t Save Myself, I Was Forced to Do This …" at bounding box center [735, 477] width 317 height 75
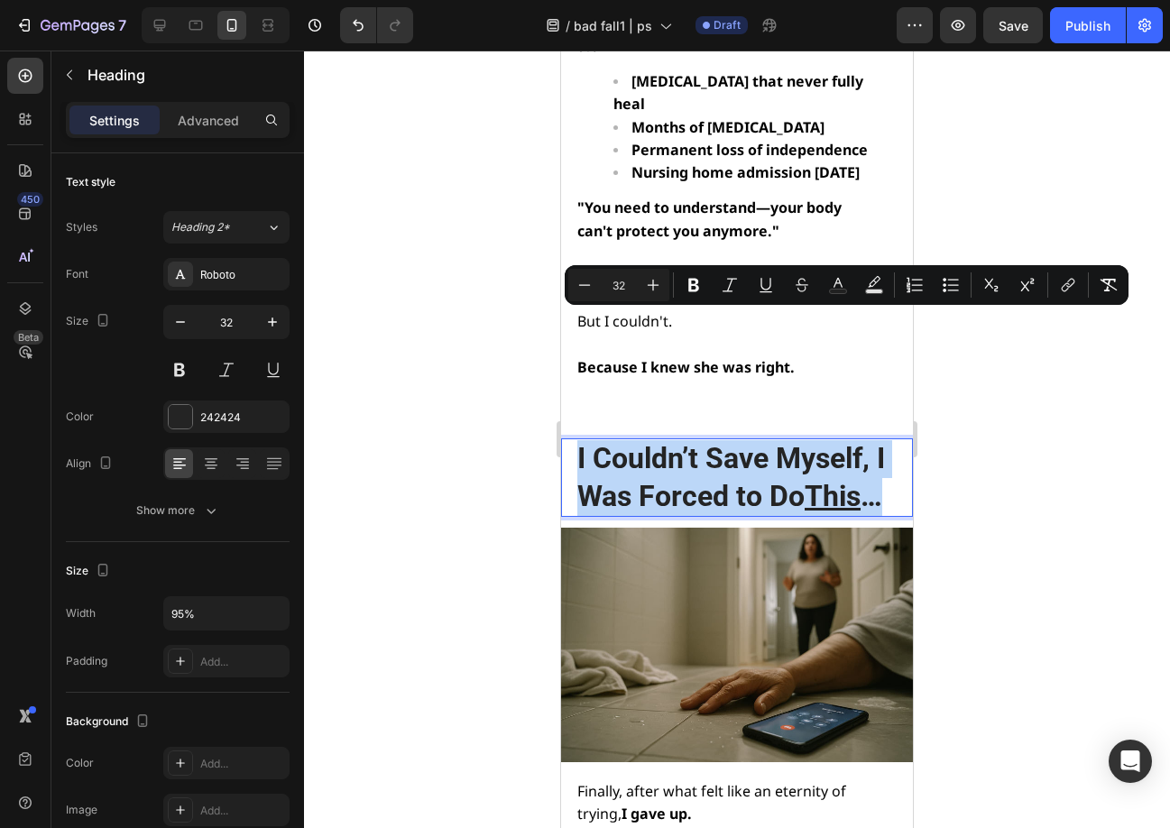
type input "17"
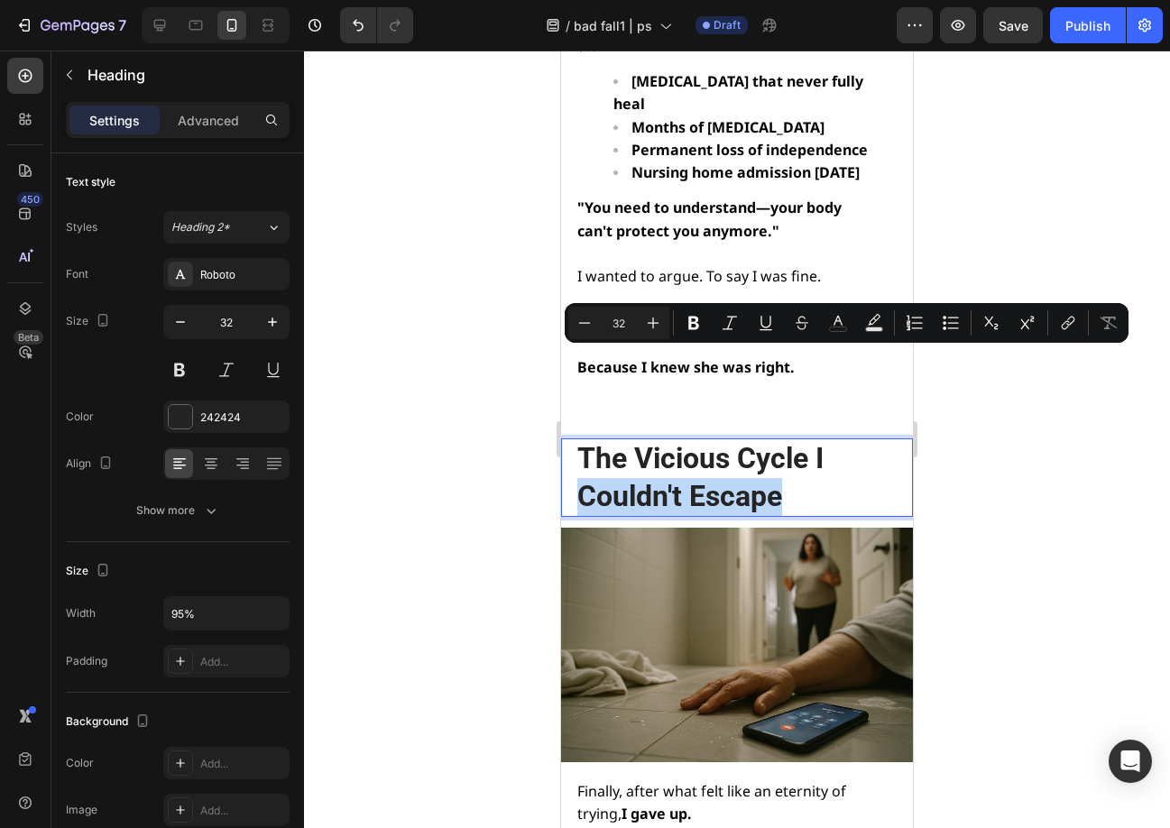
drag, startPoint x: 792, startPoint y: 363, endPoint x: 583, endPoint y: 376, distance: 209.7
click at [583, 440] on p "The Vicious Cycle I Couldn't Escape" at bounding box center [735, 477] width 317 height 75
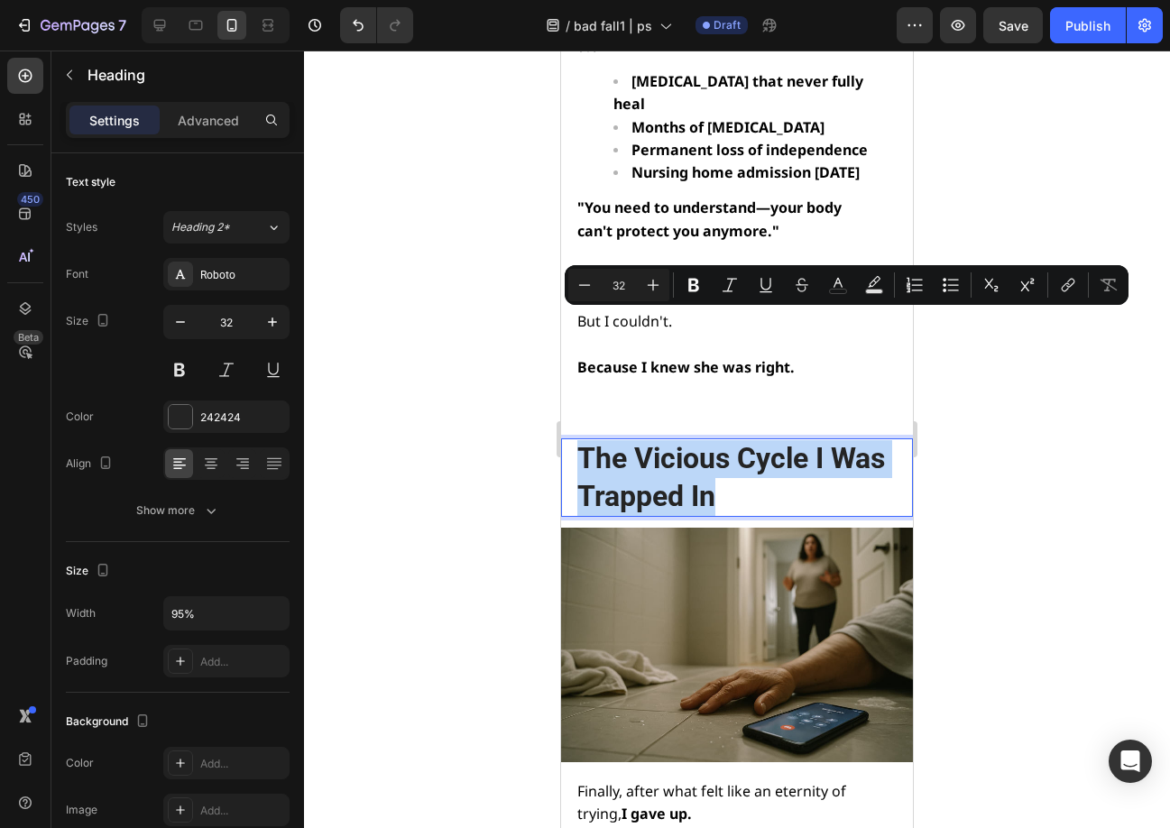
drag, startPoint x: 789, startPoint y: 361, endPoint x: 1106, endPoint y: 382, distance: 317.3
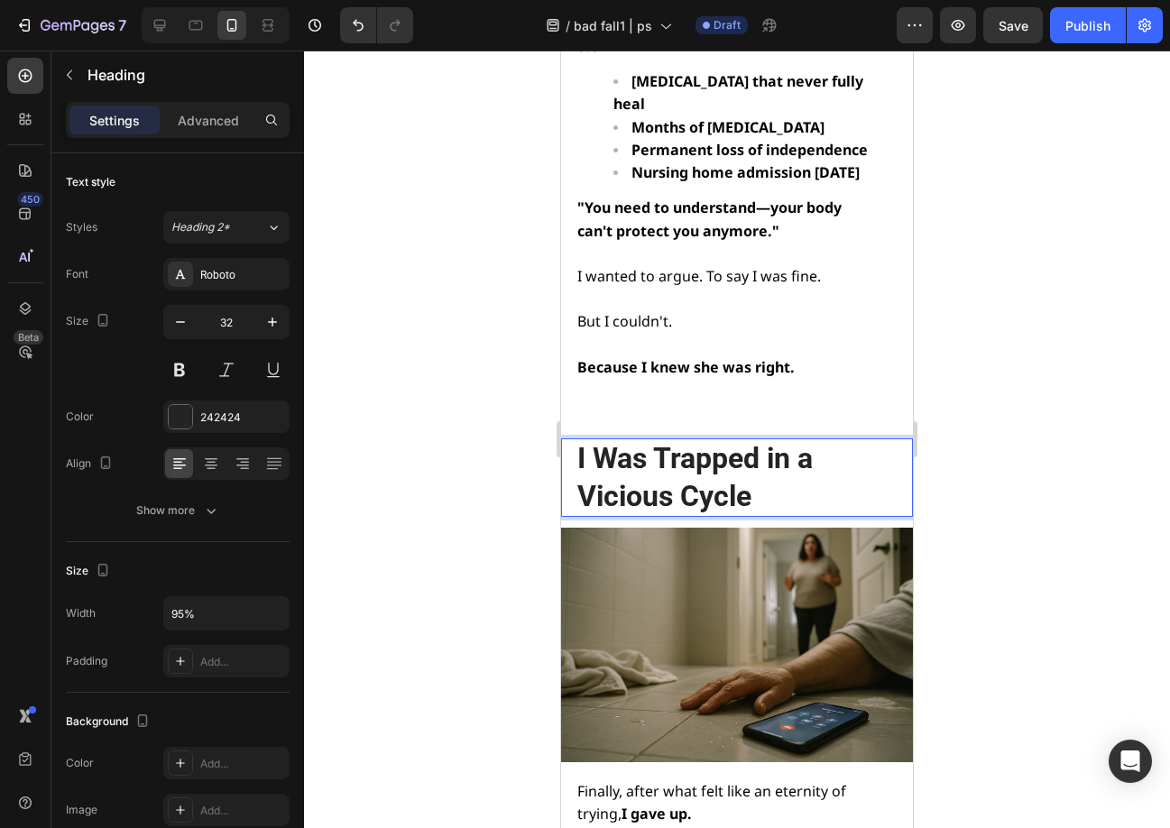
click at [993, 399] on div at bounding box center [737, 439] width 866 height 777
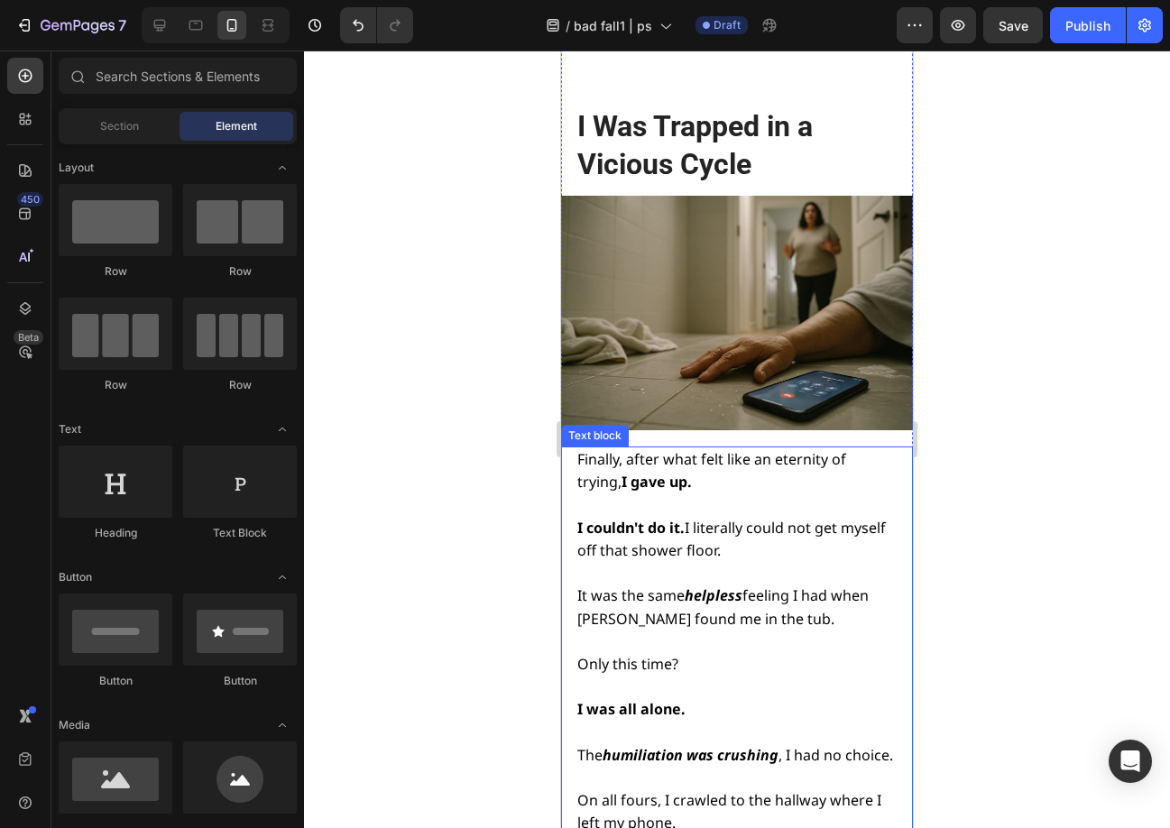
scroll to position [5531, 0]
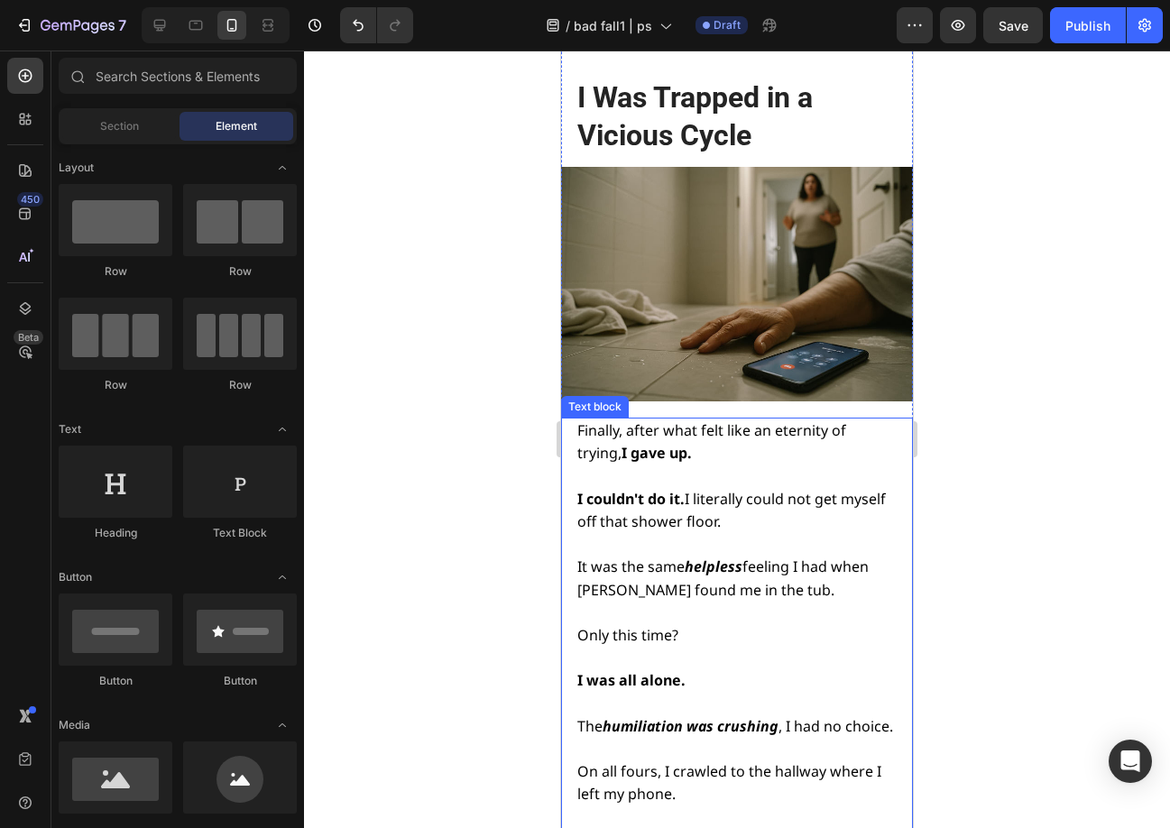
click at [685, 556] on span "It was the same helpless feeling I had when Tom found me in the tub." at bounding box center [722, 577] width 291 height 42
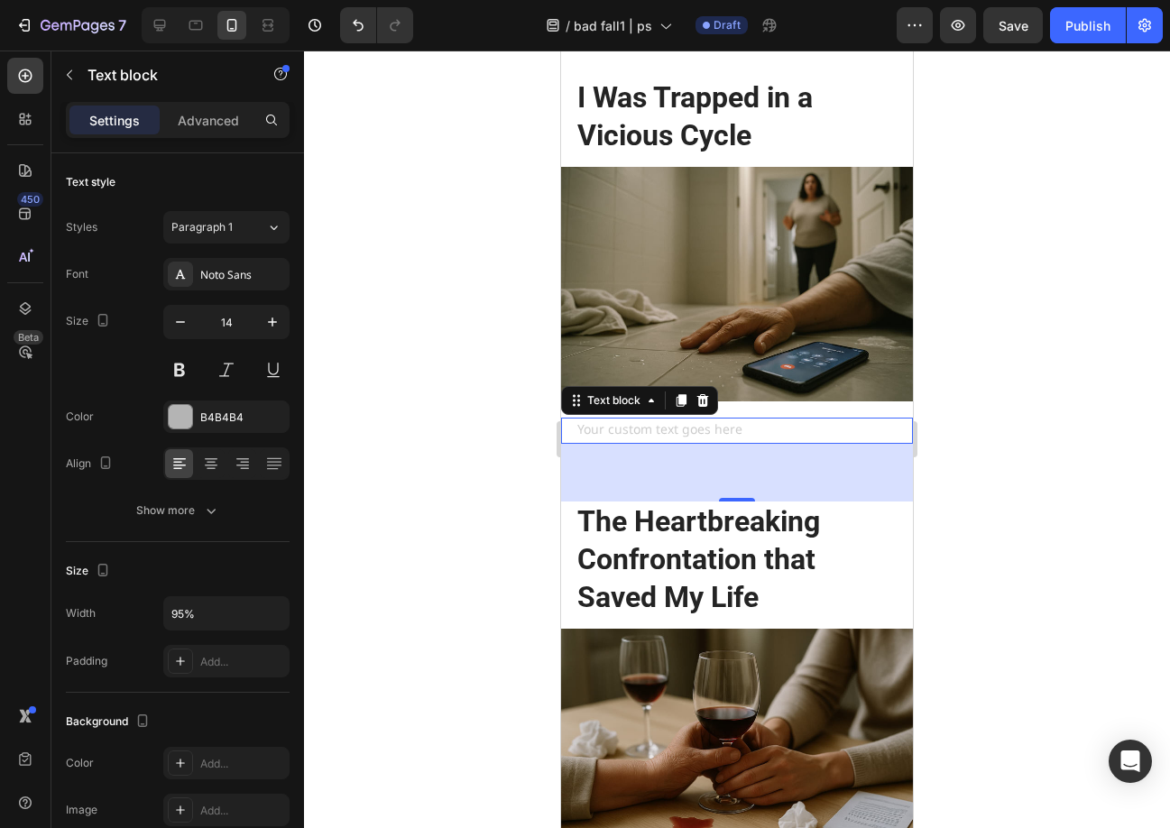
click at [727, 418] on div "Rich Text Editor. Editing area: main" at bounding box center [735, 431] width 320 height 26
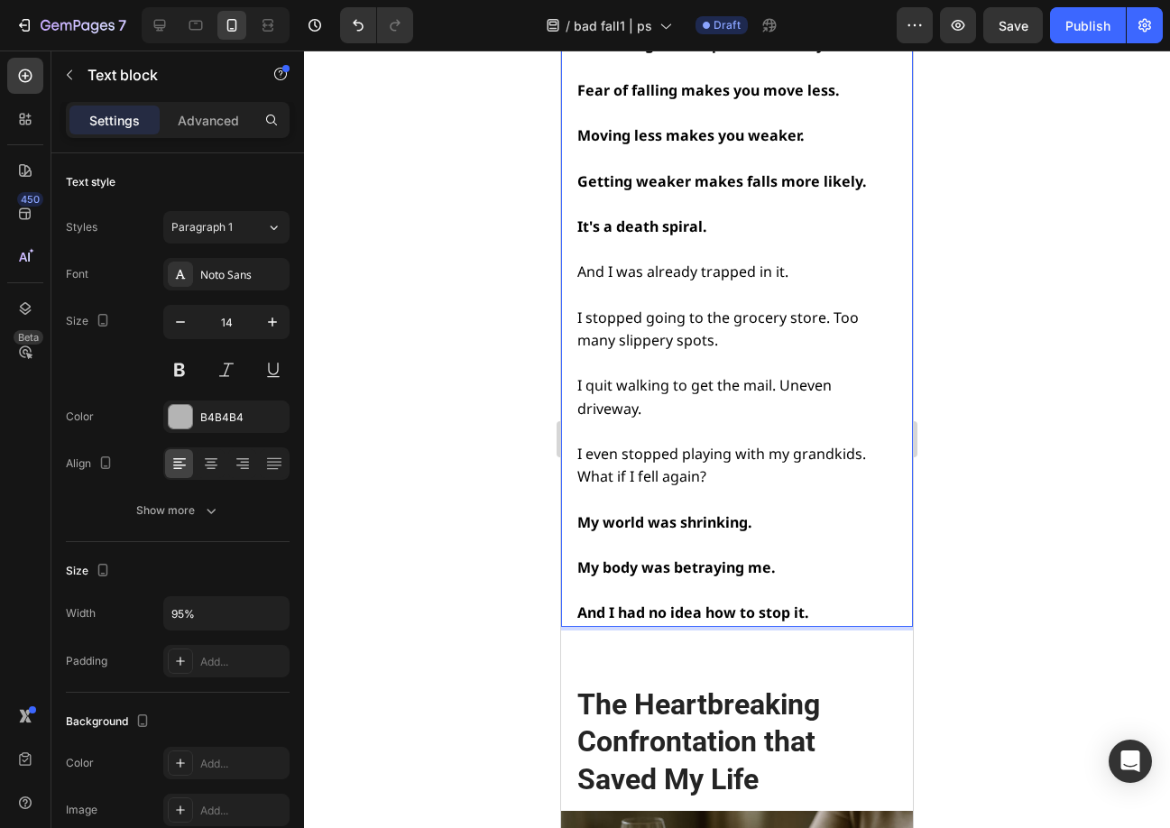
scroll to position [6203, 0]
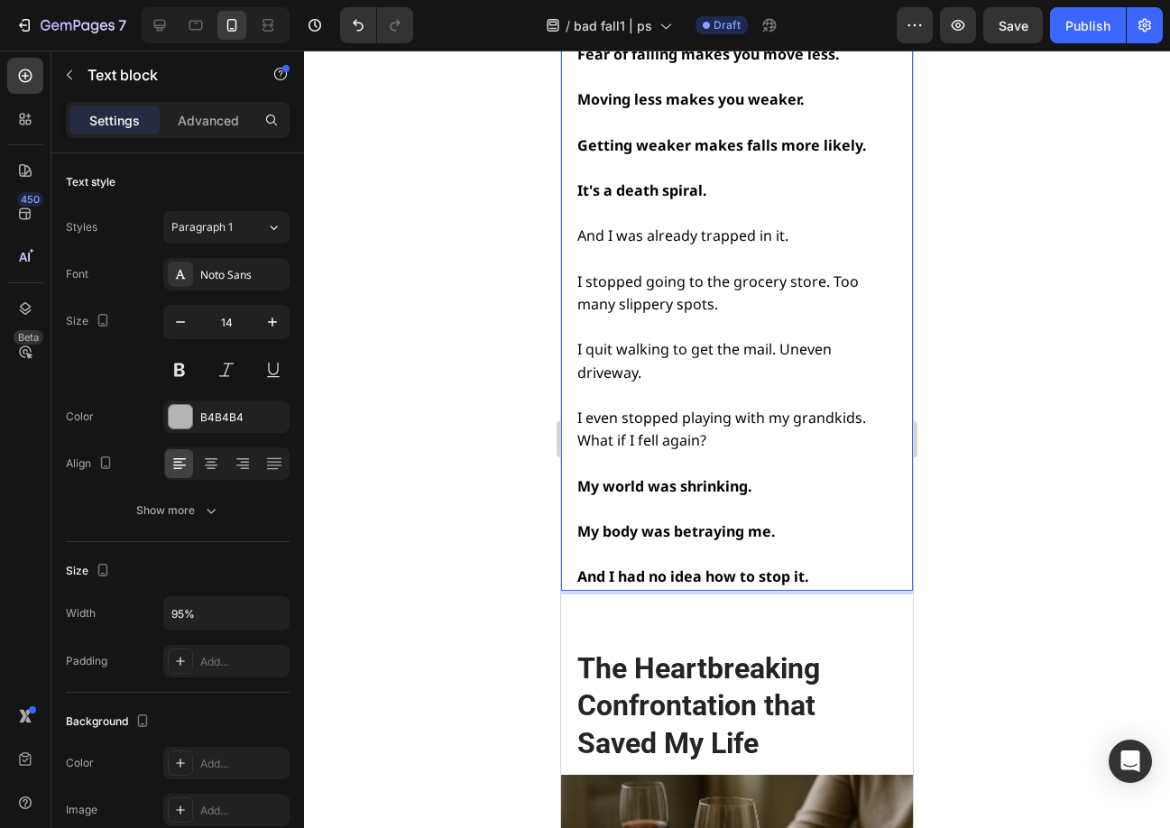
click at [989, 362] on div at bounding box center [737, 439] width 866 height 777
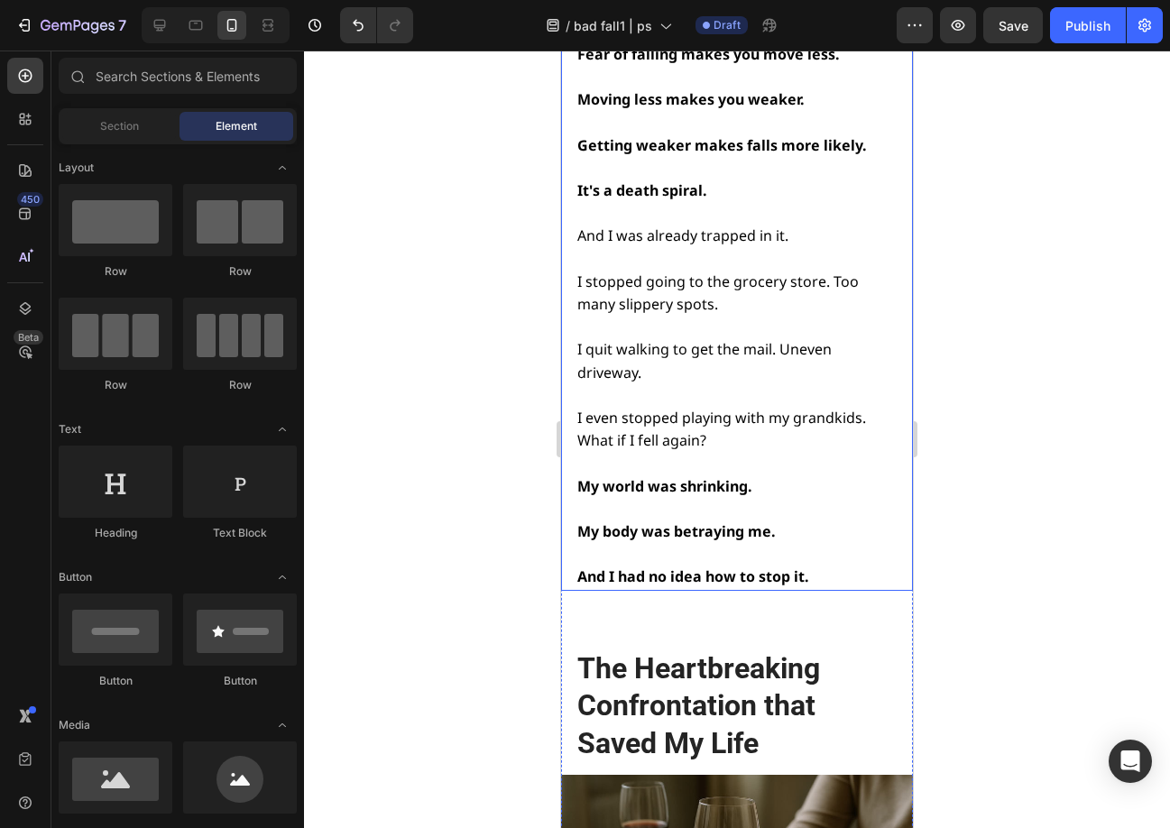
click at [780, 566] on strong "And I had no idea how to stop it." at bounding box center [693, 576] width 232 height 20
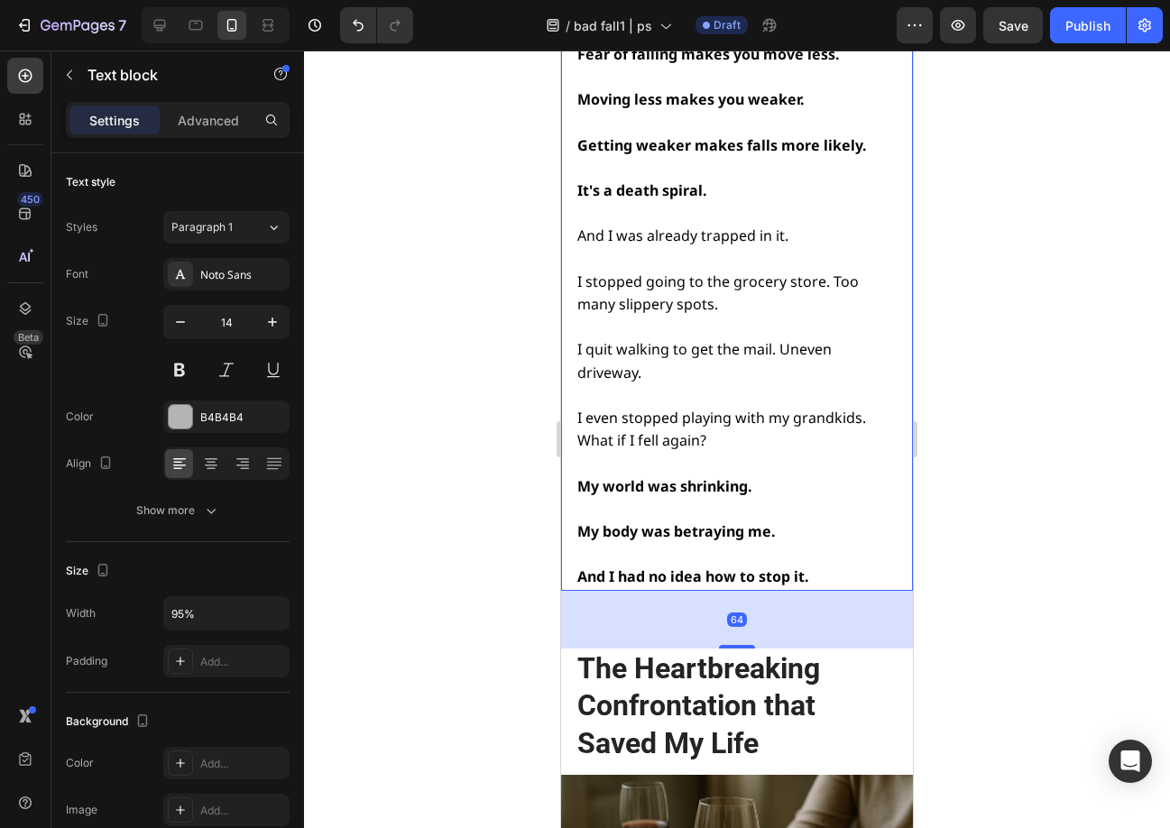
click at [1010, 444] on div at bounding box center [737, 439] width 866 height 777
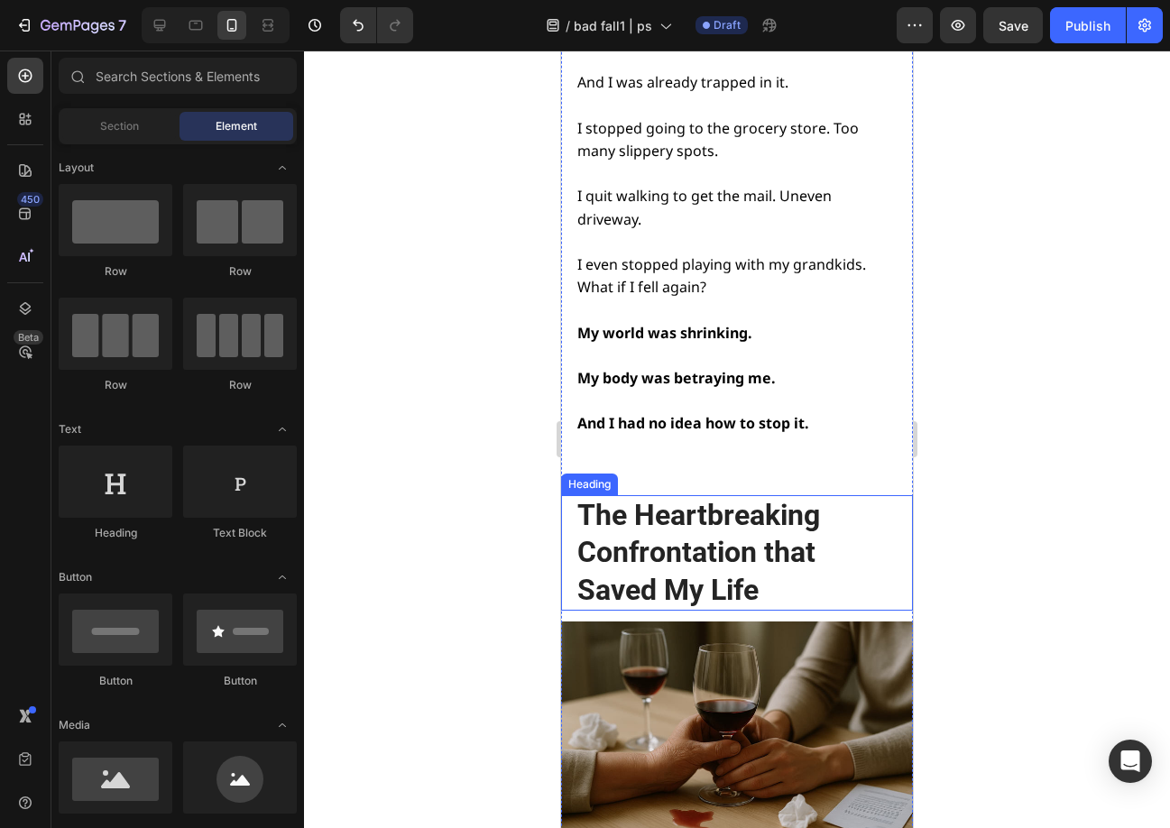
scroll to position [6474, 0]
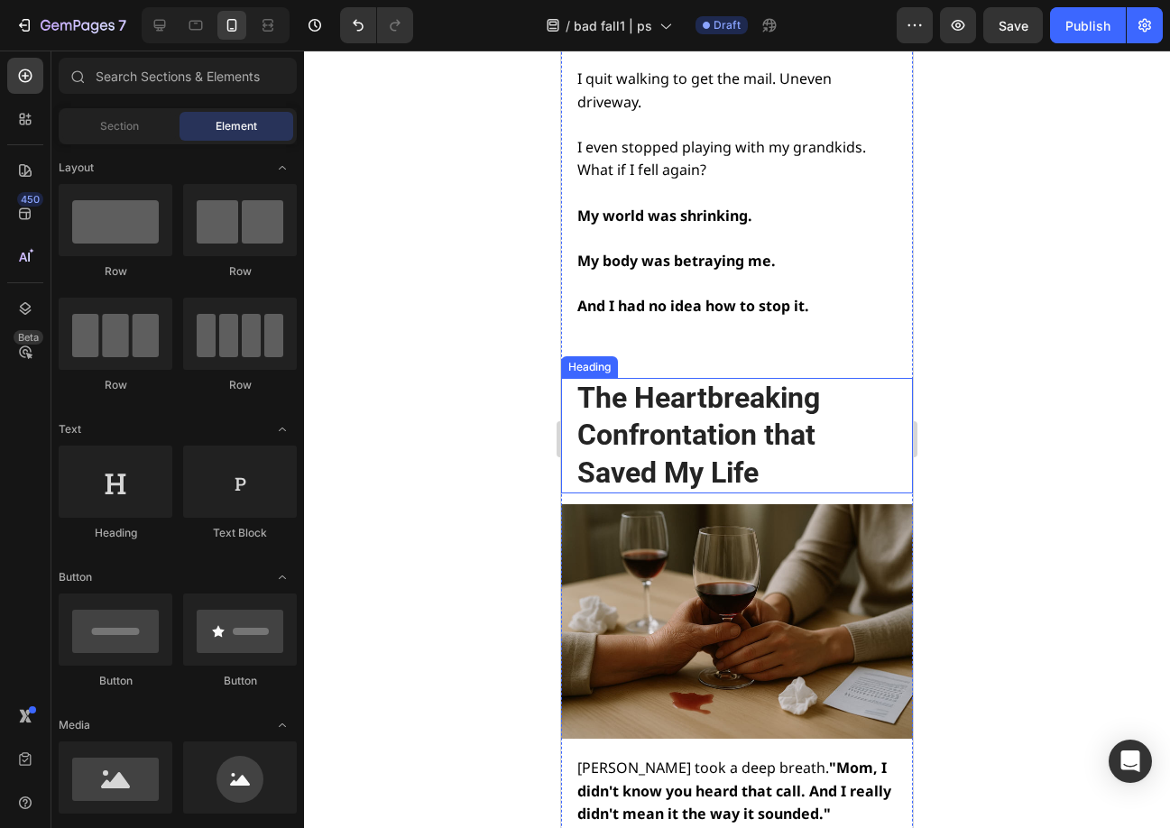
click at [710, 378] on h2 "The Heartbreaking Confrontation that Saved My Life" at bounding box center [735, 436] width 320 height 116
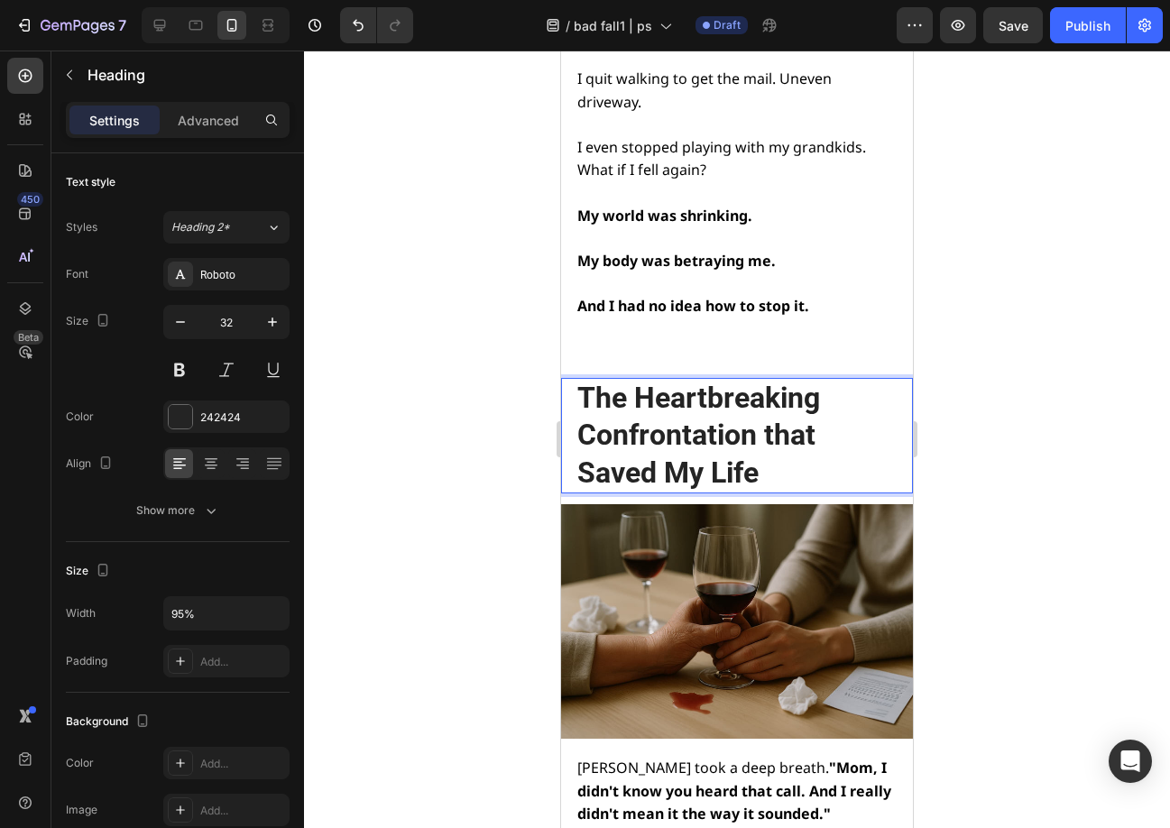
click at [710, 378] on h2 "The Heartbreaking Confrontation that Saved My Life" at bounding box center [735, 436] width 320 height 116
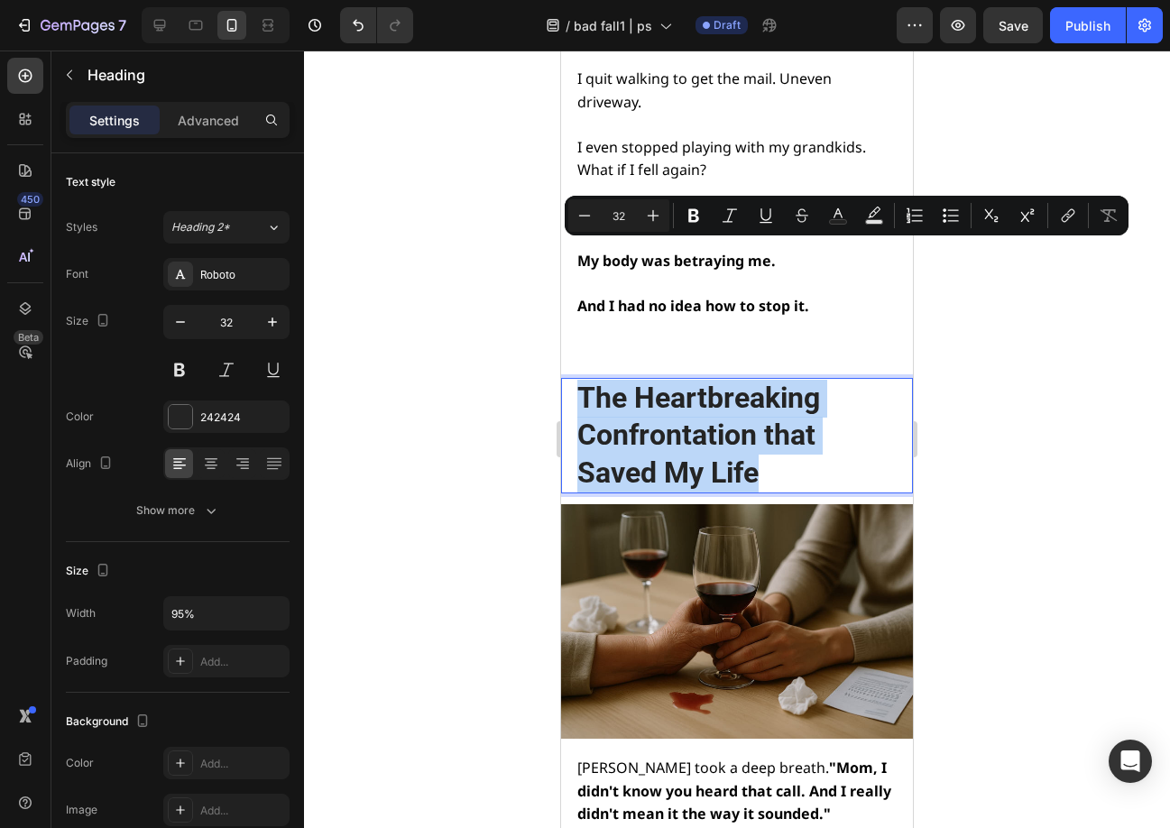
drag, startPoint x: 761, startPoint y: 338, endPoint x: 582, endPoint y: 268, distance: 192.8
click at [582, 380] on p "The Heartbreaking Confrontation that Saved My Life" at bounding box center [735, 436] width 317 height 113
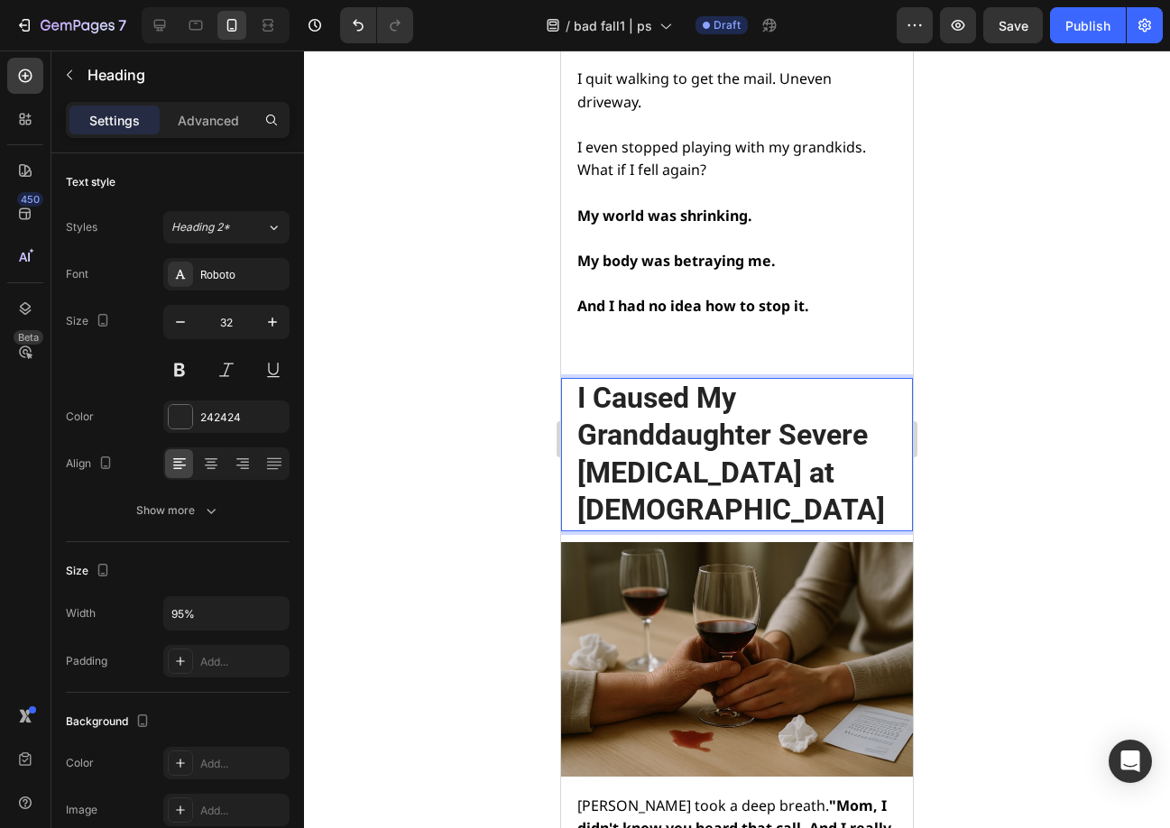
click at [648, 380] on p "I Caused My Granddaughter Severe Depression at 6 Years Old" at bounding box center [735, 455] width 317 height 150
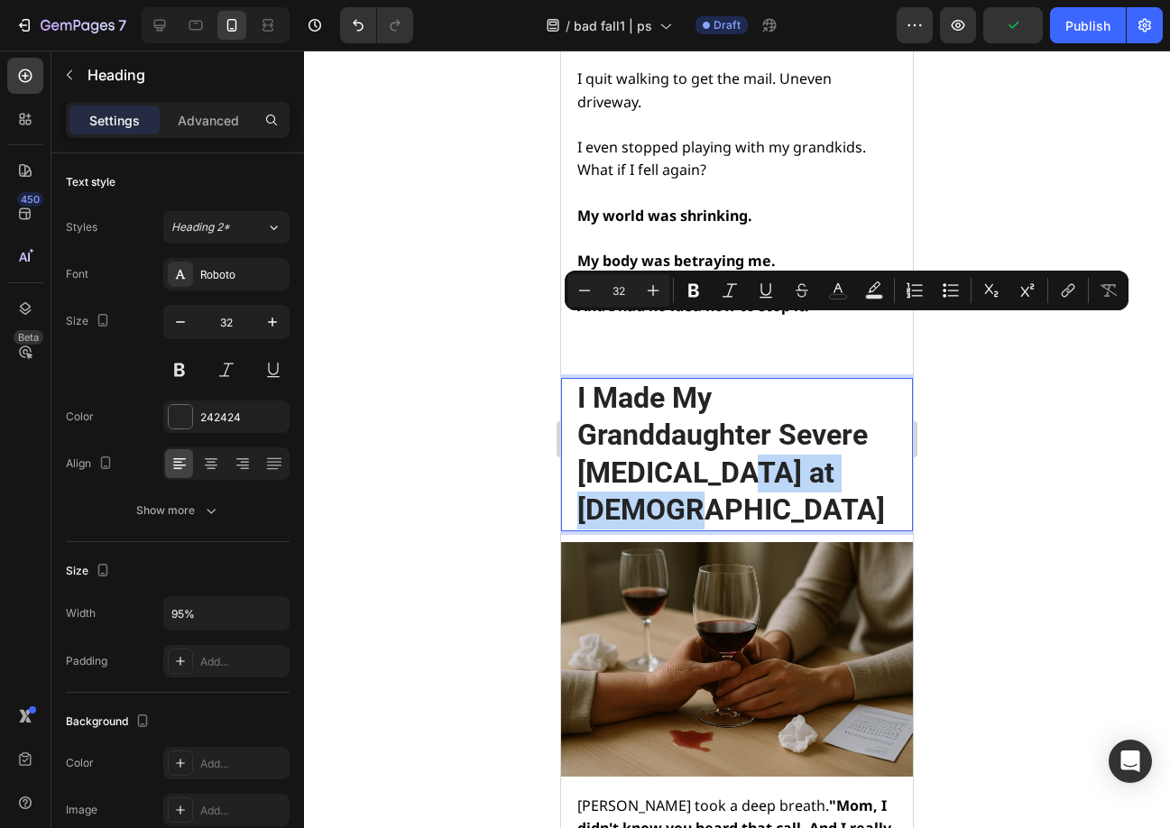
drag, startPoint x: 784, startPoint y: 370, endPoint x: 734, endPoint y: 351, distance: 53.1
click at [734, 380] on p "I Made My Granddaughter Severe Depression at 6 Years Old" at bounding box center [735, 455] width 317 height 150
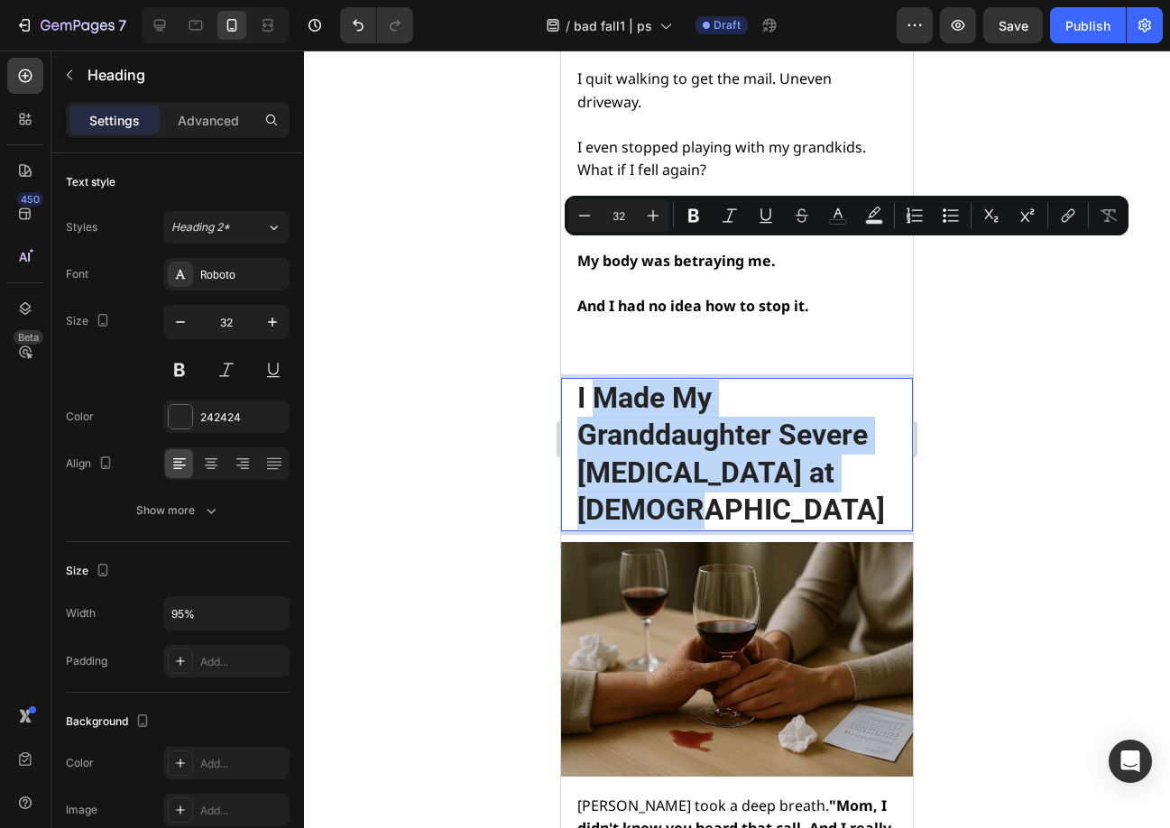
drag, startPoint x: 681, startPoint y: 350, endPoint x: 604, endPoint y: 258, distance: 119.8
click at [604, 380] on p "I Made My Granddaughter Severe Depression at 6 Years Old" at bounding box center [735, 455] width 317 height 150
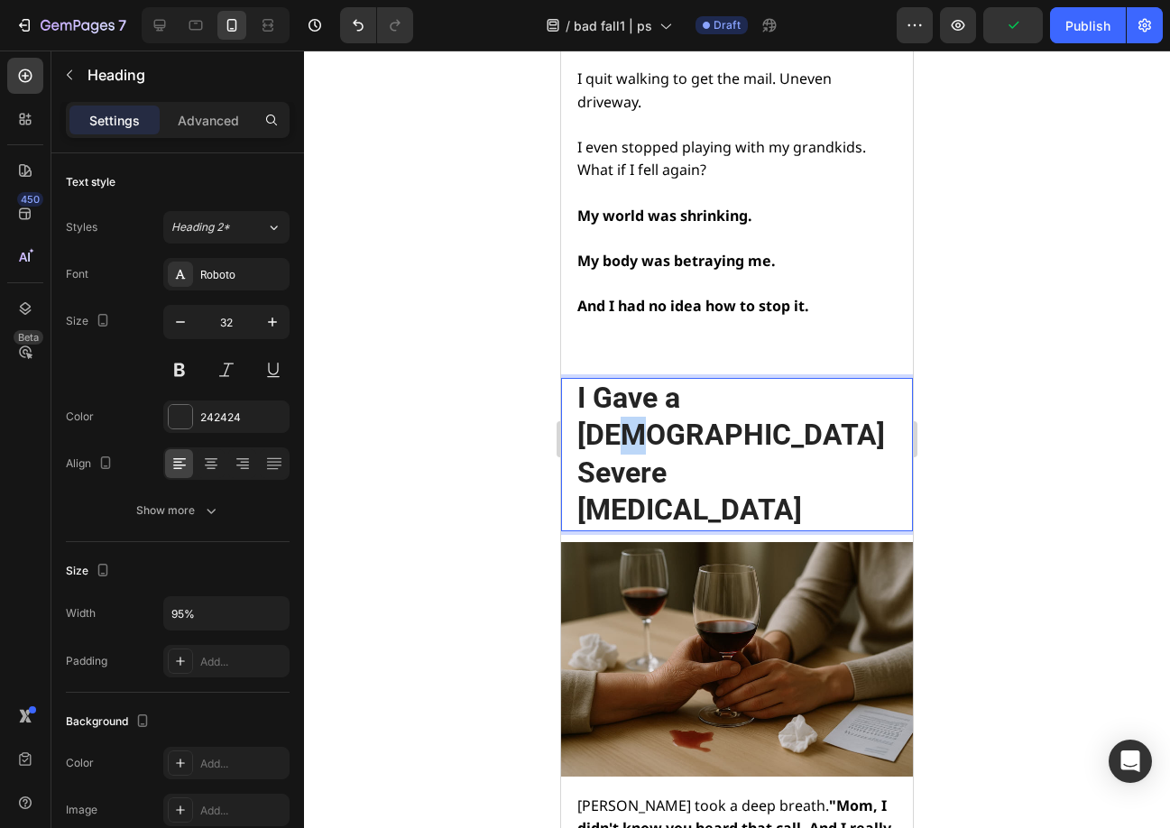
click at [737, 380] on p "I Gave a 6 Year Old Severe Depression" at bounding box center [735, 455] width 317 height 150
click at [768, 380] on p "I Gave a 6 Year Old Severe Depression" at bounding box center [735, 455] width 317 height 150
click at [561, 51] on lt-em "6-Year-Old" at bounding box center [561, 51] width 0 height 0
click at [1031, 302] on div at bounding box center [737, 439] width 866 height 777
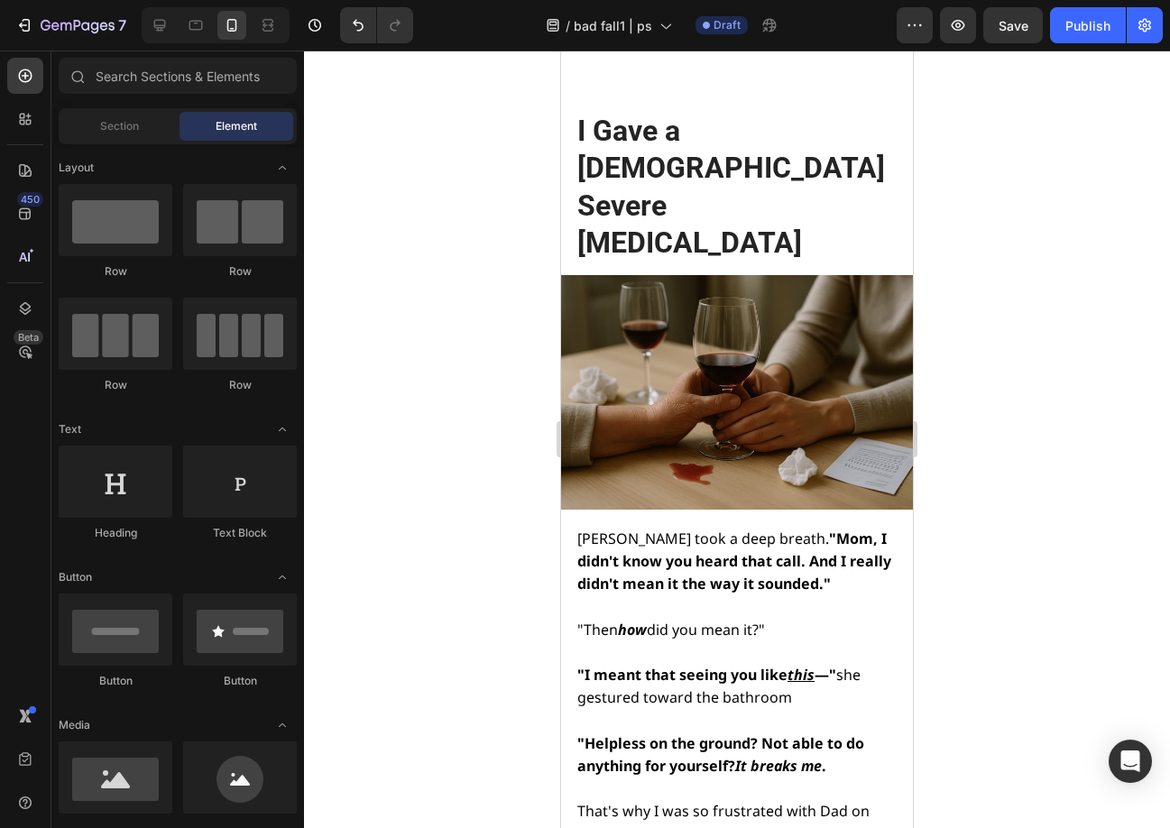
scroll to position [6745, 0]
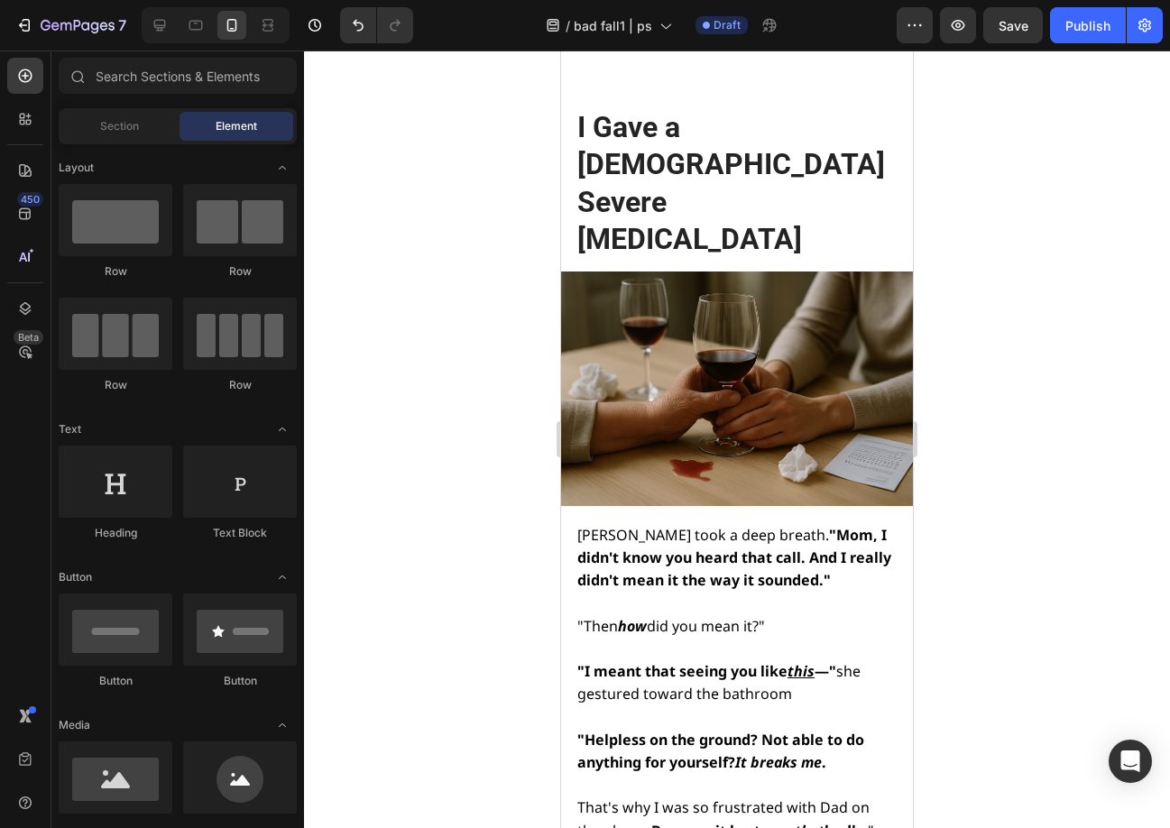
click at [620, 593] on p at bounding box center [735, 604] width 317 height 23
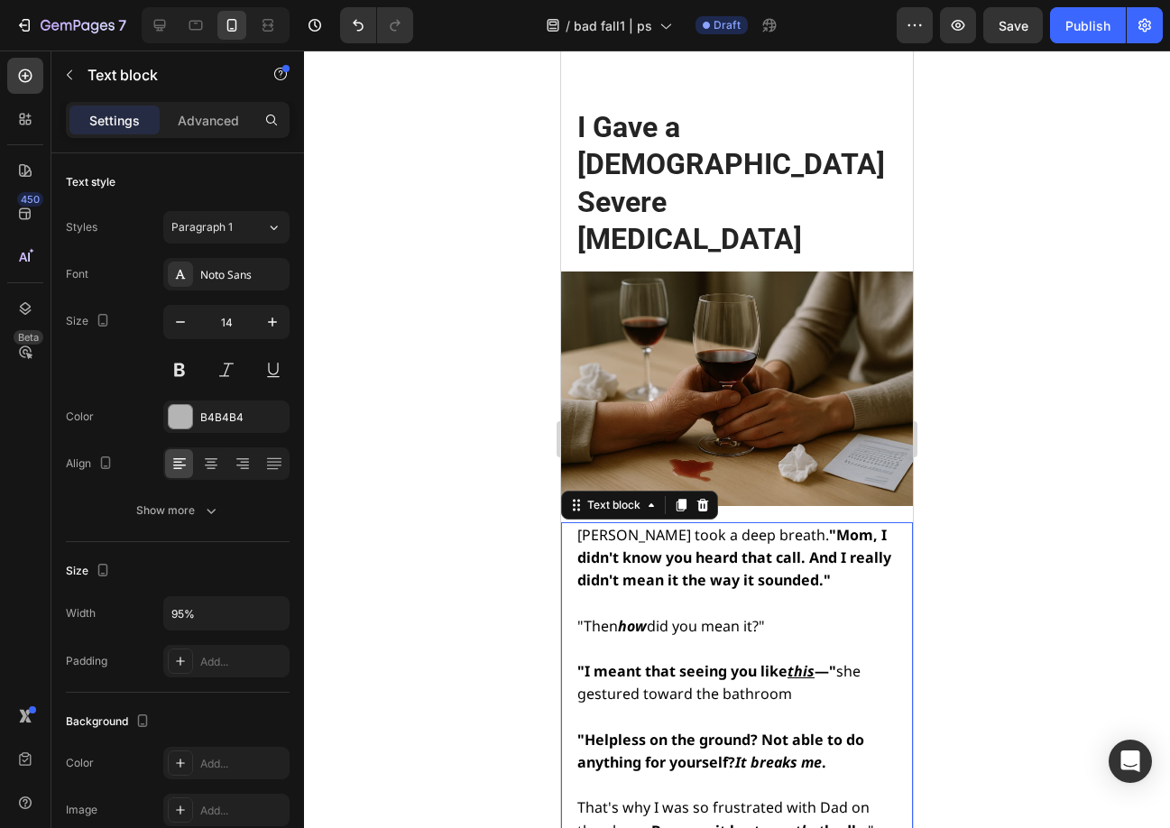
click at [621, 593] on p at bounding box center [735, 604] width 317 height 23
click at [621, 593] on p "Rich Text Editor. Editing area: main" at bounding box center [735, 604] width 317 height 23
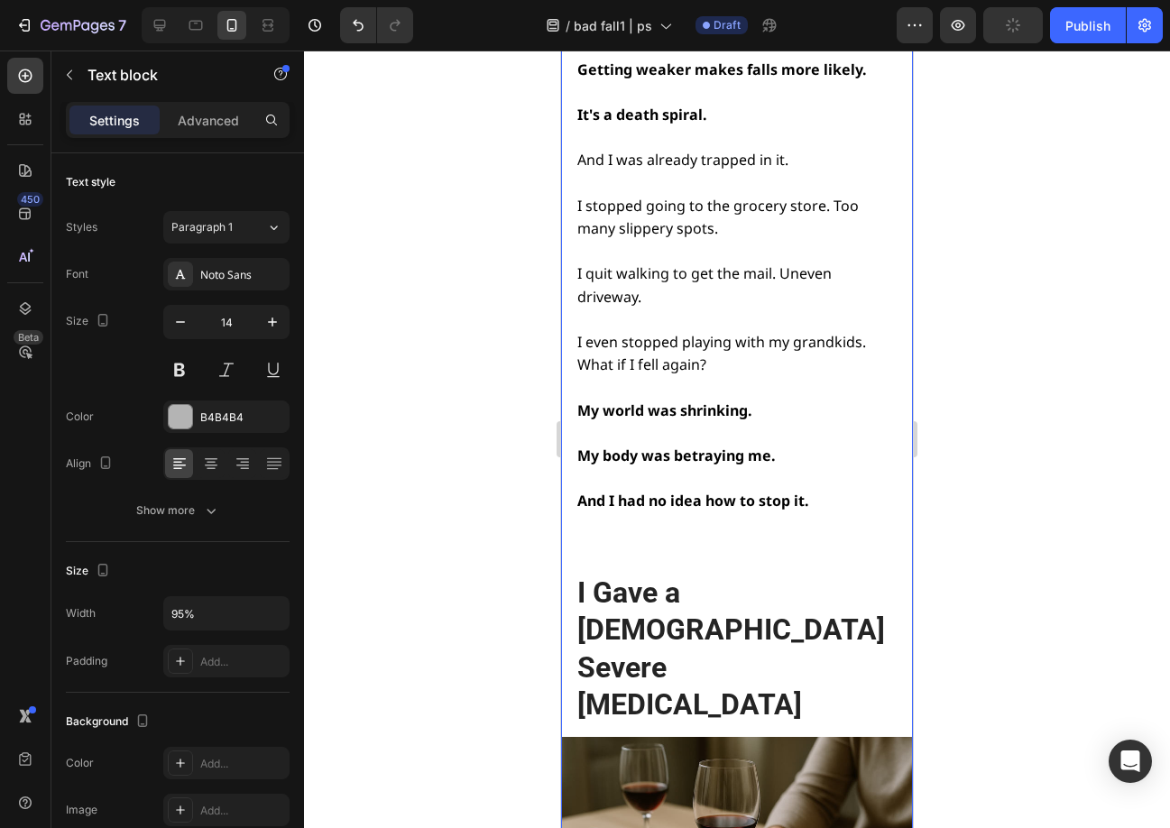
scroll to position [6284, 0]
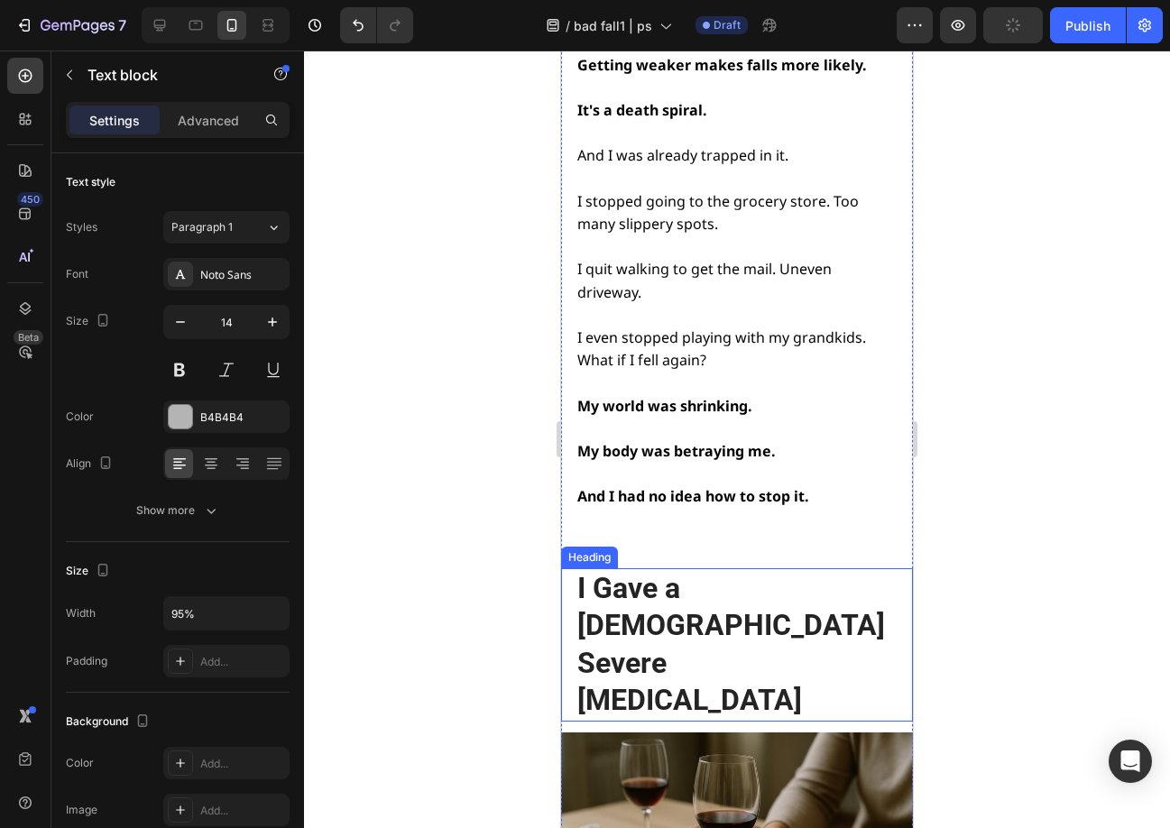
click at [631, 570] on p "I Gave a 6-Year-Old Severe Depression" at bounding box center [735, 645] width 317 height 150
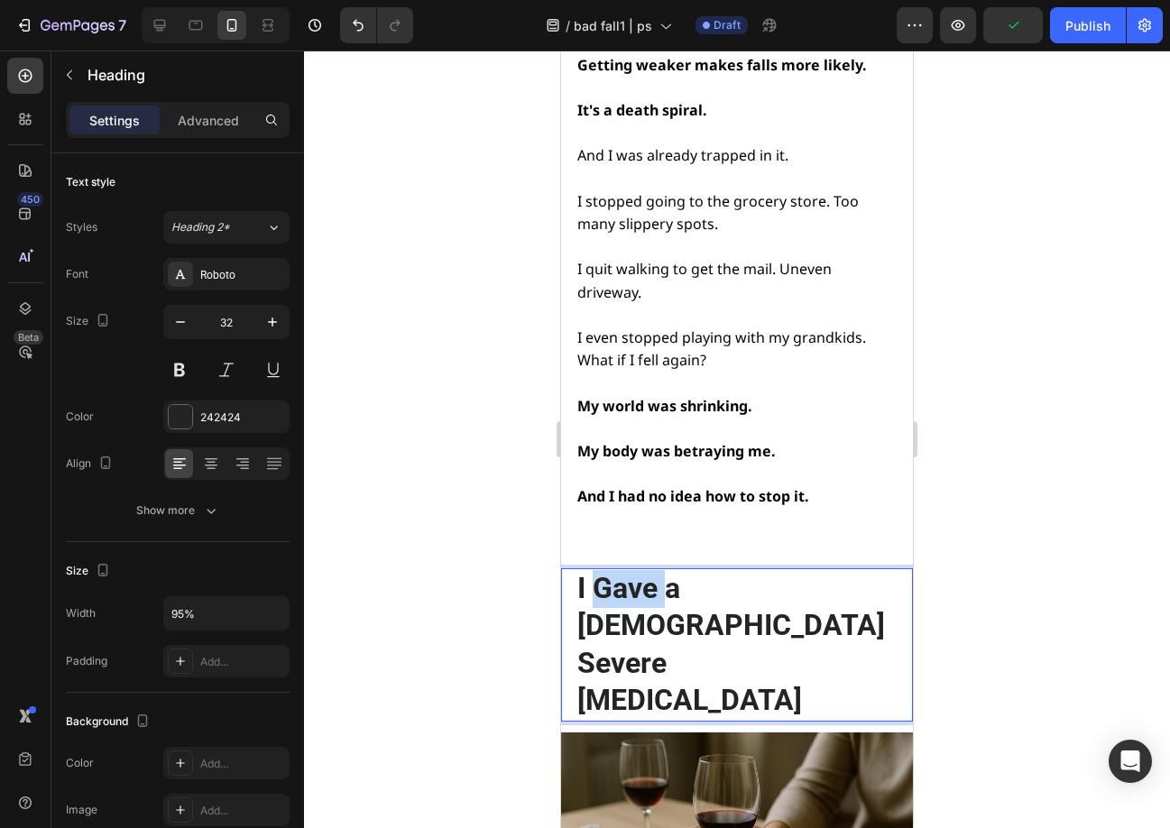
click at [631, 570] on p "I Gave a 6-Year-Old Severe Depression" at bounding box center [735, 645] width 317 height 150
click at [667, 570] on p "I Made a 6-Year-Old Severe Depression" at bounding box center [735, 645] width 317 height 150
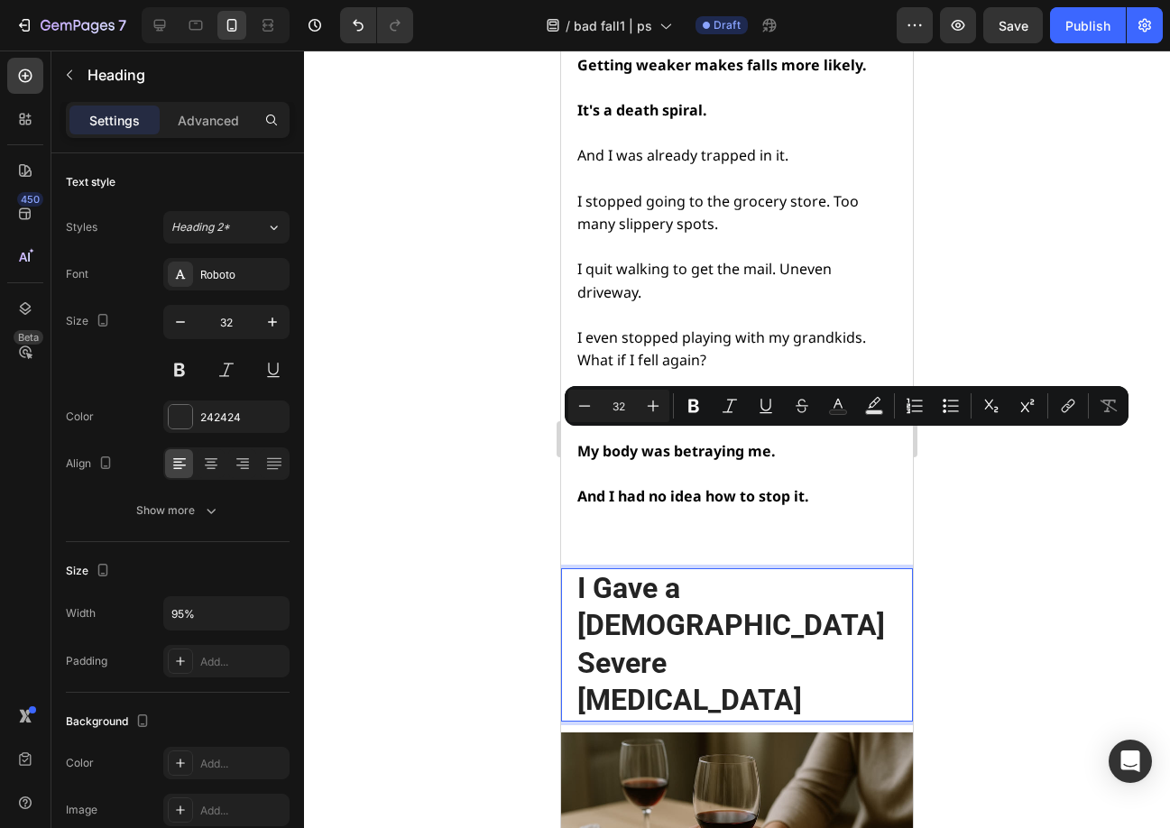
click at [970, 483] on div at bounding box center [737, 439] width 866 height 777
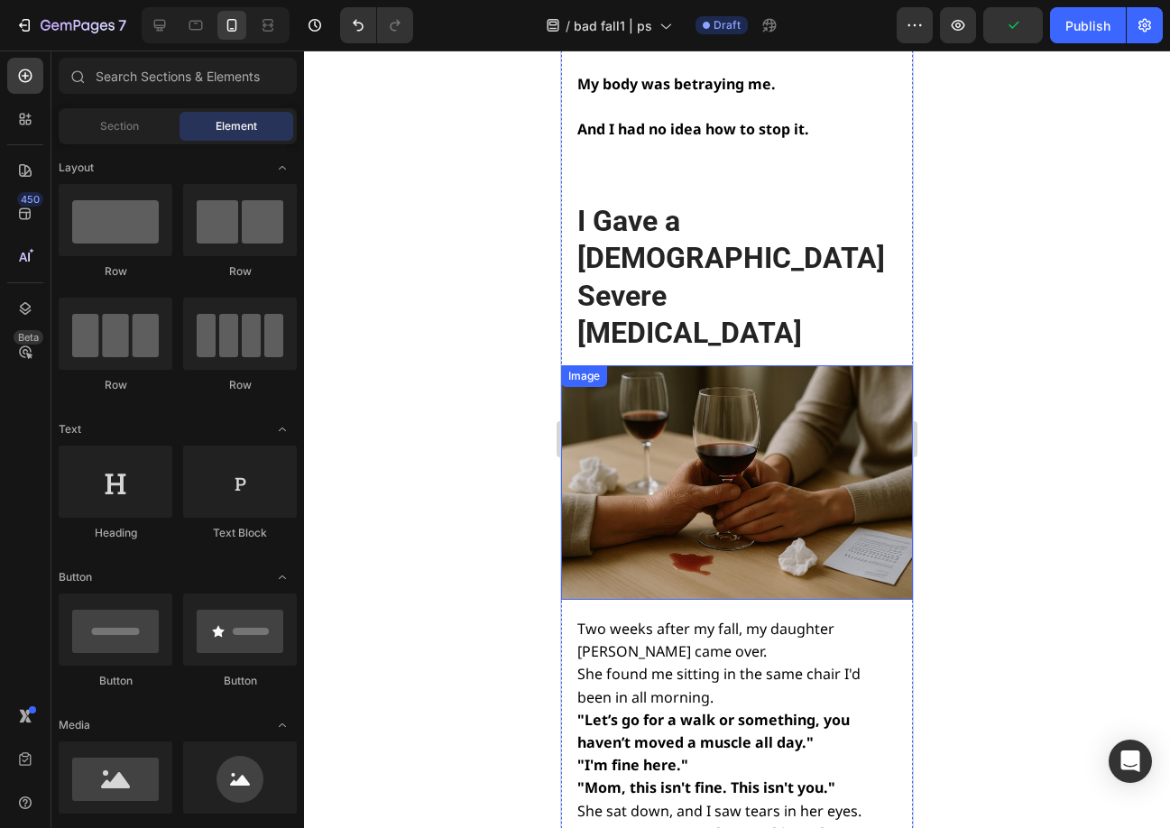
scroll to position [6644, 0]
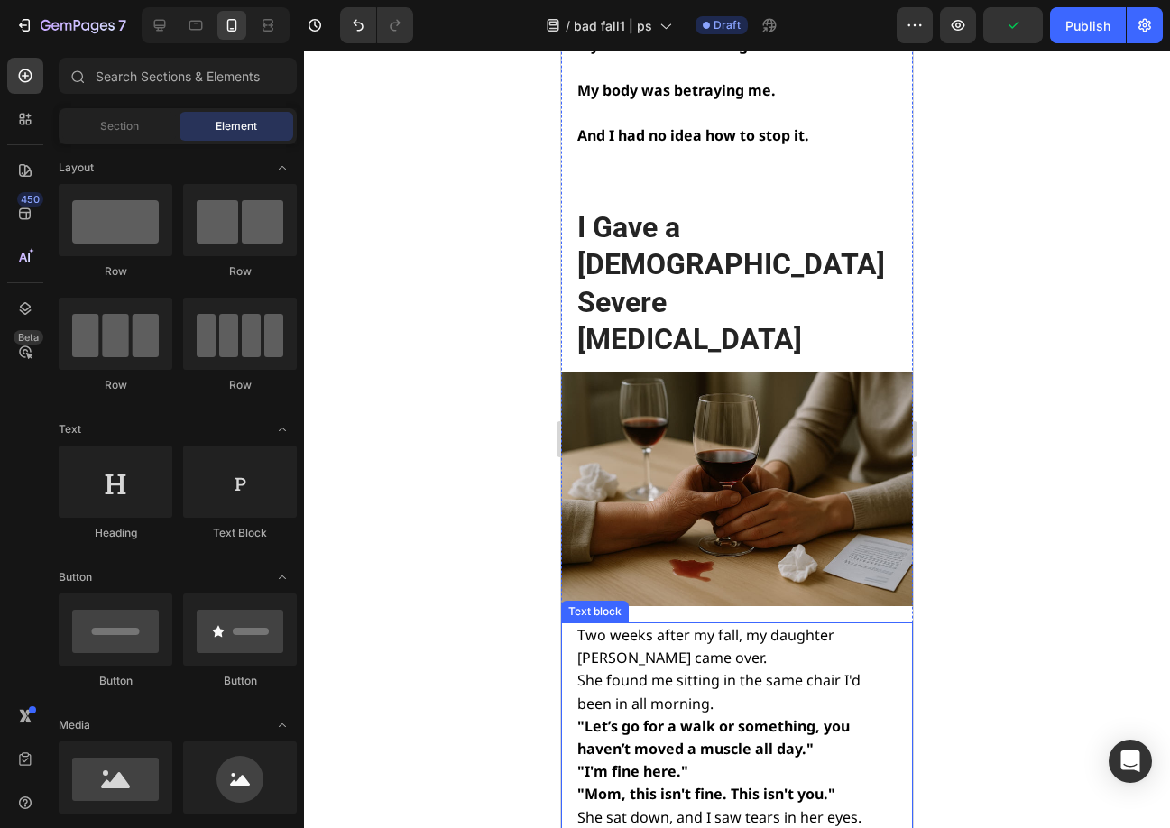
click at [590, 625] on span "Two weeks after my fall, my daughter Sarah came over." at bounding box center [705, 646] width 257 height 42
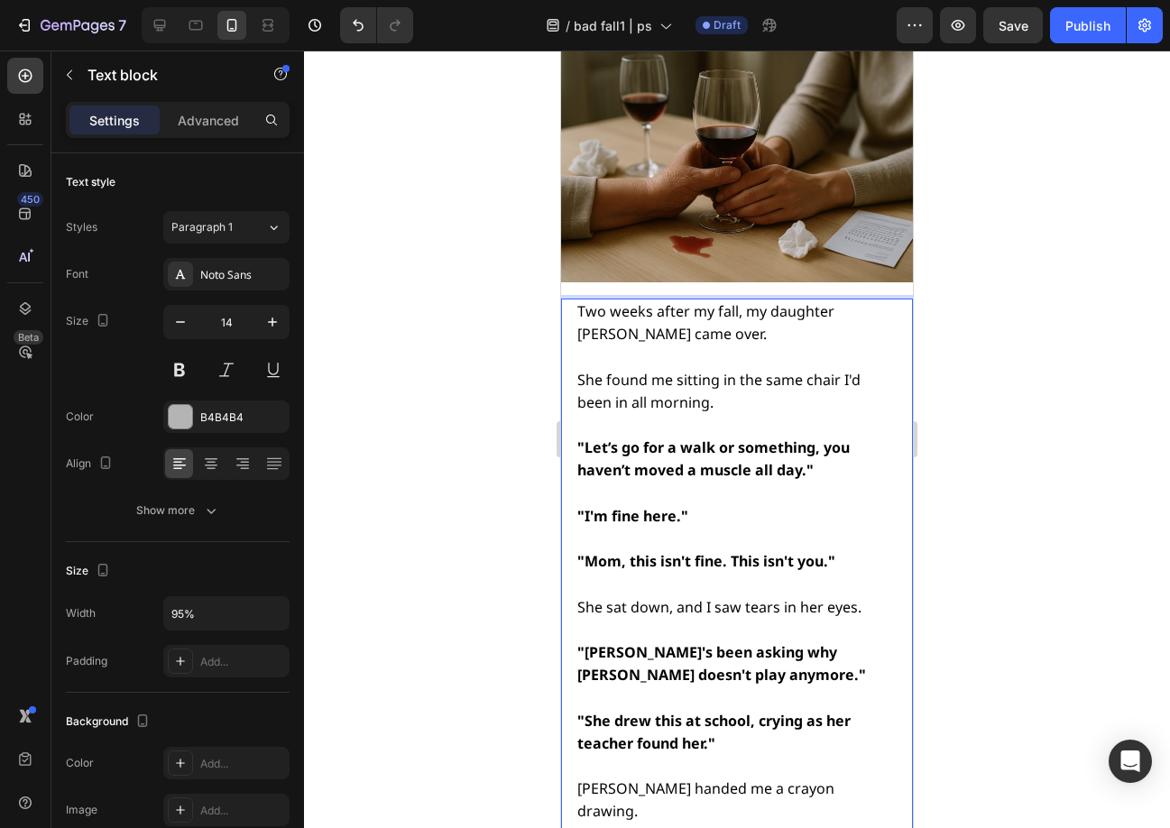
scroll to position [6991, 0]
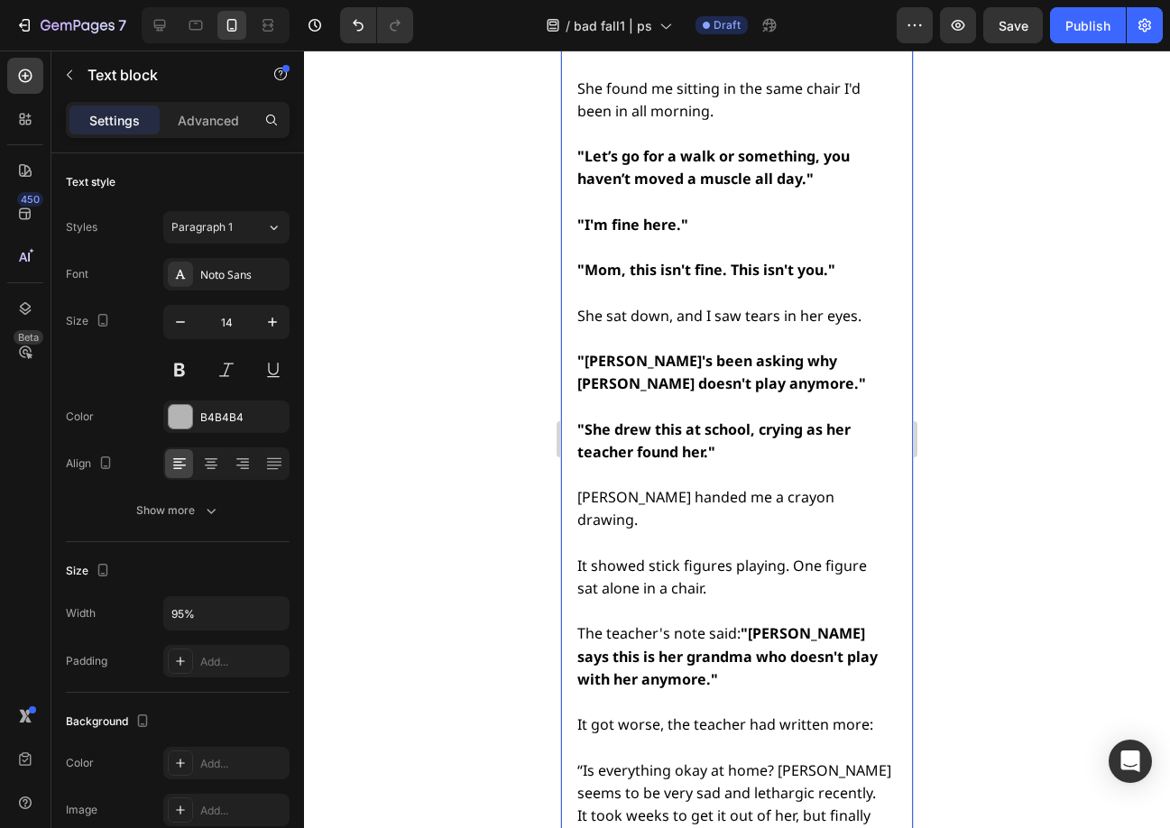
scroll to position [7261, 0]
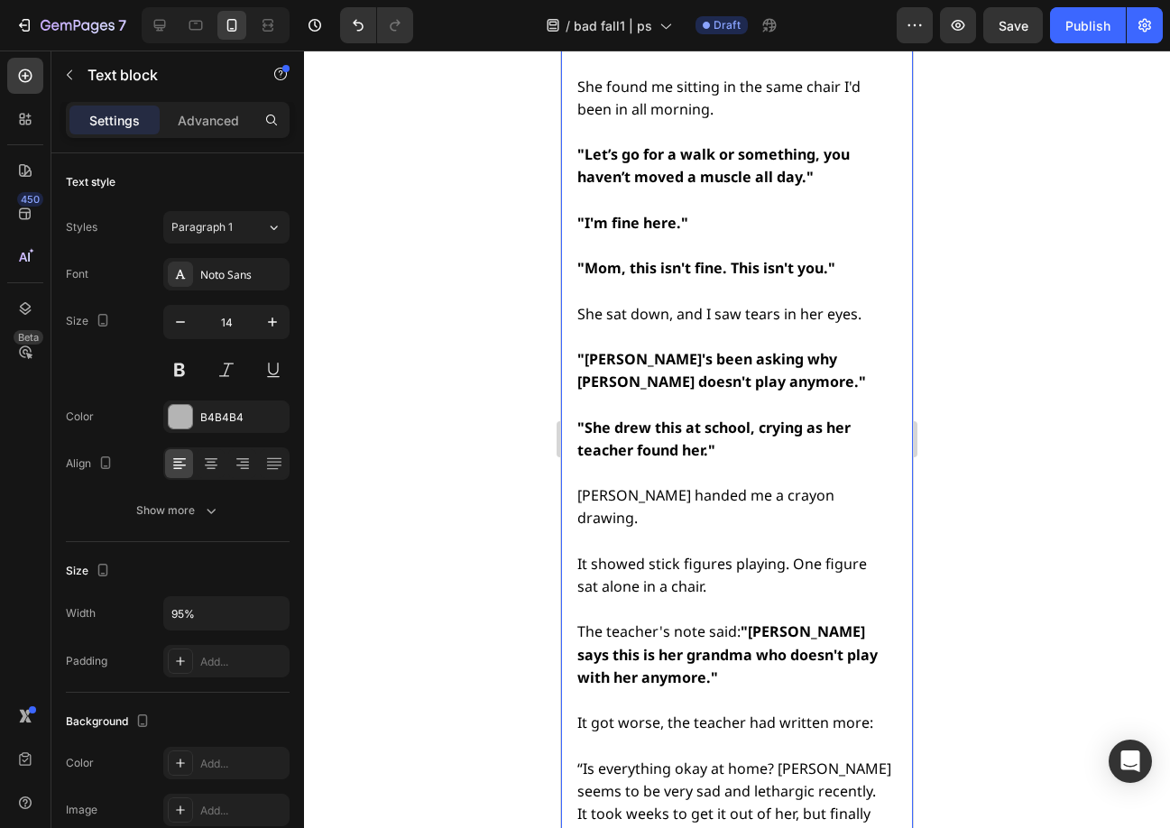
click at [584, 713] on span "It got worse, the teacher had written more:" at bounding box center [725, 723] width 296 height 20
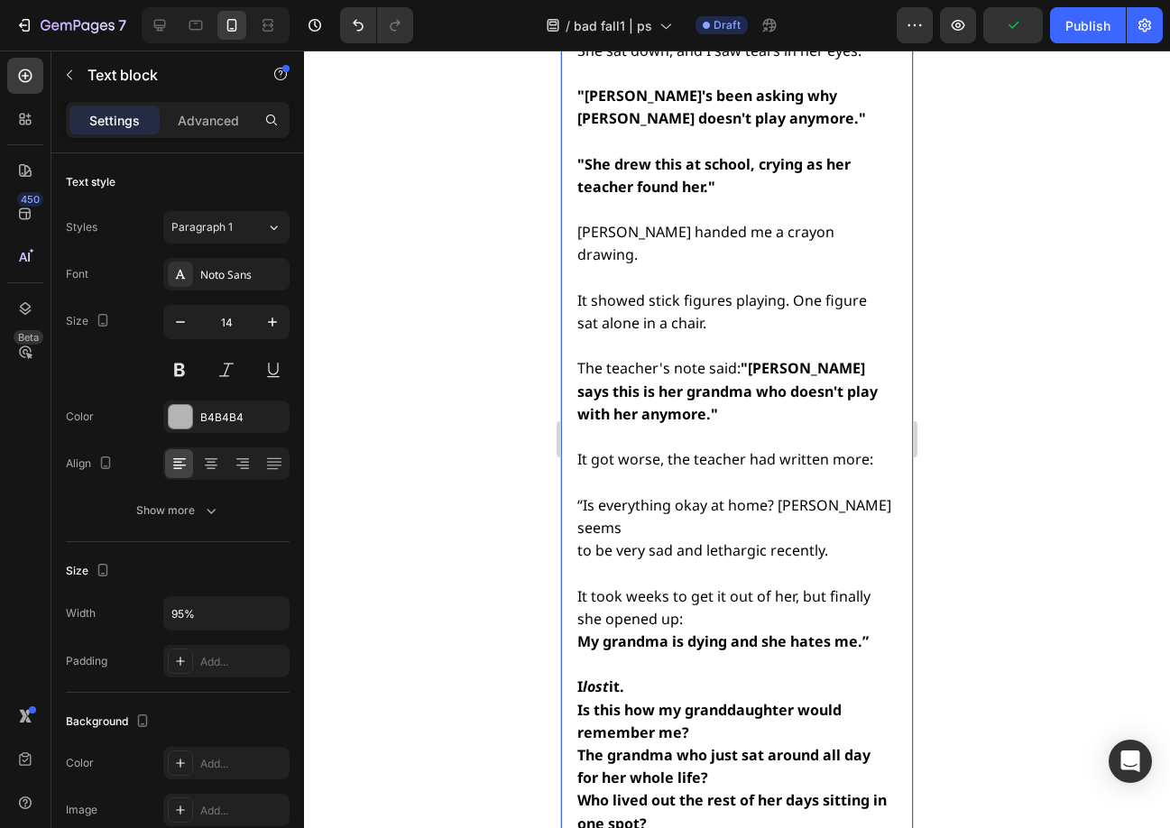
scroll to position [7532, 0]
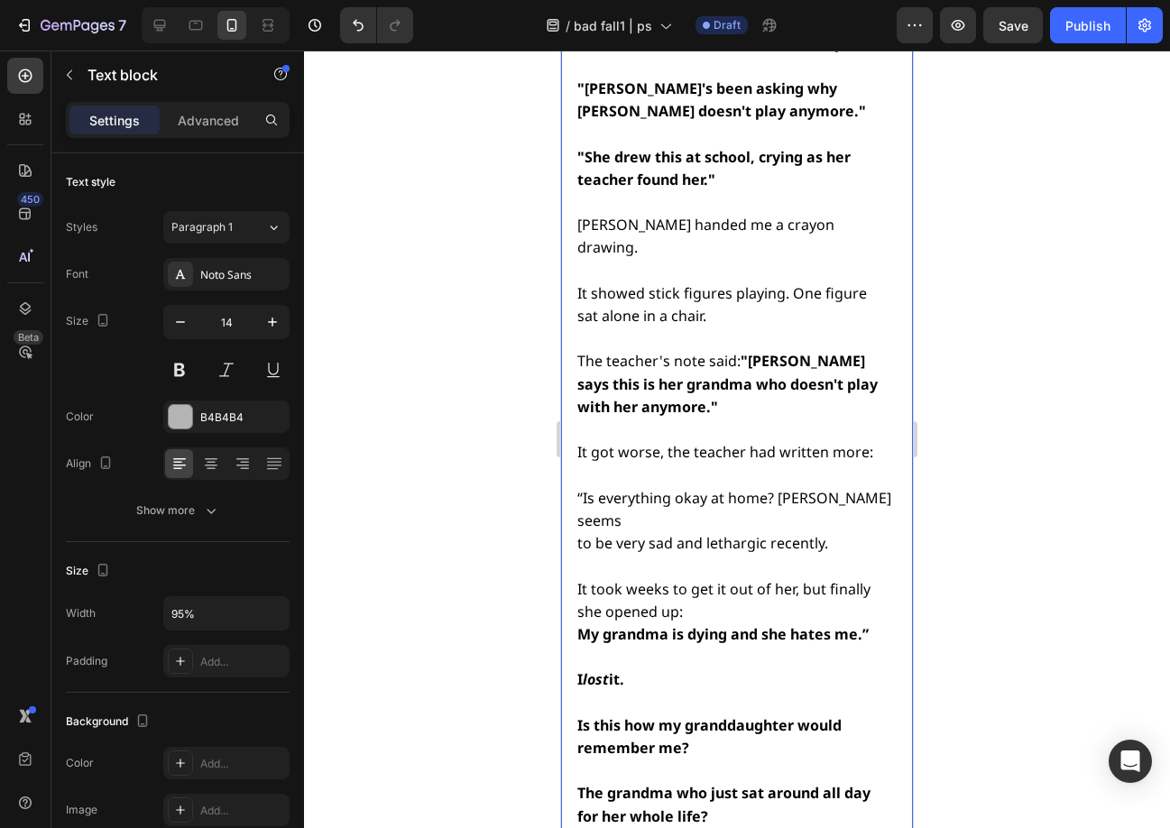
click at [635, 668] on p "I lost it." at bounding box center [735, 679] width 317 height 23
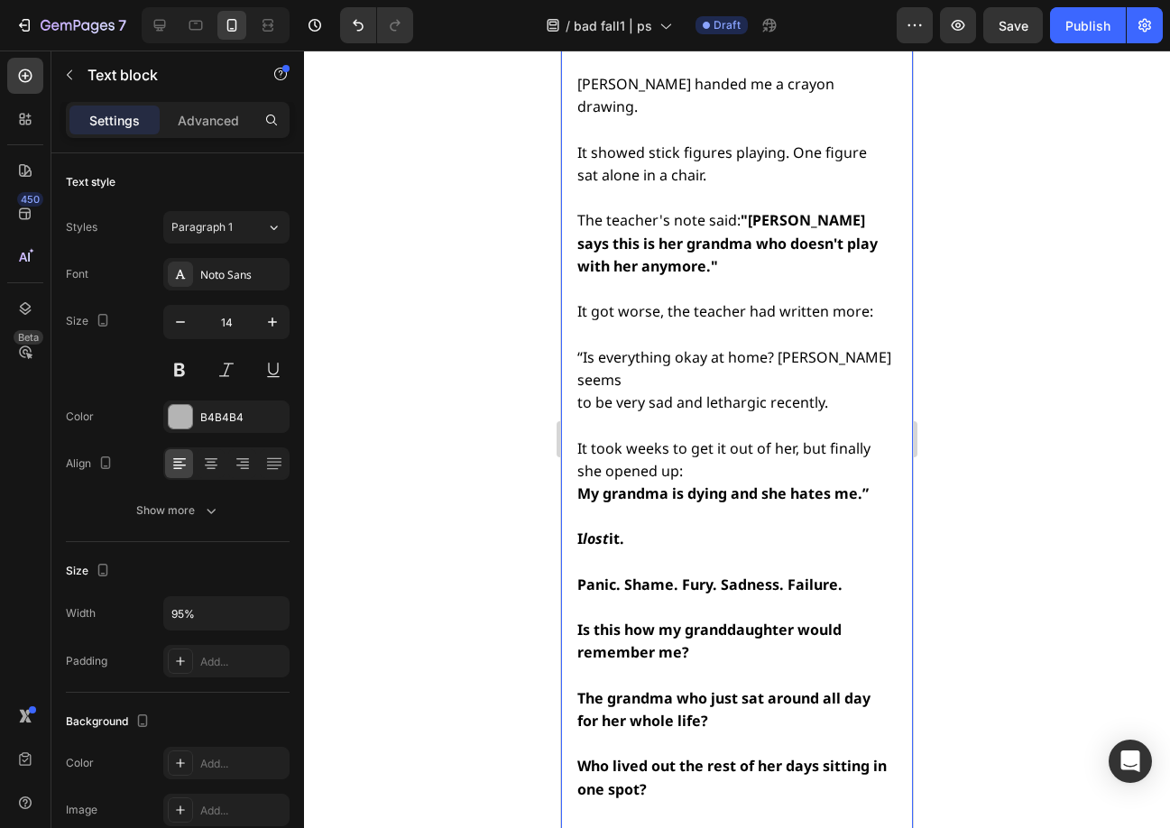
scroll to position [7712, 0]
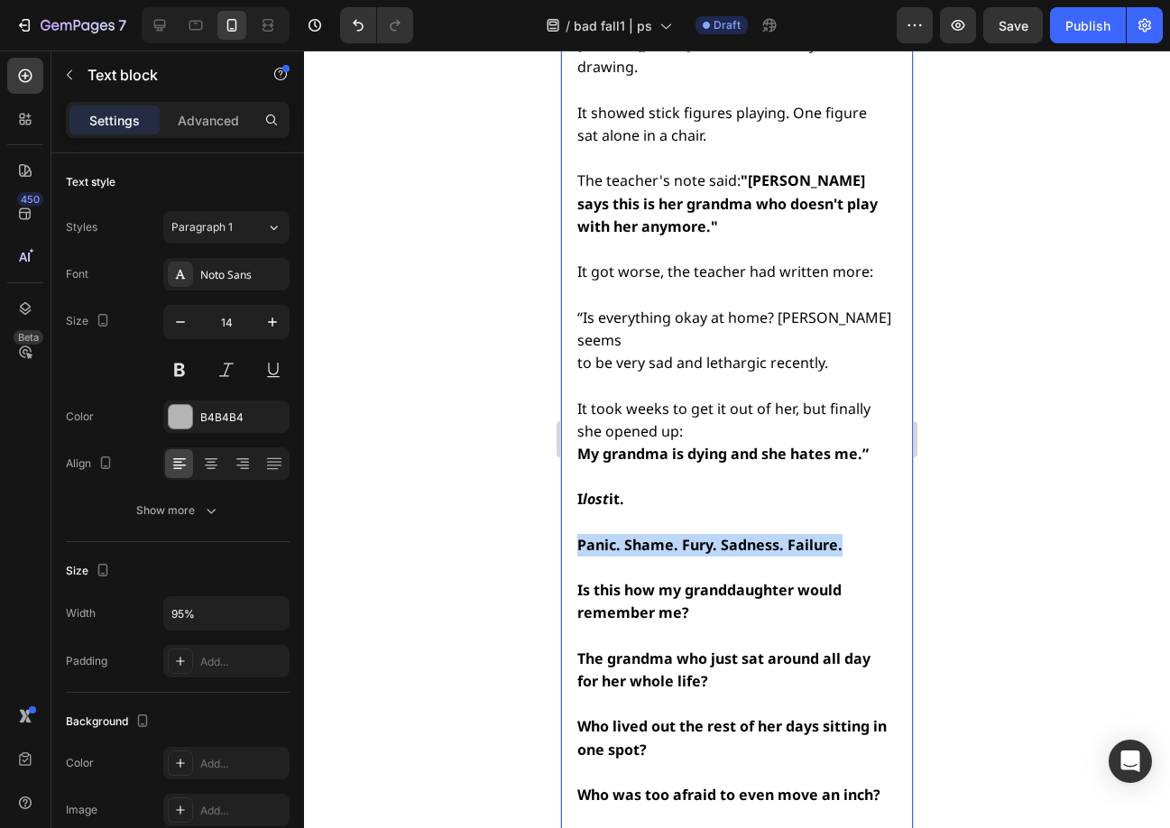
drag, startPoint x: 851, startPoint y: 281, endPoint x: 576, endPoint y: 270, distance: 275.3
click at [576, 270] on div "Two weeks after my fall, my daughter Sarah came over. She found me sitting in t…" at bounding box center [735, 567] width 320 height 2027
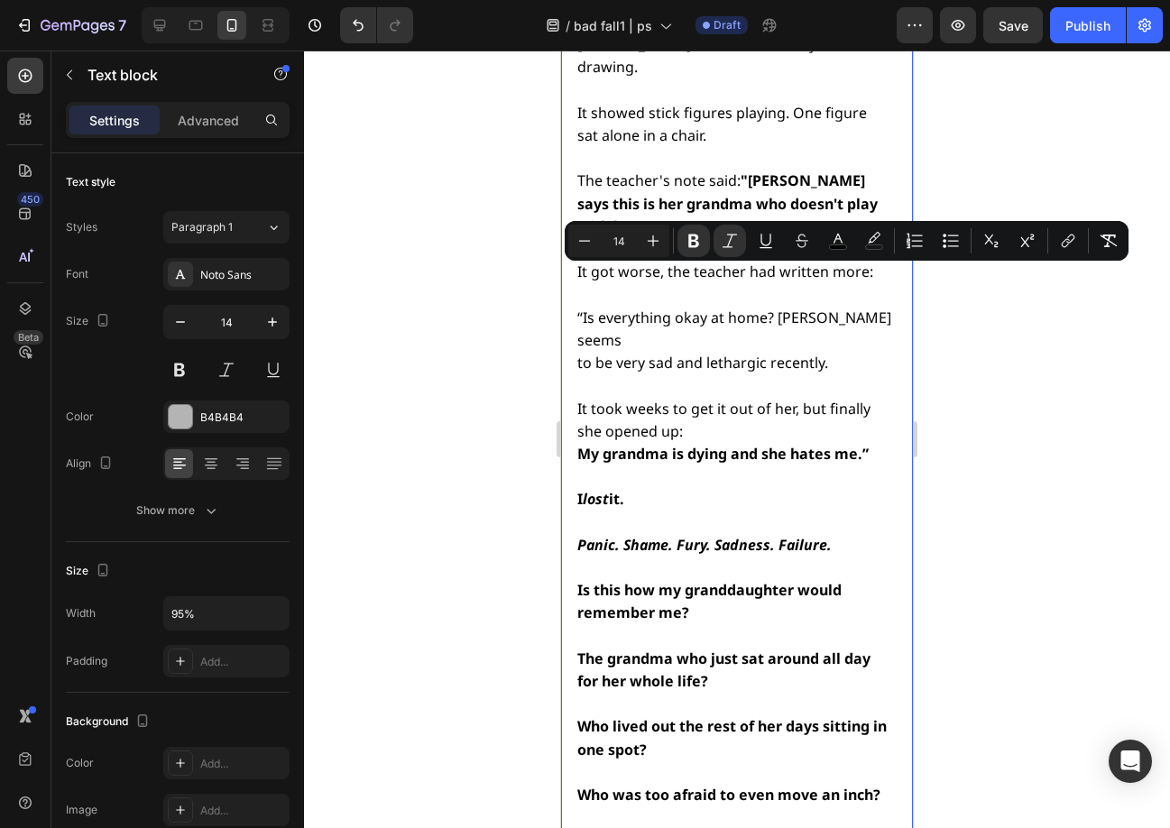
click at [807, 625] on p "Rich Text Editor. Editing area: main" at bounding box center [735, 636] width 317 height 23
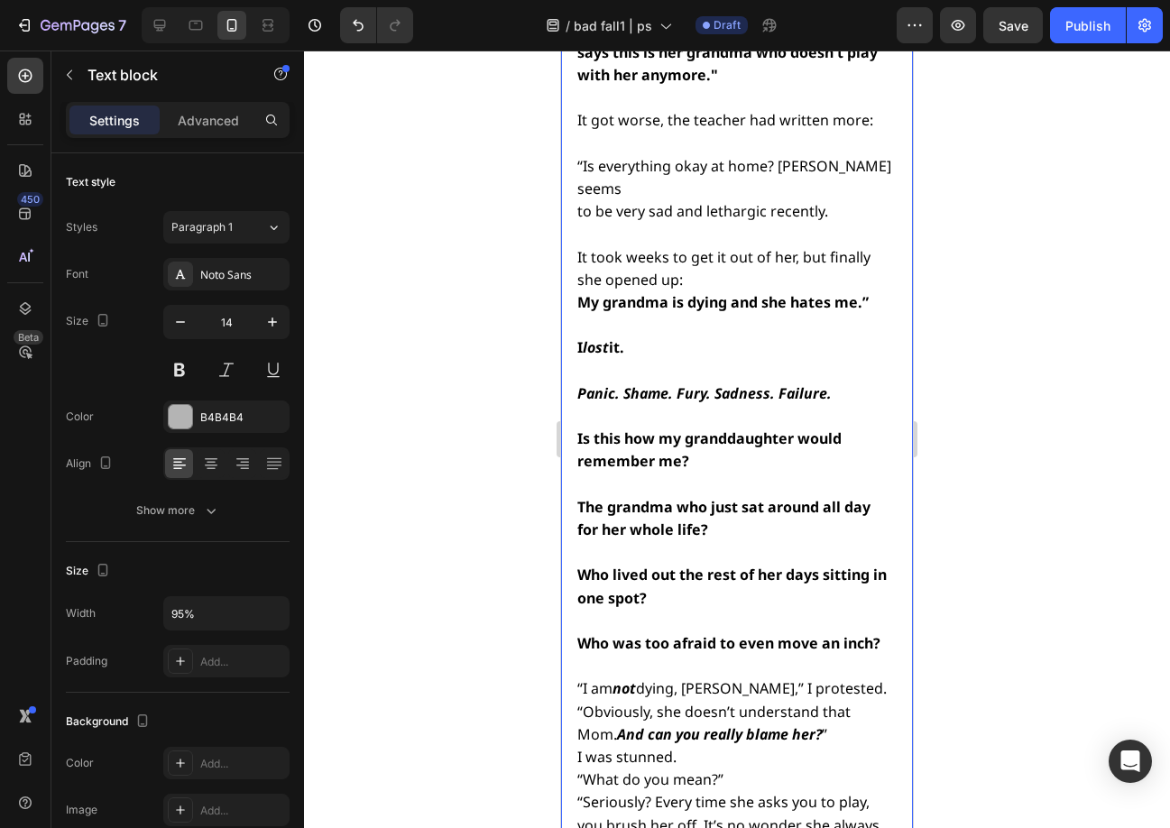
scroll to position [7893, 0]
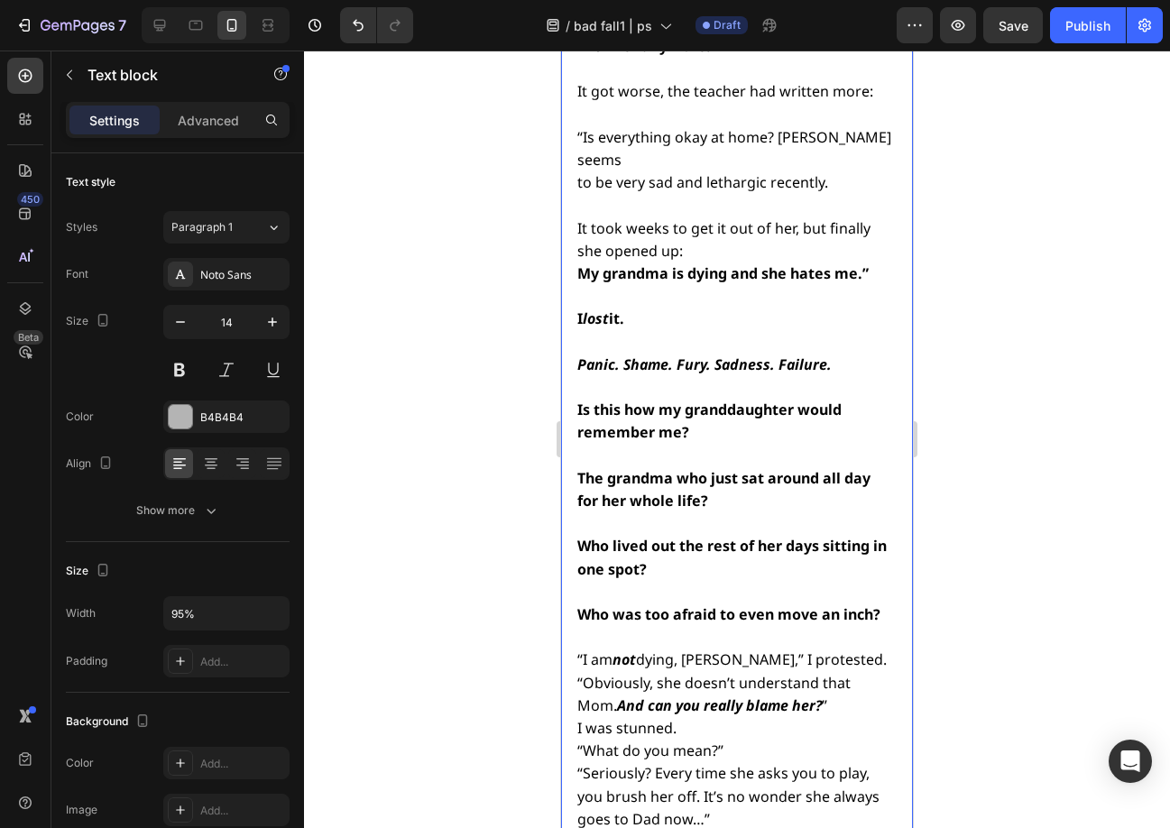
click at [575, 390] on div "Two weeks after my fall, my daughter Sarah came over. She found me sitting in t…" at bounding box center [737, 387] width 352 height 2027
click at [582, 649] on span "“I am not dying, Sarah,” I protested." at bounding box center [731, 659] width 309 height 20
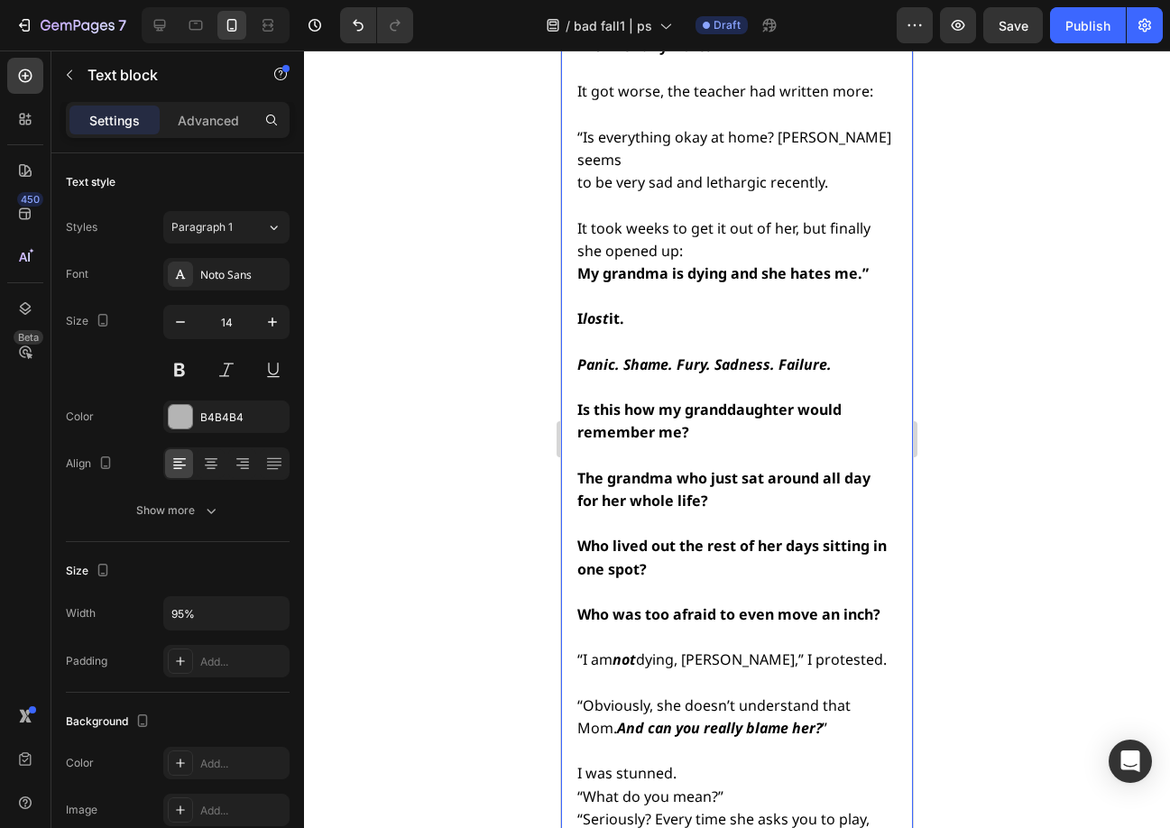
click at [825, 695] on span "“Obviously, she doesn’t understand that Mom. And can you really blame her? ”" at bounding box center [713, 716] width 273 height 42
click at [618, 763] on span "I was stunned." at bounding box center [626, 773] width 99 height 20
click at [828, 695] on span "“Obviously, she doesn’t understand that Mom. And can you really blame her? ”" at bounding box center [713, 716] width 273 height 42
click at [561, 51] on lt-span "that ," at bounding box center [561, 51] width 0 height 0
click at [582, 740] on p "Rich Text Editor. Editing area: main" at bounding box center [735, 751] width 317 height 23
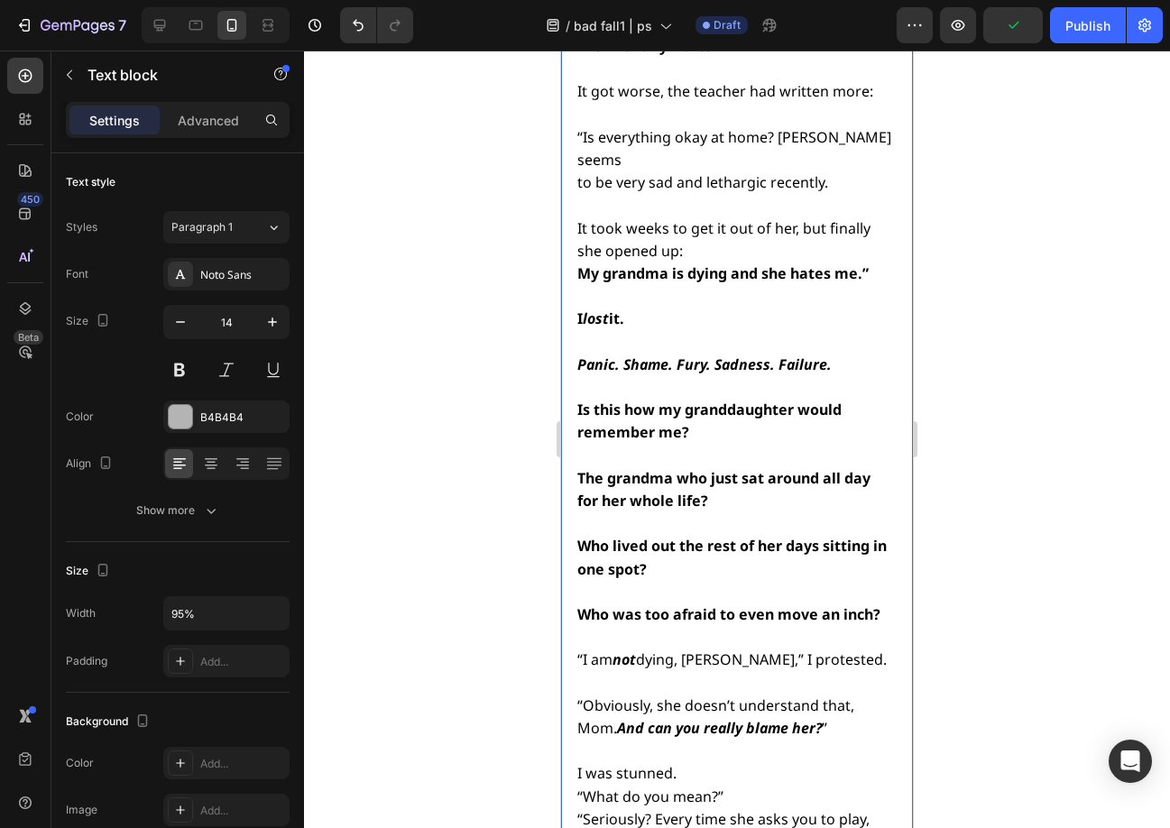
click at [584, 695] on span "“Obviously, she doesn’t understand that, Mom. And can you really blame her? ”" at bounding box center [715, 716] width 277 height 42
click at [561, 51] on lt-span "Ignore" at bounding box center [561, 51] width 0 height 0
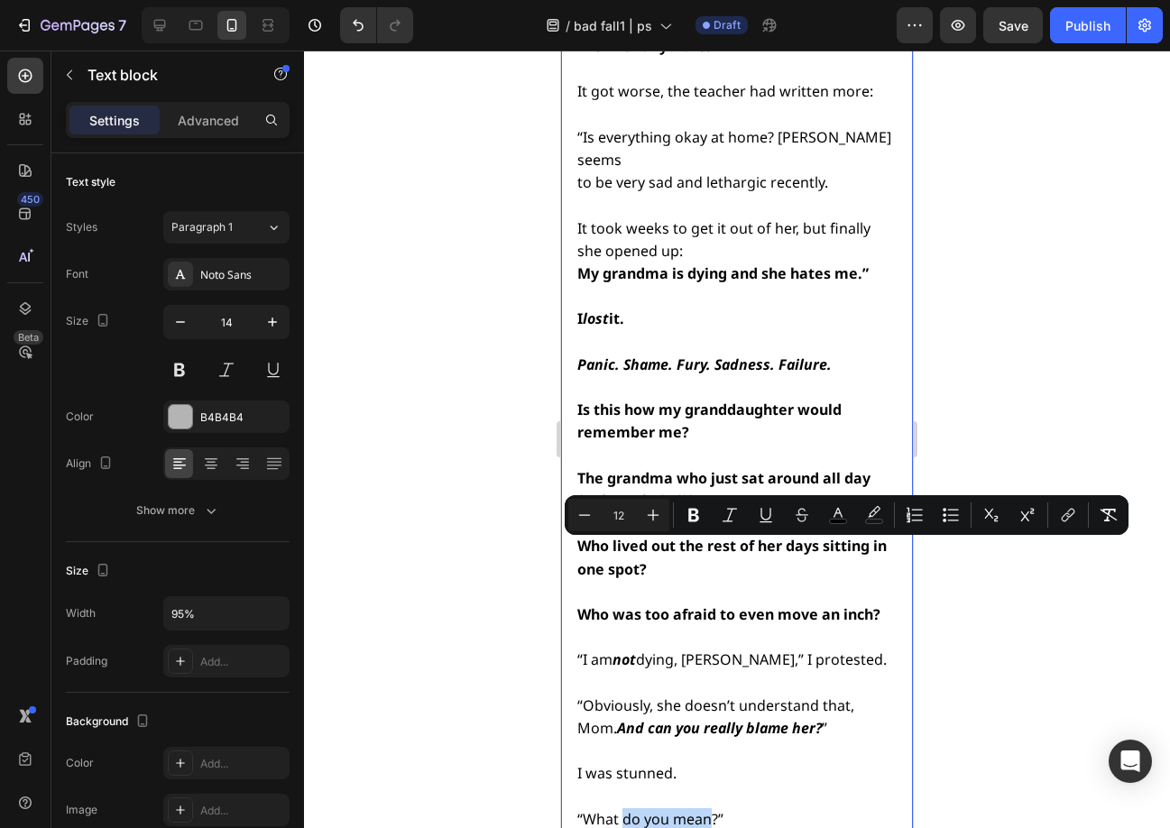
drag, startPoint x: 710, startPoint y: 550, endPoint x: 626, endPoint y: 555, distance: 84.0
click at [626, 809] on span "“What do you mean?”" at bounding box center [650, 819] width 146 height 20
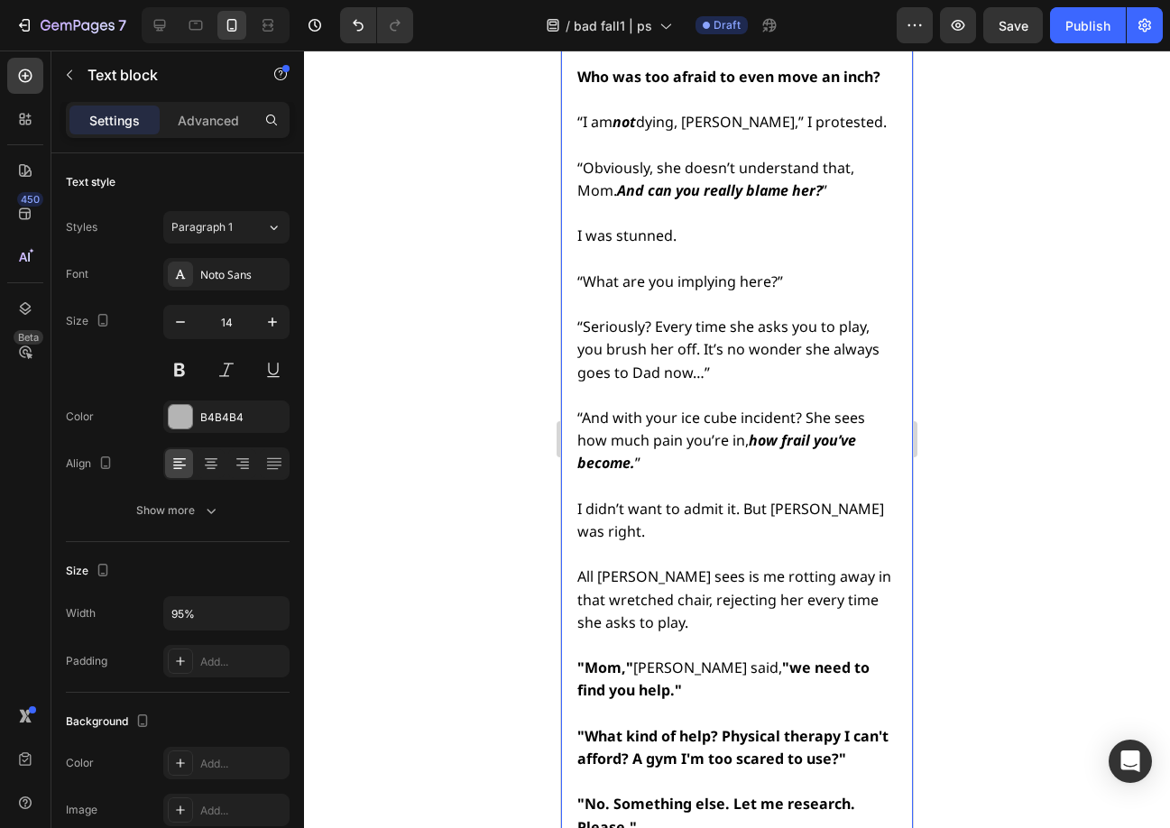
scroll to position [8513, 0]
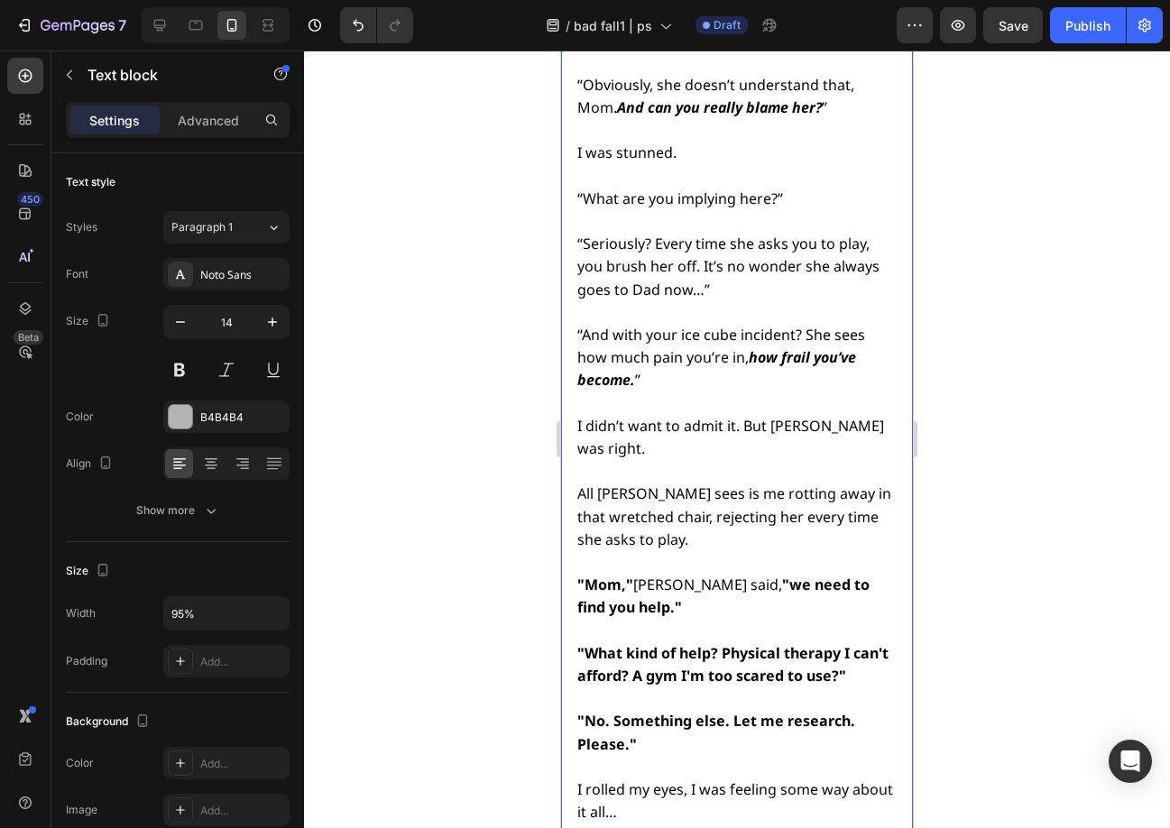
click at [653, 643] on strong ""What kind of help? Physical therapy I can't afford? A gym I'm too scared to us…" at bounding box center [732, 664] width 311 height 42
drag, startPoint x: 662, startPoint y: 387, endPoint x: 584, endPoint y: 386, distance: 78.5
click at [584, 643] on strong ""What kind of help? Physical therapy I can't afford? A gym I'm too scared to us…" at bounding box center [732, 664] width 311 height 42
click at [823, 643] on strong ""What kind of help? Costly physical therapy? A gym I'm too scared to use?"" at bounding box center [717, 664] width 281 height 42
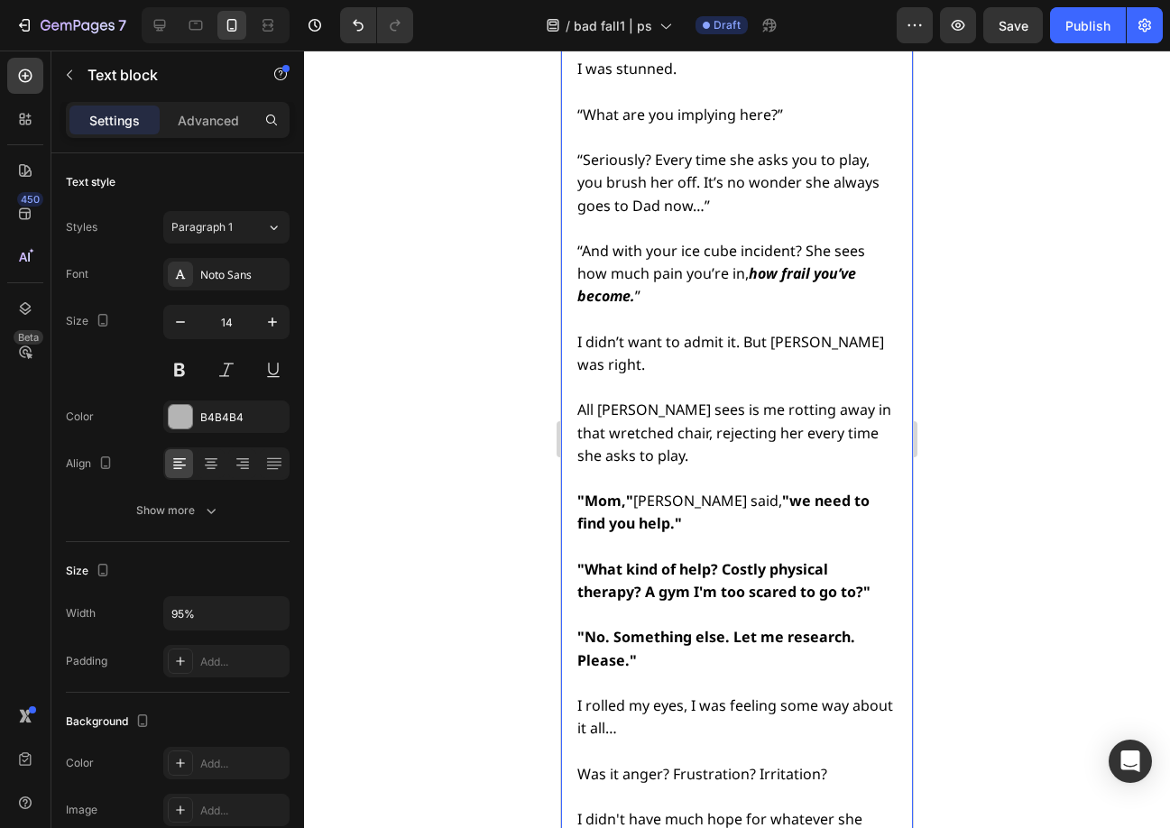
scroll to position [8603, 0]
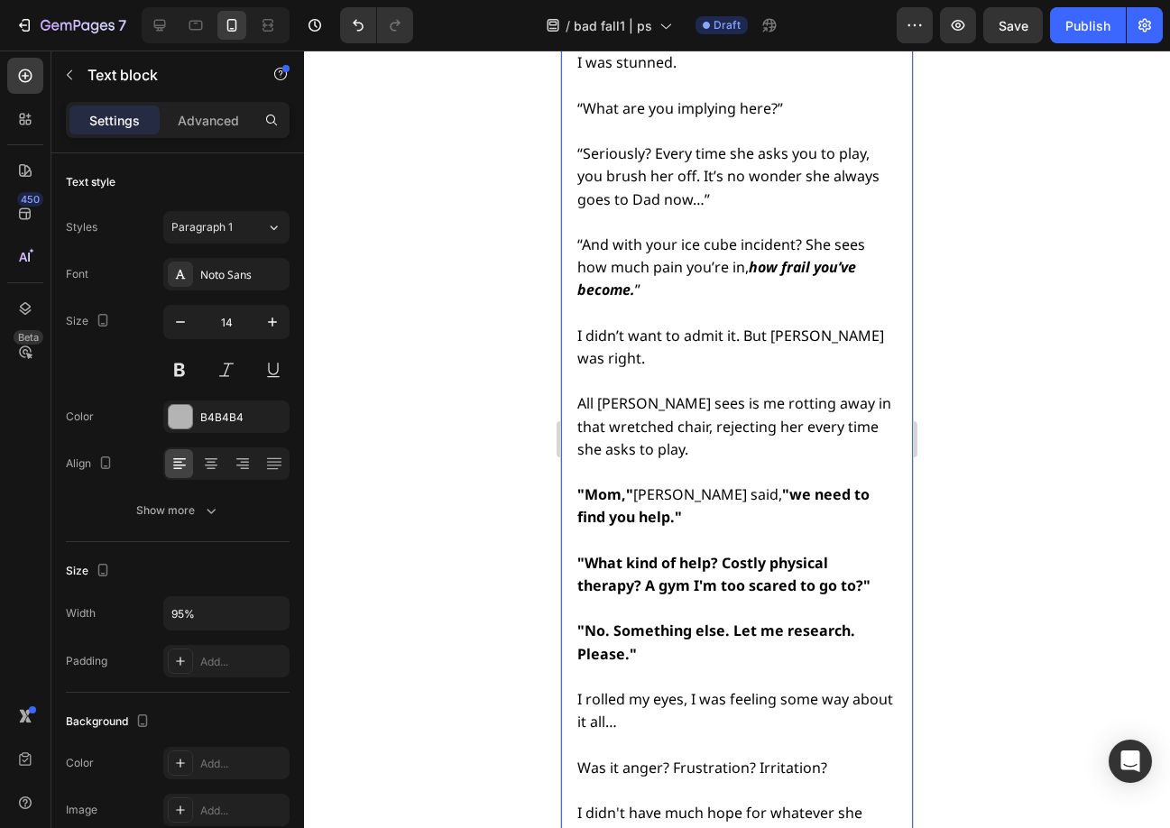
click at [621, 758] on span "Was it anger? Frustration? Irritation?" at bounding box center [702, 768] width 250 height 20
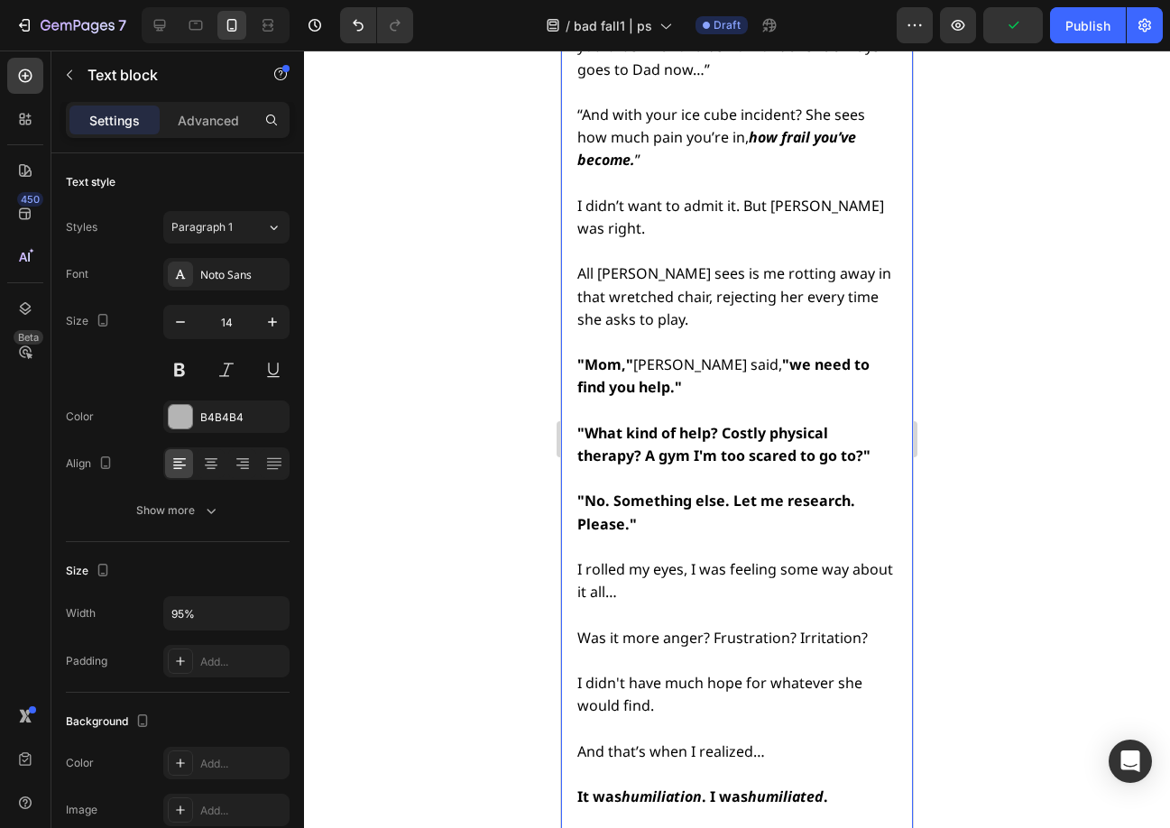
scroll to position [8989, 0]
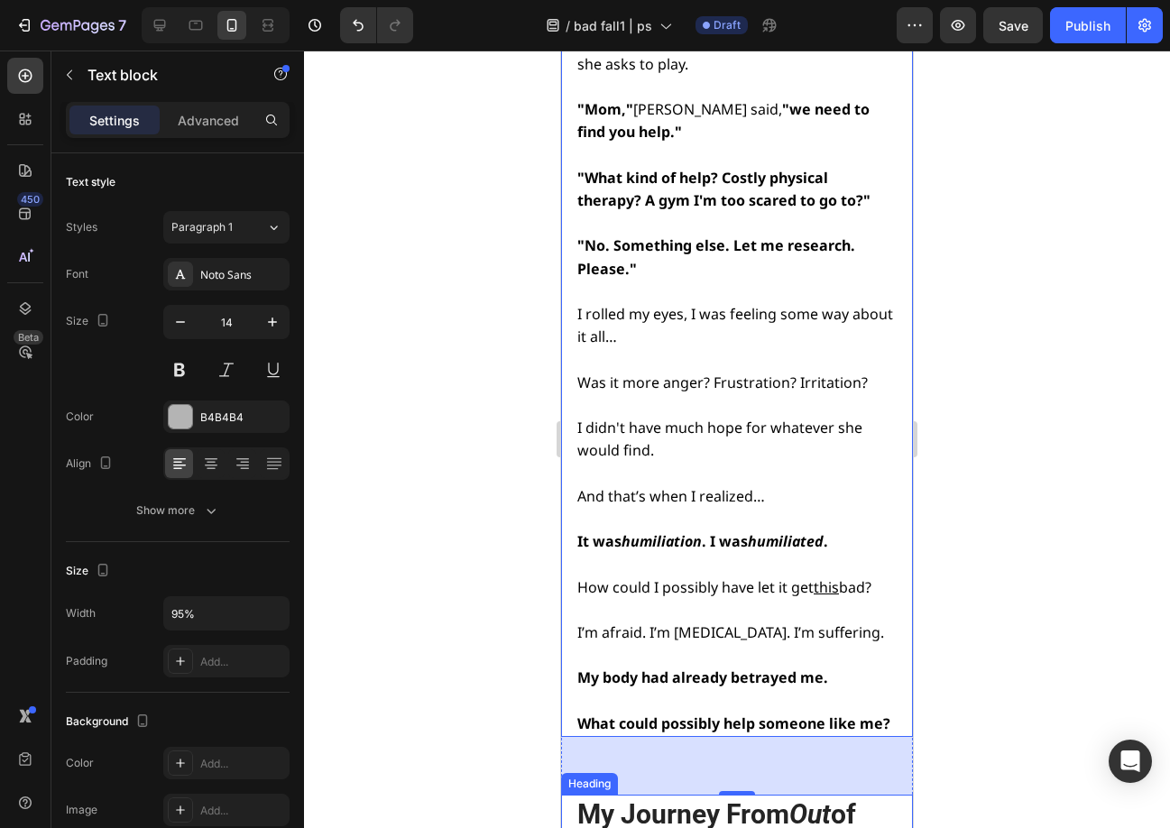
click at [662, 795] on h2 "My Journey From Out of Control to Taking Control" at bounding box center [735, 832] width 320 height 74
click at [663, 795] on h2 "My Journey From Out of Control to Taking Control" at bounding box center [735, 832] width 320 height 74
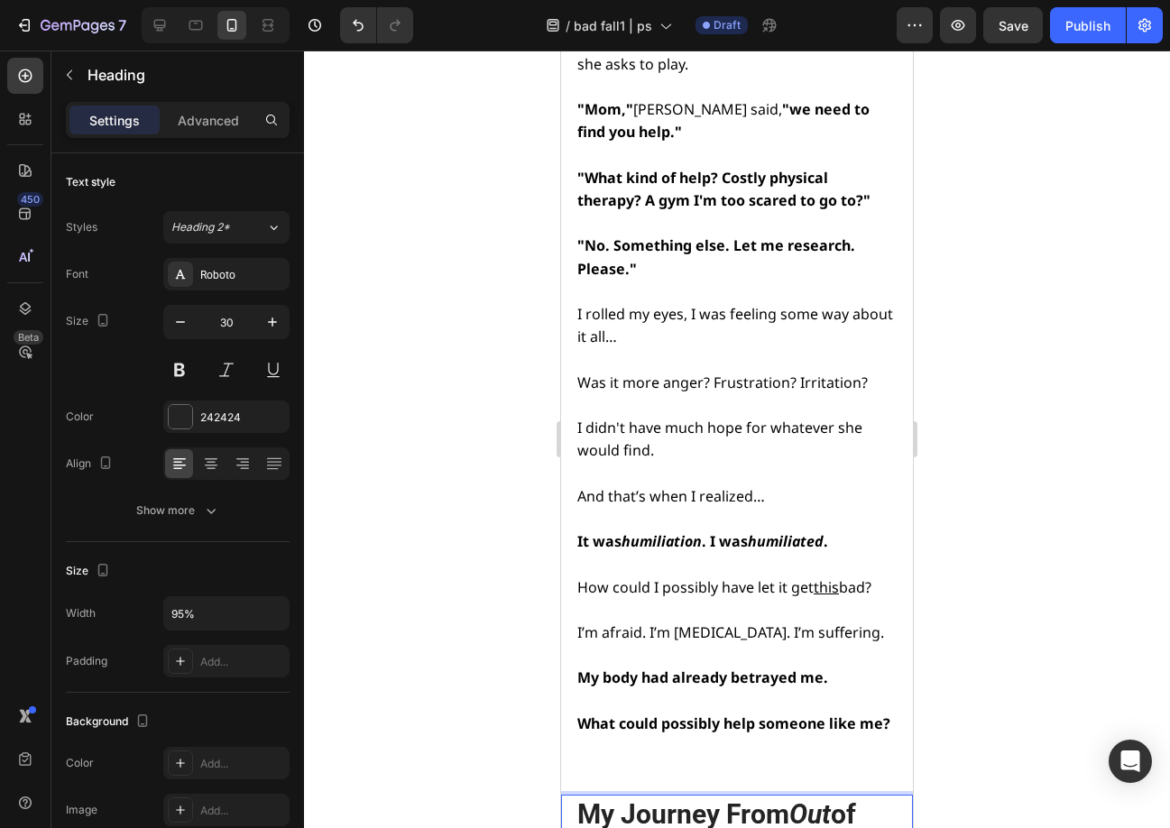
click at [663, 796] on p "My Journey From Out of Control to Taking Control" at bounding box center [735, 831] width 317 height 70
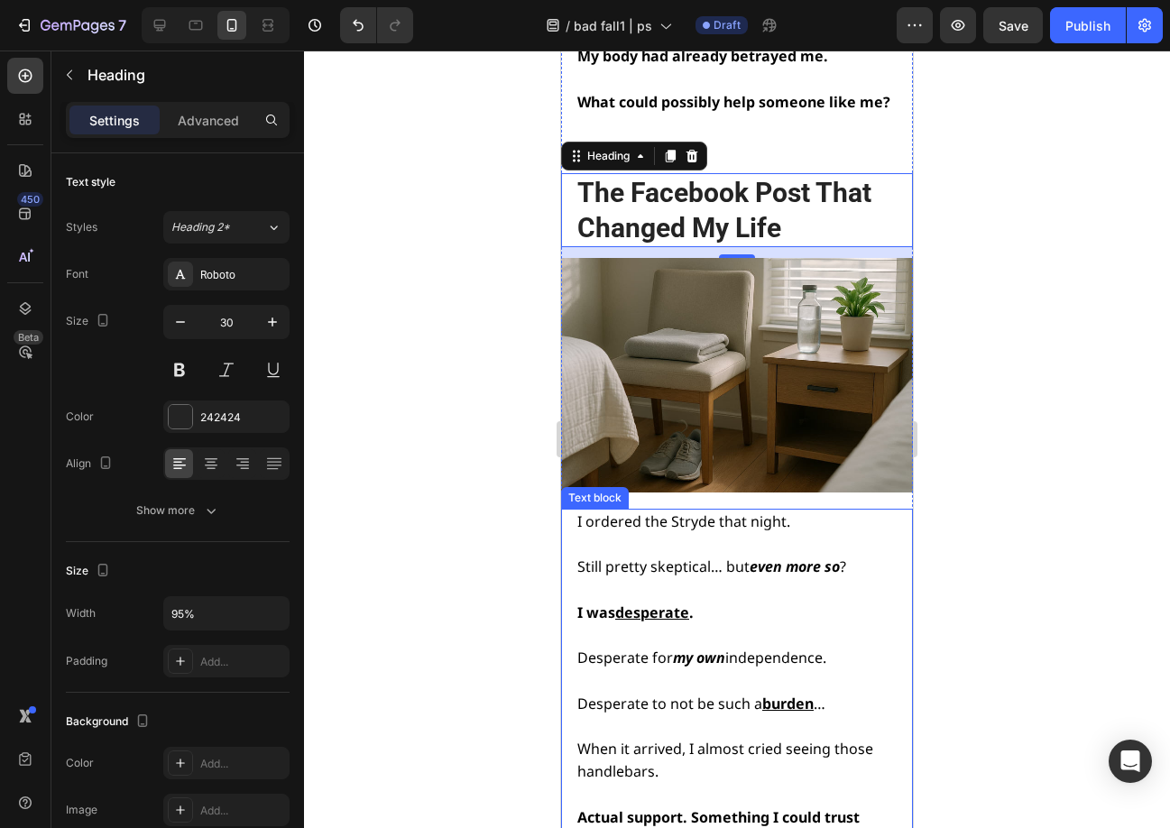
scroll to position [9620, 0]
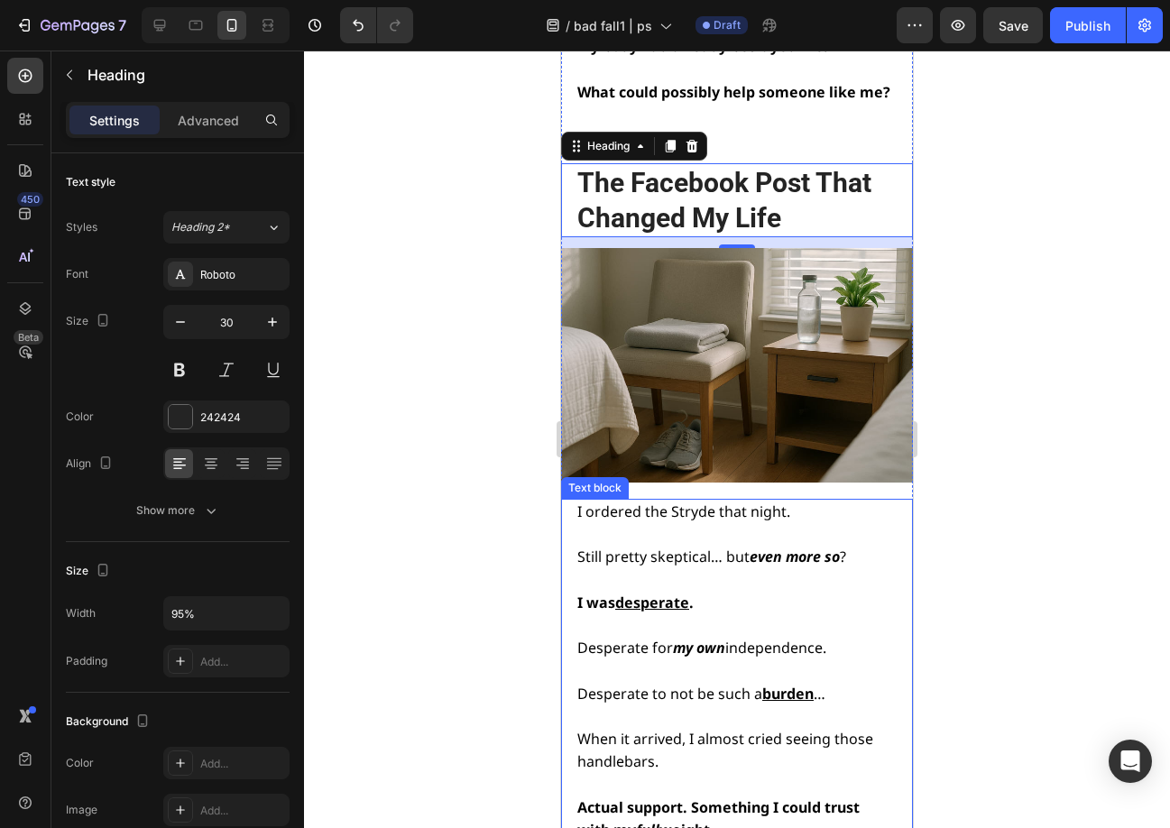
click at [729, 729] on span "When it arrived, I almost cried seeing those handlebars." at bounding box center [725, 750] width 296 height 42
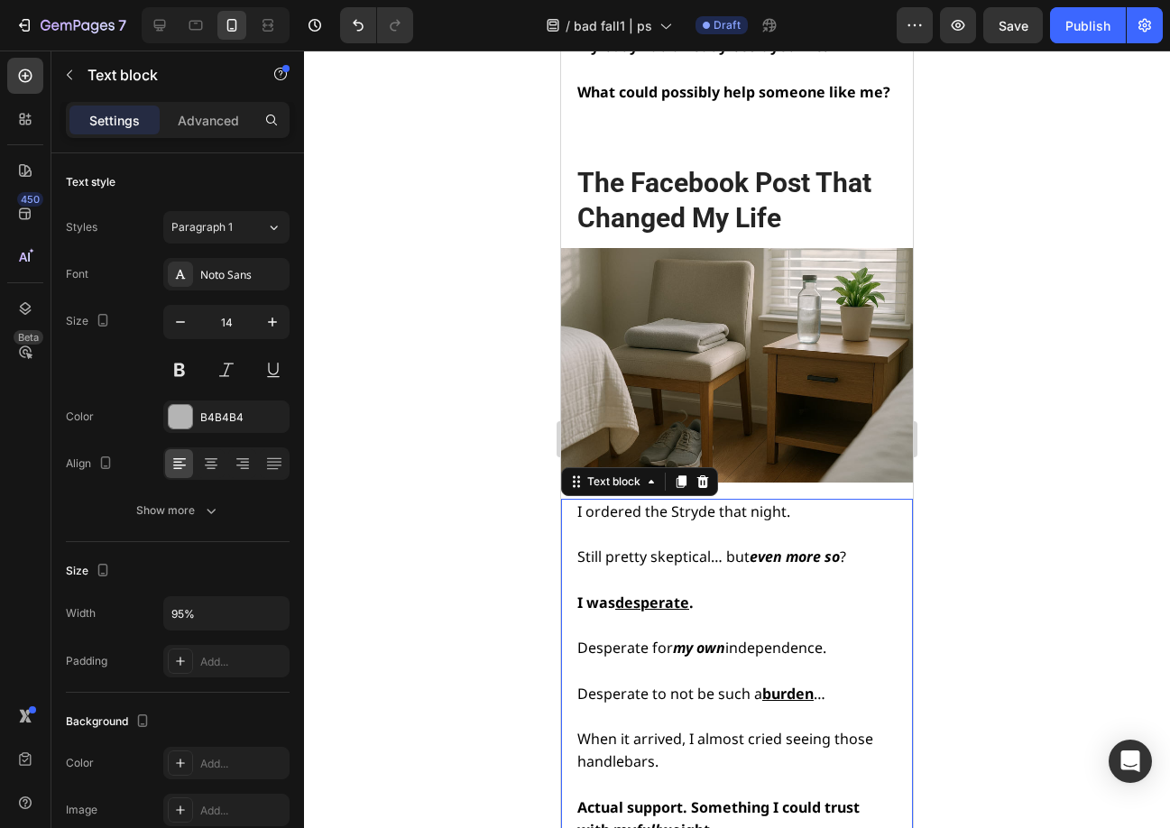
click at [729, 729] on span "When it arrived, I almost cried seeing those handlebars." at bounding box center [725, 750] width 296 height 42
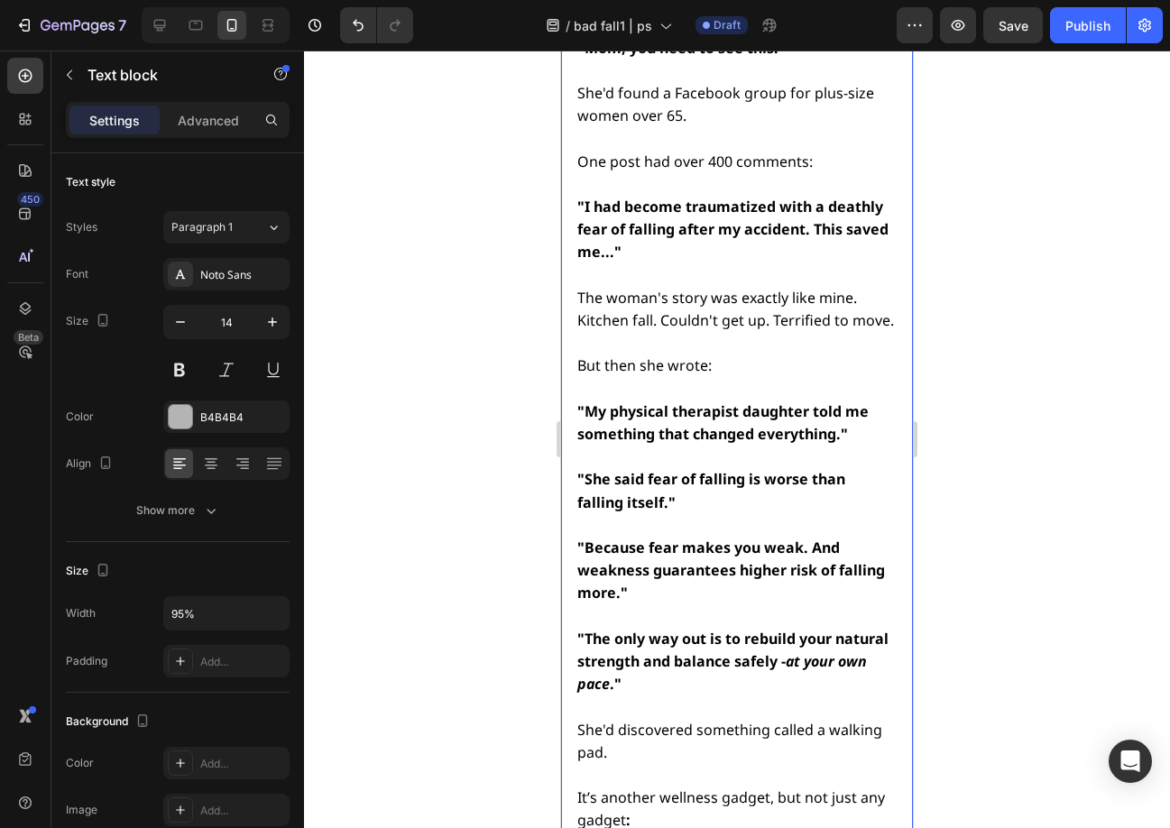
scroll to position [10192, 0]
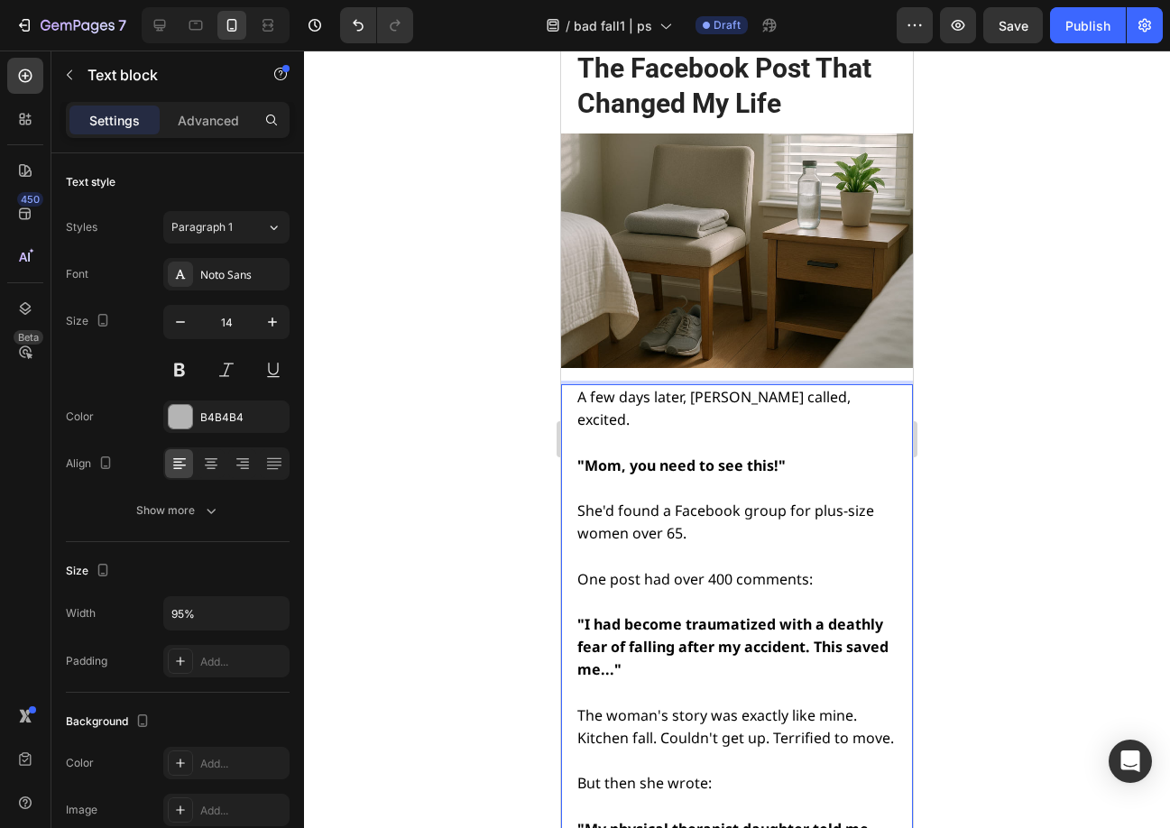
scroll to position [9741, 0]
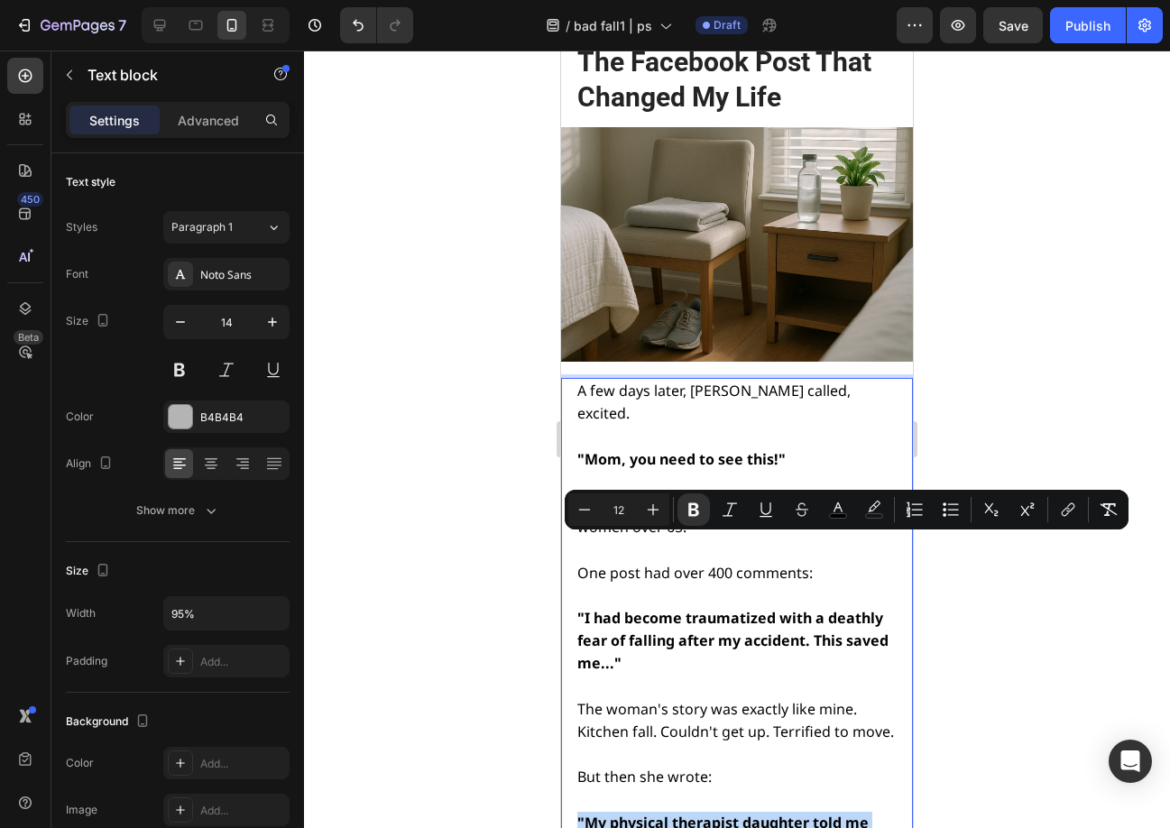
drag, startPoint x: 860, startPoint y: 566, endPoint x: 564, endPoint y: 547, distance: 296.5
click at [742, 607] on p ""I had become traumatized with a deathly fear of falling after my accident. Thi…" at bounding box center [735, 641] width 317 height 69
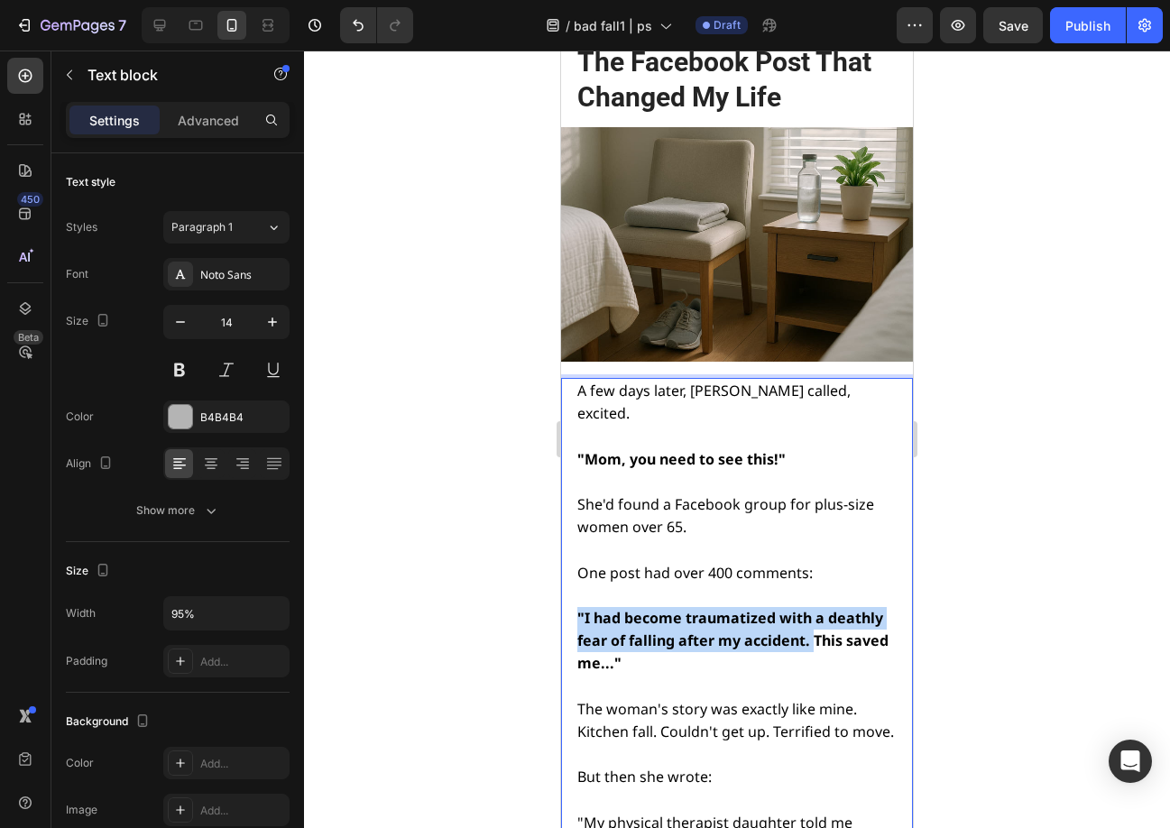
drag, startPoint x: 813, startPoint y: 343, endPoint x: 571, endPoint y: 319, distance: 242.8
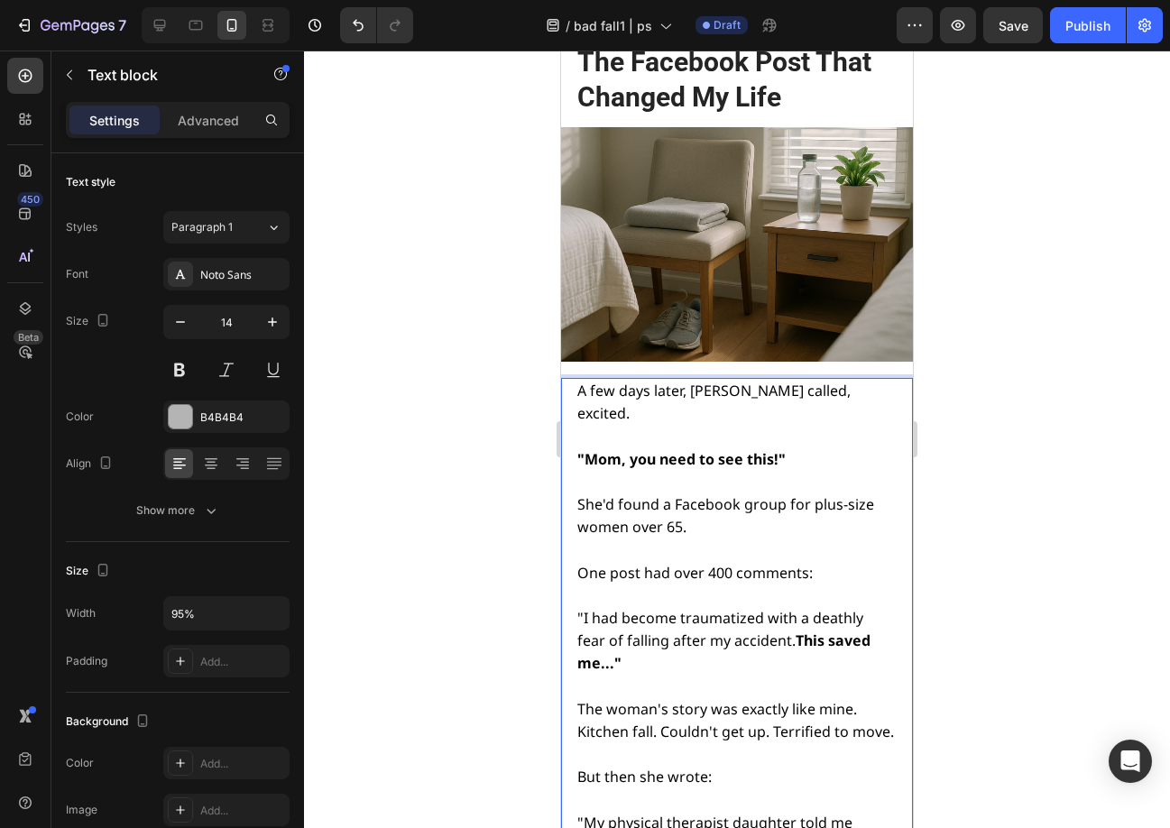
click at [667, 607] on p ""I had become traumatized with a deathly fear of falling after my accident. Thi…" at bounding box center [735, 641] width 317 height 69
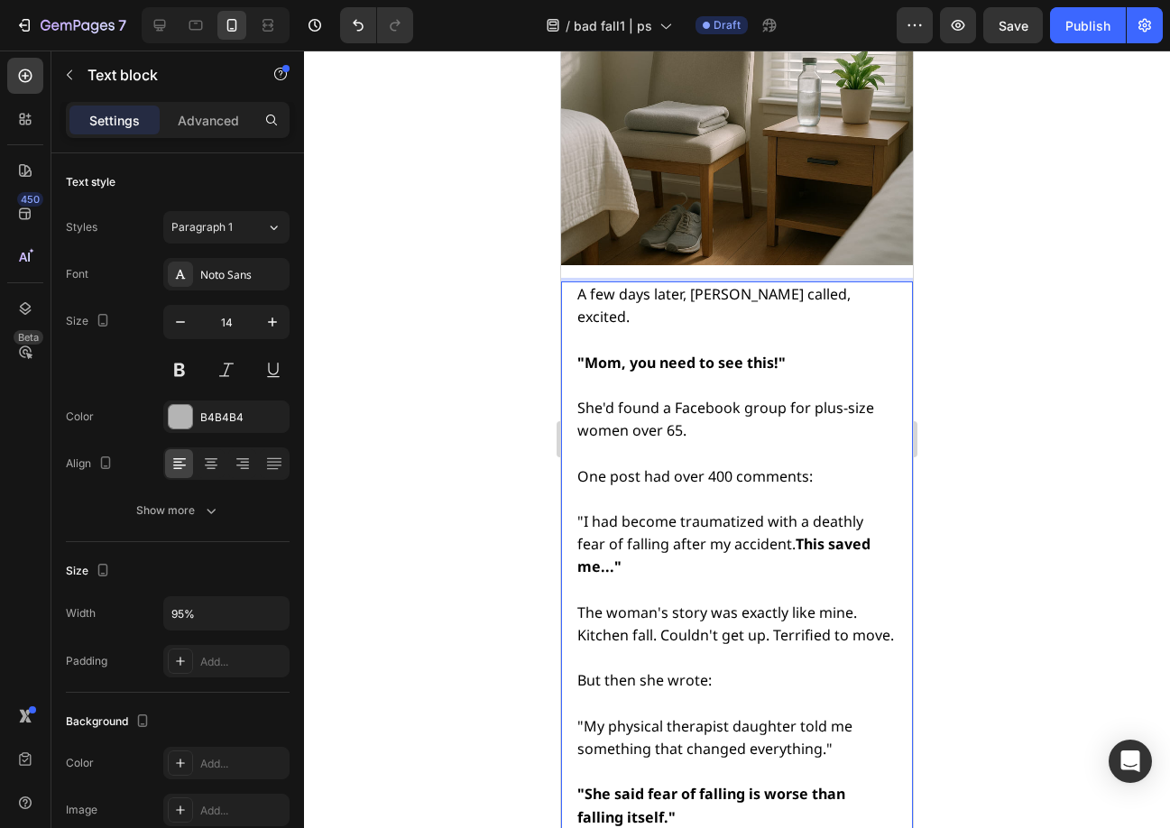
scroll to position [9831, 0]
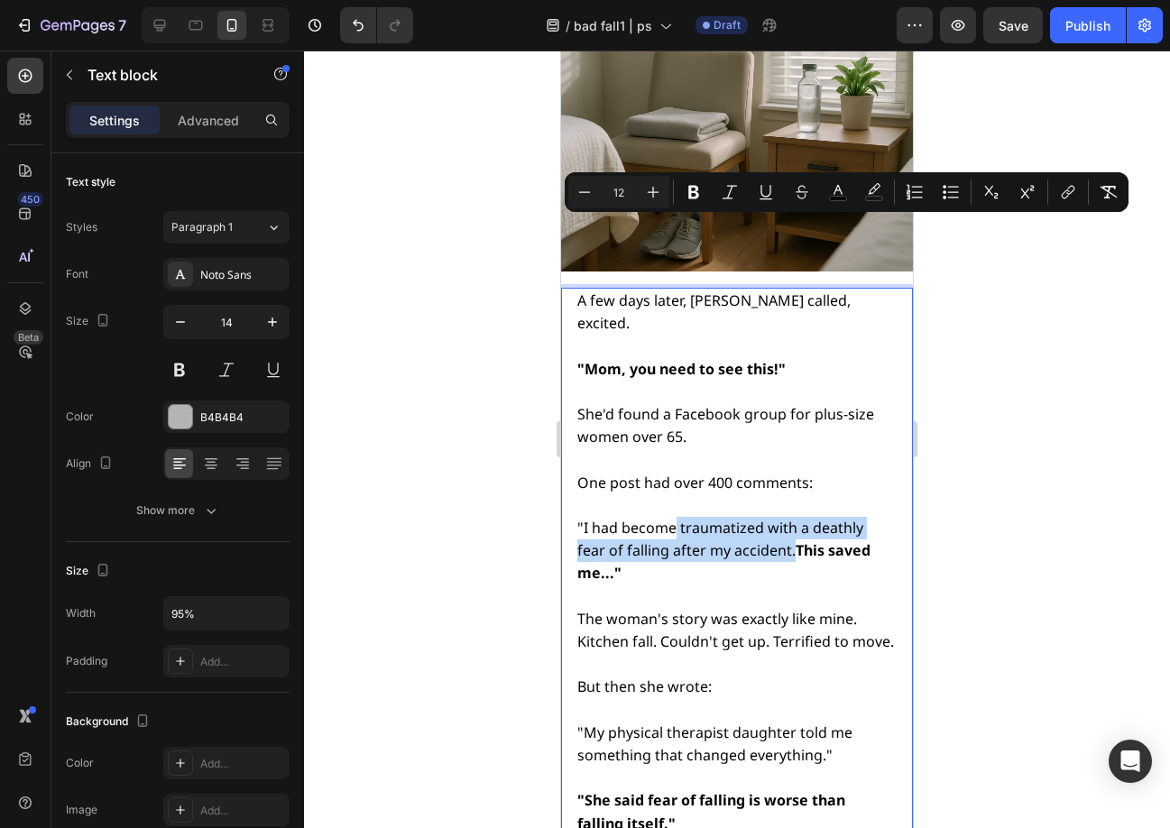
drag, startPoint x: 676, startPoint y: 225, endPoint x: 791, endPoint y: 250, distance: 117.1
click at [791, 518] on span ""I had become traumatized with a deathly fear of falling after my accident. Thi…" at bounding box center [723, 550] width 293 height 65
click at [724, 518] on span ""I had become traumatized with a deathly fear of falling after my accident. Thi…" at bounding box center [723, 550] width 293 height 65
click at [677, 518] on span ""I had become traumatized with a deathly fear of falling after my accident. Thi…" at bounding box center [723, 550] width 293 height 65
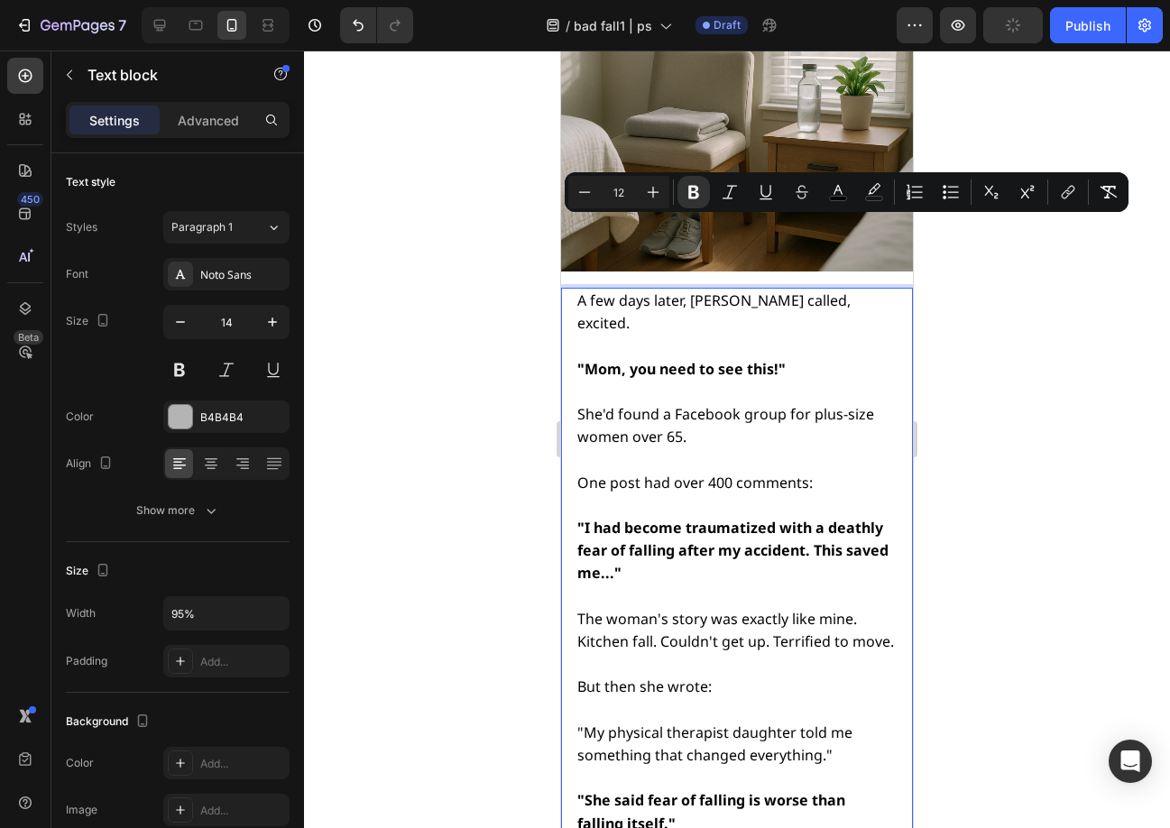
click at [776, 517] on p ""I had become traumatized with a deathly fear of falling after my accident. Thi…" at bounding box center [735, 551] width 317 height 69
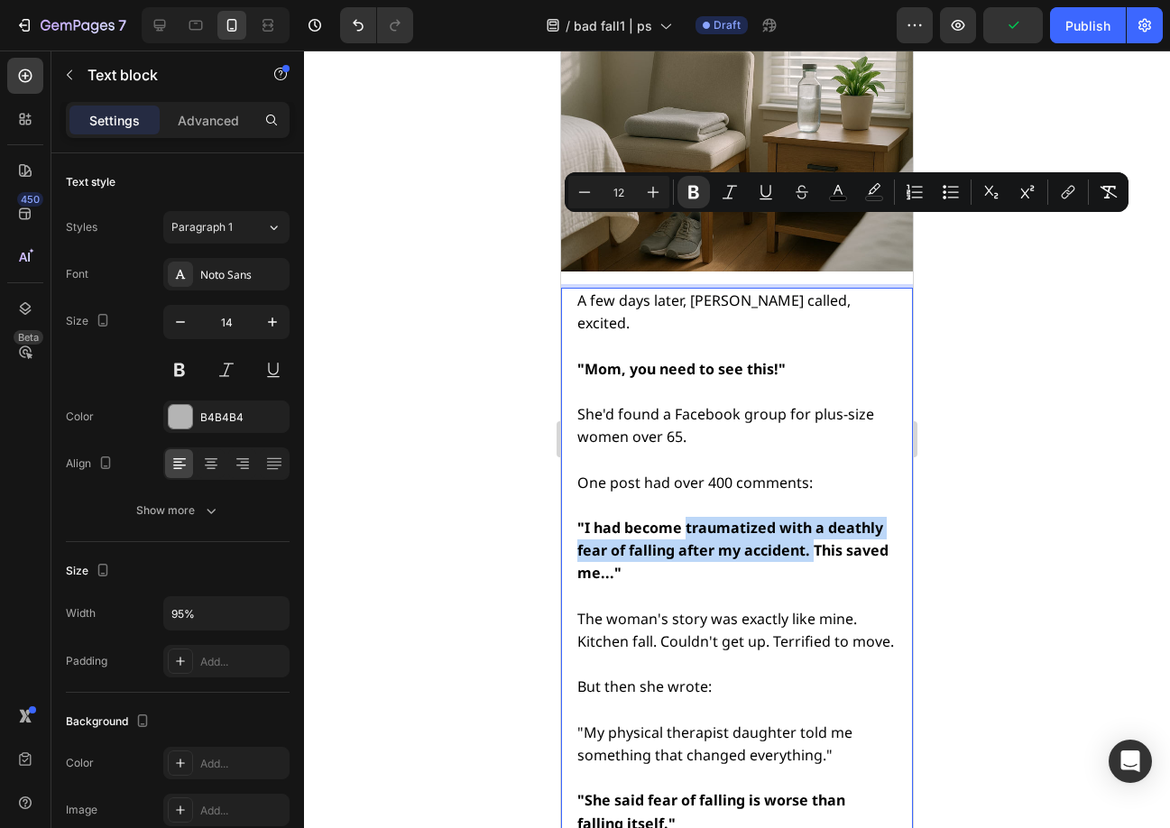
drag, startPoint x: 813, startPoint y: 251, endPoint x: 685, endPoint y: 228, distance: 130.0
click at [685, 518] on strong ""I had become traumatized with a deathly fear of falling after my accident. Thi…" at bounding box center [732, 550] width 311 height 65
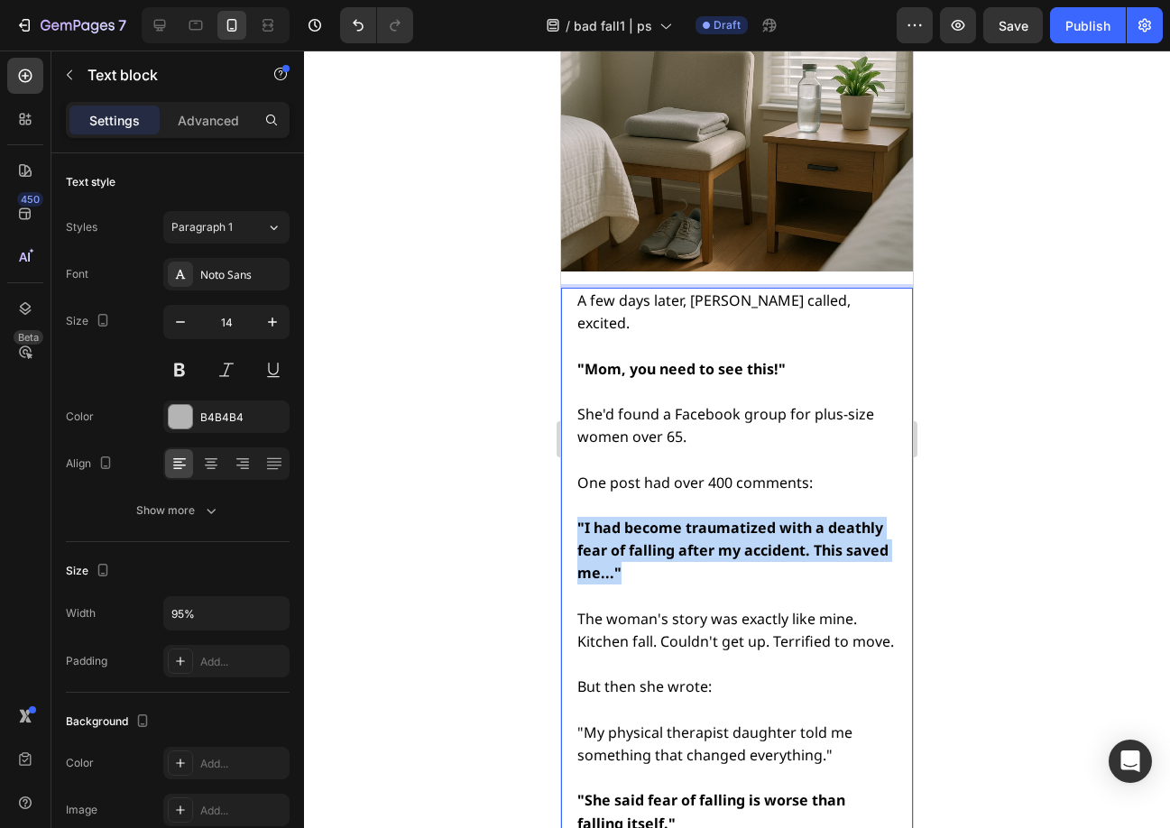
drag, startPoint x: 705, startPoint y: 277, endPoint x: 576, endPoint y: 231, distance: 136.9
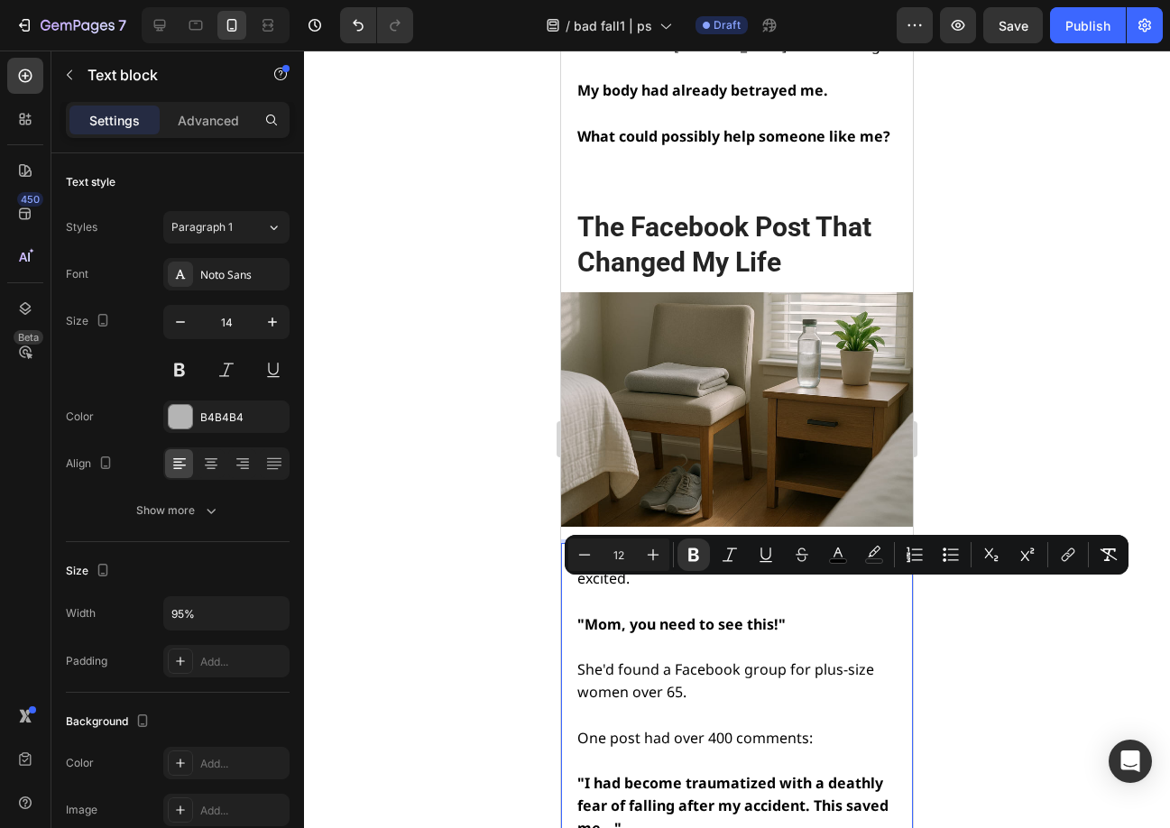
scroll to position [9577, 0]
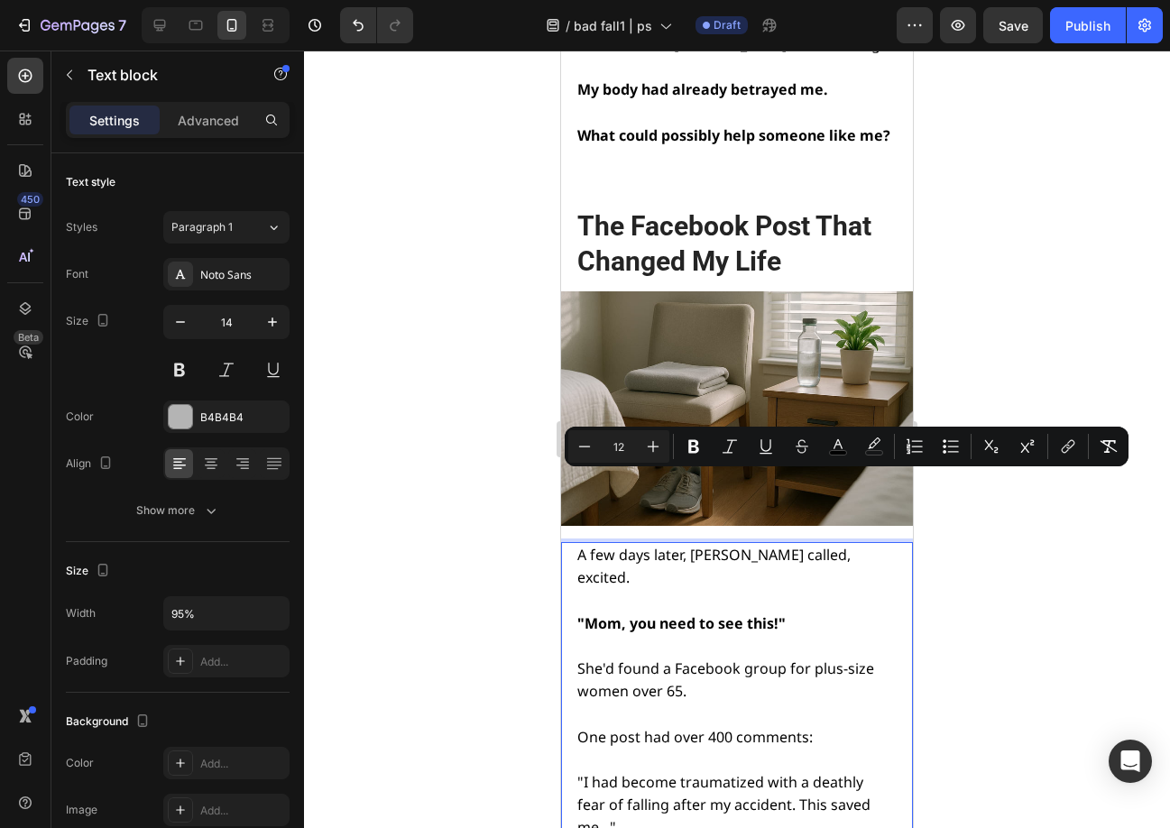
click at [682, 771] on p ""I had become traumatized with a deathly fear of falling after my accident. Thi…" at bounding box center [735, 805] width 317 height 69
drag, startPoint x: 766, startPoint y: 484, endPoint x: 807, endPoint y: 498, distance: 43.6
click at [807, 772] on span ""I had become traumatized with a deathly fear of falling after my accident. Thi…" at bounding box center [723, 804] width 293 height 65
drag, startPoint x: 681, startPoint y: 483, endPoint x: 668, endPoint y: 505, distance: 25.1
click at [668, 772] on span ""I had become traumatized with a deathly fear of falling after my accident. Thi…" at bounding box center [723, 804] width 293 height 65
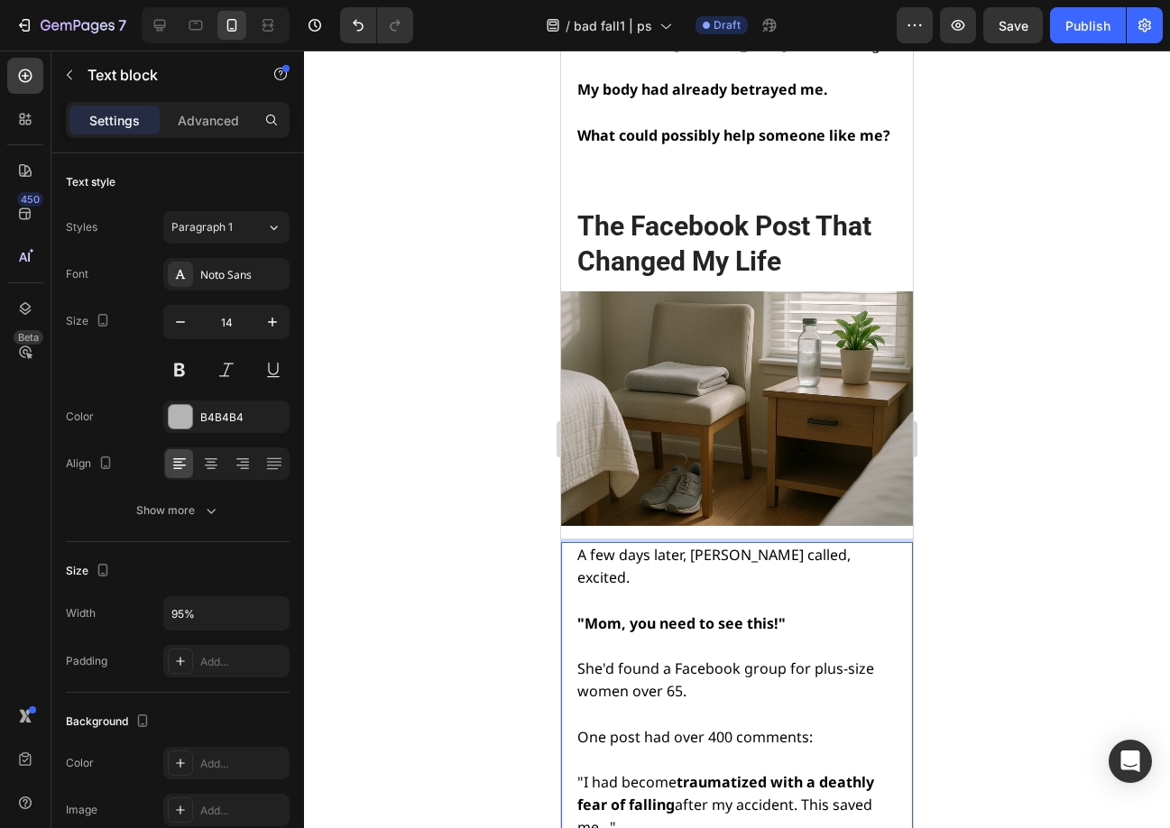
click at [760, 771] on p ""I had become traumatized with a deathly fear of falling after my accident. Thi…" at bounding box center [735, 805] width 317 height 69
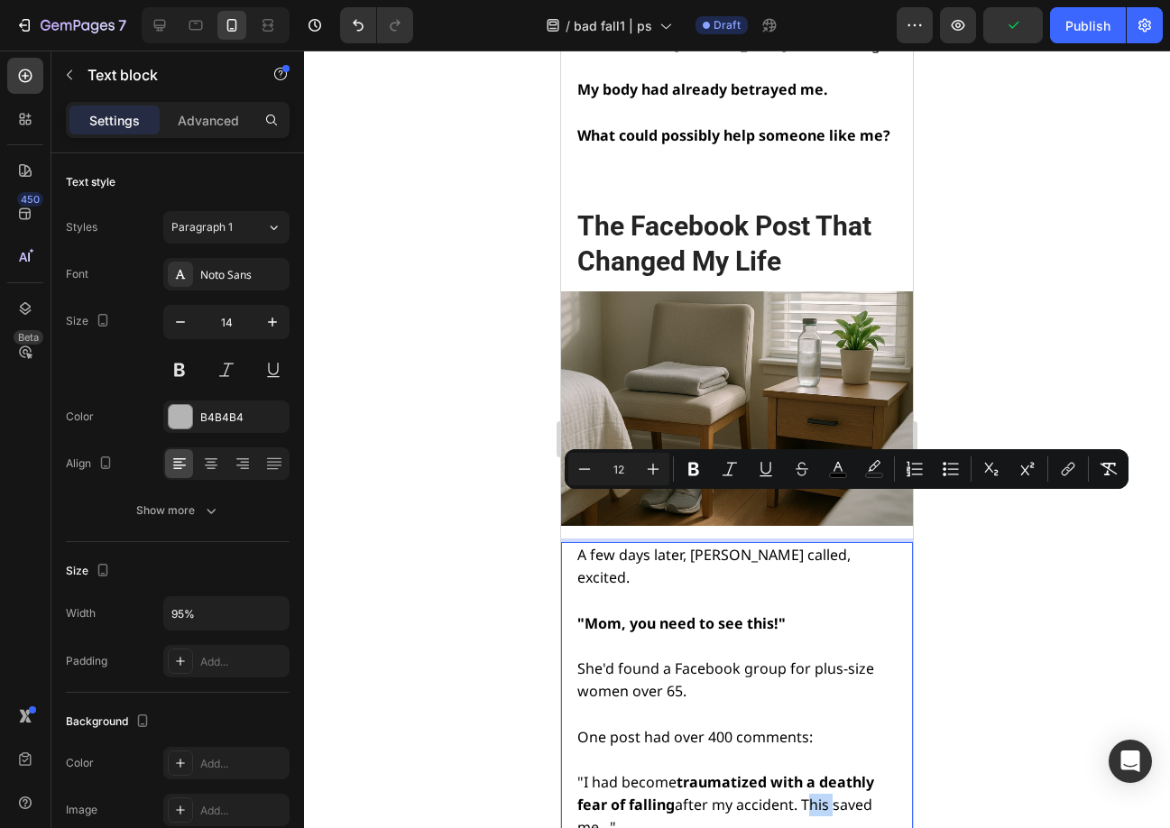
drag, startPoint x: 806, startPoint y: 507, endPoint x: 830, endPoint y: 507, distance: 23.4
click at [830, 772] on span ""I had become traumatized with a deathly fear of falling after my accident. Thi…" at bounding box center [725, 804] width 297 height 65
click at [777, 771] on p ""I had become traumatized with a deathly fear of falling after my accident. Thi…" at bounding box center [735, 805] width 317 height 69
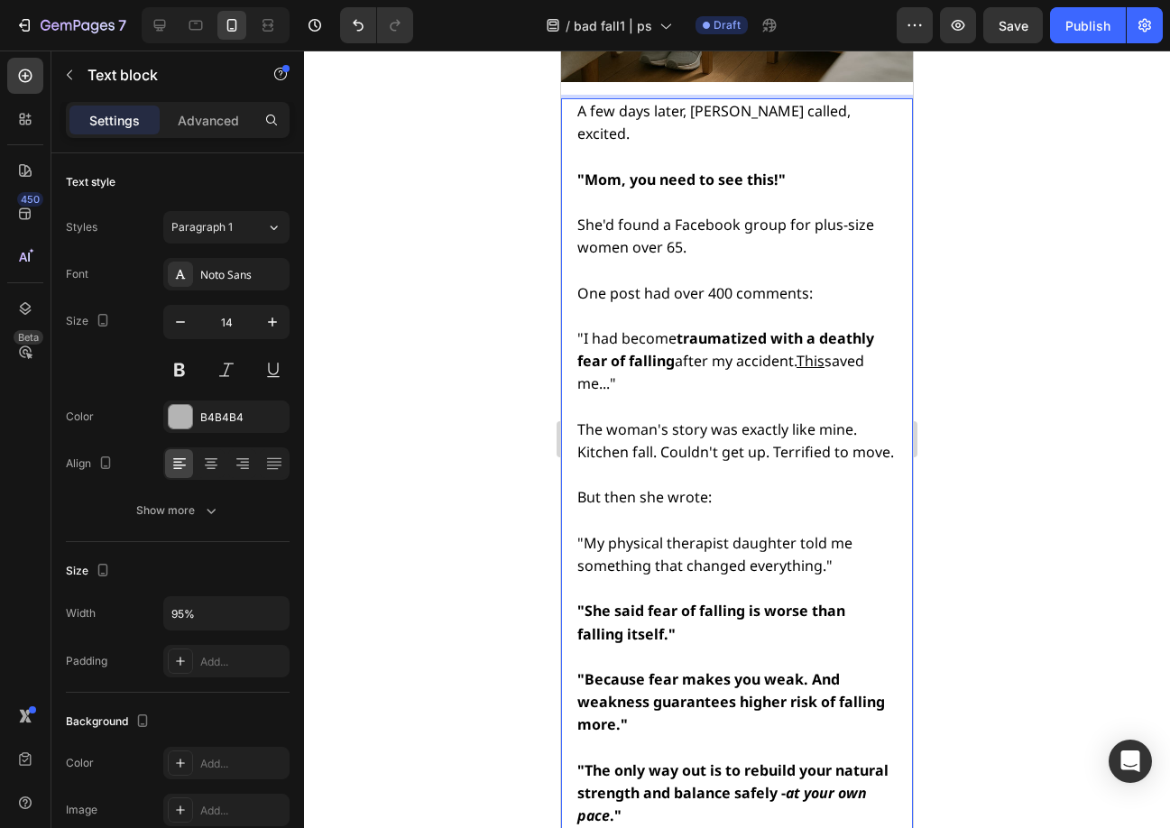
scroll to position [10028, 0]
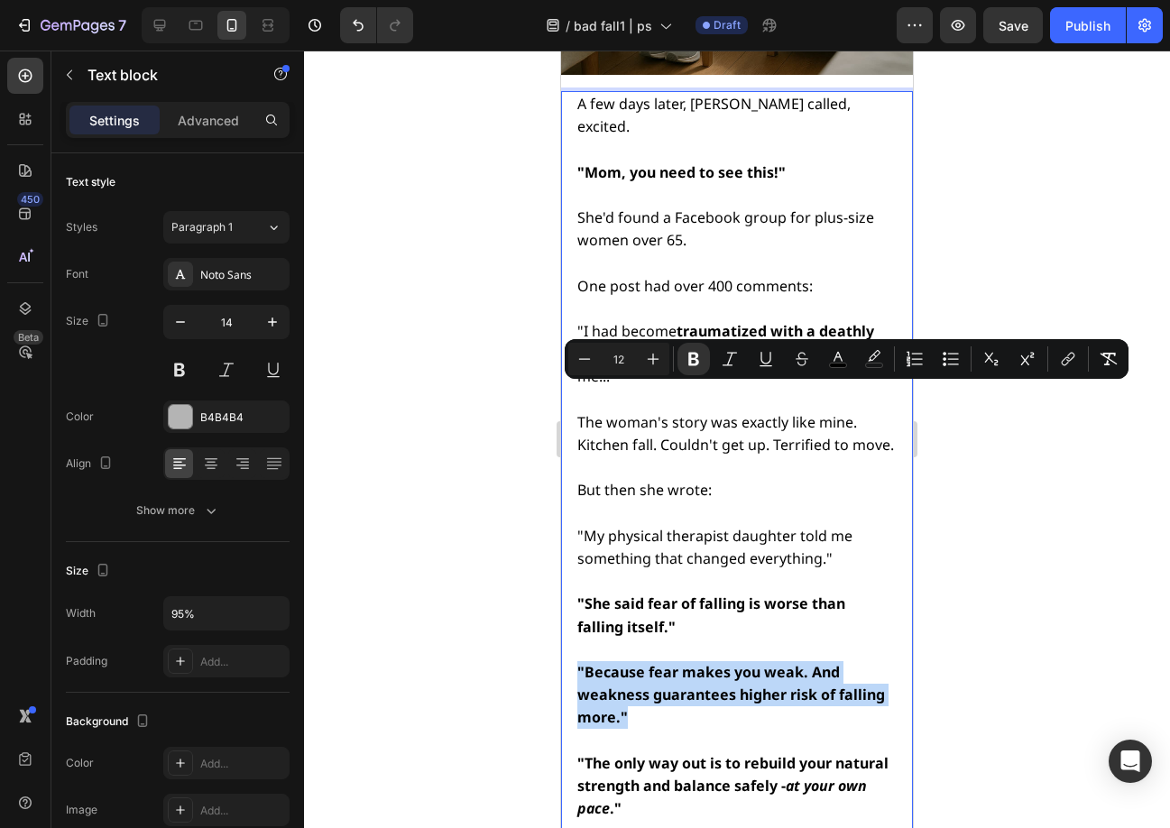
drag, startPoint x: 685, startPoint y: 445, endPoint x: 577, endPoint y: 399, distance: 116.8
click at [577, 661] on p ""Because fear makes you weak. And weakness guarantees higher risk of falling mo…" at bounding box center [735, 695] width 317 height 69
click at [697, 359] on icon "Editor contextual toolbar" at bounding box center [694, 359] width 18 height 18
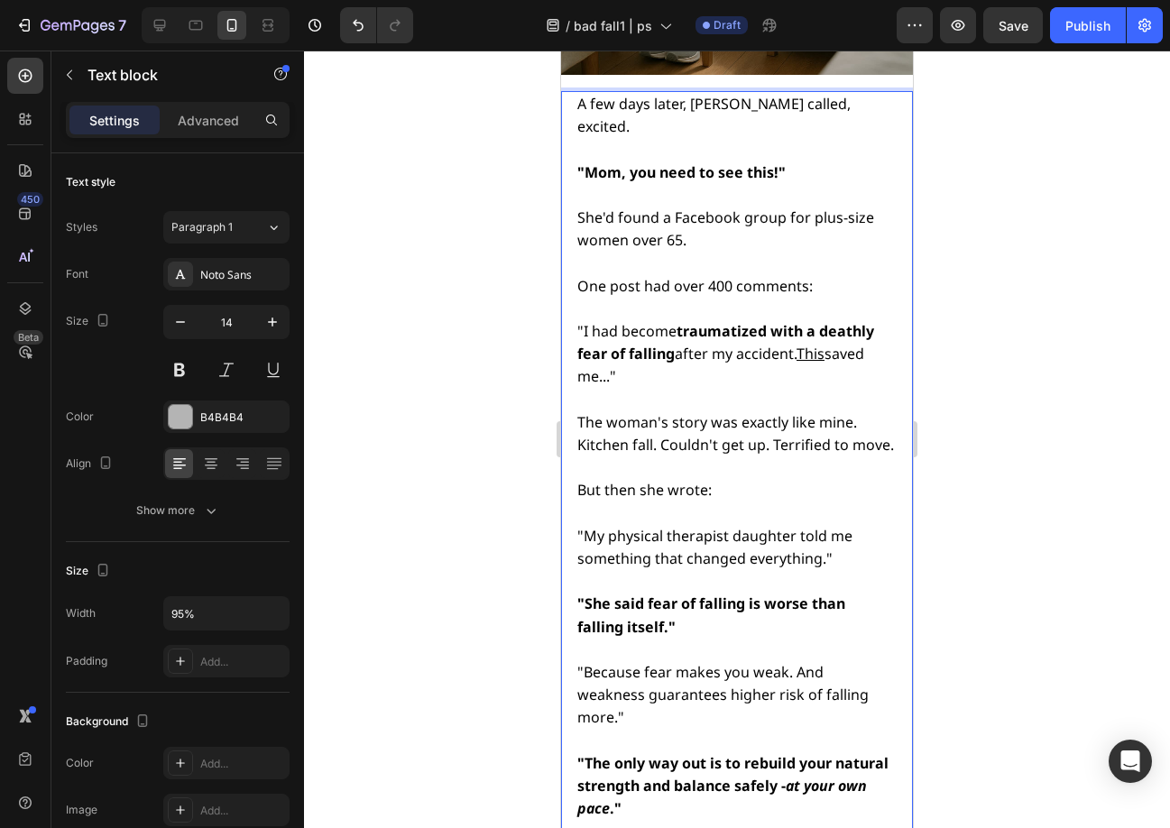
click at [694, 661] on p ""Because fear makes you weak. And weakness guarantees higher risk of falling mo…" at bounding box center [735, 695] width 317 height 69
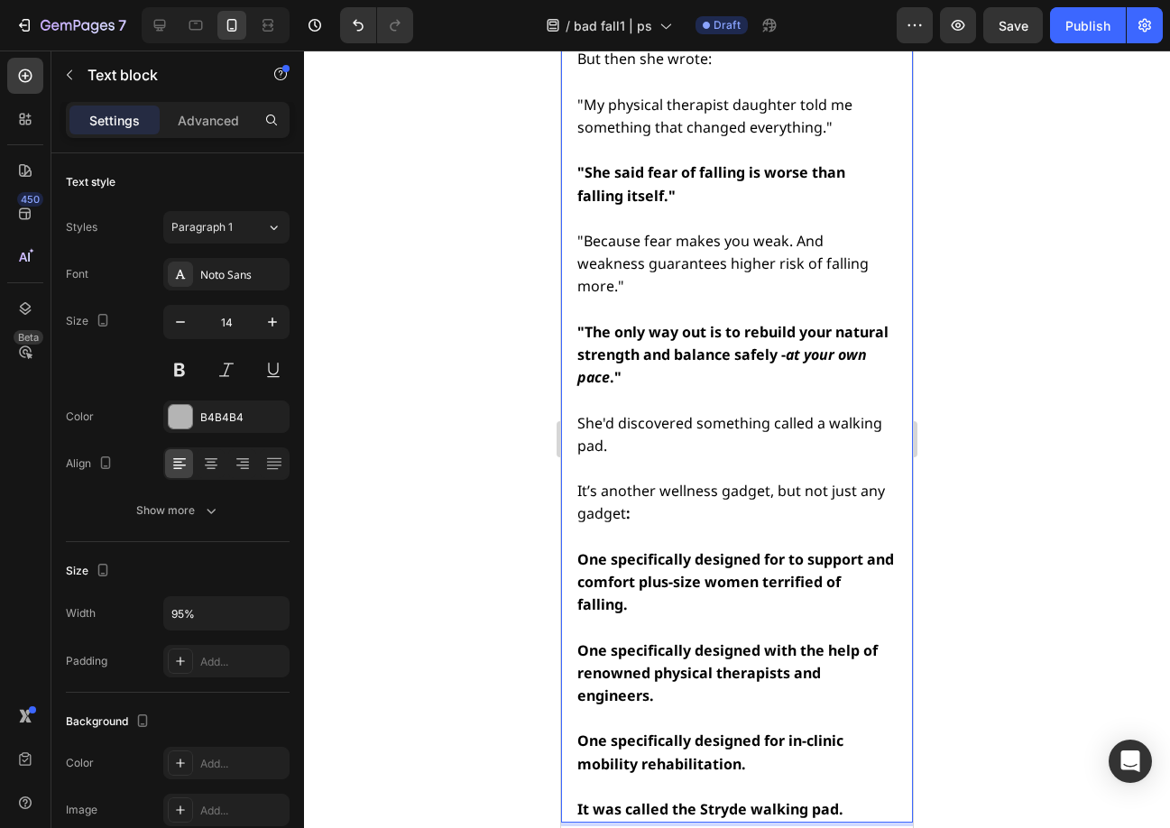
scroll to position [10479, 0]
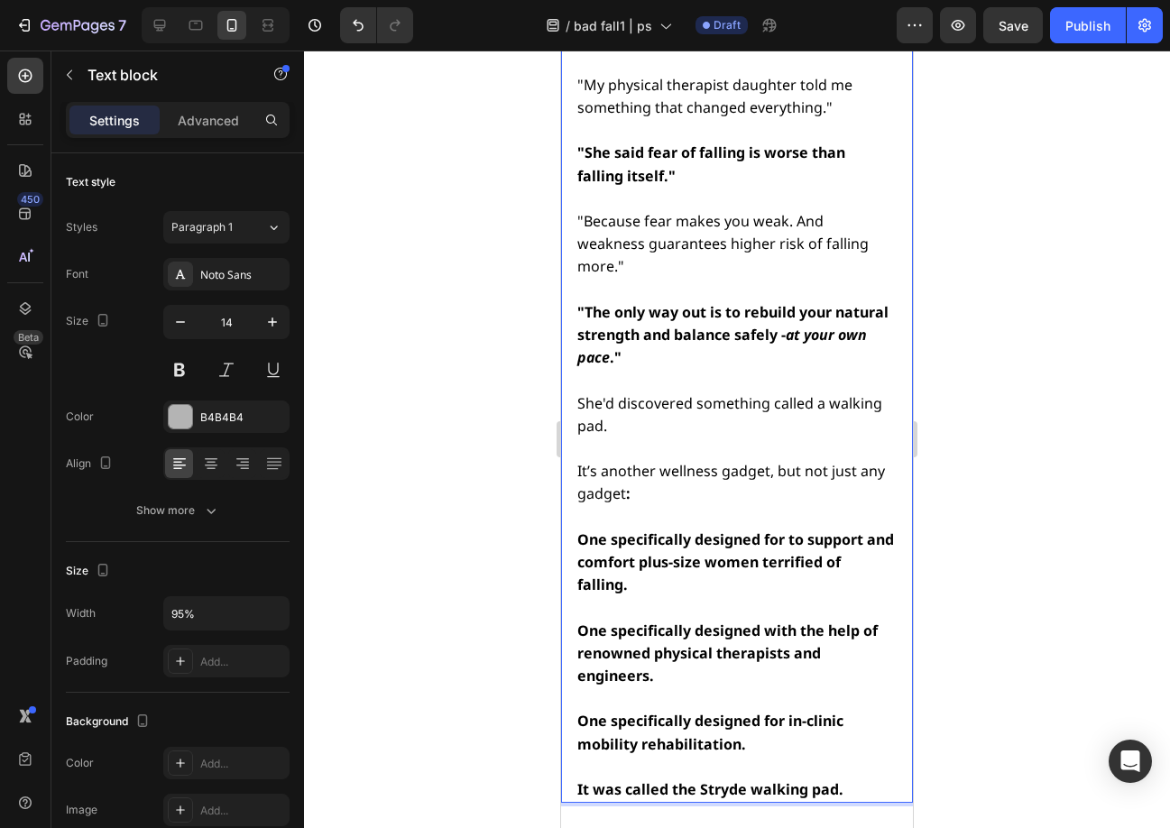
drag, startPoint x: 574, startPoint y: 260, endPoint x: 754, endPoint y: 428, distance: 247.0
click at [754, 428] on div "A few days later, Sarah called, excited. "Mom, you need to see this!" She'd fou…" at bounding box center [737, 221] width 352 height 1163
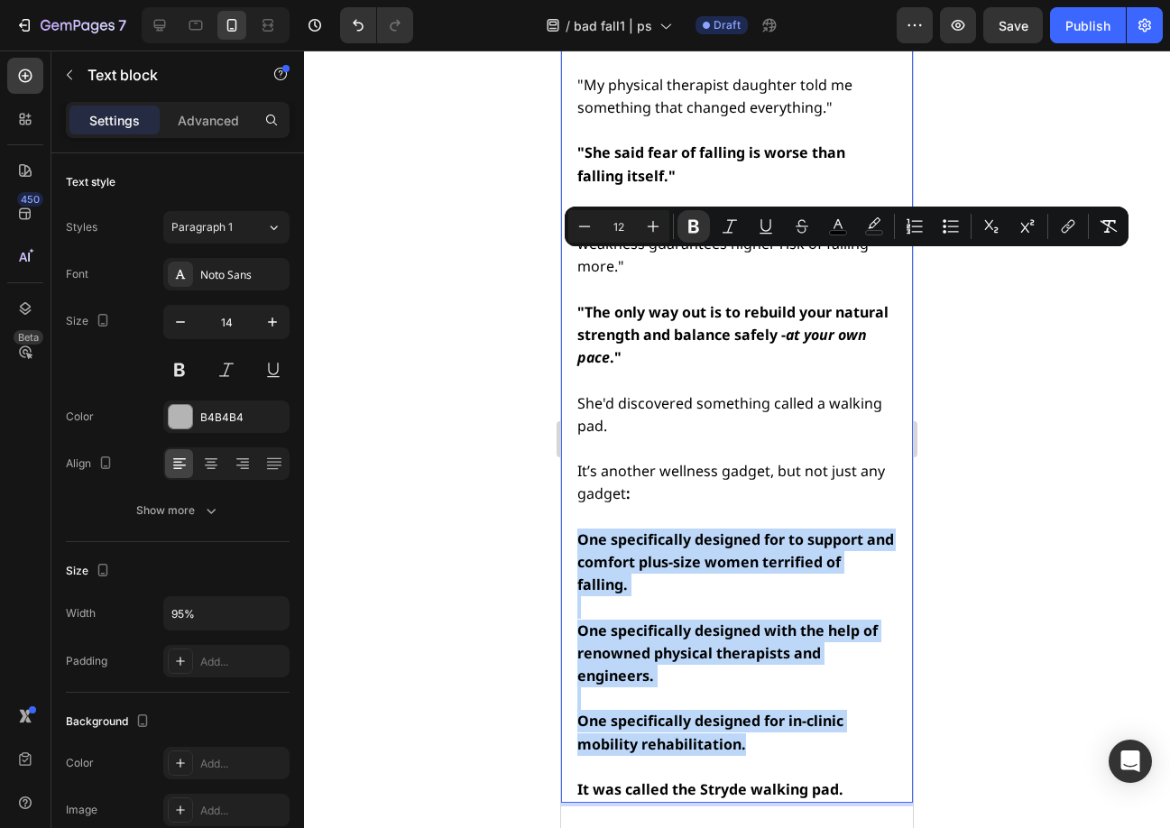
drag, startPoint x: 757, startPoint y: 464, endPoint x: 581, endPoint y: 271, distance: 260.5
click at [581, 271] on div "A few days later, Sarah called, excited. "Mom, you need to see this!" She'd fou…" at bounding box center [735, 221] width 320 height 1163
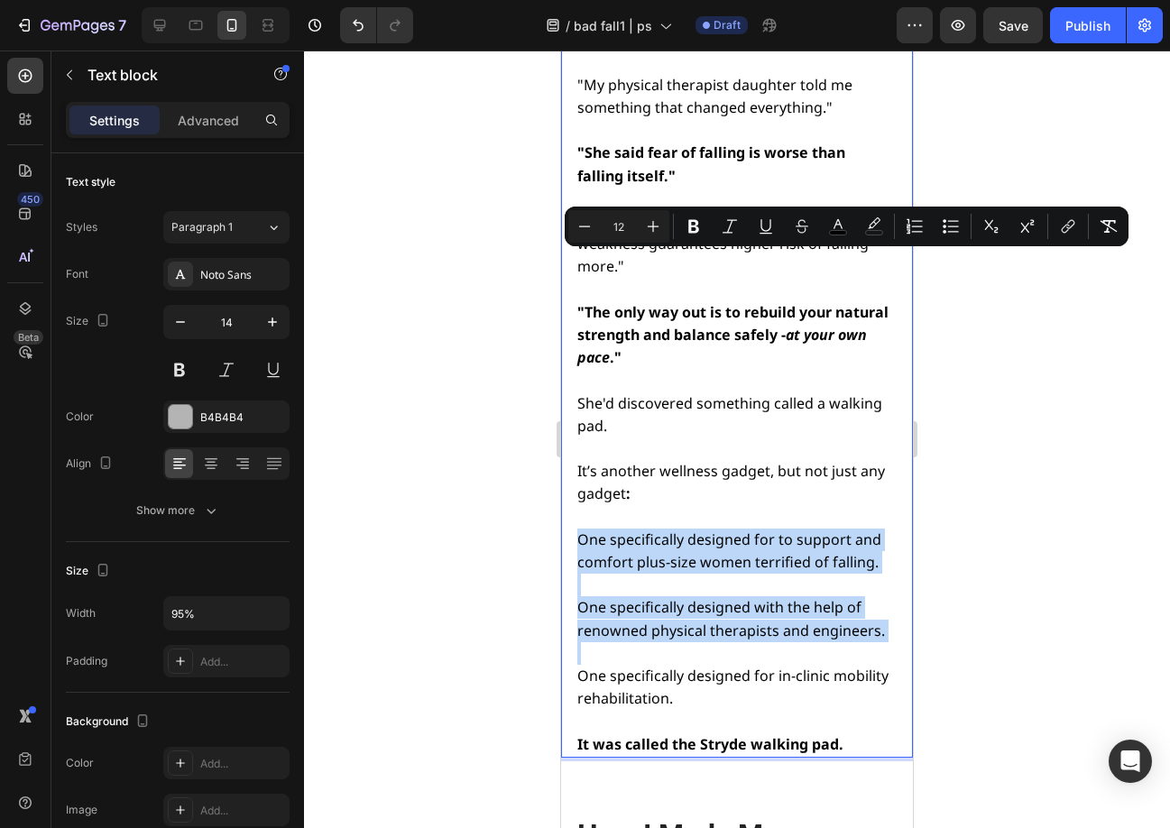
click at [671, 529] on span "One specifically designed for to support and comfort plus-size women terrified …" at bounding box center [729, 550] width 304 height 42
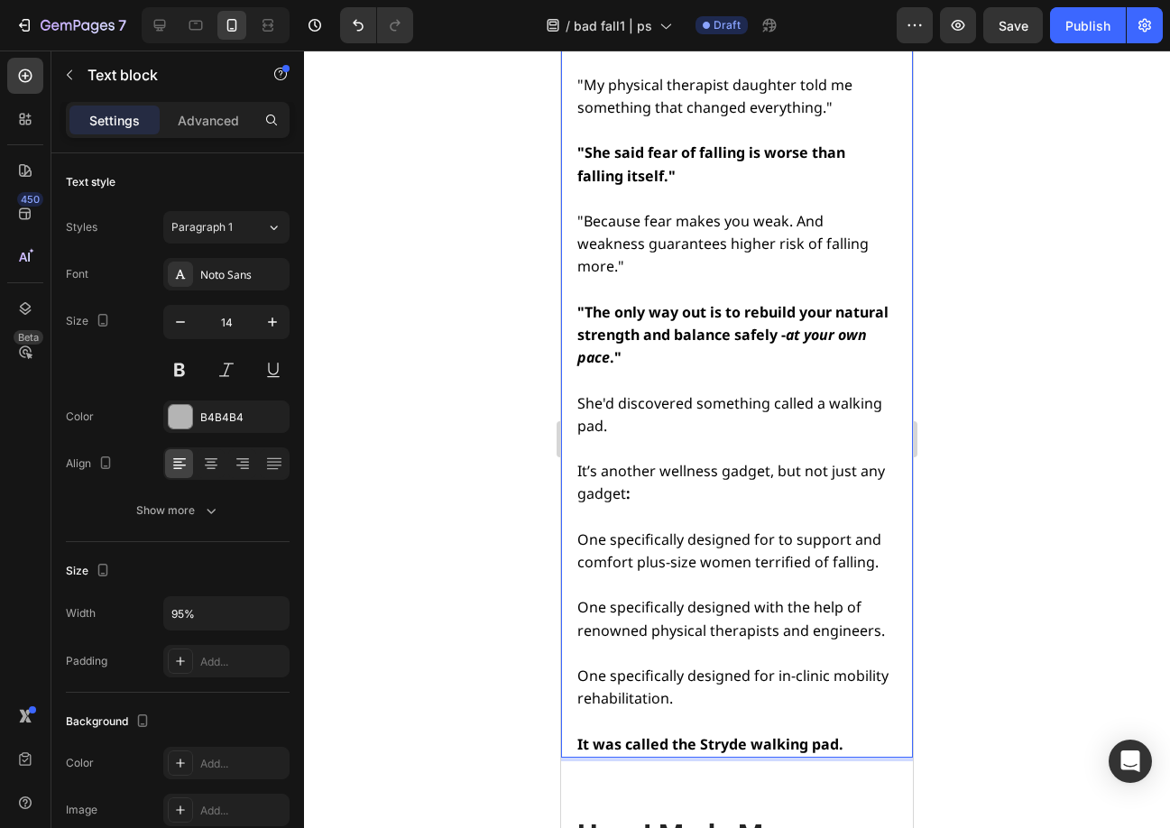
click at [758, 529] on span "One specifically designed for to support and comfort plus-size women terrified …" at bounding box center [729, 550] width 304 height 42
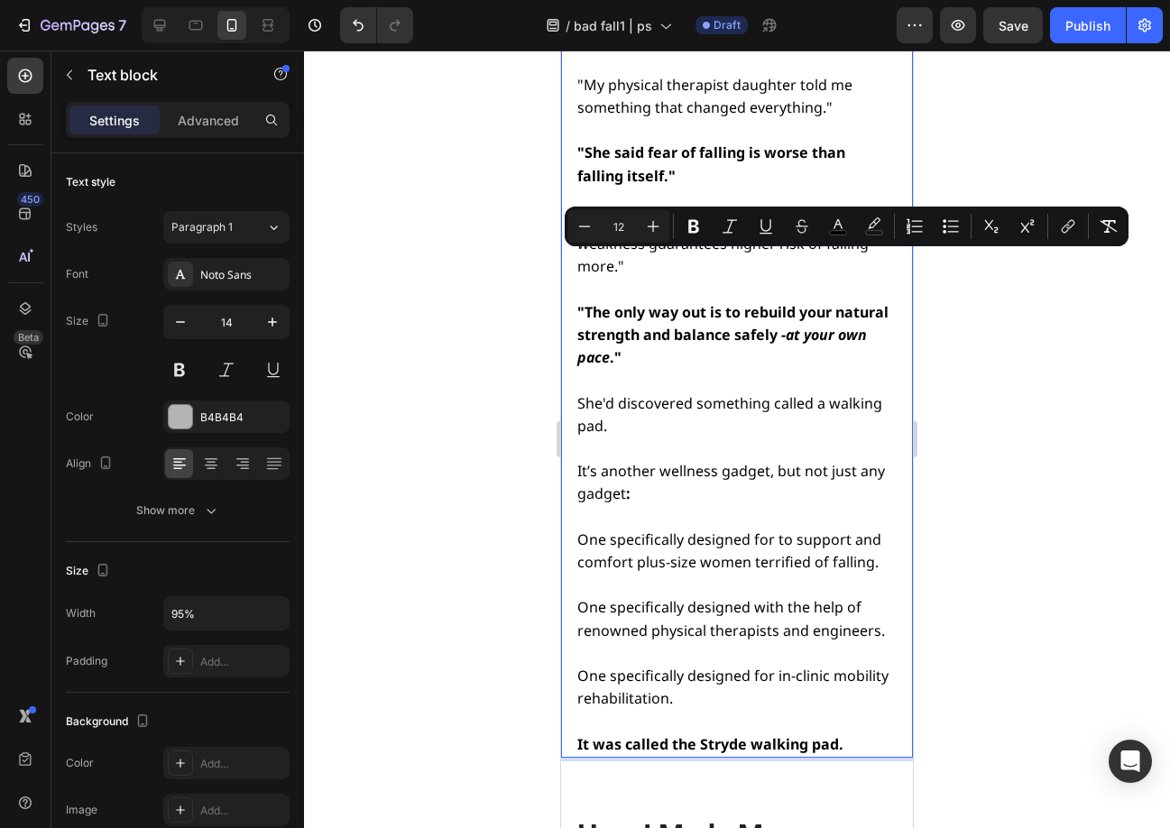
click at [784, 529] on span "One specifically designed for to support and comfort plus-size women terrified …" at bounding box center [729, 550] width 304 height 42
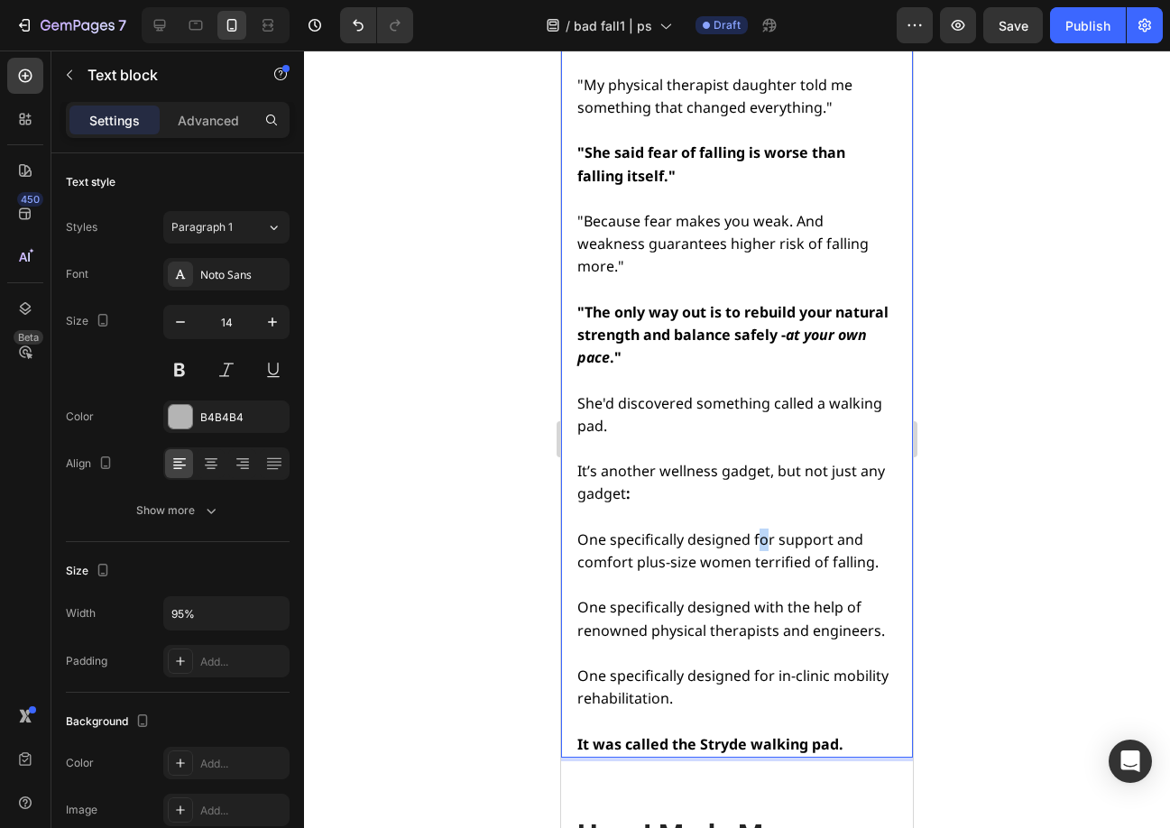
click at [761, 529] on span "One specifically designed for support and comfort plus-size women terrified of …" at bounding box center [727, 550] width 301 height 42
click at [751, 529] on span "One specifically designed to support and comfort plus-size women terrified of f…" at bounding box center [727, 550] width 301 height 42
drag, startPoint x: 687, startPoint y: 260, endPoint x: 743, endPoint y: 283, distance: 60.6
click at [745, 529] on span "One specifically designed to support and comfort plus-size women terrified of f…" at bounding box center [727, 550] width 301 height 42
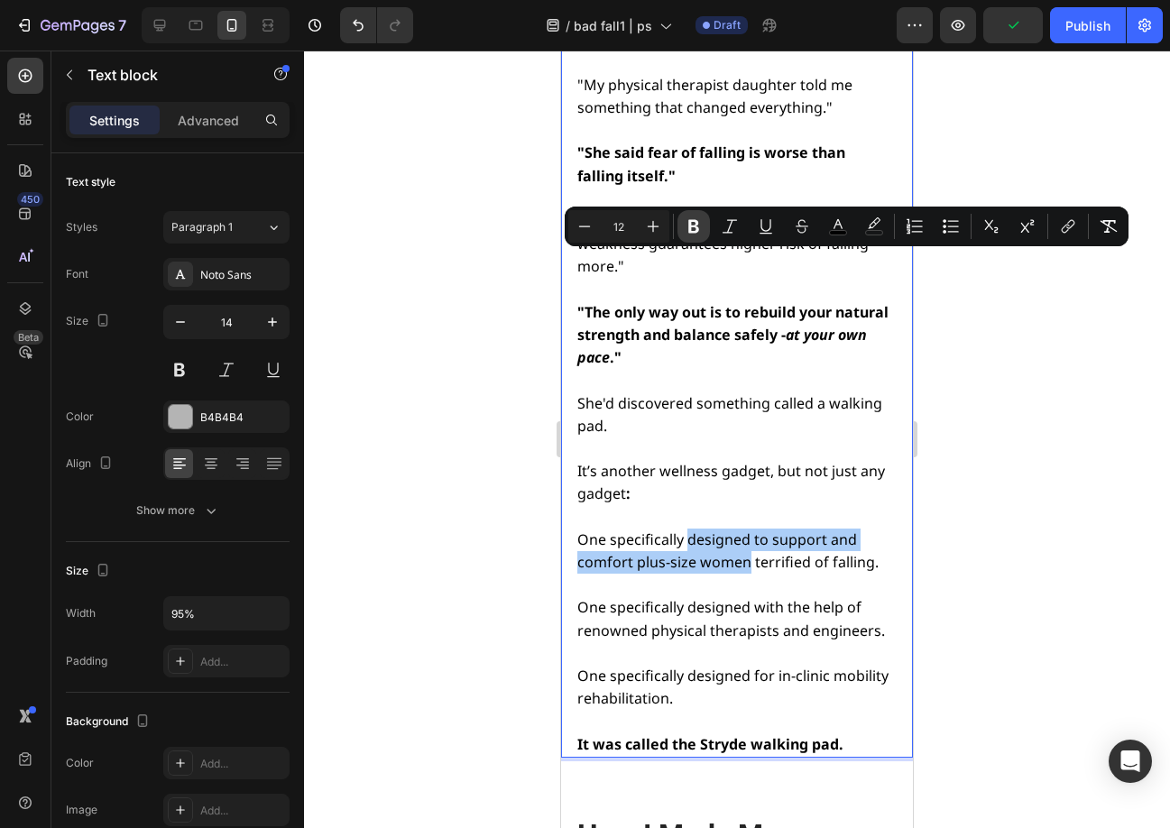
click at [701, 226] on icon "Editor contextual toolbar" at bounding box center [694, 226] width 18 height 18
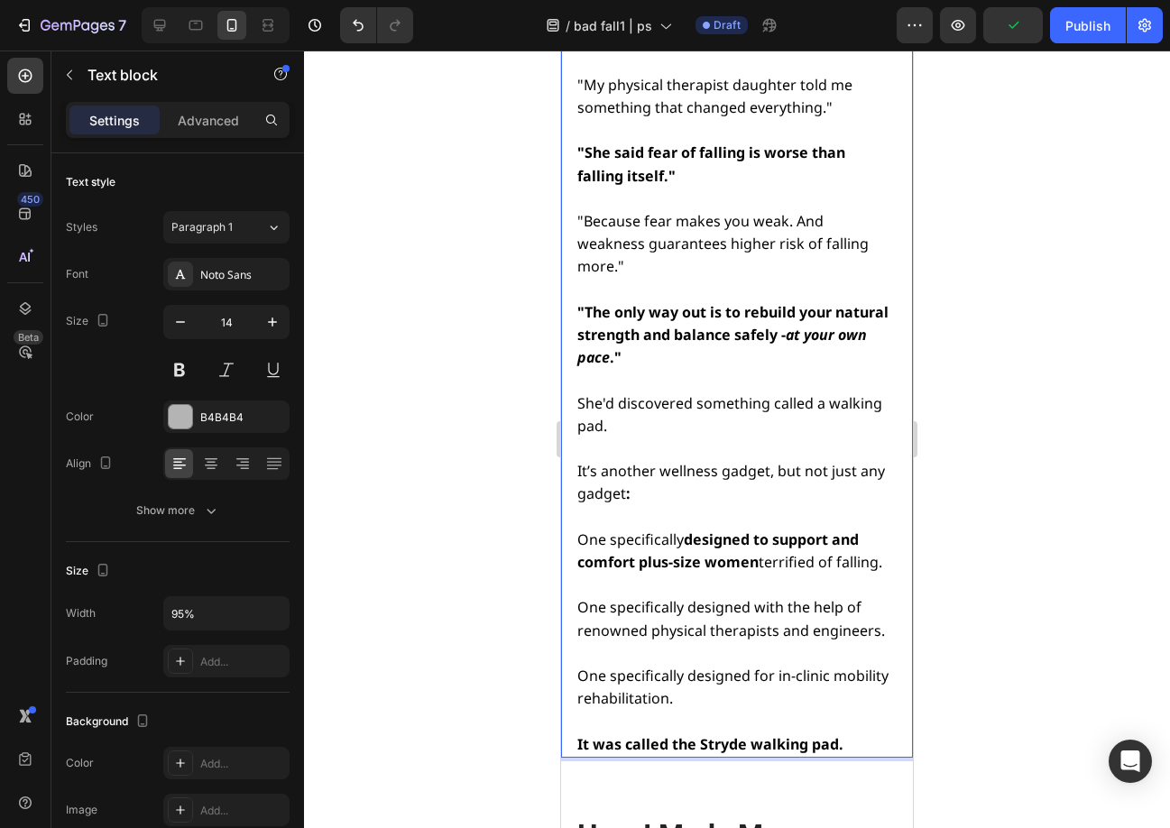
click at [711, 574] on p "Rich Text Editor. Editing area: main" at bounding box center [735, 585] width 317 height 23
drag, startPoint x: 756, startPoint y: 354, endPoint x: 775, endPoint y: 382, distance: 33.0
click at [775, 597] on span "One specifically designed with the help of renowned physical therapists and eng…" at bounding box center [731, 618] width 308 height 42
click at [740, 642] on p "Rich Text Editor. Editing area: main" at bounding box center [735, 653] width 317 height 23
drag, startPoint x: 704, startPoint y: 403, endPoint x: 736, endPoint y: 385, distance: 36.4
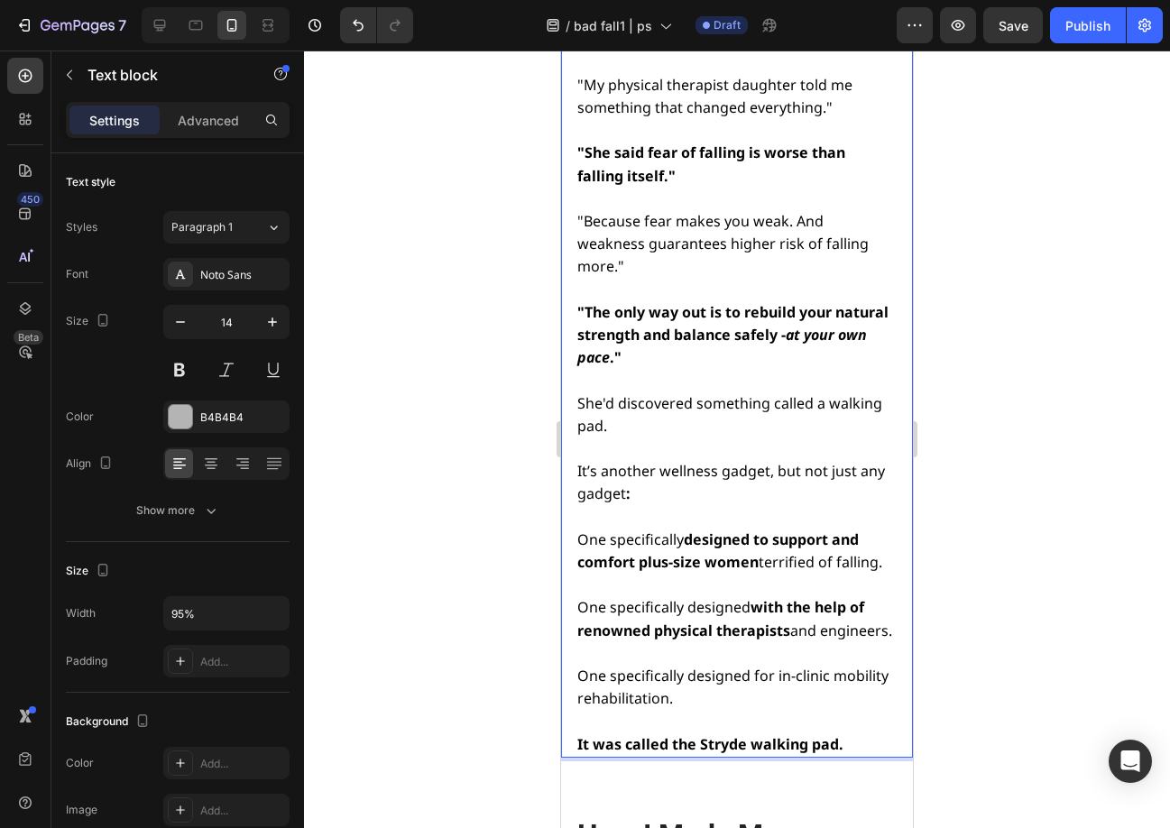
click at [750, 596] on p "One specifically designed with the help of renowned physical therapists and eng…" at bounding box center [735, 618] width 317 height 45
click at [649, 596] on p "One specifically designed with the help of renowned physical therapists and eng…" at bounding box center [735, 618] width 317 height 45
drag, startPoint x: 646, startPoint y: 400, endPoint x: 791, endPoint y: 379, distance: 146.8
click at [791, 597] on span "One specifically designed with the help of renowned physical therapists and eng…" at bounding box center [734, 618] width 315 height 42
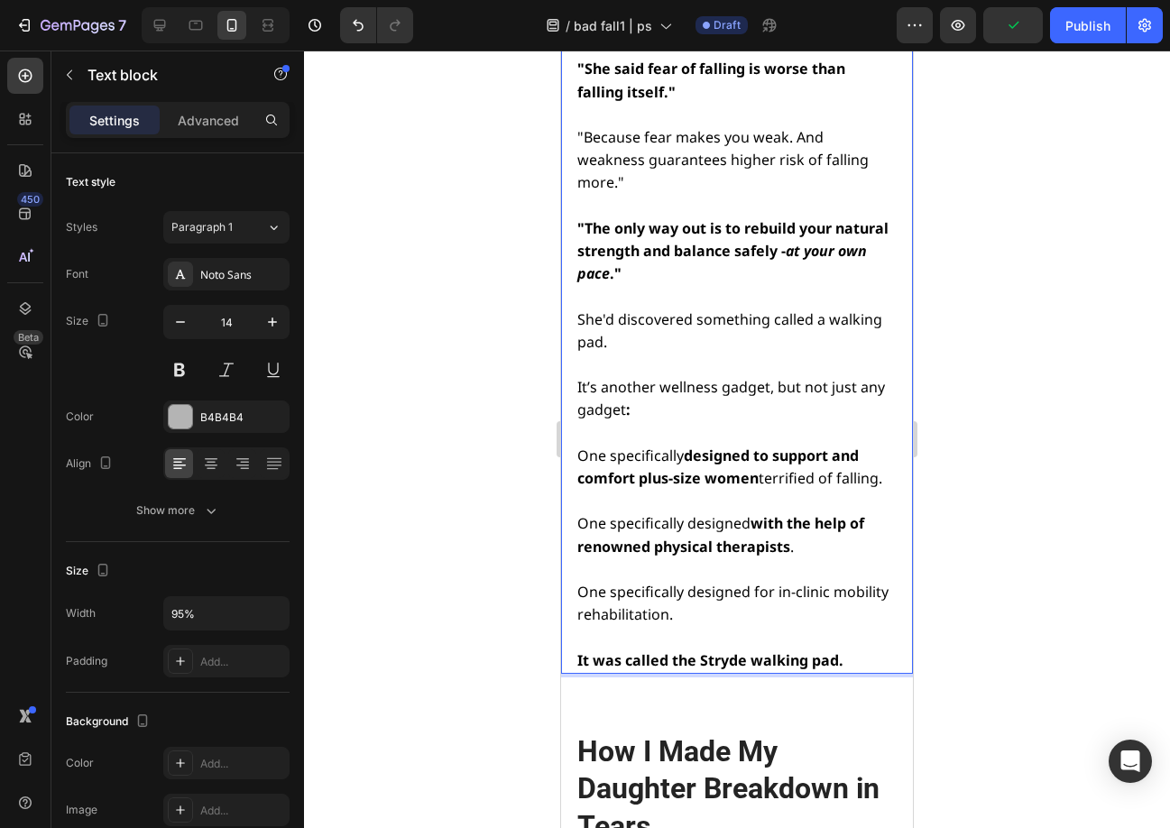
scroll to position [10569, 0]
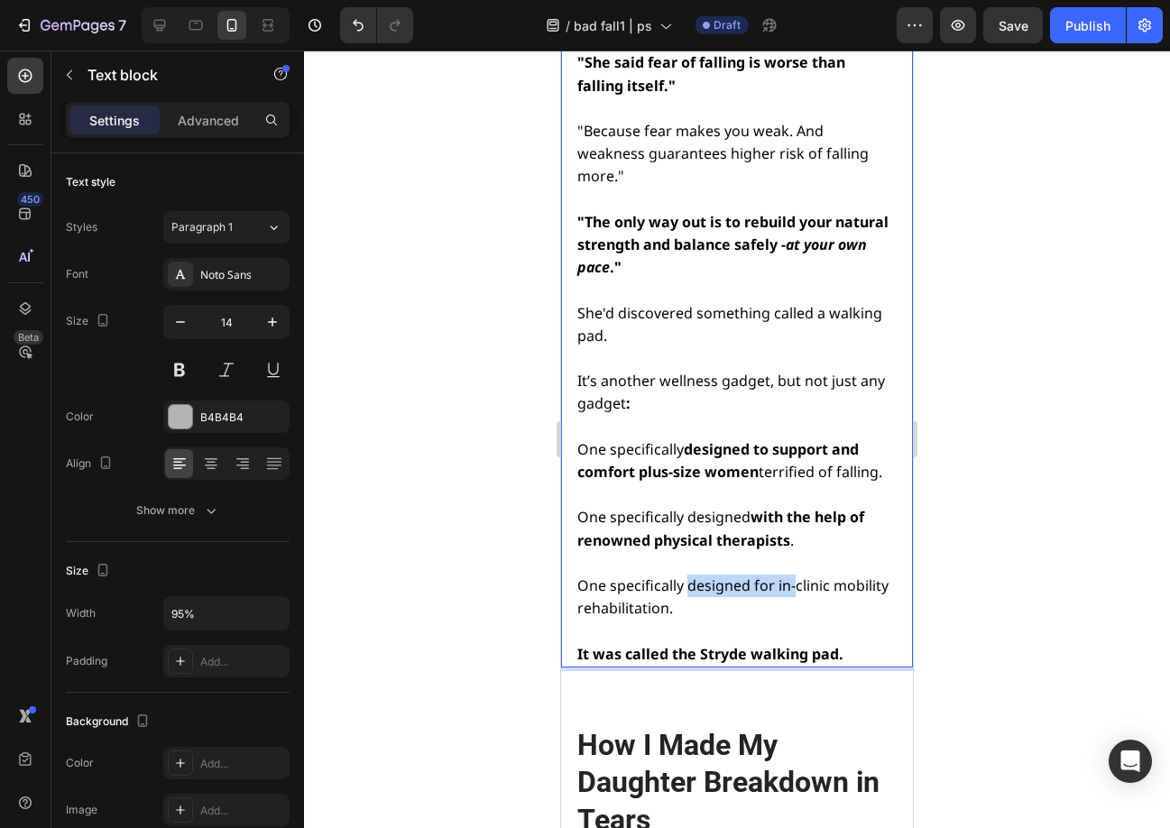
drag, startPoint x: 689, startPoint y: 333, endPoint x: 795, endPoint y: 340, distance: 105.8
click at [795, 575] on span "One specifically designed for in-clinic mobility rehabilitation." at bounding box center [732, 596] width 311 height 42
drag, startPoint x: 687, startPoint y: 331, endPoint x: 727, endPoint y: 356, distance: 47.0
click at [727, 575] on span "One specifically designed for in-clinic mobility rehabilitation." at bounding box center [732, 596] width 311 height 42
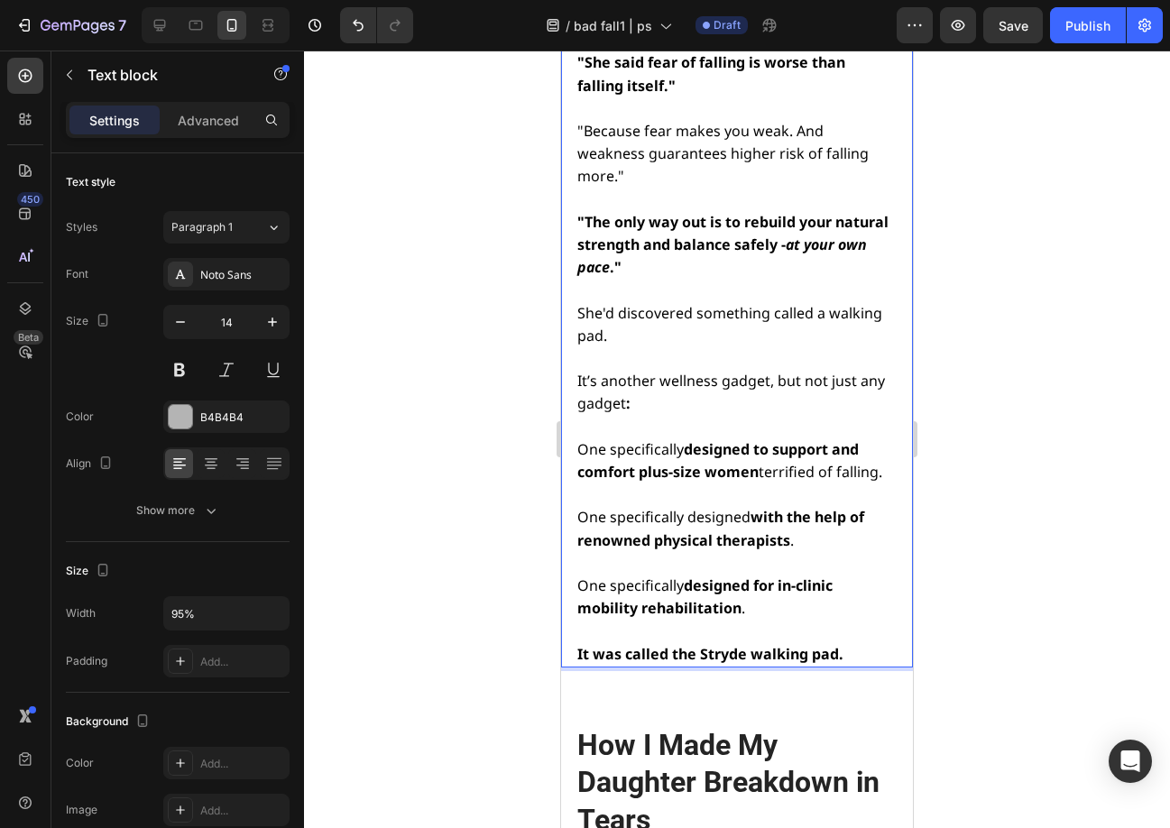
click at [817, 575] on p "One specifically designed for in-clinic mobility rehabilitation ." at bounding box center [735, 597] width 317 height 45
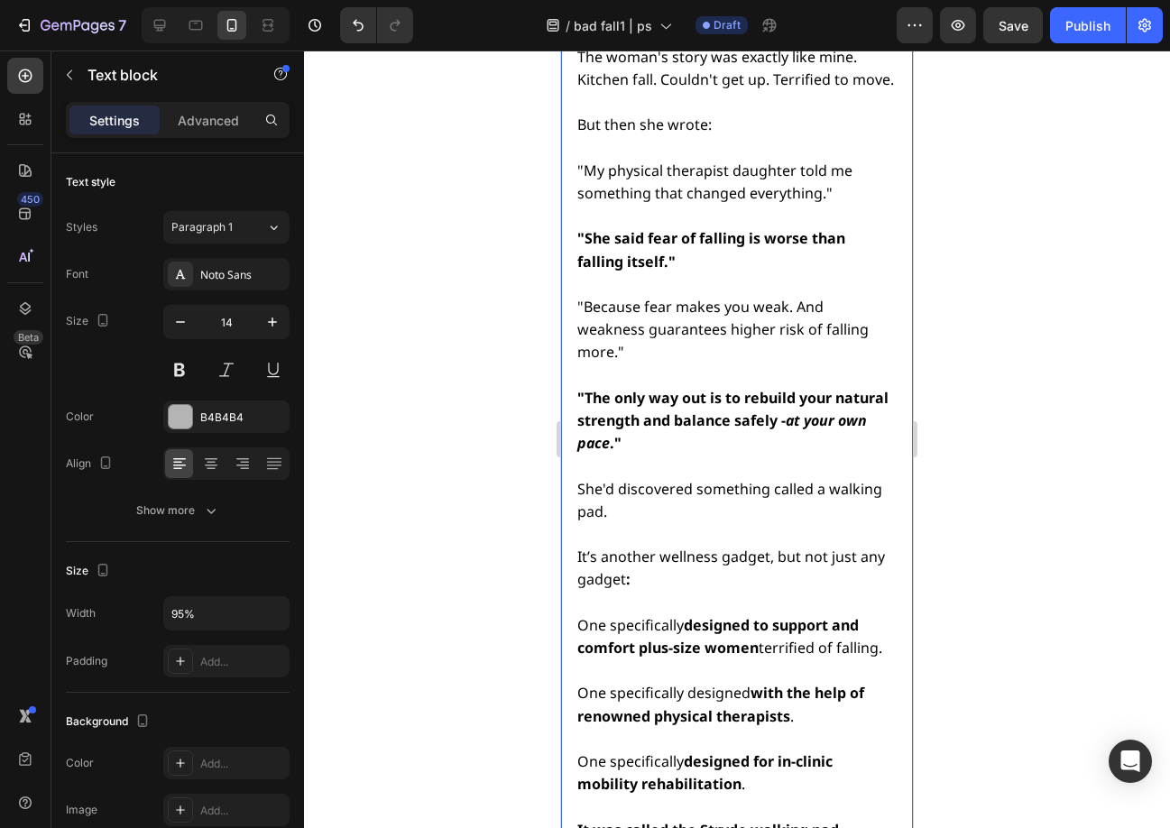
scroll to position [10388, 0]
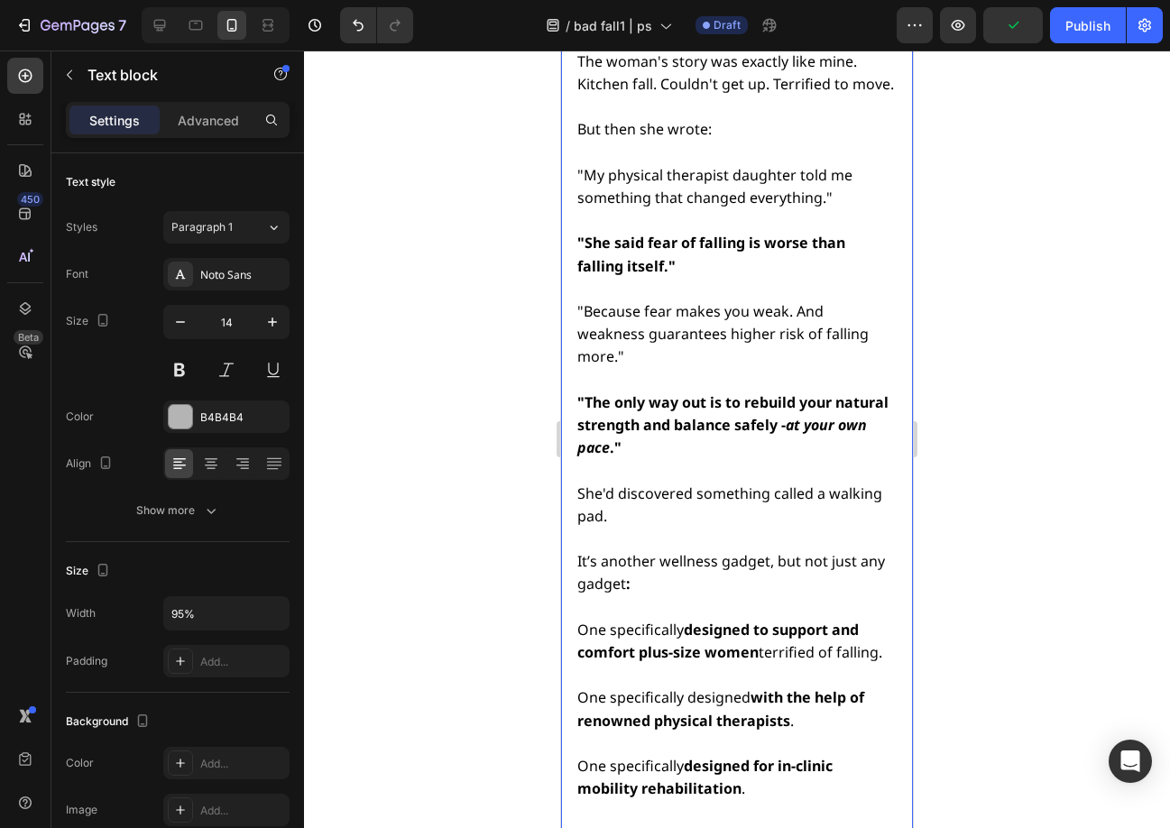
click at [717, 687] on span "One specifically designed with the help of renowned physical therapists ." at bounding box center [720, 708] width 287 height 42
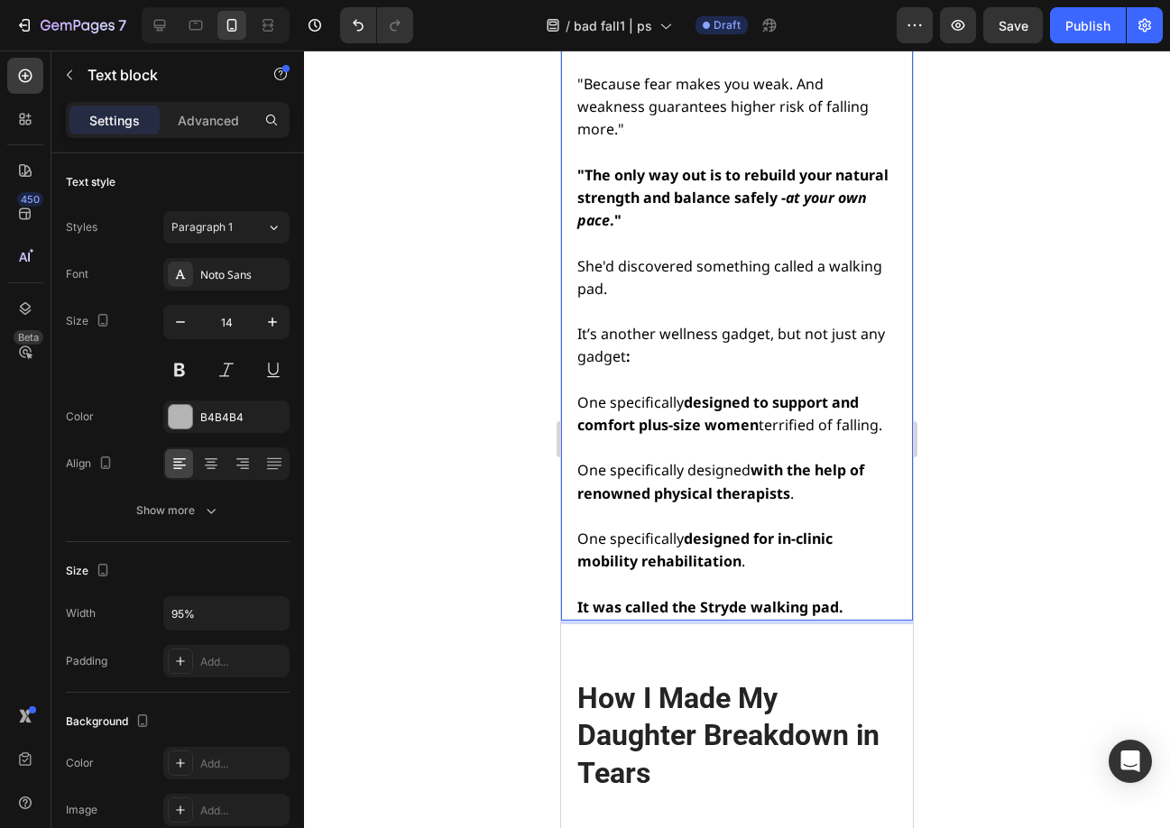
scroll to position [10558, 0]
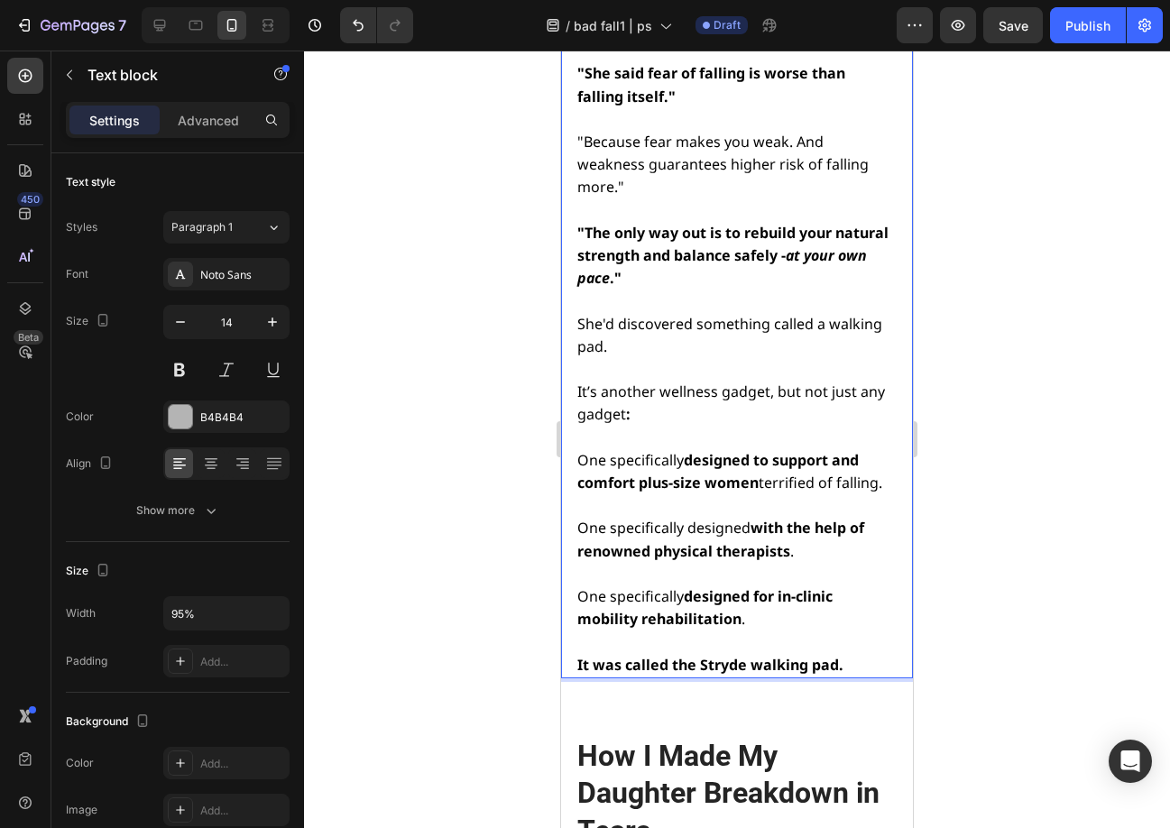
click at [725, 518] on span "One specifically designed with the help of renowned physical therapists ." at bounding box center [720, 539] width 287 height 42
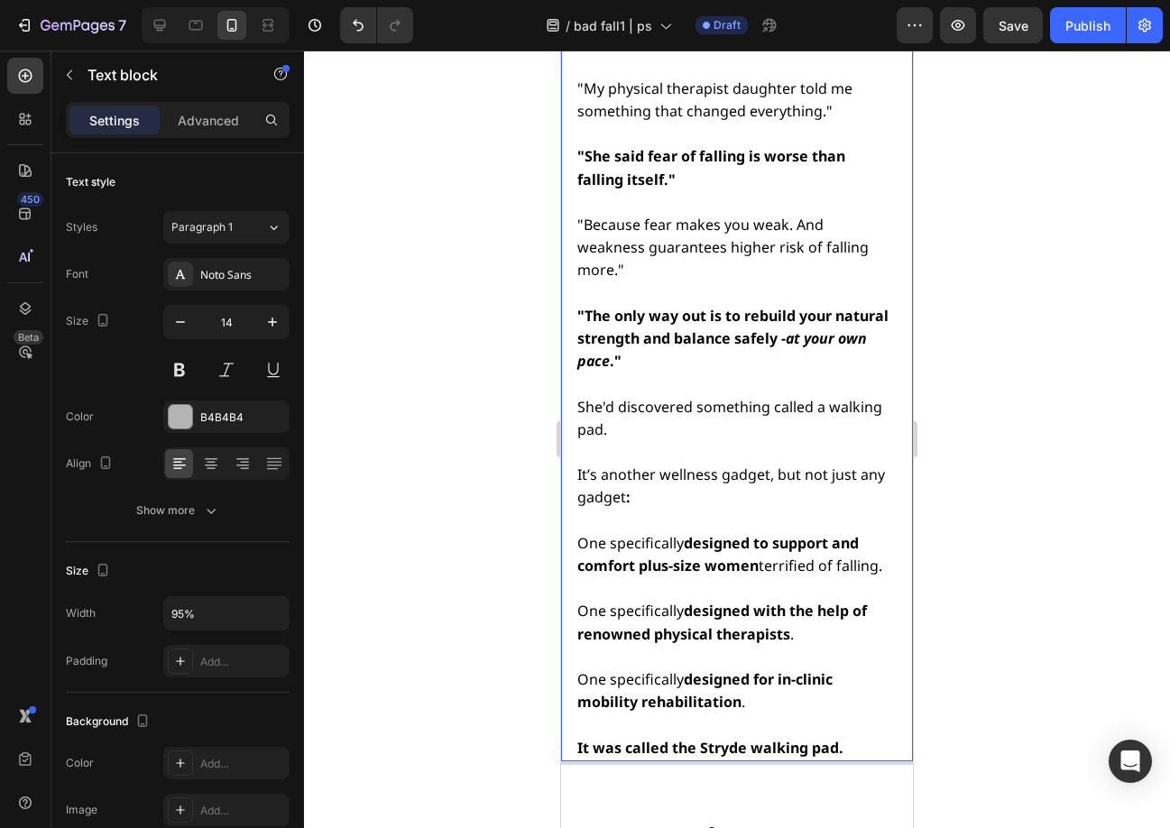
scroll to position [10468, 0]
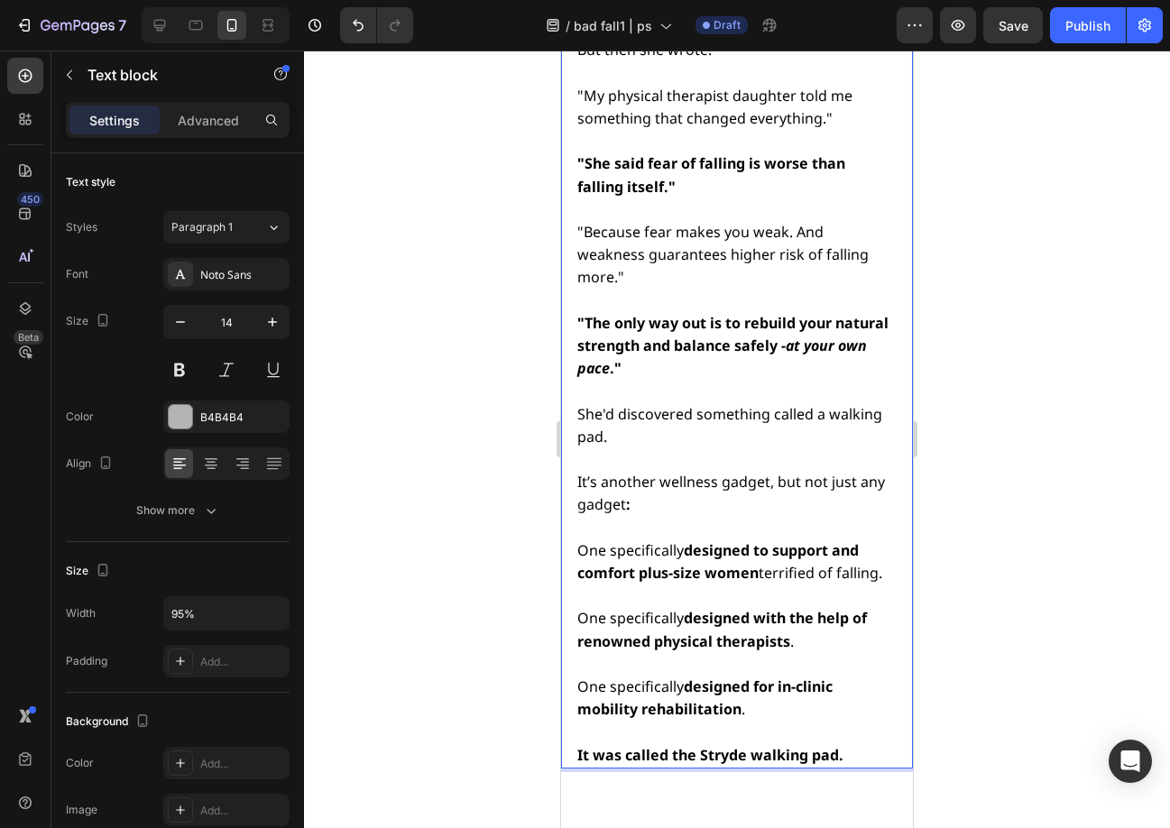
click at [769, 540] on strong "designed to support and comfort plus-size women" at bounding box center [717, 561] width 281 height 42
drag, startPoint x: 685, startPoint y: 271, endPoint x: 768, endPoint y: 279, distance: 84.2
click at [768, 540] on span "One specifically designed to support and comfort plus-size women terrified of f…" at bounding box center [729, 561] width 305 height 42
drag, startPoint x: 684, startPoint y: 362, endPoint x: 754, endPoint y: 367, distance: 70.6
click at [754, 608] on span "One specifically designed with the help of renowned physical therapists ." at bounding box center [722, 629] width 290 height 42
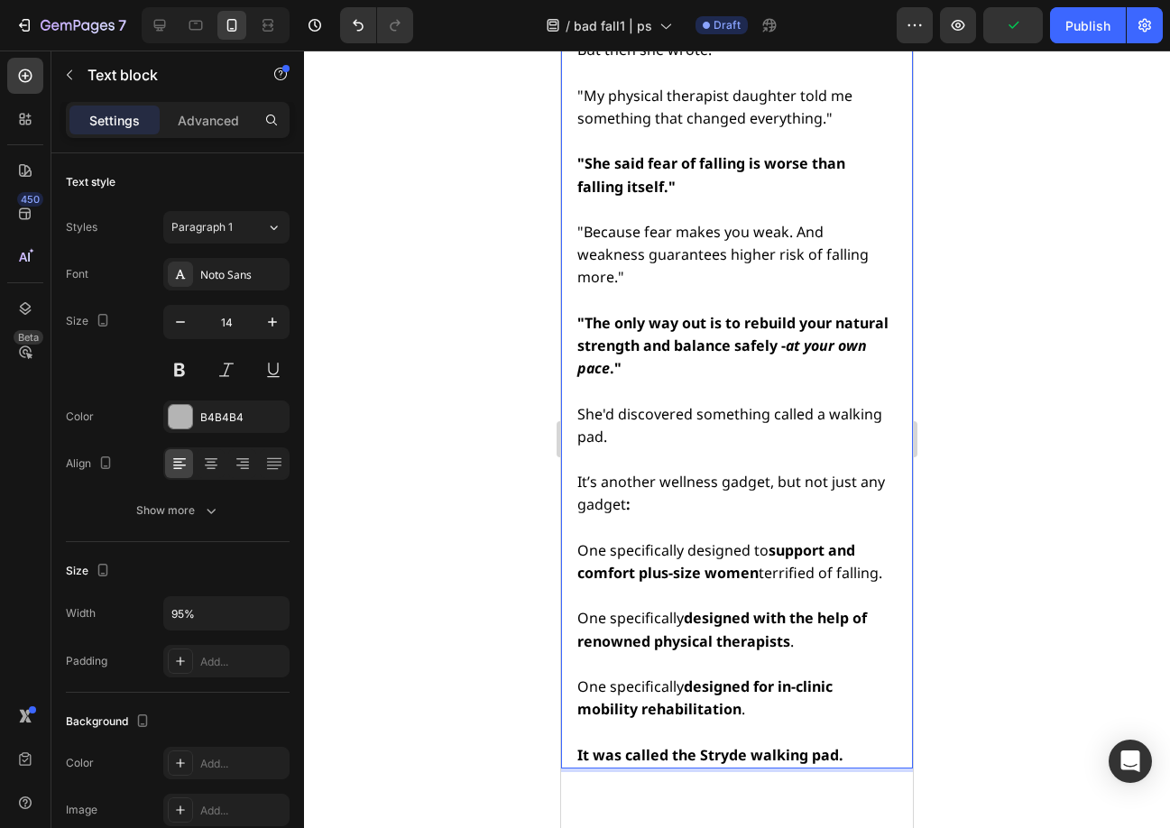
click at [729, 608] on strong "designed with the help of renowned physical therapists" at bounding box center [722, 629] width 290 height 42
click at [709, 676] on strong "designed for in-clinic mobility rehabilitation" at bounding box center [704, 697] width 255 height 42
click at [773, 676] on p "One specifically designed for in-clinic mobility rehabilitation ." at bounding box center [735, 698] width 317 height 45
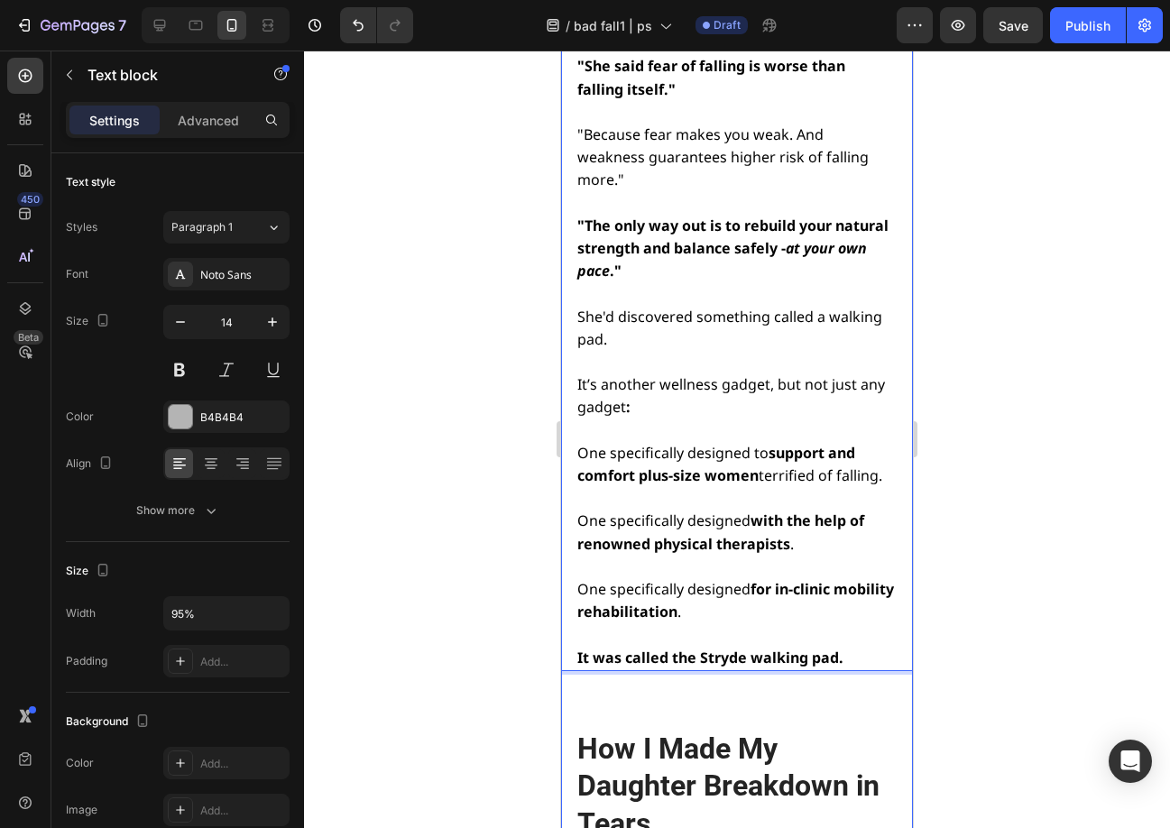
scroll to position [10558, 0]
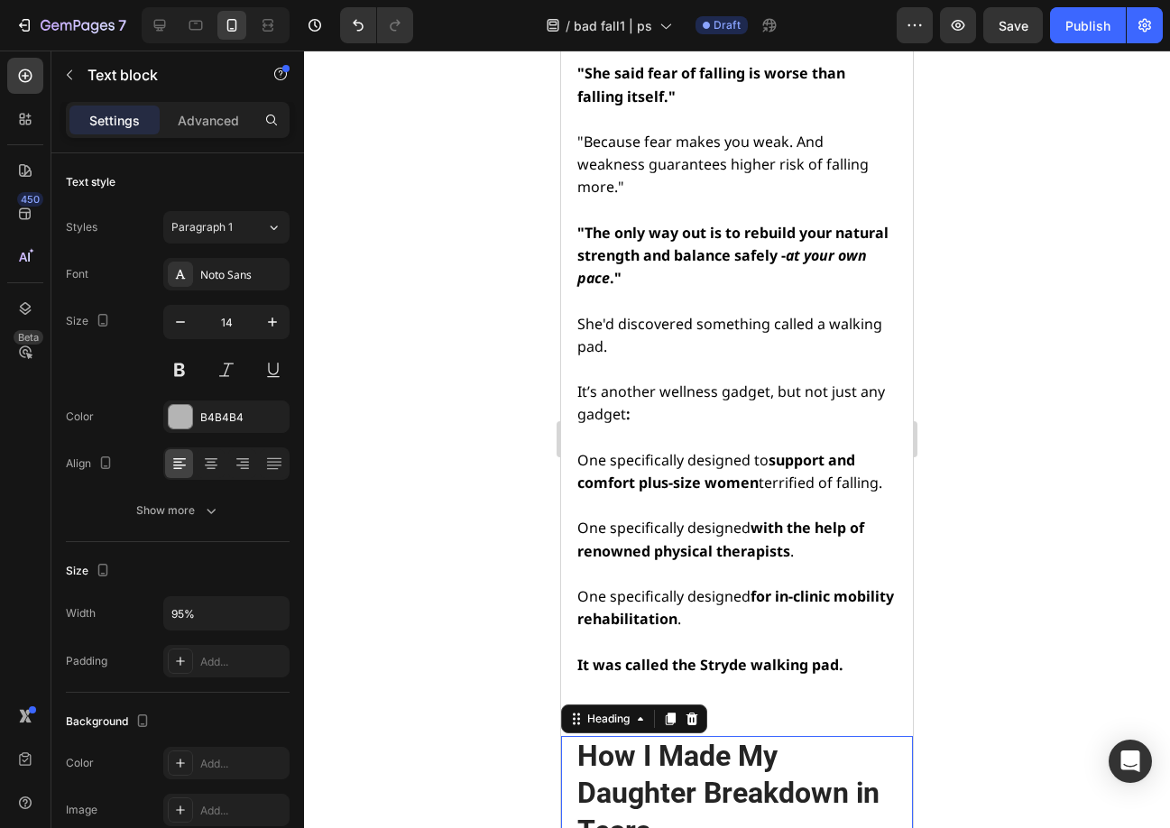
click at [687, 736] on h2 "How I Made My Daughter Breakdown in Tears" at bounding box center [735, 794] width 320 height 116
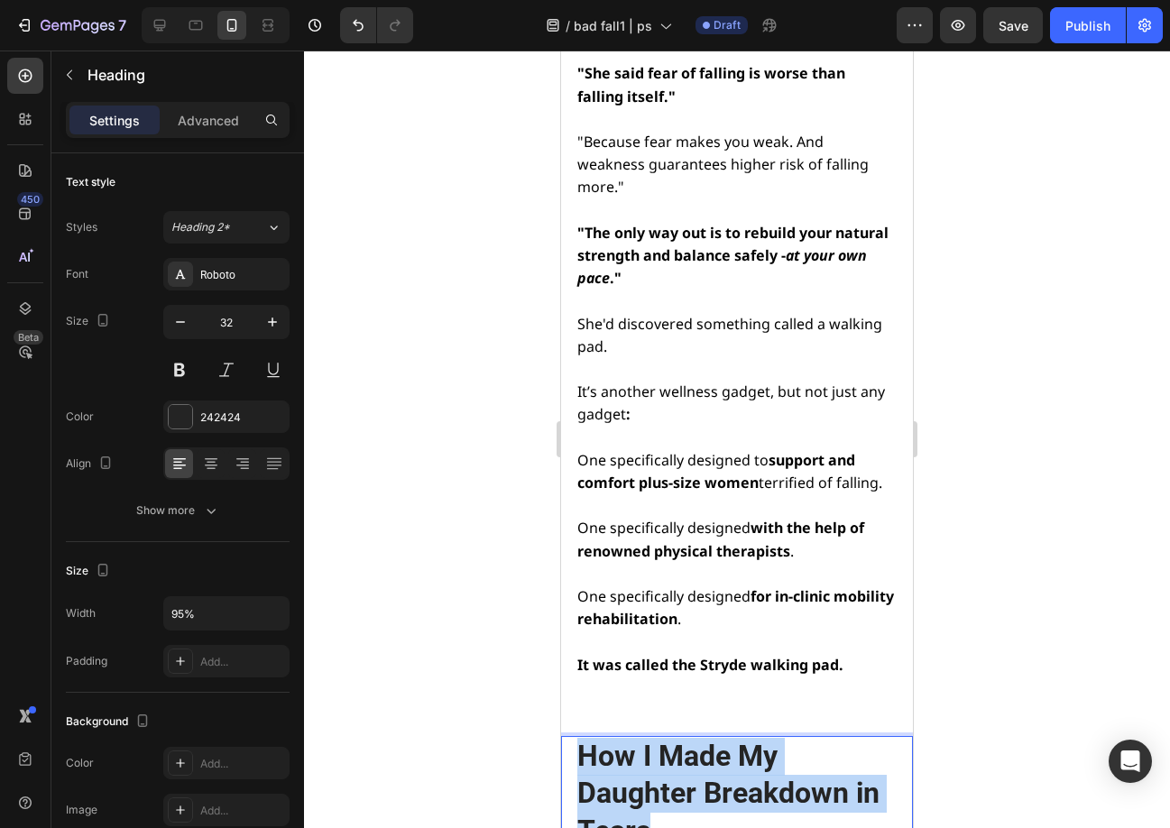
click at [687, 738] on p "How I Made My Daughter Breakdown in Tears" at bounding box center [735, 794] width 317 height 113
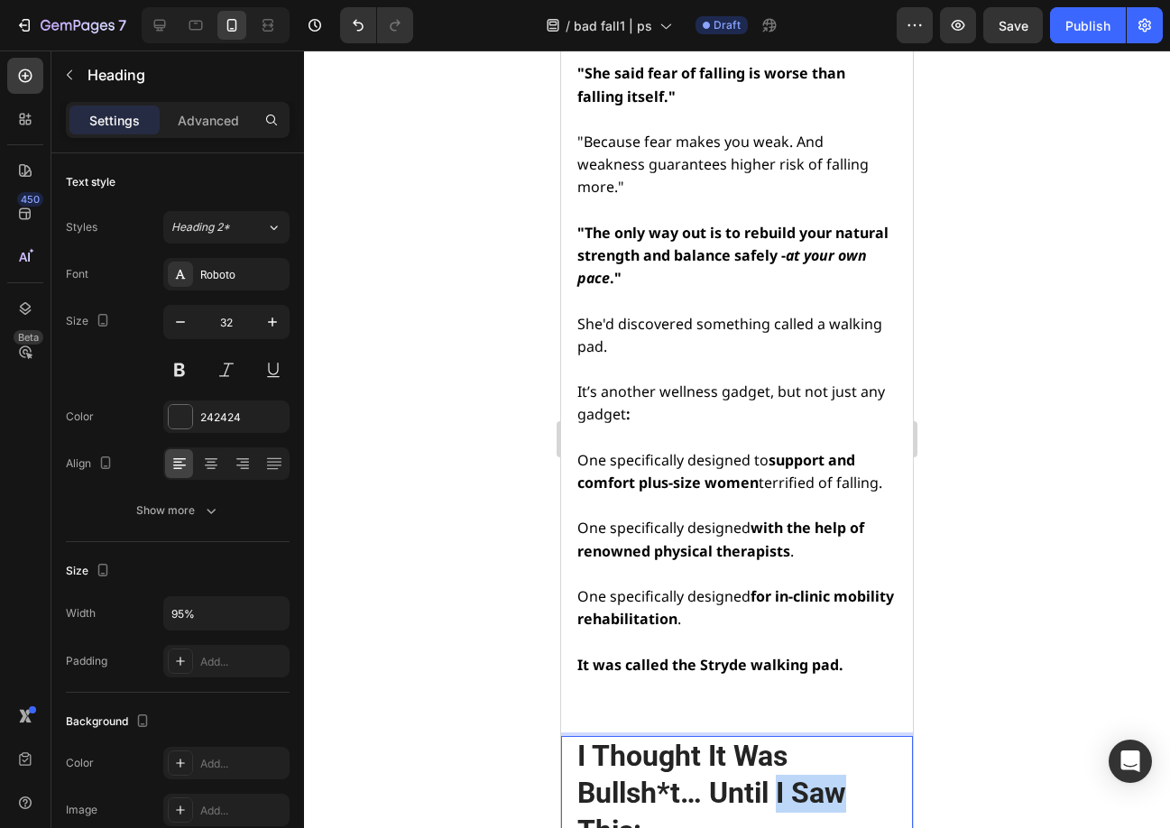
drag, startPoint x: 869, startPoint y: 540, endPoint x: 774, endPoint y: 538, distance: 95.6
click at [774, 738] on p "I Thought It Was Bullsh*t… Until I Saw This:" at bounding box center [735, 794] width 317 height 113
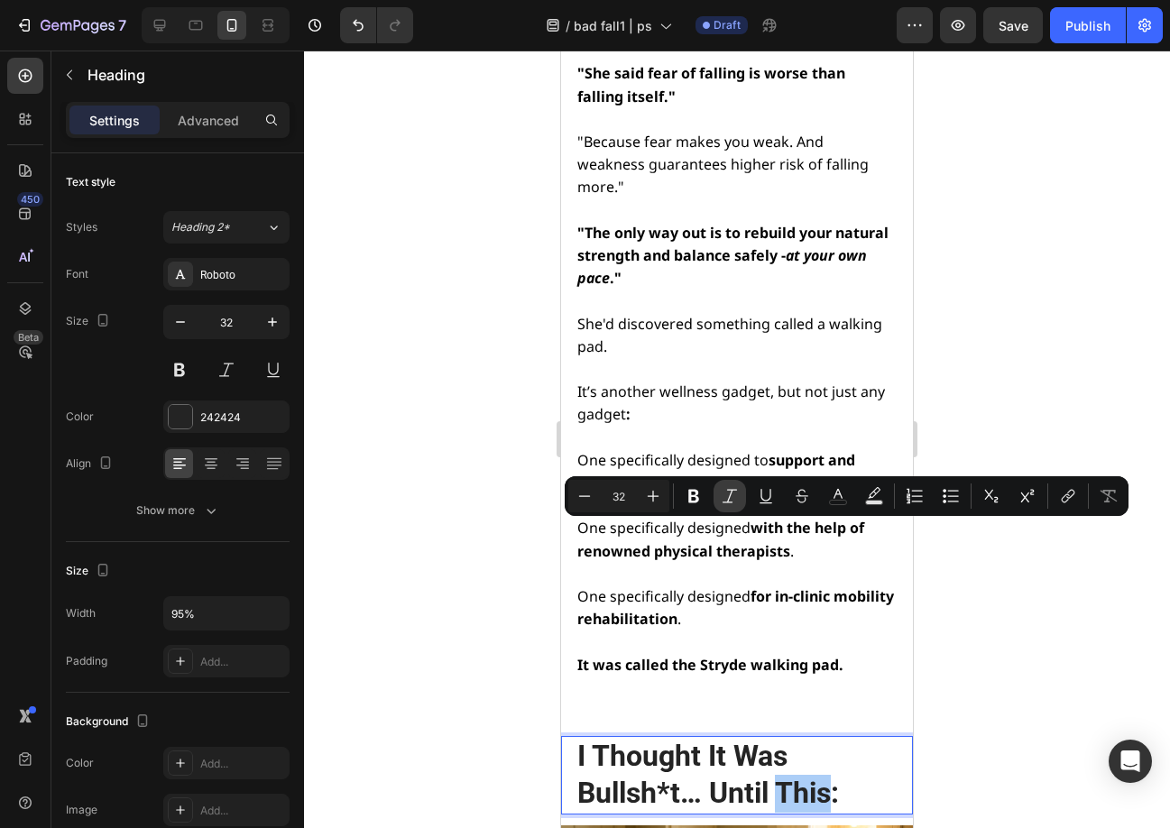
drag, startPoint x: 764, startPoint y: 501, endPoint x: 737, endPoint y: 498, distance: 27.3
click at [763, 501] on icon "Editor contextual toolbar" at bounding box center [766, 496] width 18 height 18
click at [737, 497] on icon "Editor contextual toolbar" at bounding box center [730, 496] width 18 height 18
type input "32"
click at [997, 620] on div at bounding box center [737, 439] width 866 height 777
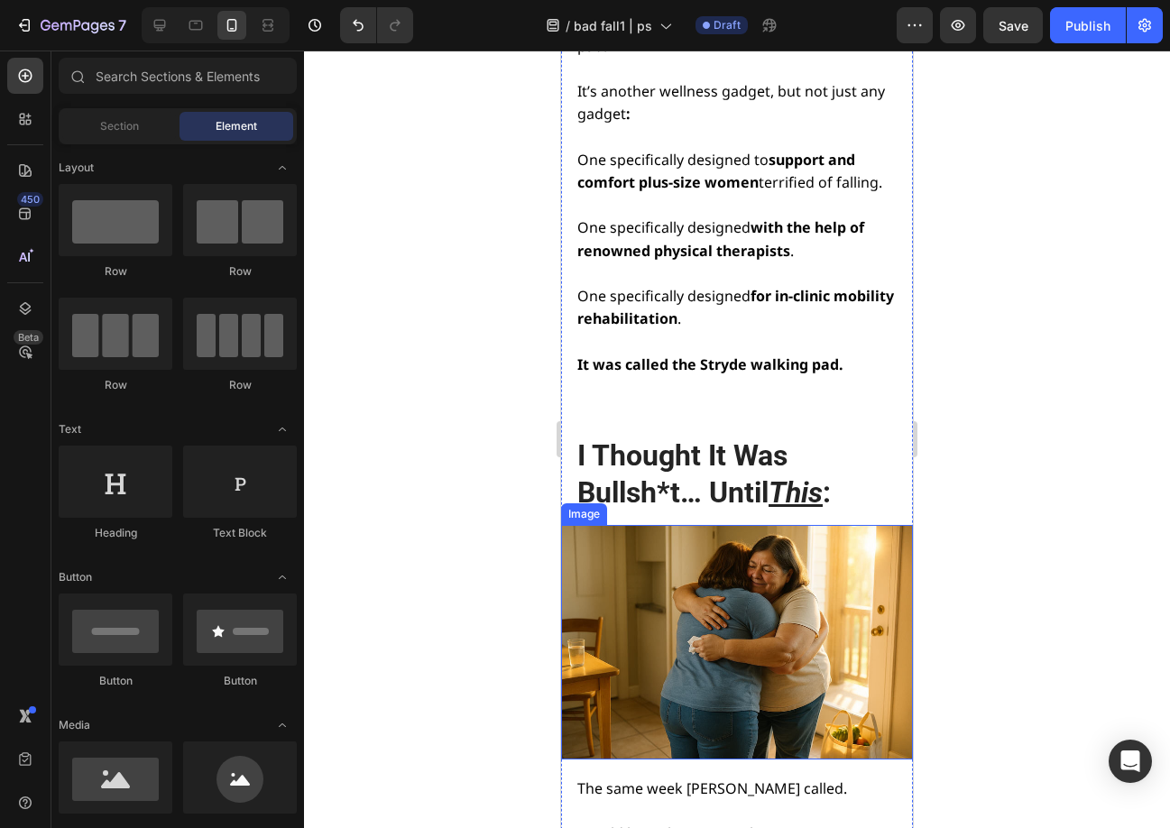
scroll to position [10919, 0]
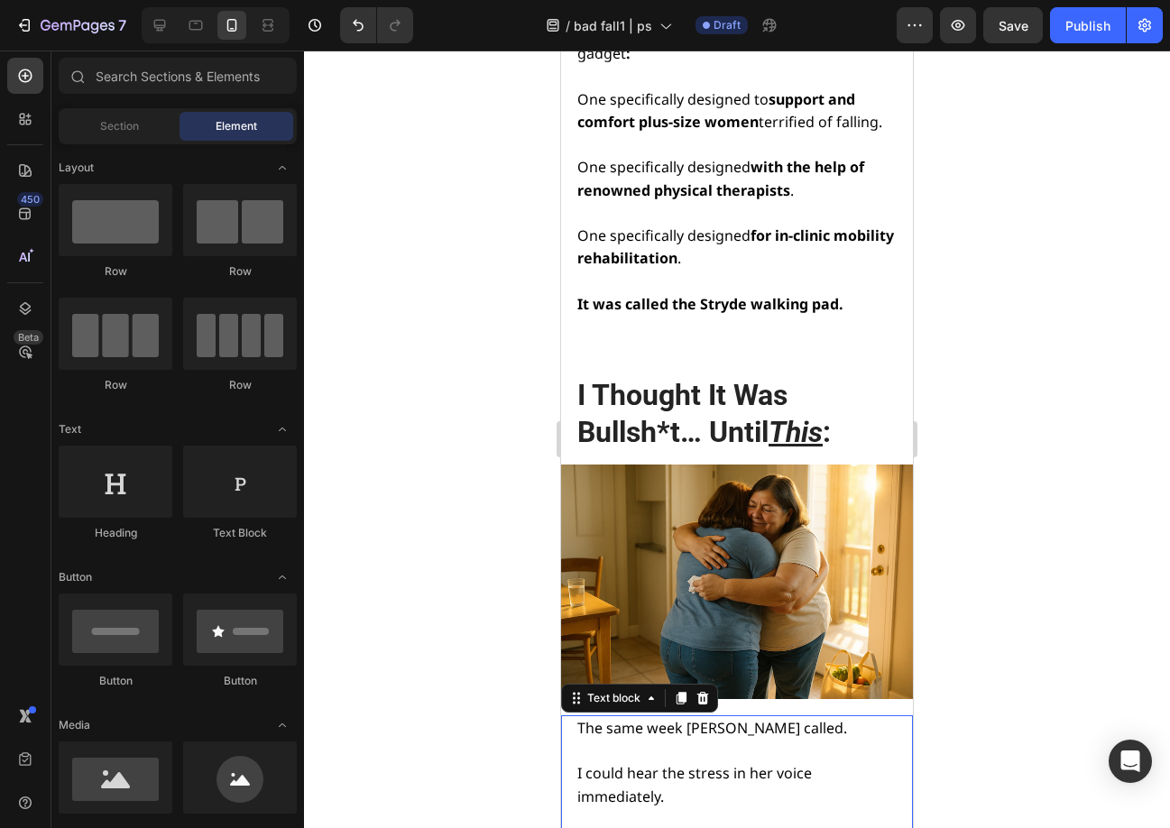
click at [647, 808] on p at bounding box center [735, 819] width 317 height 23
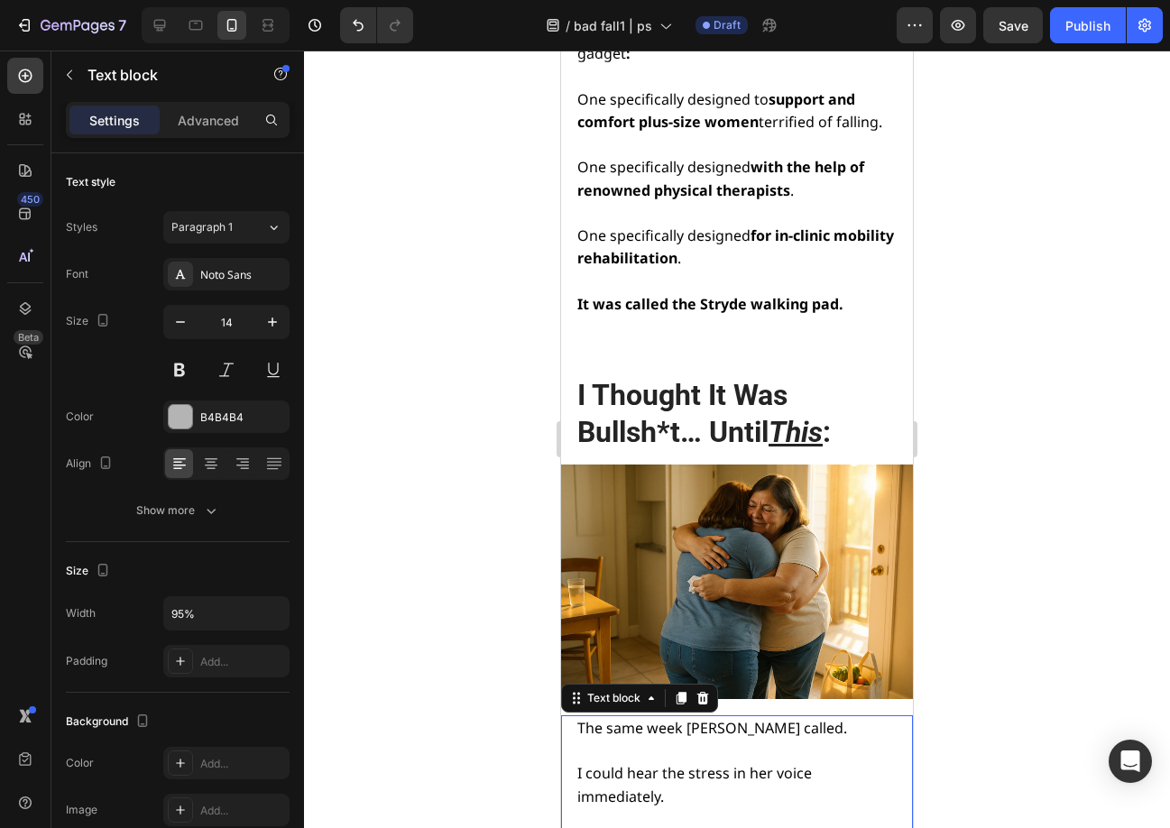
click at [647, 808] on p at bounding box center [735, 819] width 317 height 23
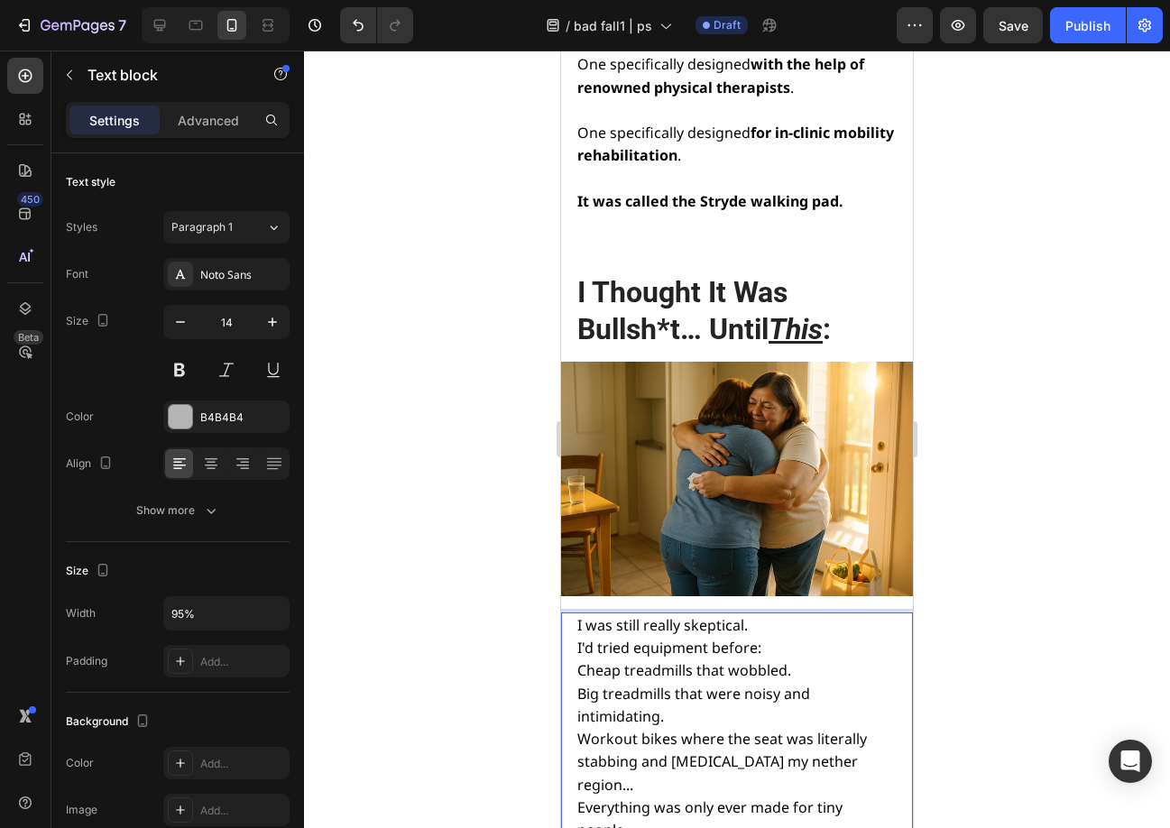
scroll to position [10958, 0]
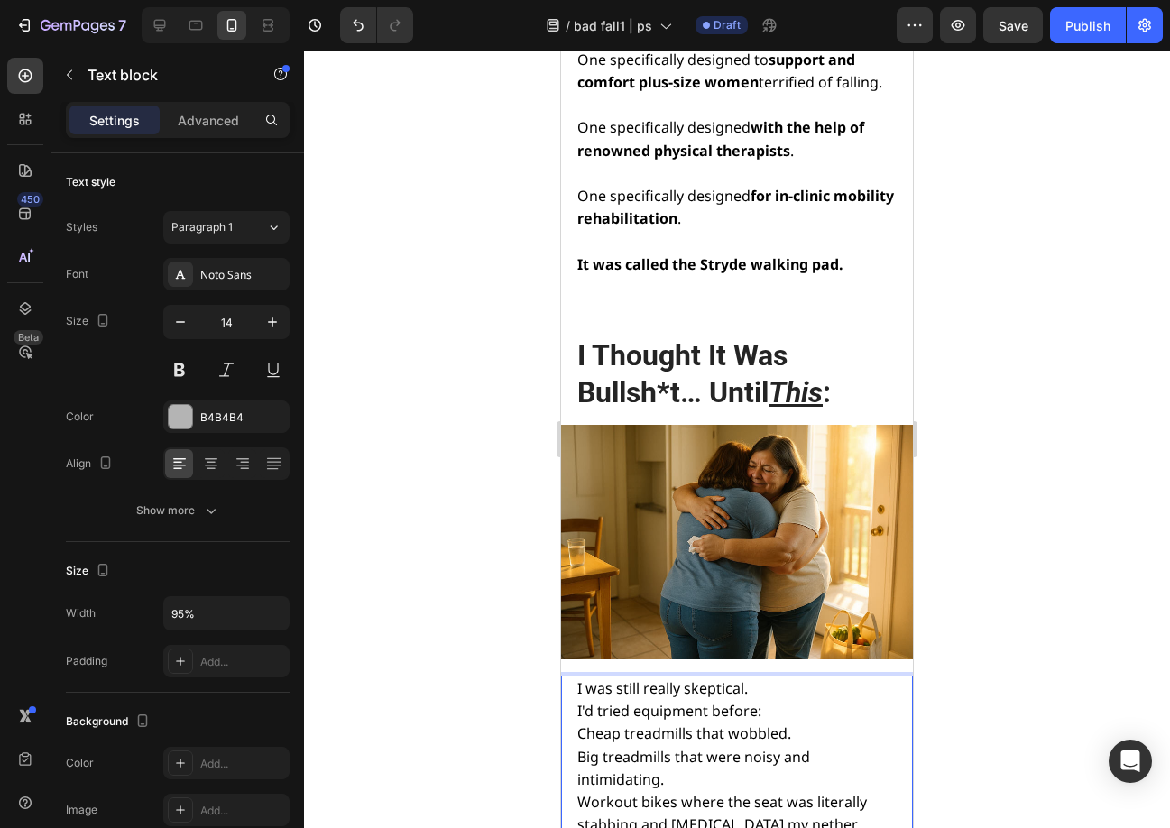
click at [581, 678] on span "I was still really skeptical." at bounding box center [662, 688] width 170 height 20
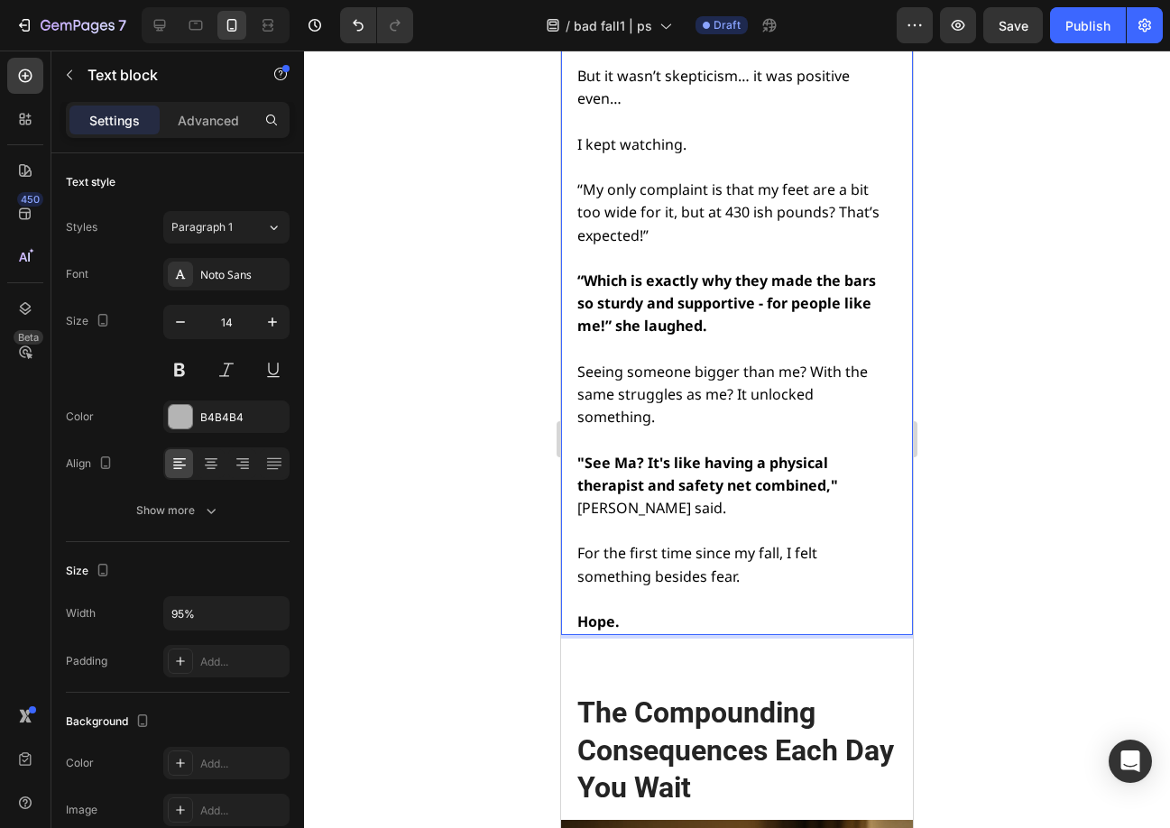
scroll to position [13605, 0]
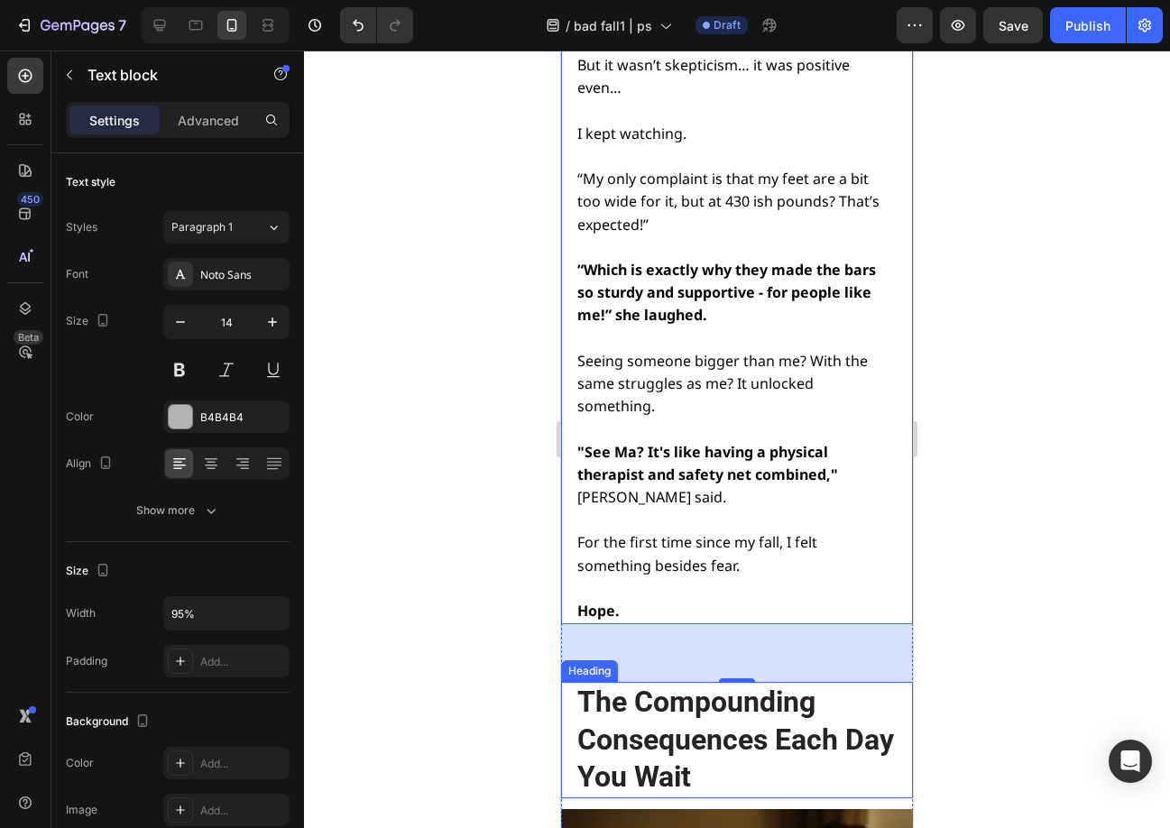
click at [757, 682] on h2 "The Compounding Consequences Each Day You Wait" at bounding box center [735, 740] width 320 height 116
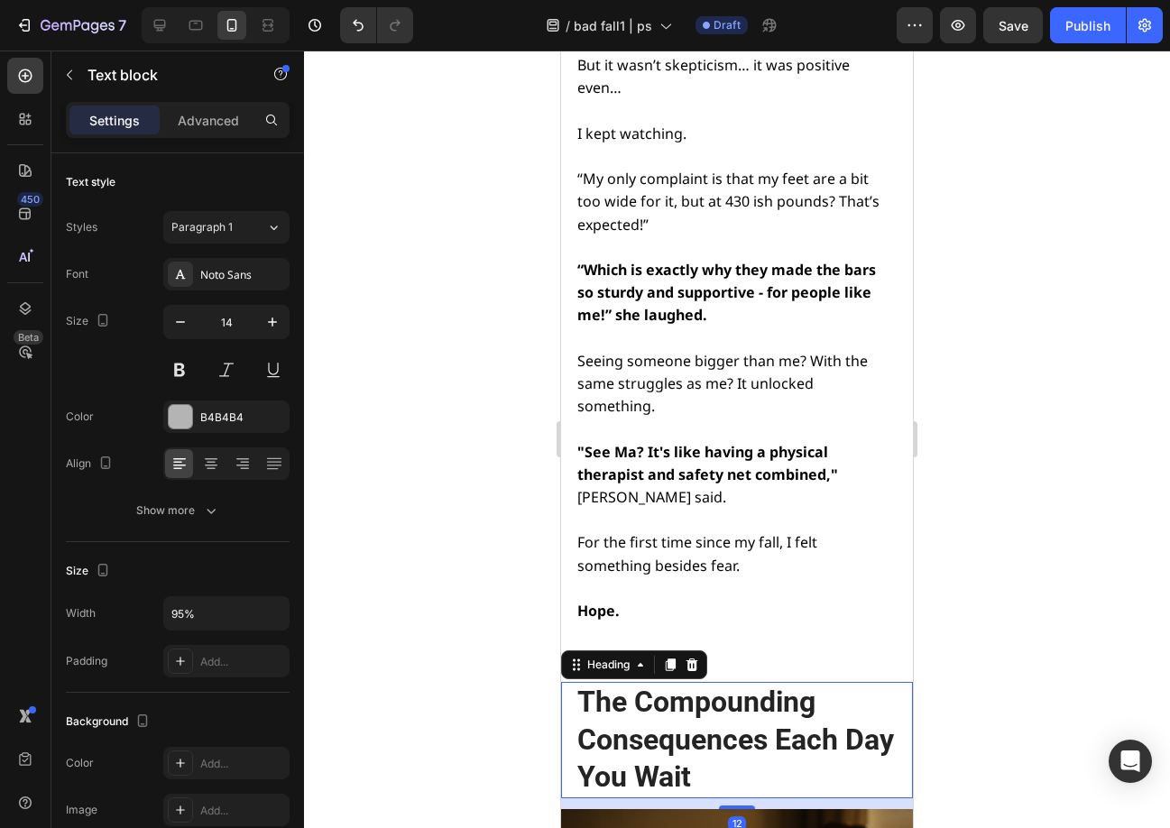
click at [757, 682] on h2 "The Compounding Consequences Each Day You Wait" at bounding box center [735, 740] width 320 height 116
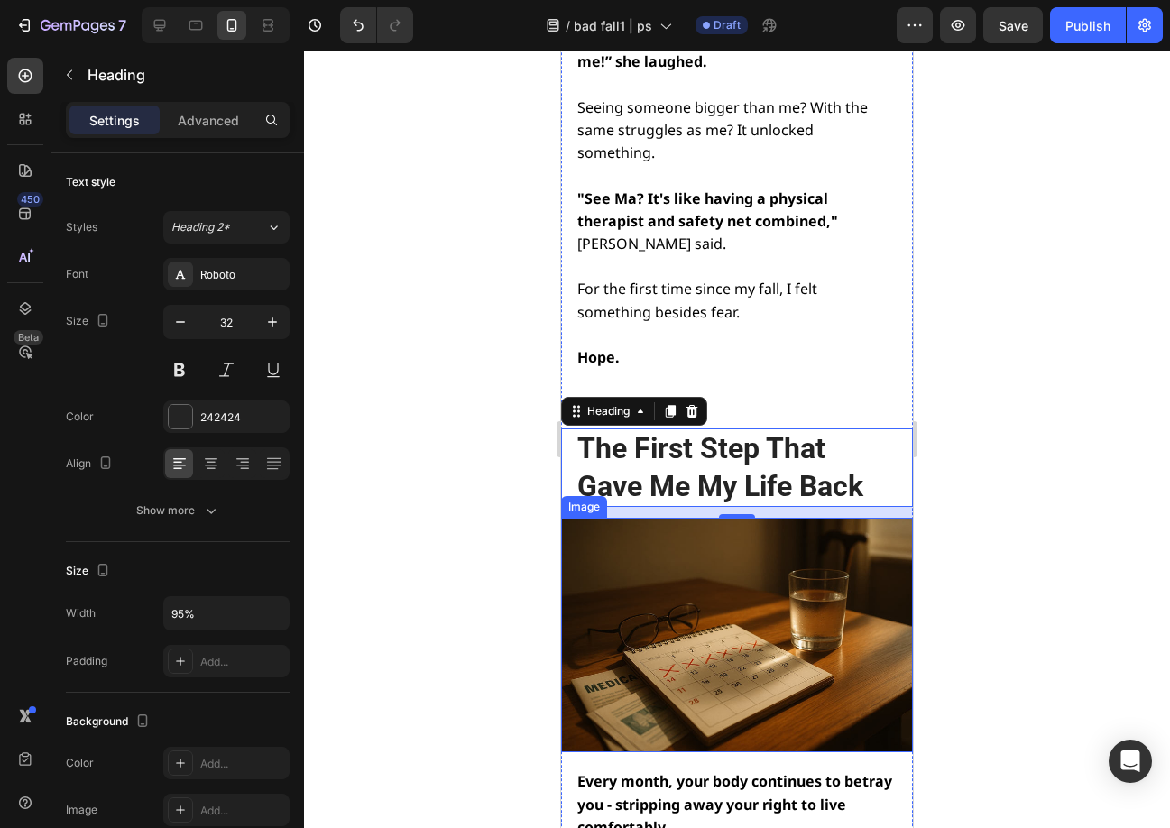
scroll to position [13965, 0]
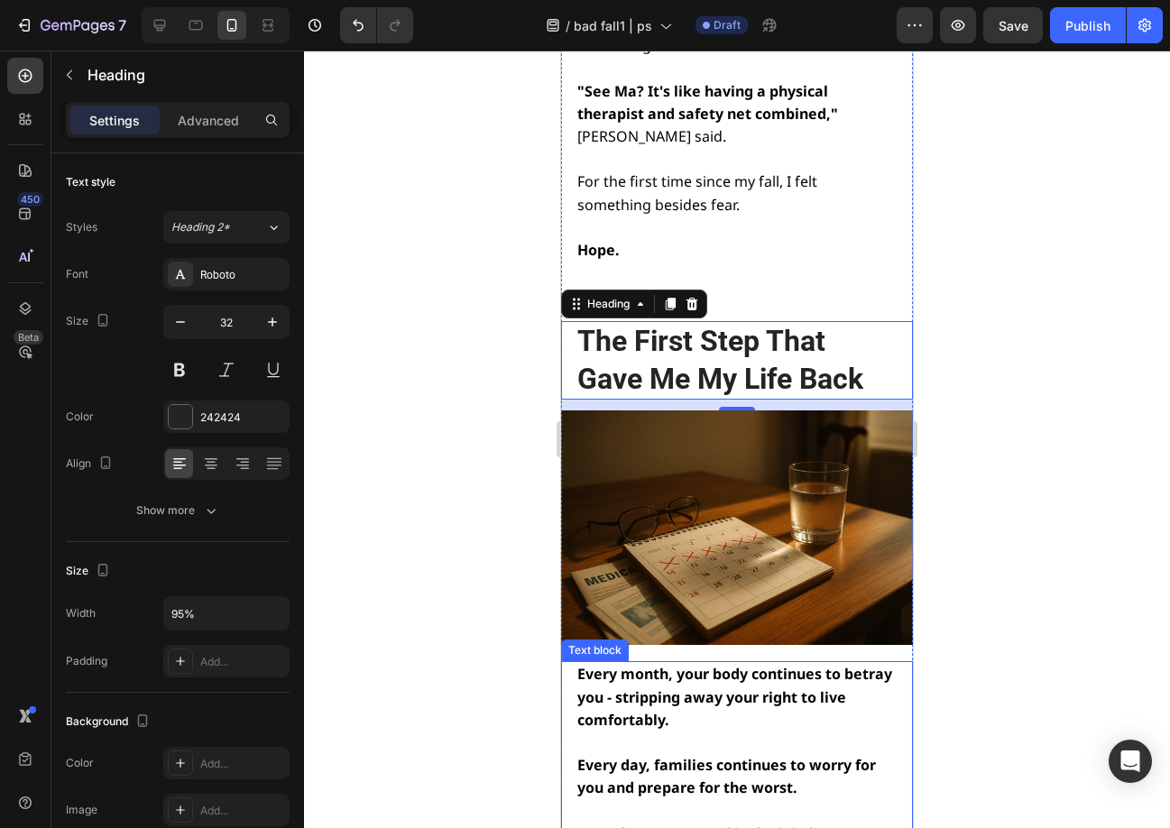
click at [695, 731] on p at bounding box center [735, 742] width 317 height 23
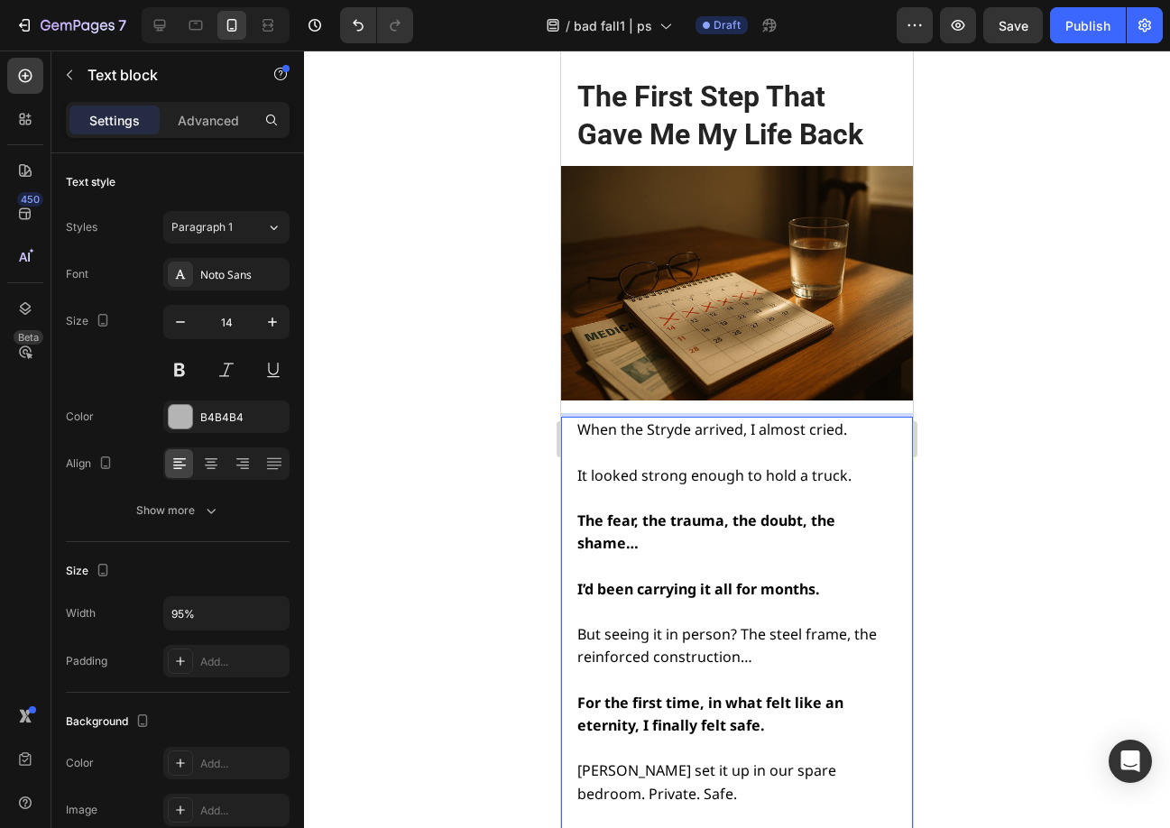
scroll to position [14233, 0]
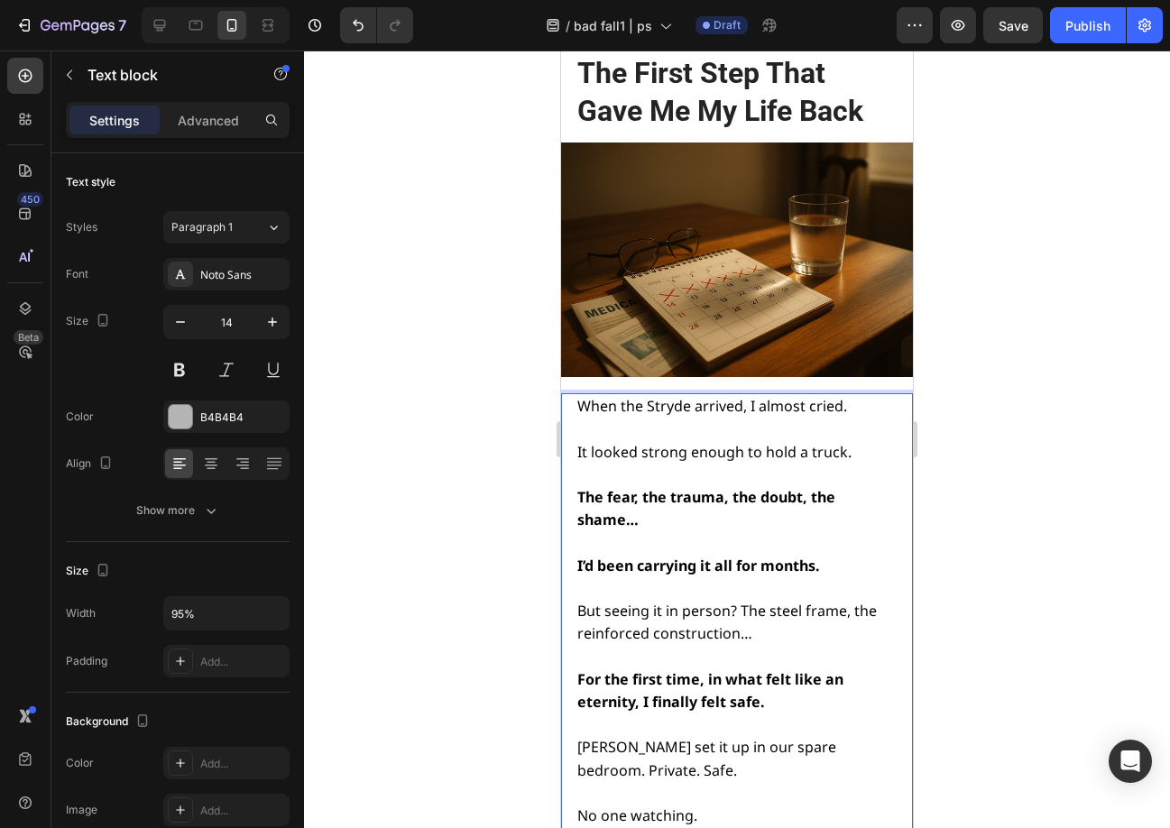
click at [643, 737] on span "David set it up in our spare bedroom. Private. Safe." at bounding box center [706, 758] width 259 height 42
drag, startPoint x: 694, startPoint y: 546, endPoint x: 582, endPoint y: 547, distance: 112.7
click at [582, 805] on span "No one watching." at bounding box center [637, 815] width 120 height 20
click at [738, 736] on p "David set it up in our spare bedroom. Private. Comfortable." at bounding box center [735, 758] width 317 height 45
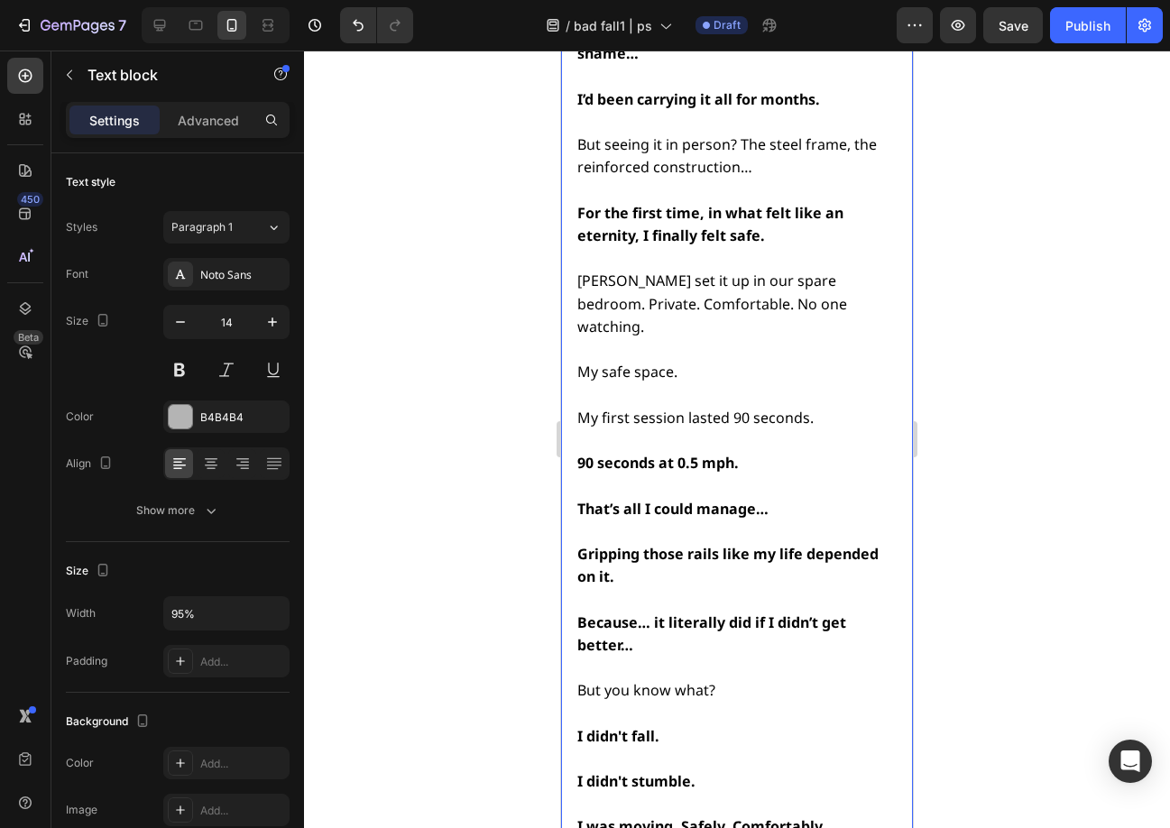
scroll to position [14708, 0]
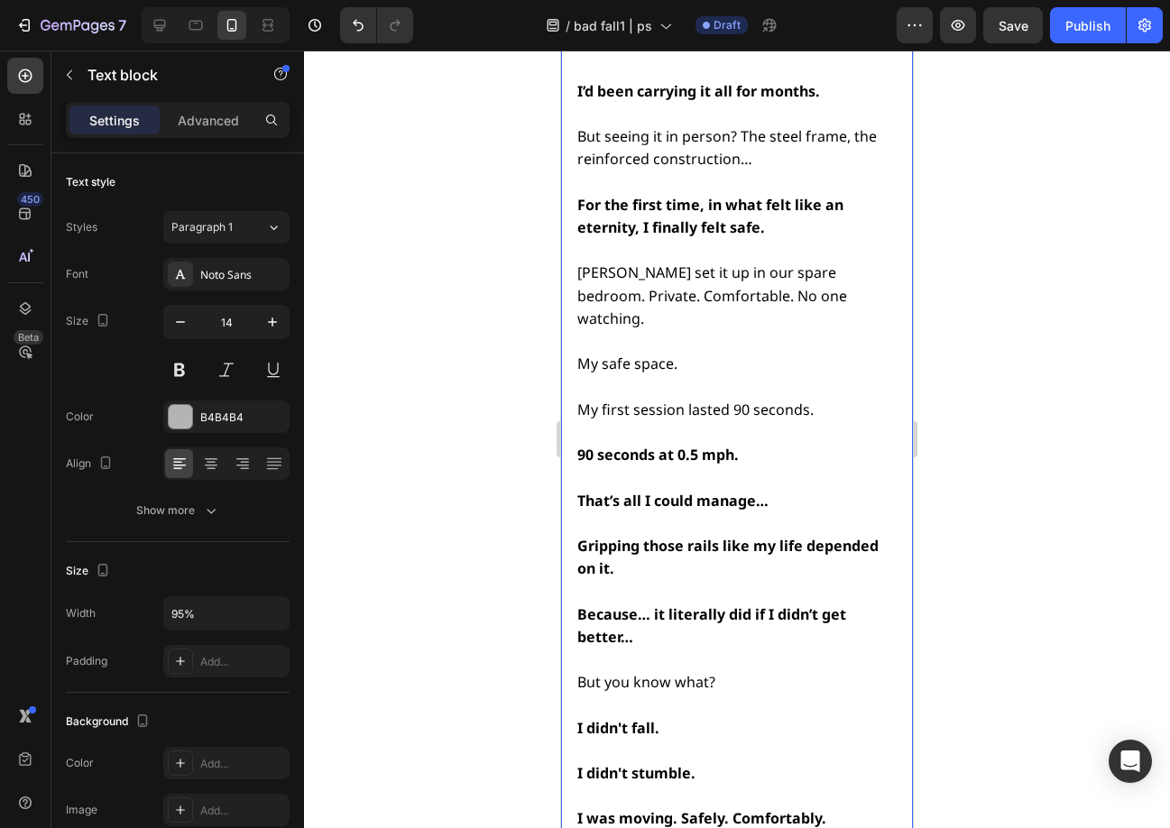
click at [573, 547] on div "When the Stryde arrived, I almost cried. It looked strong enough to hold a truc…" at bounding box center [737, 512] width 352 height 1186
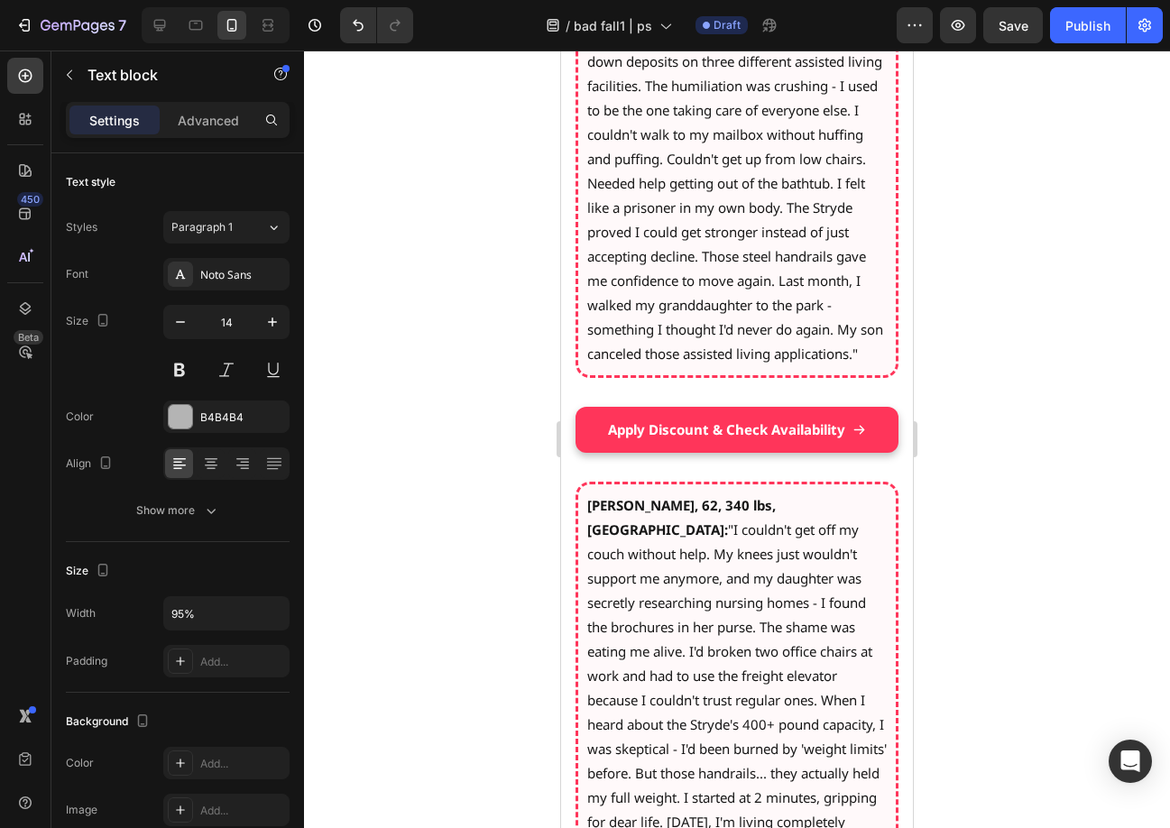
scroll to position [15610, 0]
